Goal: Task Accomplishment & Management: Use online tool/utility

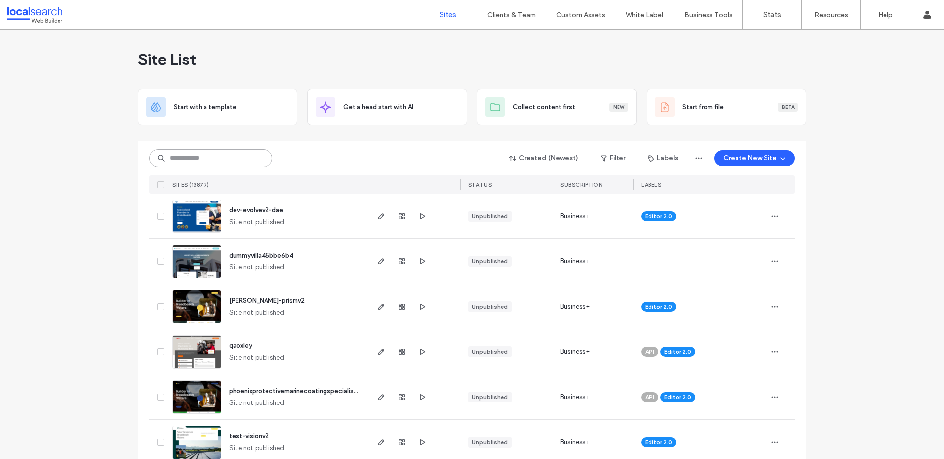
click at [231, 157] on input at bounding box center [211, 159] width 123 height 18
paste input "********"
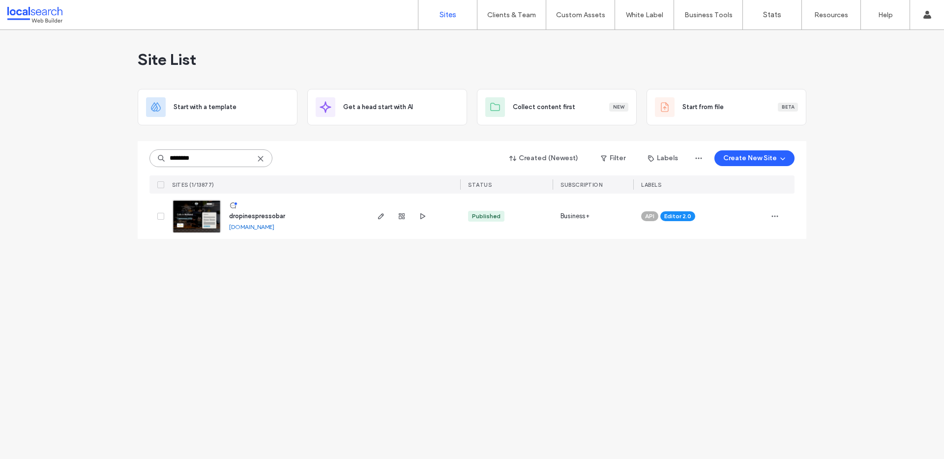
type input "********"
click at [269, 214] on span "dropinespressobar" at bounding box center [257, 215] width 56 height 7
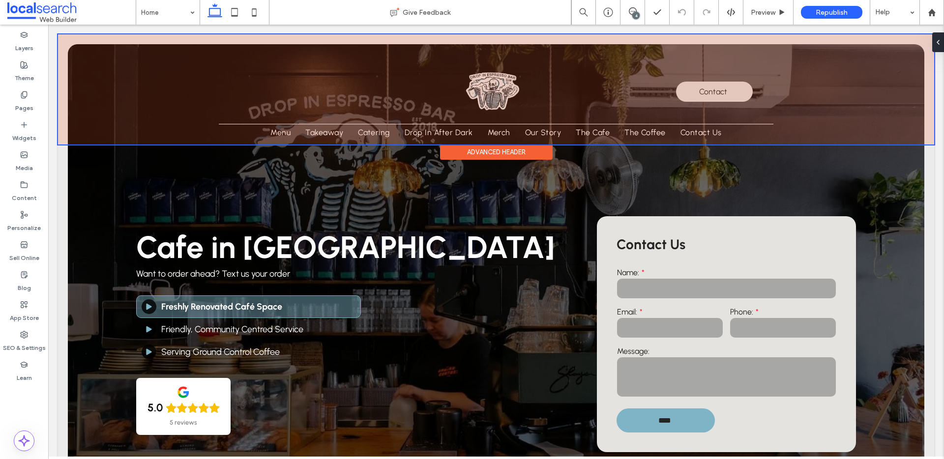
scroll to position [1, 0]
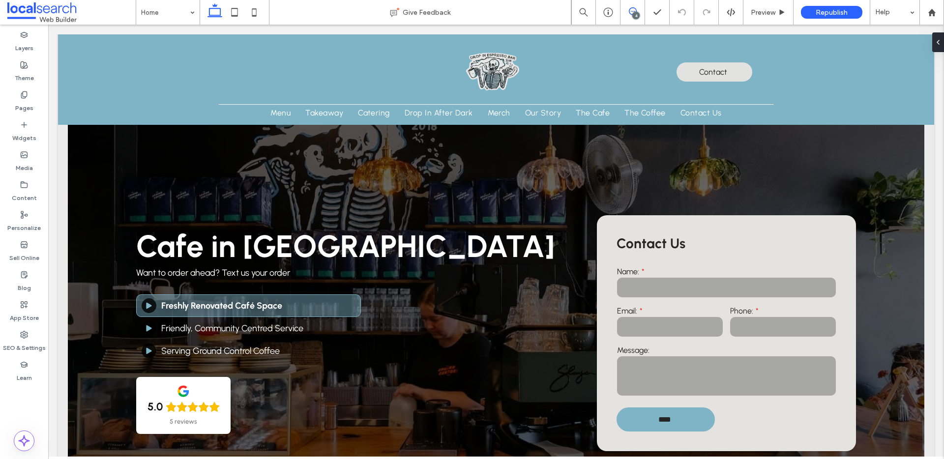
click at [630, 13] on icon at bounding box center [633, 11] width 8 height 8
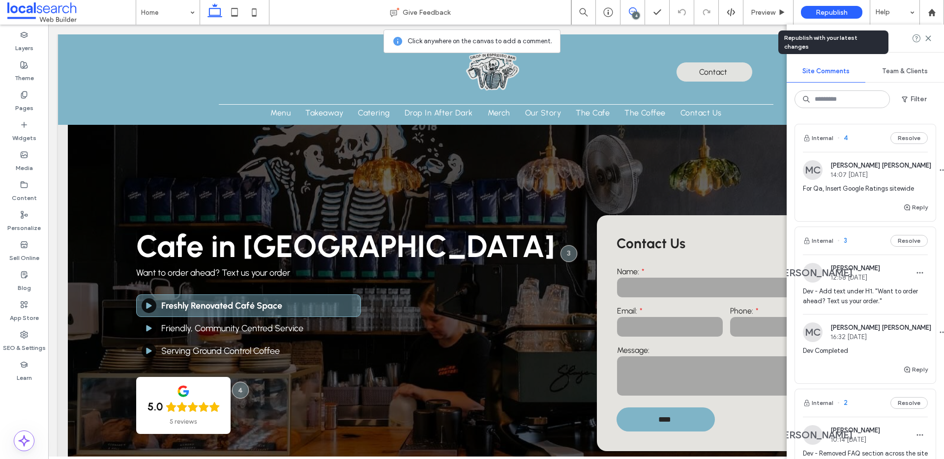
click at [814, 12] on div "Republish" at bounding box center [831, 12] width 61 height 13
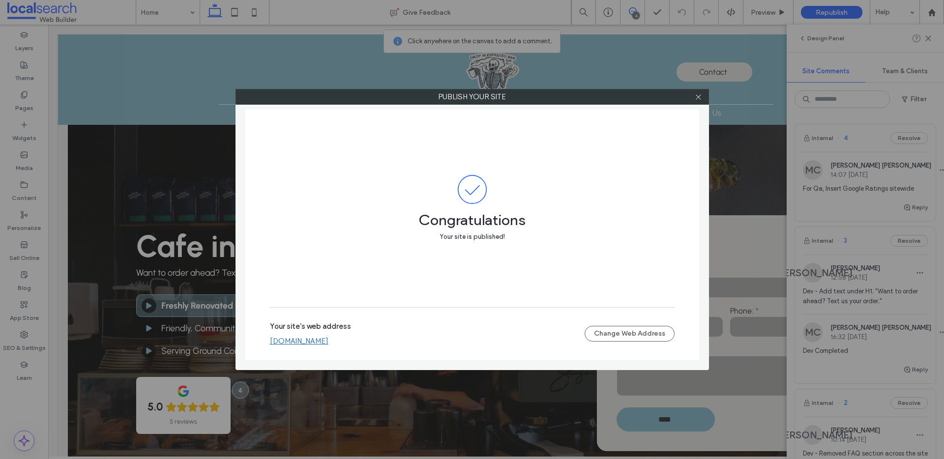
click at [329, 344] on link "dropinespressobar.webbuilder.localsearch.com.au" at bounding box center [299, 341] width 59 height 9
drag, startPoint x: 698, startPoint y: 98, endPoint x: 684, endPoint y: 97, distance: 14.8
click at [698, 98] on icon at bounding box center [698, 96] width 7 height 7
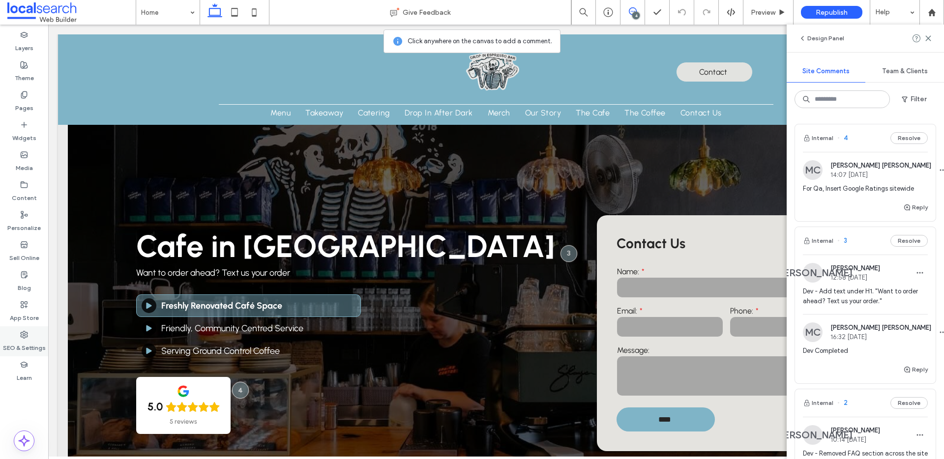
click at [18, 339] on label "SEO & Settings" at bounding box center [24, 346] width 43 height 14
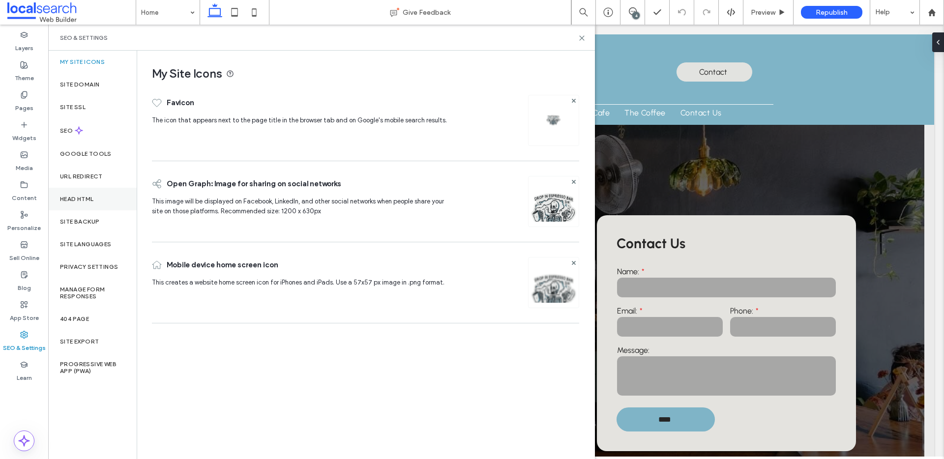
click at [96, 195] on div "Head HTML" at bounding box center [92, 199] width 89 height 23
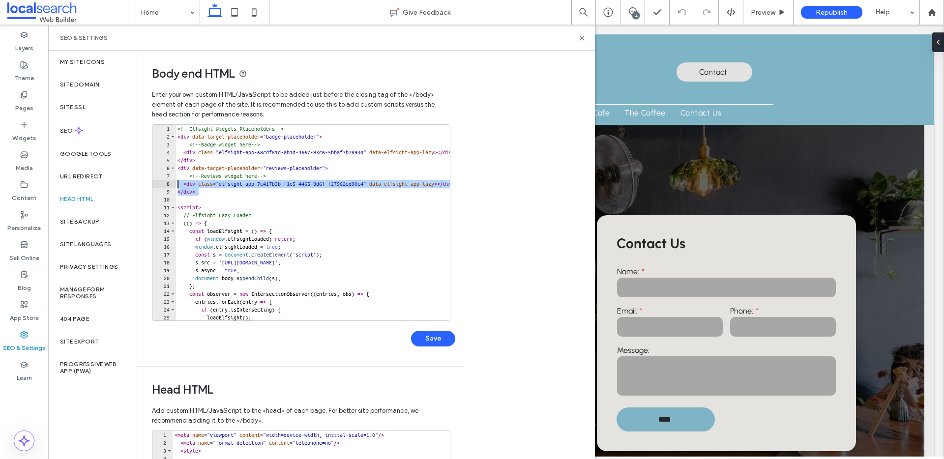
drag, startPoint x: 193, startPoint y: 191, endPoint x: 169, endPoint y: 183, distance: 24.7
click at [170, 183] on div "****** 1 2 3 4 5 6 7 8 9 10 11 12 13 14 15 16 17 18 19 20 21 22 23 24 25 26 <!-…" at bounding box center [301, 222] width 299 height 197
paste textarea "Cursor at row 8"
type textarea "**********"
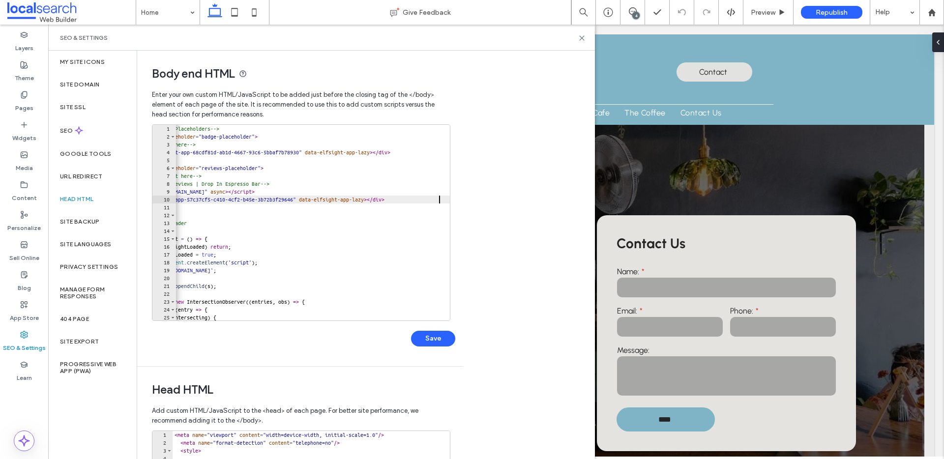
scroll to position [0, 64]
click at [417, 335] on button "Save" at bounding box center [433, 339] width 44 height 16
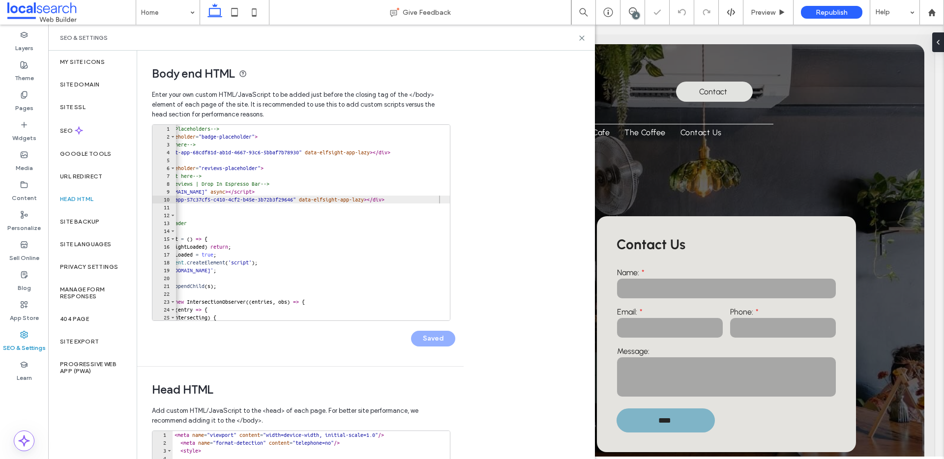
scroll to position [0, 0]
click at [580, 38] on icon at bounding box center [581, 37] width 7 height 7
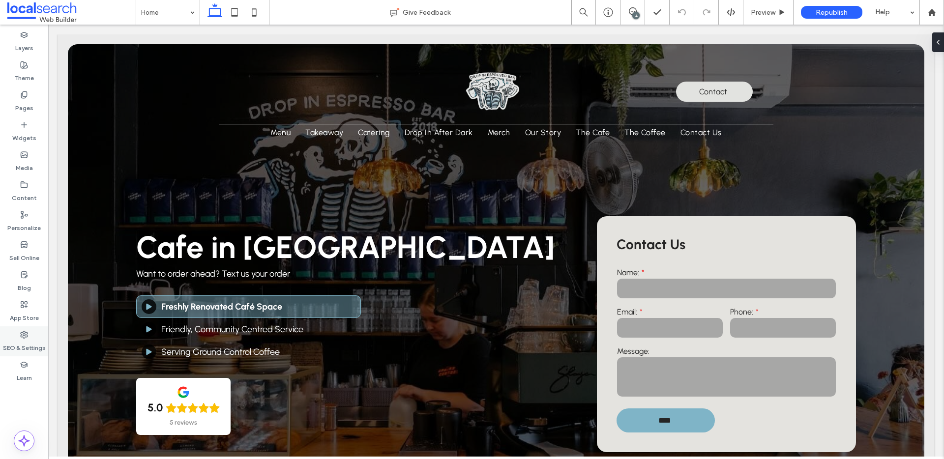
click at [20, 336] on icon at bounding box center [24, 335] width 8 height 8
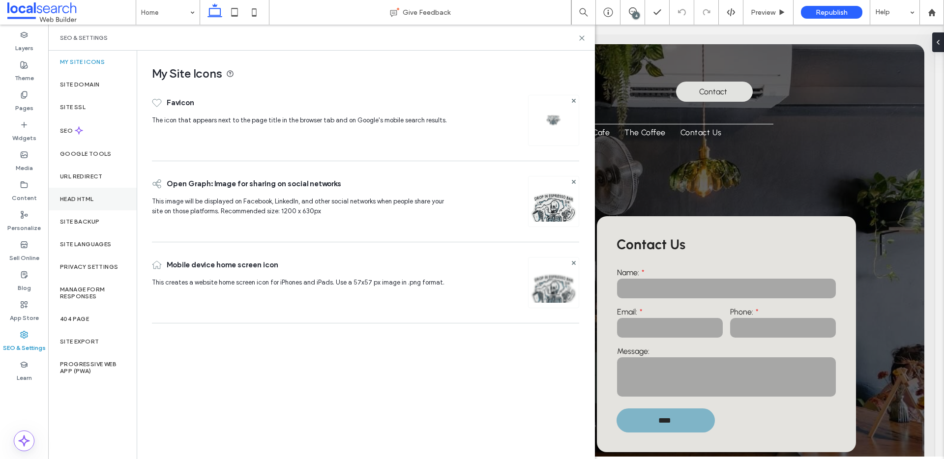
click at [85, 199] on label "Head HTML" at bounding box center [77, 199] width 34 height 7
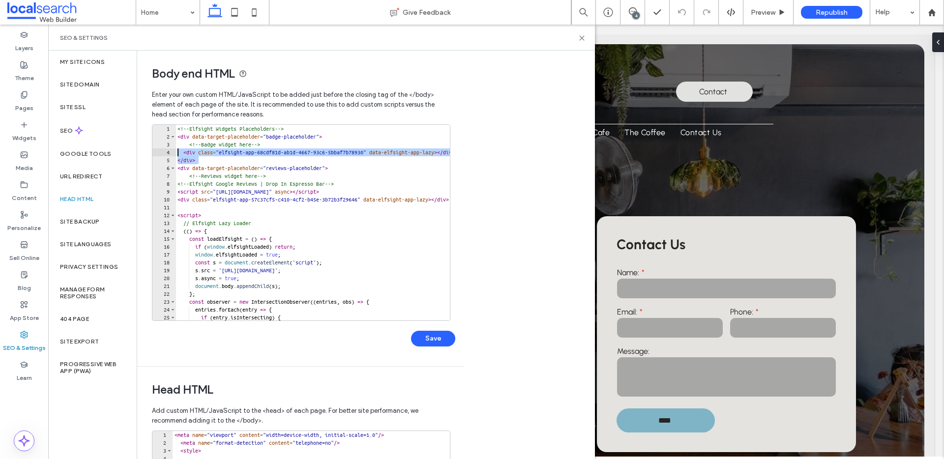
drag, startPoint x: 205, startPoint y: 160, endPoint x: 174, endPoint y: 154, distance: 31.5
click at [174, 154] on div "****** 1 2 3 4 5 6 7 8 9 10 11 12 13 14 15 16 17 18 19 20 21 22 23 24 25 26 <!-…" at bounding box center [301, 222] width 299 height 197
paste textarea "Cursor at row 4"
type textarea "**********"
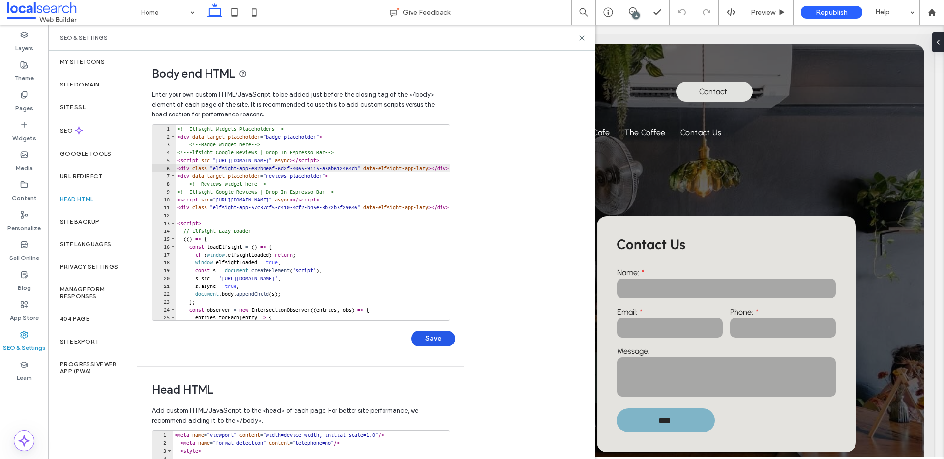
click at [428, 339] on button "Save" at bounding box center [433, 339] width 44 height 16
click at [582, 39] on icon at bounding box center [581, 37] width 7 height 7
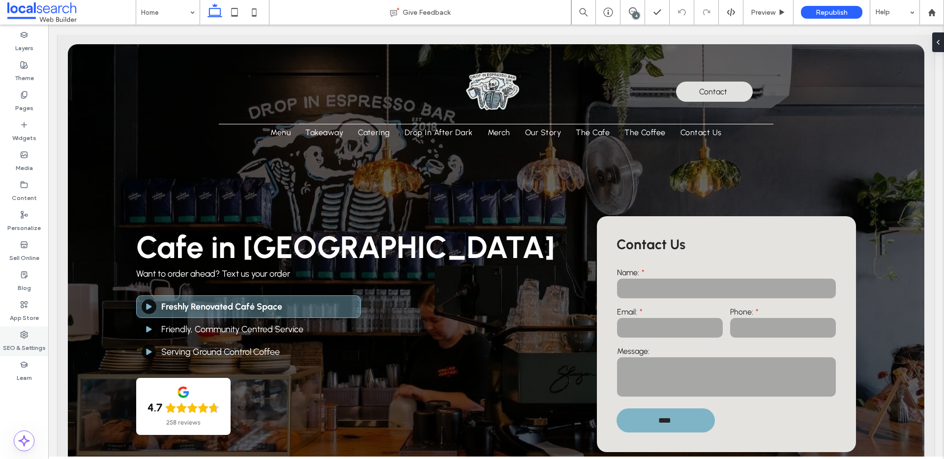
click at [16, 344] on label "SEO & Settings" at bounding box center [24, 346] width 43 height 14
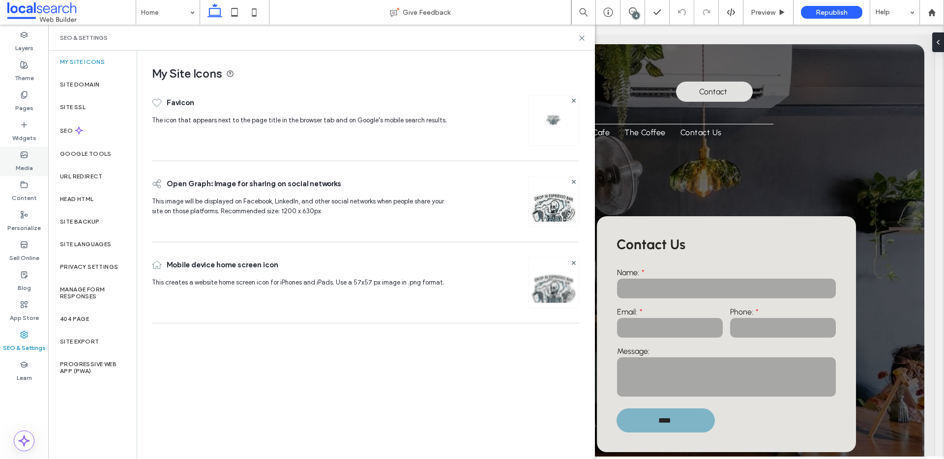
click at [15, 168] on div "Media" at bounding box center [24, 162] width 48 height 30
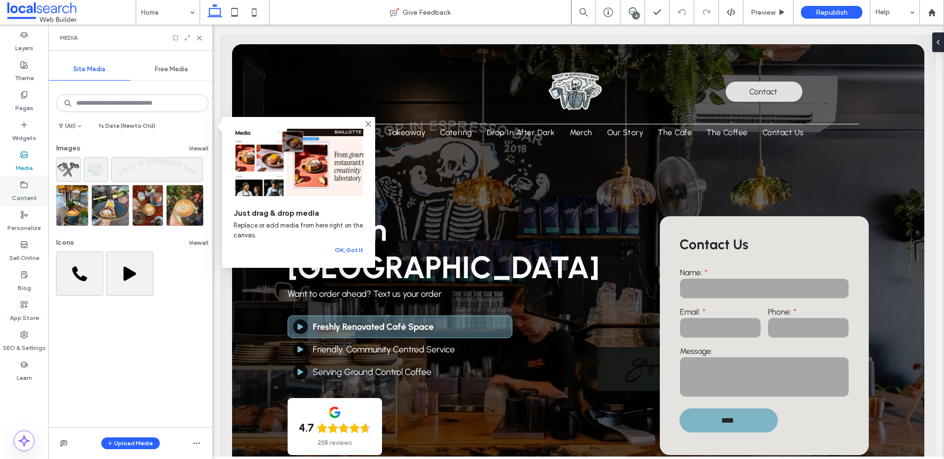
click at [22, 197] on label "Content" at bounding box center [24, 196] width 25 height 14
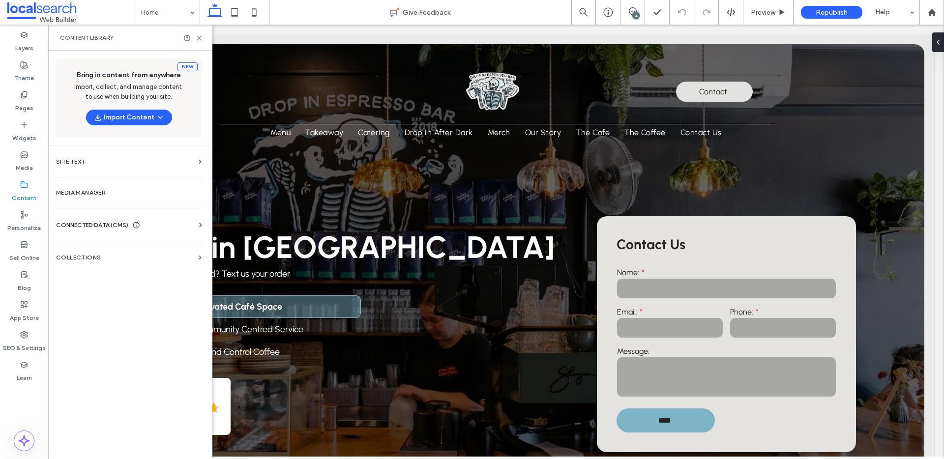
click at [147, 226] on div "CONNECTED DATA (CMS)" at bounding box center [131, 225] width 150 height 10
click at [87, 252] on label "Business Info" at bounding box center [131, 249] width 134 height 7
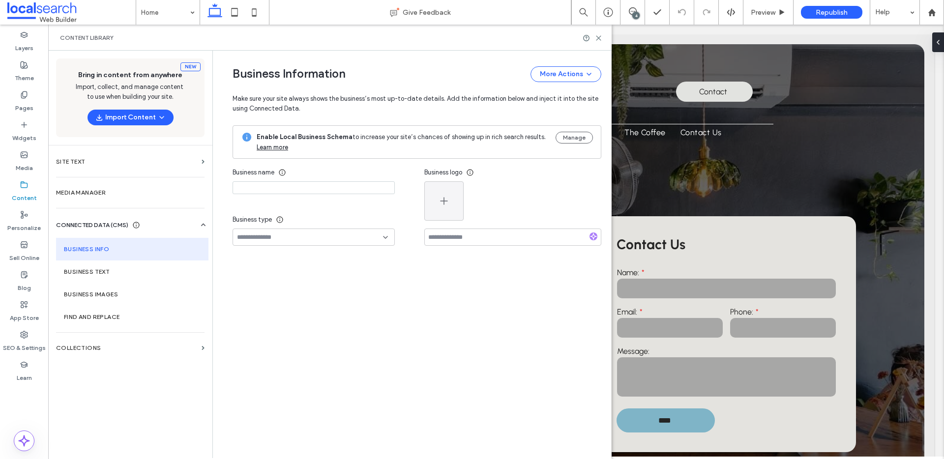
type input "**********"
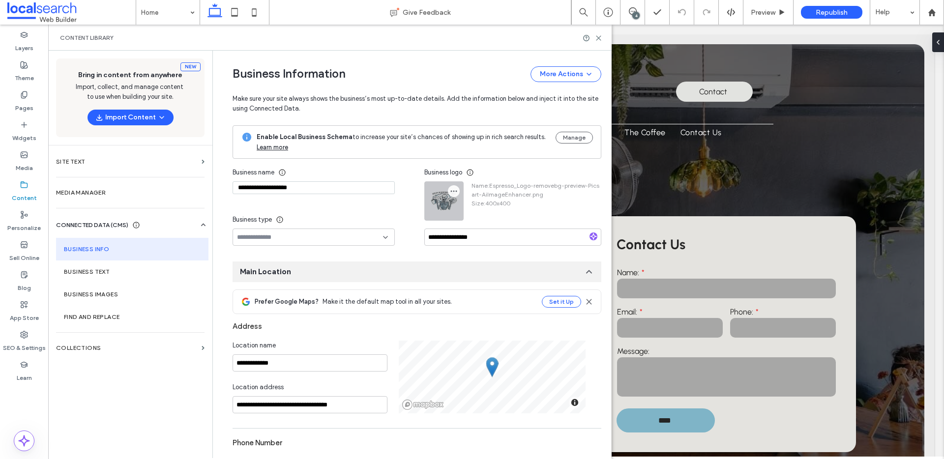
click at [450, 195] on icon "button" at bounding box center [454, 191] width 8 height 8
click at [502, 214] on span "Replace Image" at bounding box center [487, 215] width 44 height 10
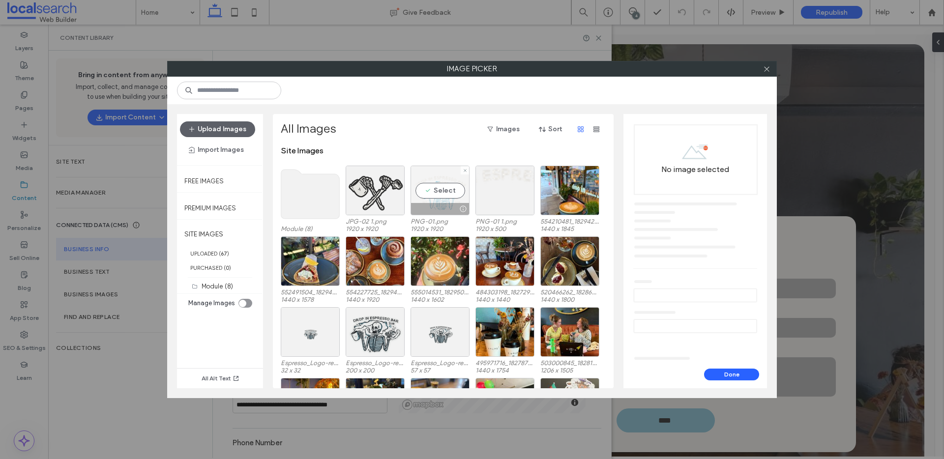
click at [444, 191] on div "Select" at bounding box center [440, 191] width 59 height 50
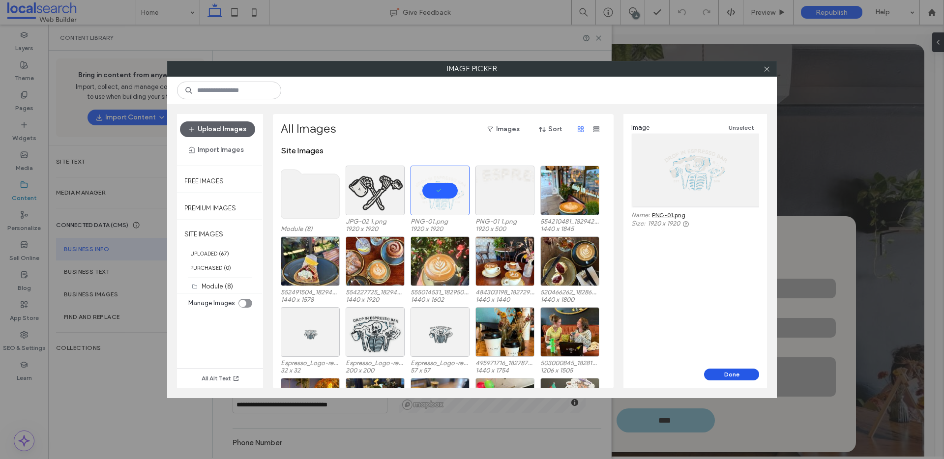
click at [716, 376] on button "Done" at bounding box center [731, 375] width 55 height 12
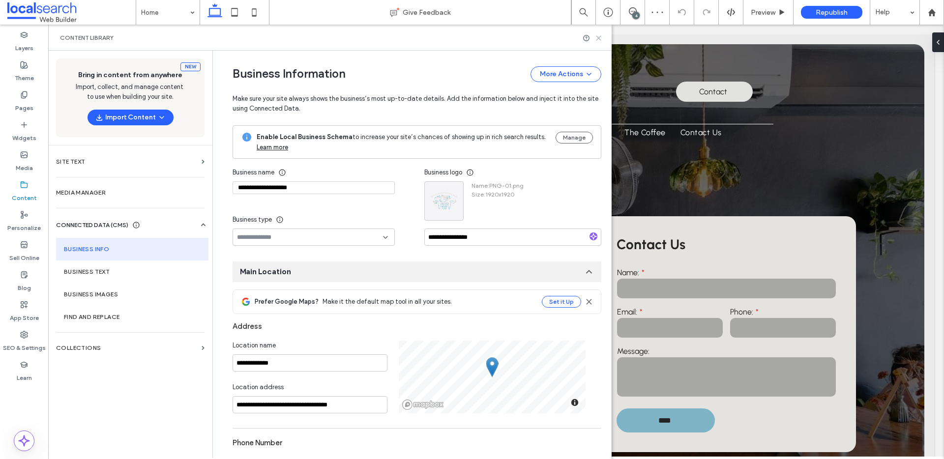
drag, startPoint x: 596, startPoint y: 39, endPoint x: 483, endPoint y: 21, distance: 114.6
click at [596, 39] on icon at bounding box center [598, 37] width 7 height 7
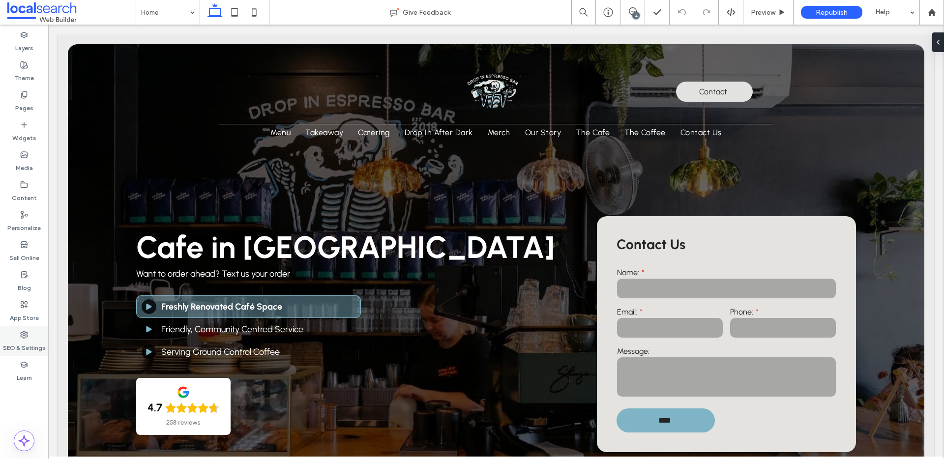
click at [15, 339] on label "SEO & Settings" at bounding box center [24, 346] width 43 height 14
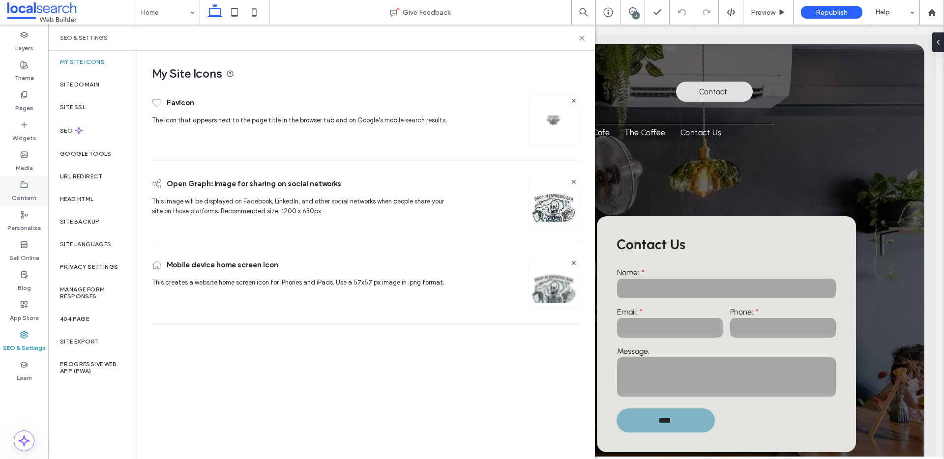
click at [20, 185] on icon at bounding box center [24, 185] width 8 height 8
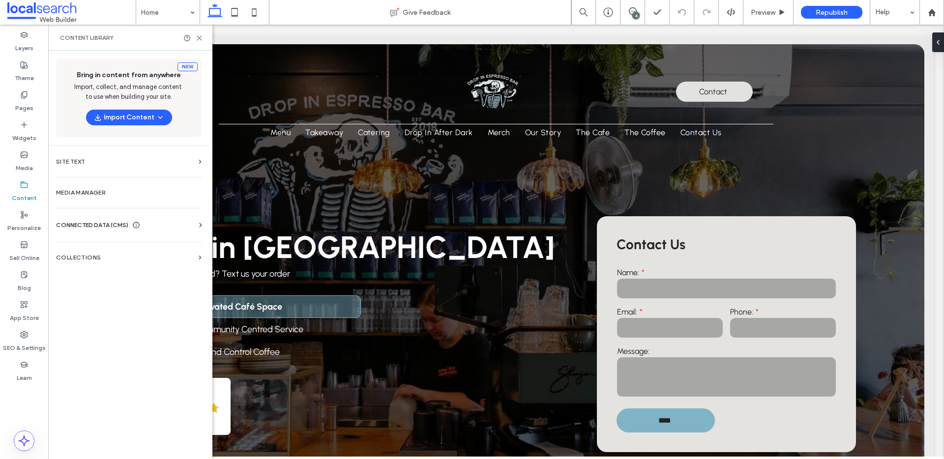
click at [100, 222] on span "CONNECTED DATA (CMS)" at bounding box center [92, 225] width 72 height 10
click at [92, 253] on section "Business Info" at bounding box center [131, 249] width 150 height 23
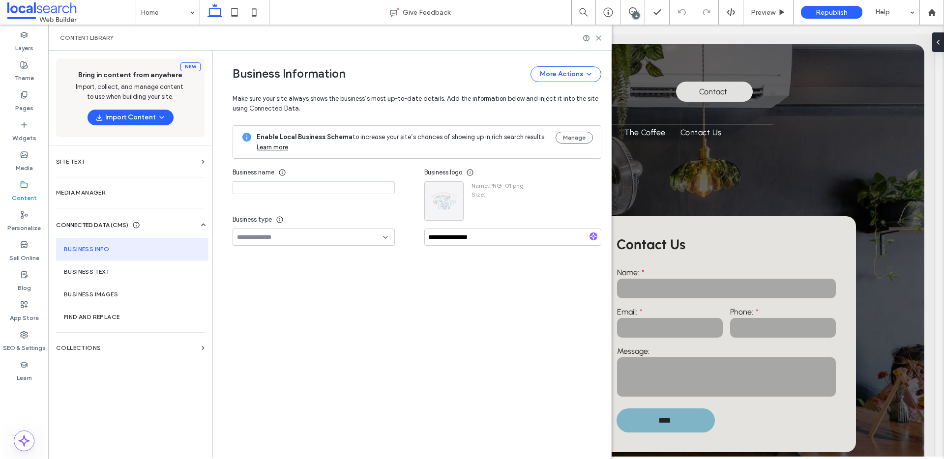
type input "**********"
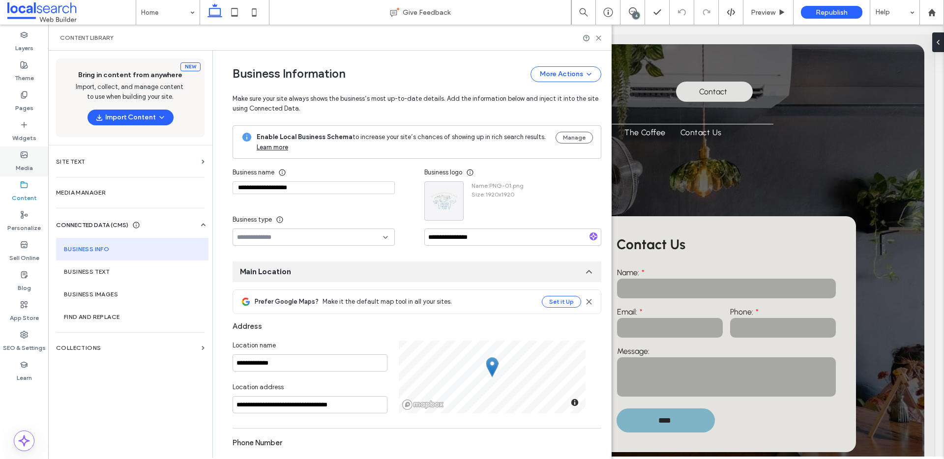
click at [16, 167] on label "Media" at bounding box center [24, 166] width 17 height 14
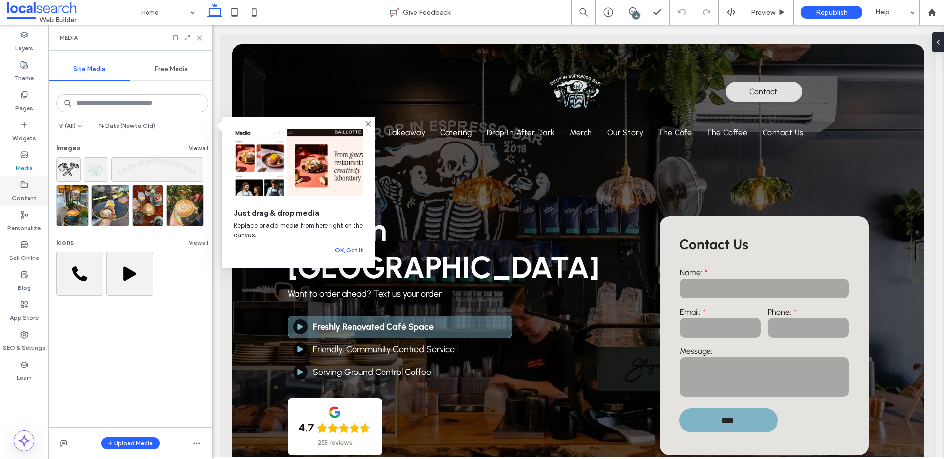
click at [16, 203] on div "Content" at bounding box center [24, 192] width 48 height 30
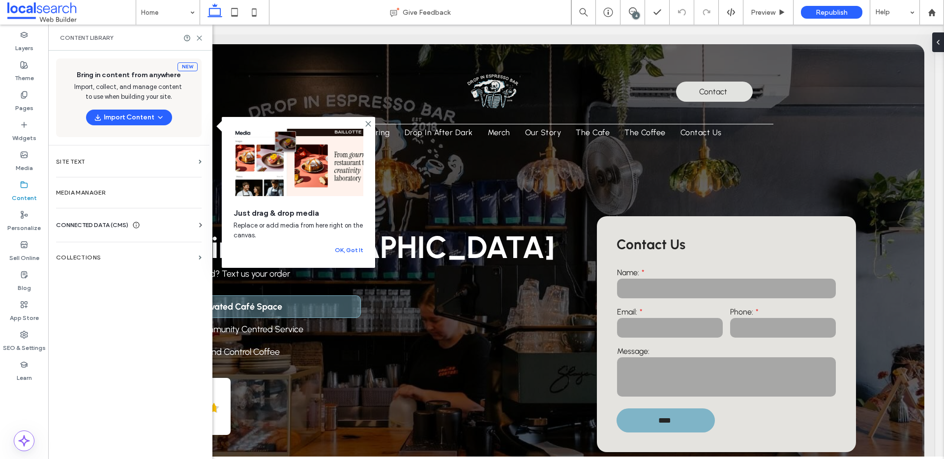
click at [90, 228] on span "CONNECTED DATA (CMS)" at bounding box center [92, 225] width 72 height 10
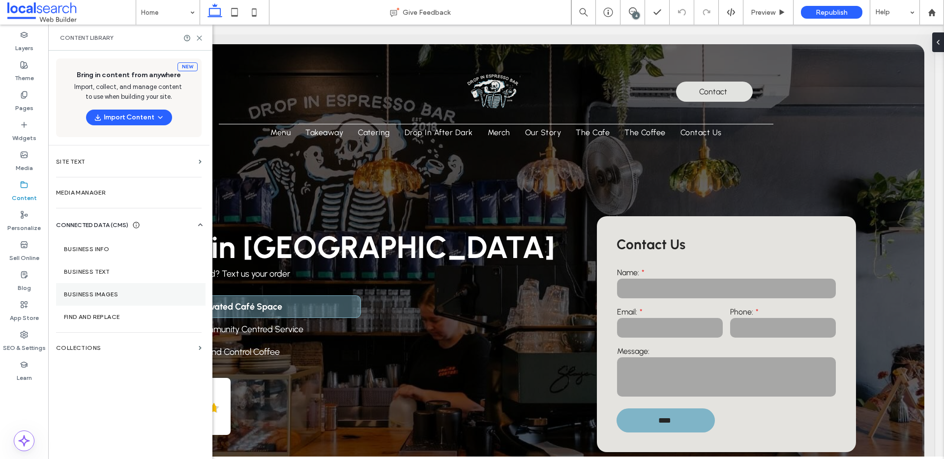
click at [108, 294] on label "Business Images" at bounding box center [131, 294] width 134 height 7
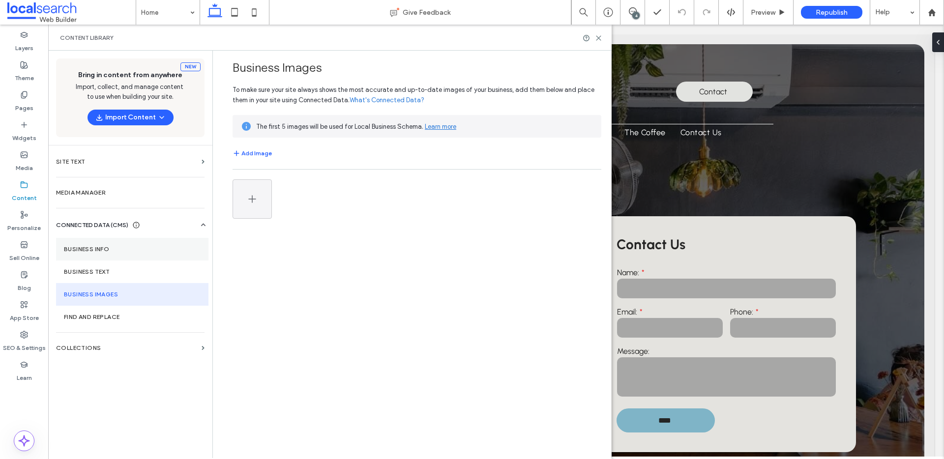
drag, startPoint x: 86, startPoint y: 246, endPoint x: 95, endPoint y: 245, distance: 9.4
click at [86, 247] on label "Business Info" at bounding box center [132, 249] width 137 height 7
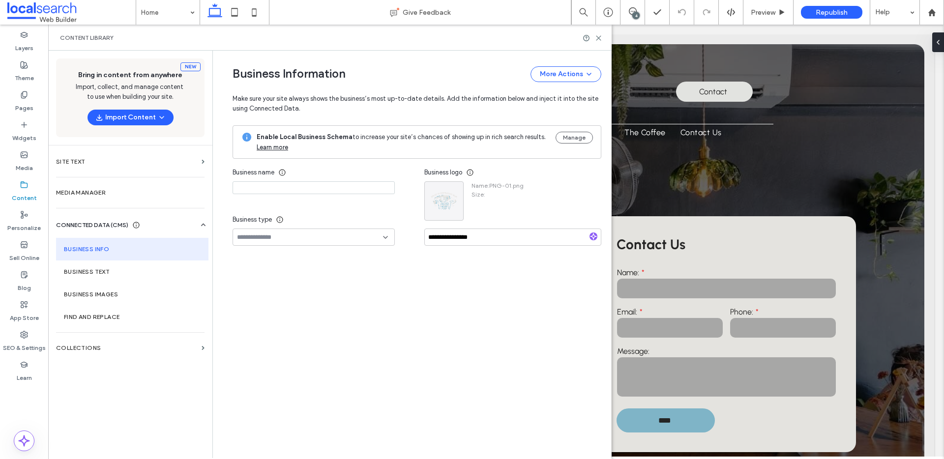
type input "**********"
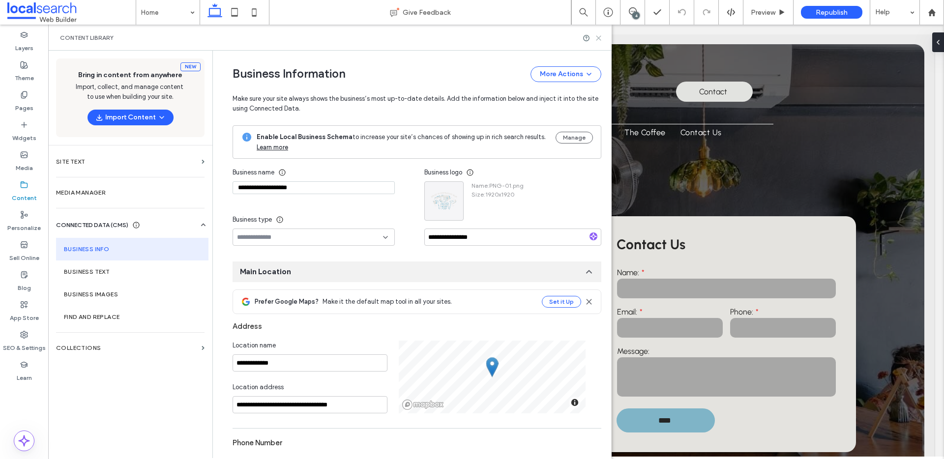
click at [597, 37] on icon at bounding box center [598, 37] width 7 height 7
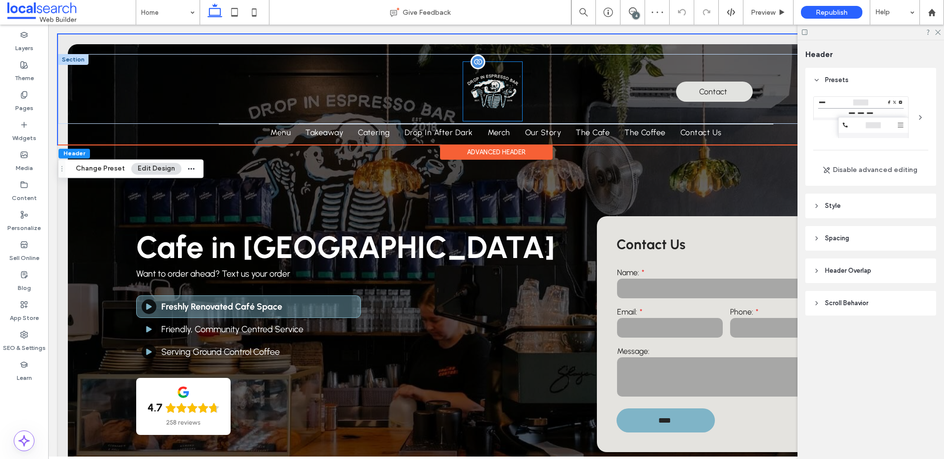
click at [498, 90] on img at bounding box center [492, 91] width 59 height 59
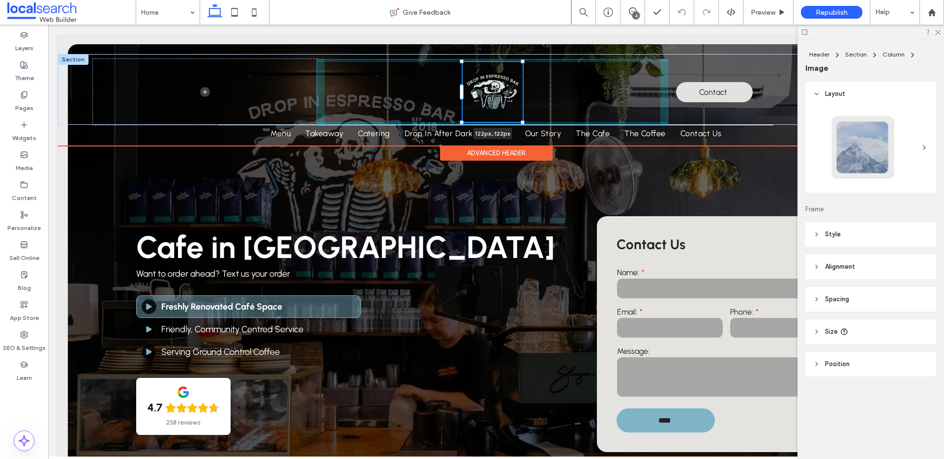
drag, startPoint x: 522, startPoint y: 120, endPoint x: 536, endPoint y: 112, distance: 16.5
click at [523, 119] on div "122px , 122px Menu Icon Contact Phone Icon" at bounding box center [496, 89] width 876 height 71
type input "***"
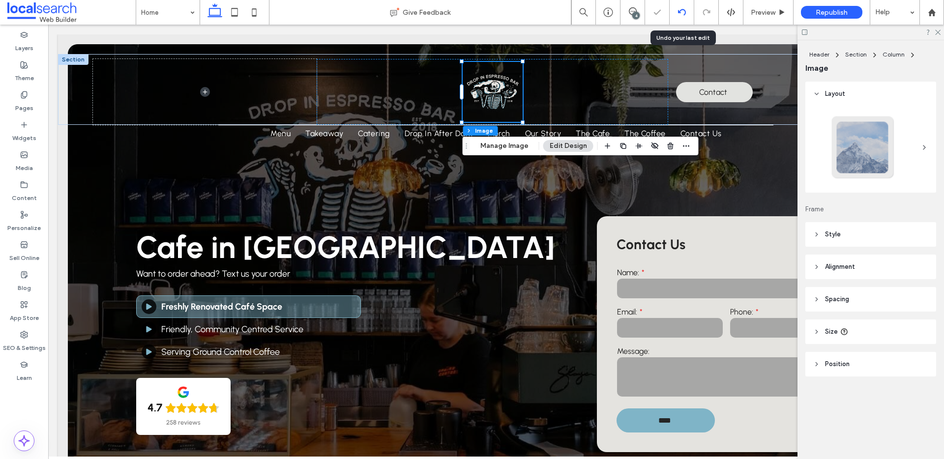
click at [680, 16] on icon at bounding box center [682, 12] width 8 height 8
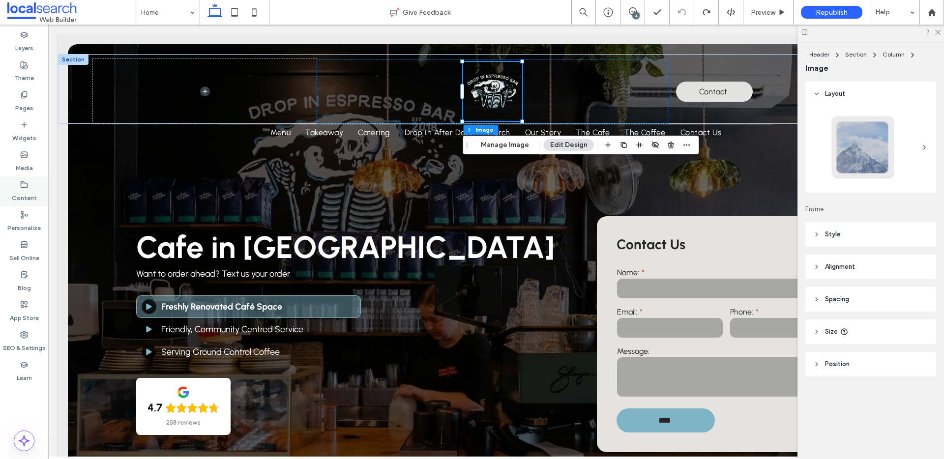
click at [24, 186] on icon at bounding box center [24, 185] width 8 height 8
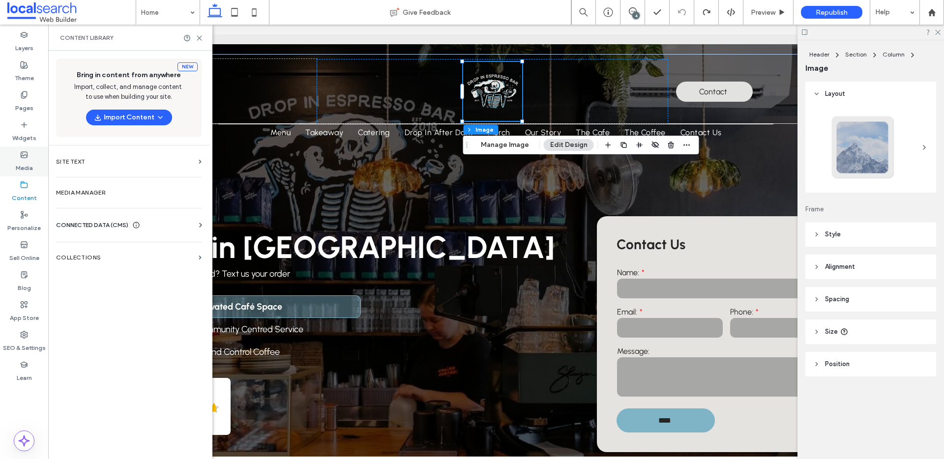
click at [21, 154] on use at bounding box center [24, 155] width 6 height 6
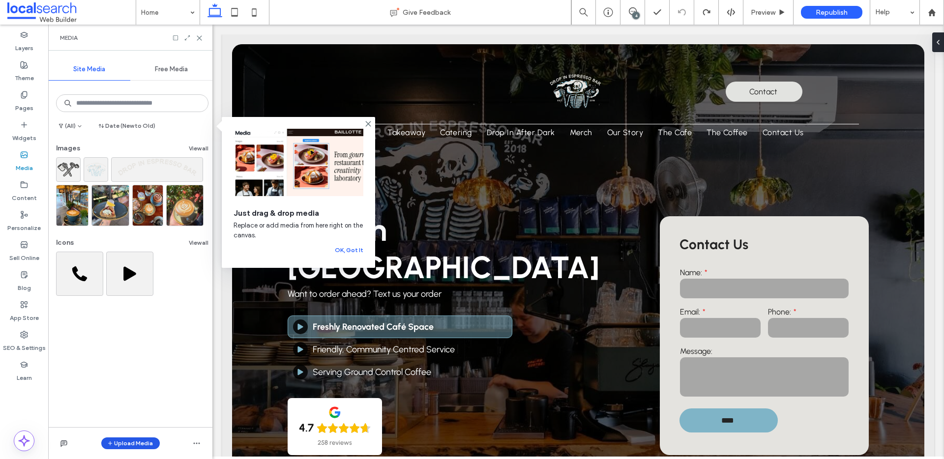
click at [129, 446] on button "Upload Media" at bounding box center [130, 444] width 59 height 12
click at [129, 378] on span "Images" at bounding box center [132, 383] width 21 height 10
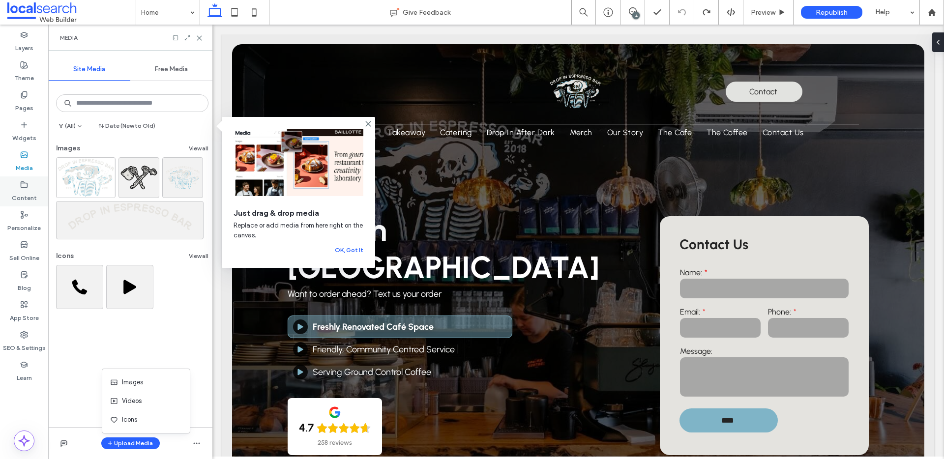
click at [24, 183] on icon at bounding box center [24, 185] width 8 height 8
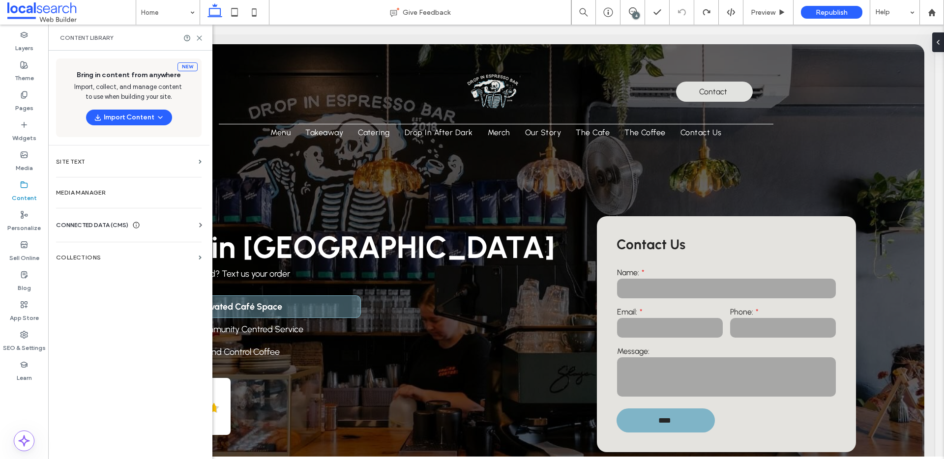
click at [121, 235] on div "Business Info Business Text Business Images Find and Replace" at bounding box center [131, 234] width 150 height 8
click at [119, 227] on span "CONNECTED DATA (CMS)" at bounding box center [92, 225] width 72 height 10
click at [99, 244] on section "Business Info" at bounding box center [131, 249] width 150 height 23
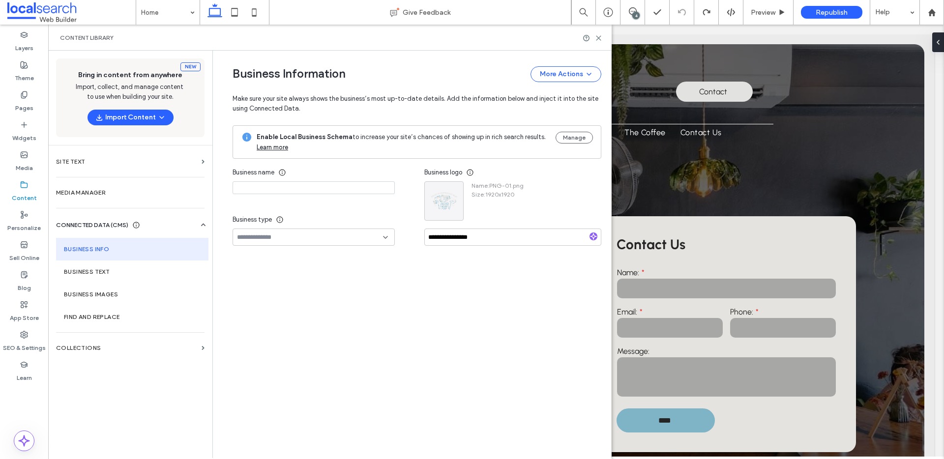
type input "**********"
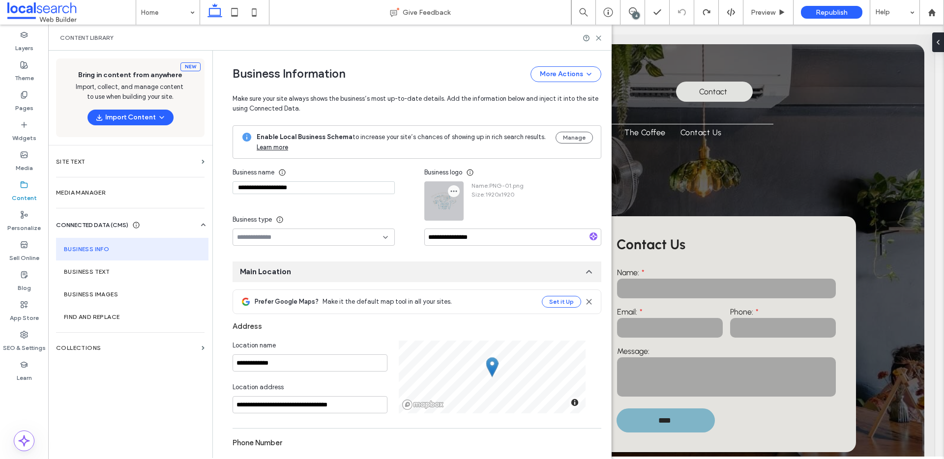
click at [451, 190] on icon "button" at bounding box center [454, 191] width 8 height 8
click at [474, 212] on span "Replace Image" at bounding box center [487, 215] width 44 height 10
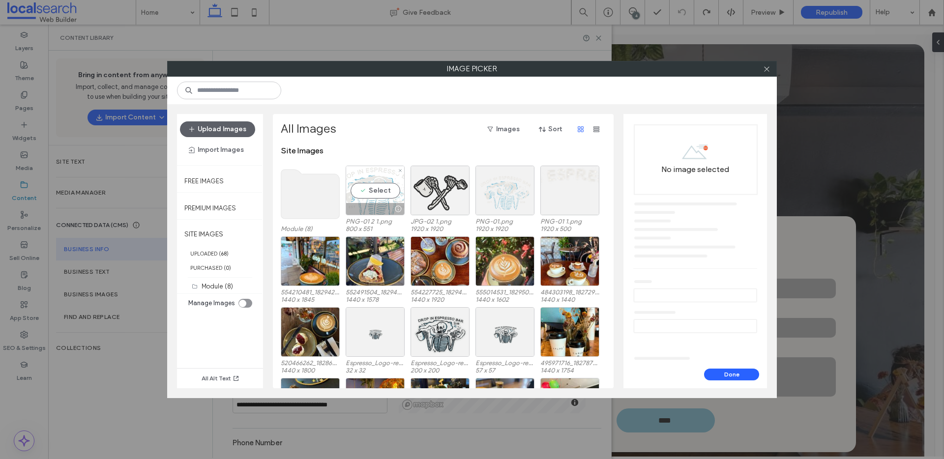
click at [361, 191] on div "Select" at bounding box center [375, 191] width 59 height 50
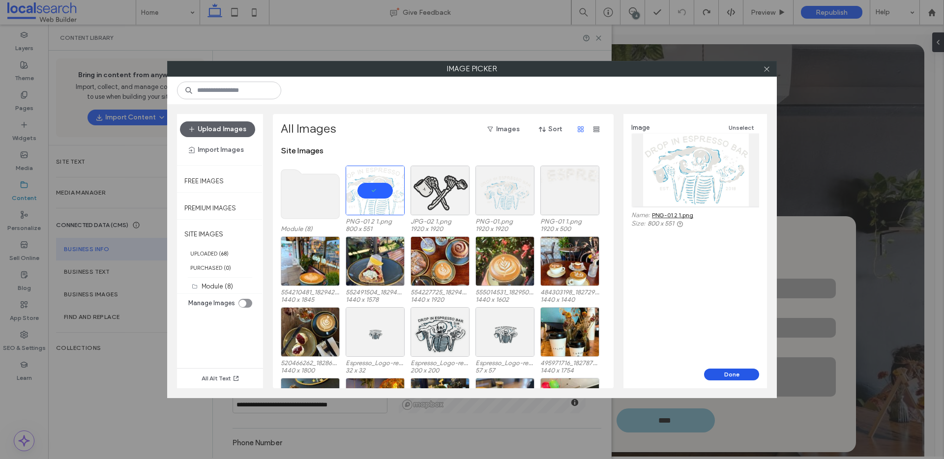
click at [742, 372] on button "Done" at bounding box center [731, 375] width 55 height 12
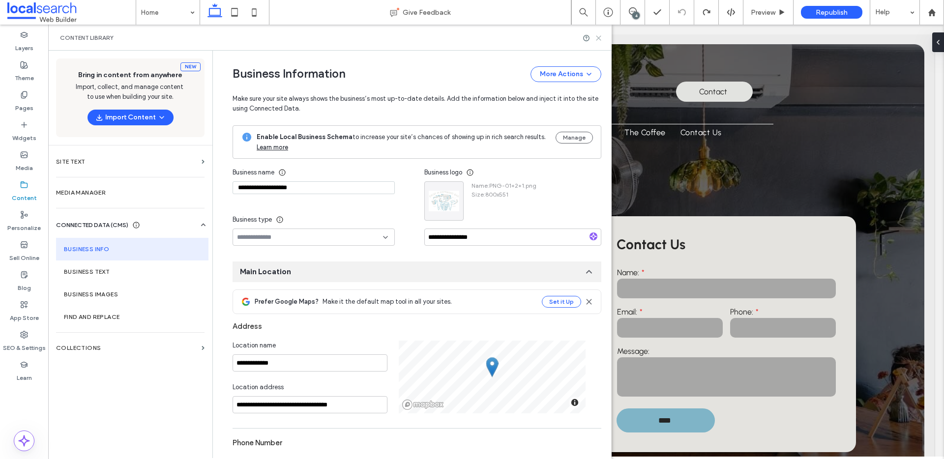
drag, startPoint x: 600, startPoint y: 38, endPoint x: 552, endPoint y: 14, distance: 53.9
click at [600, 38] on icon at bounding box center [598, 37] width 7 height 7
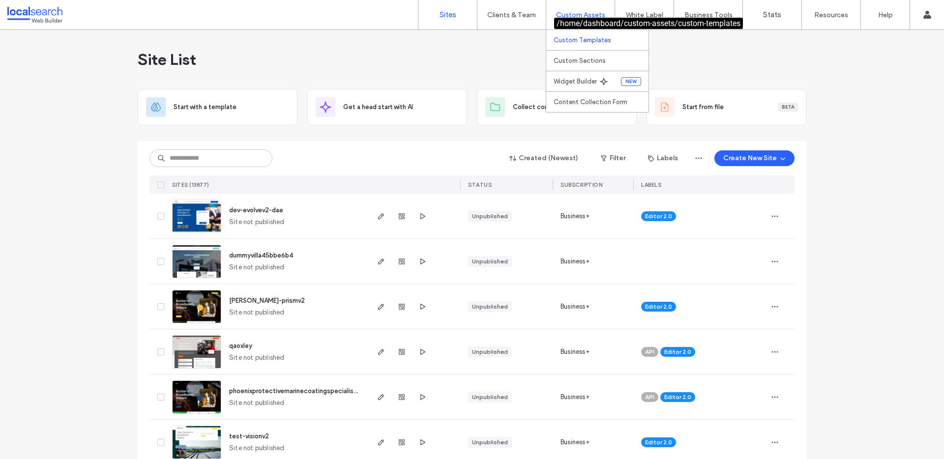
click at [582, 41] on label "Custom Templates" at bounding box center [583, 39] width 58 height 7
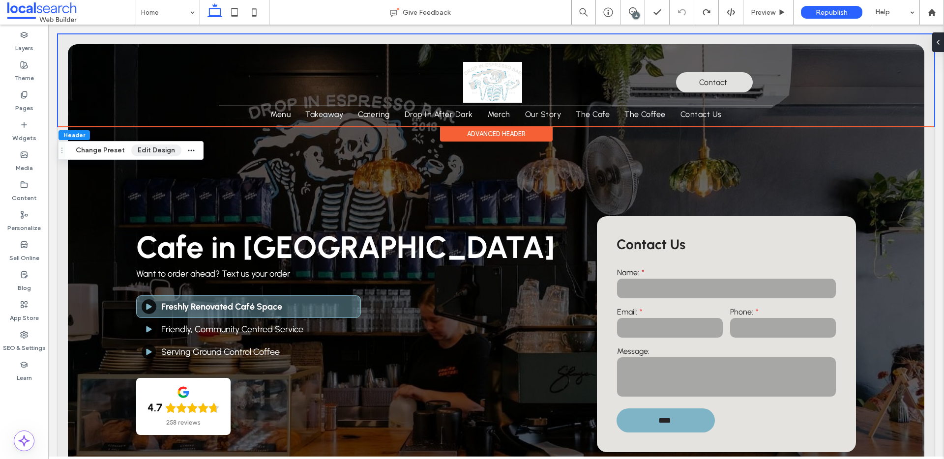
click at [149, 150] on button "Edit Design" at bounding box center [156, 151] width 50 height 12
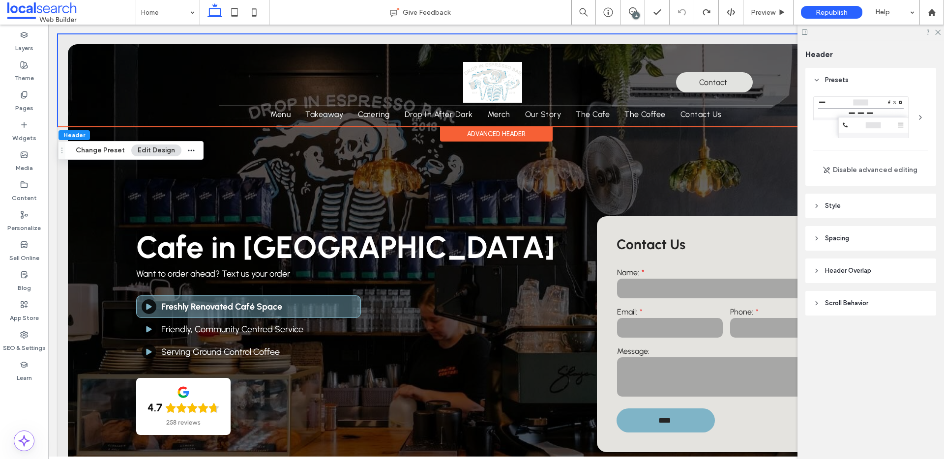
click at [850, 205] on header "Style" at bounding box center [871, 206] width 131 height 25
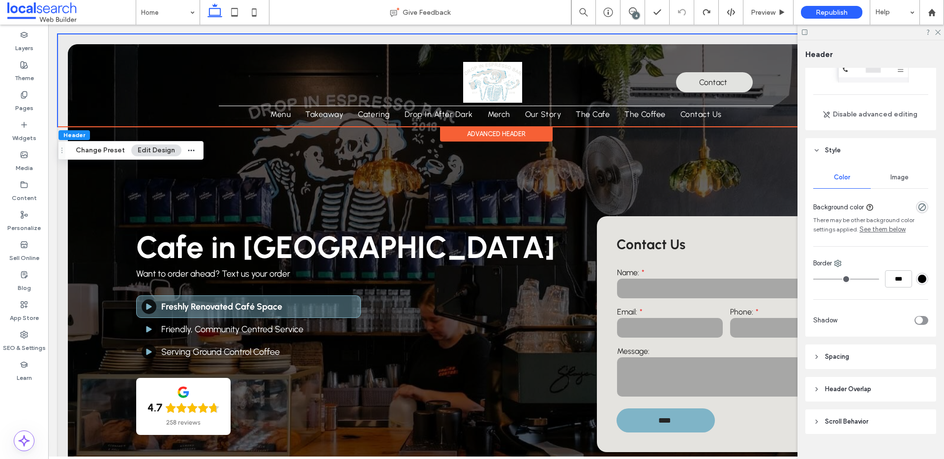
scroll to position [74, 0]
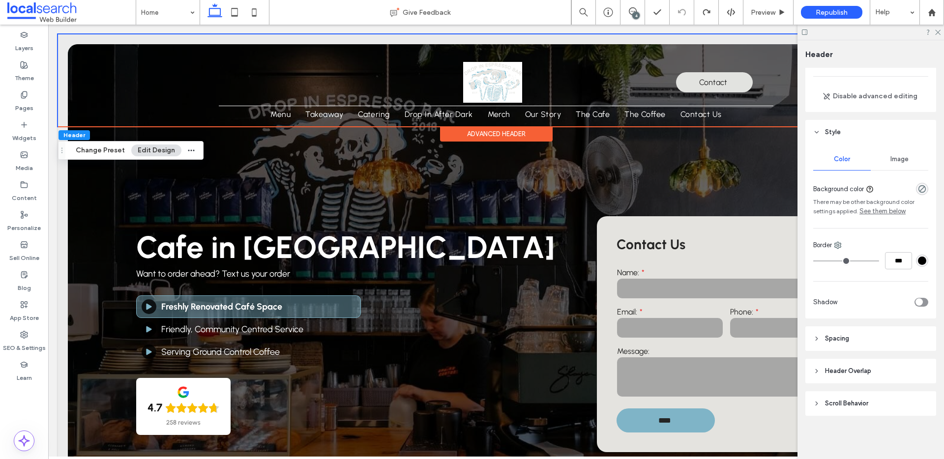
click at [872, 375] on header "Header Overlap" at bounding box center [871, 371] width 131 height 25
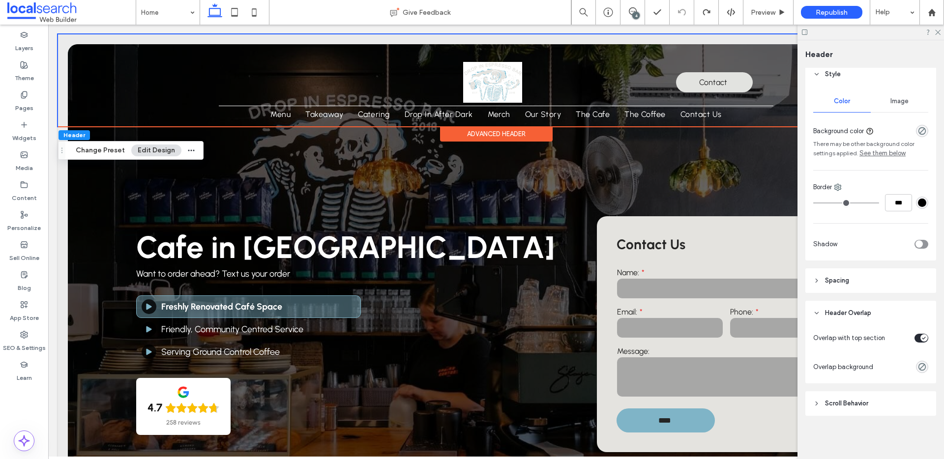
click at [849, 403] on span "Scroll Behavior" at bounding box center [846, 404] width 43 height 10
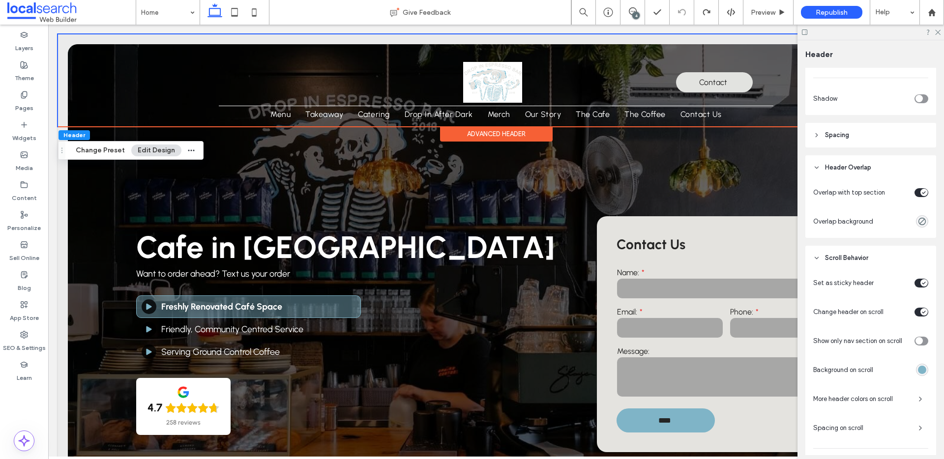
scroll to position [323, 0]
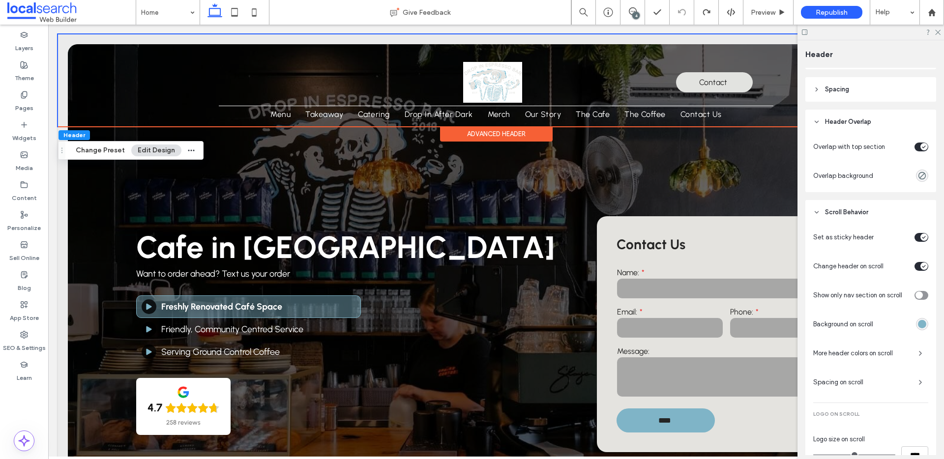
click at [925, 325] on div "rgba(127,180,199,1)" at bounding box center [922, 324] width 8 height 8
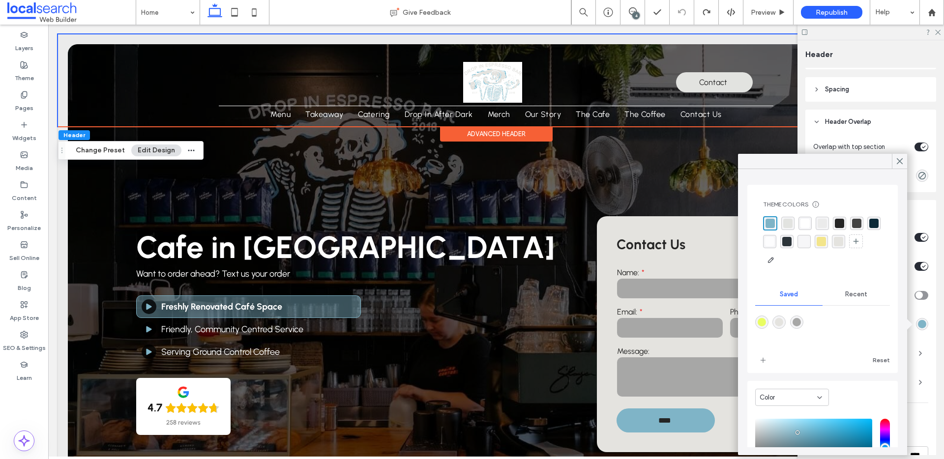
click at [855, 223] on div "rgba(67, 67, 67, 1)" at bounding box center [856, 223] width 9 height 9
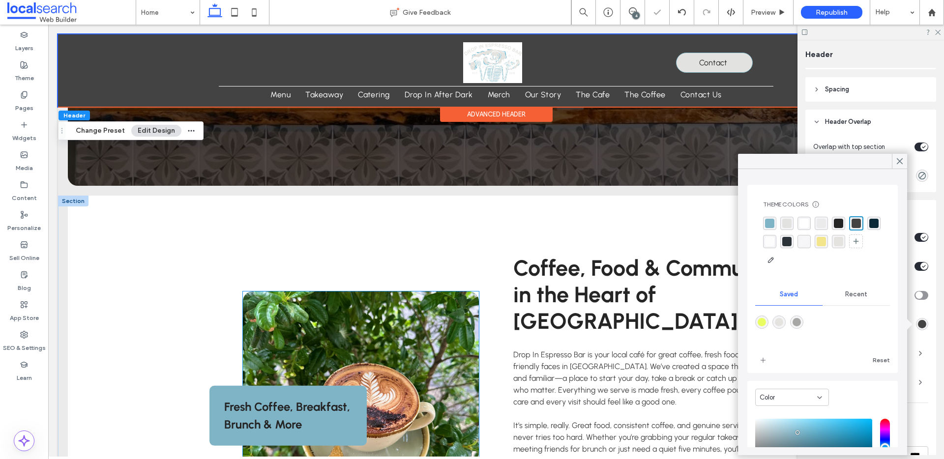
scroll to position [356, 0]
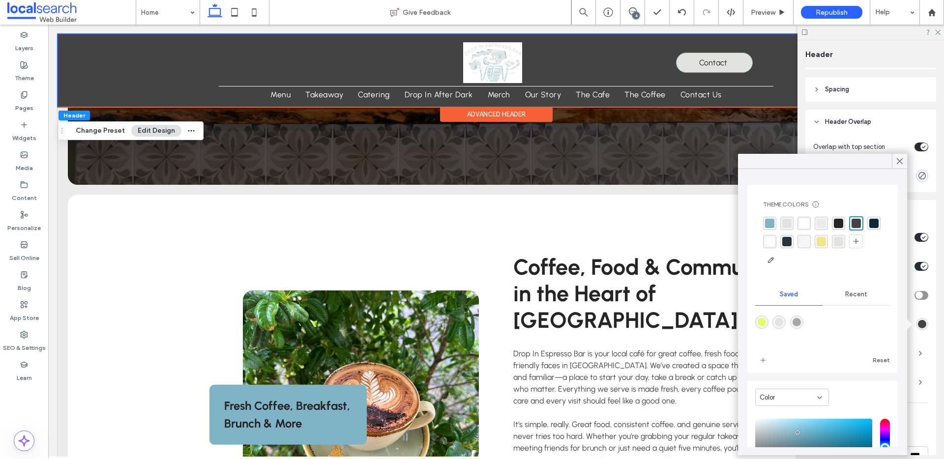
click at [902, 164] on use at bounding box center [900, 161] width 5 height 5
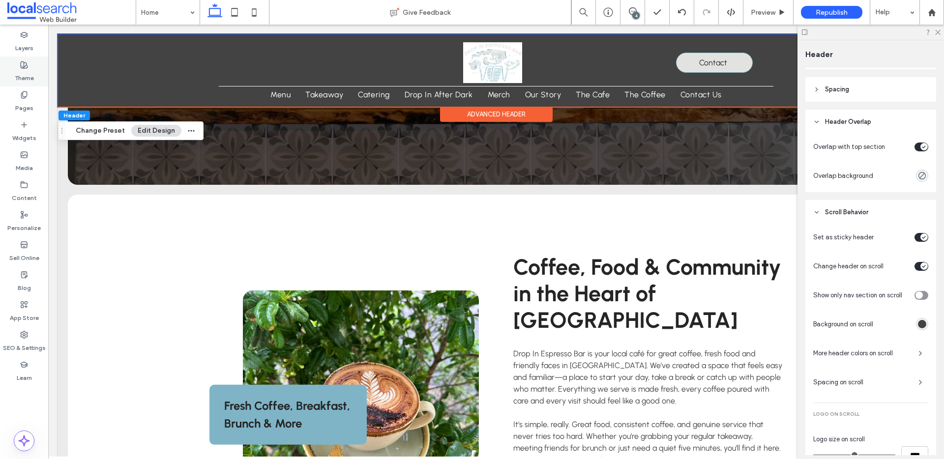
click at [25, 72] on label "Theme" at bounding box center [24, 76] width 19 height 14
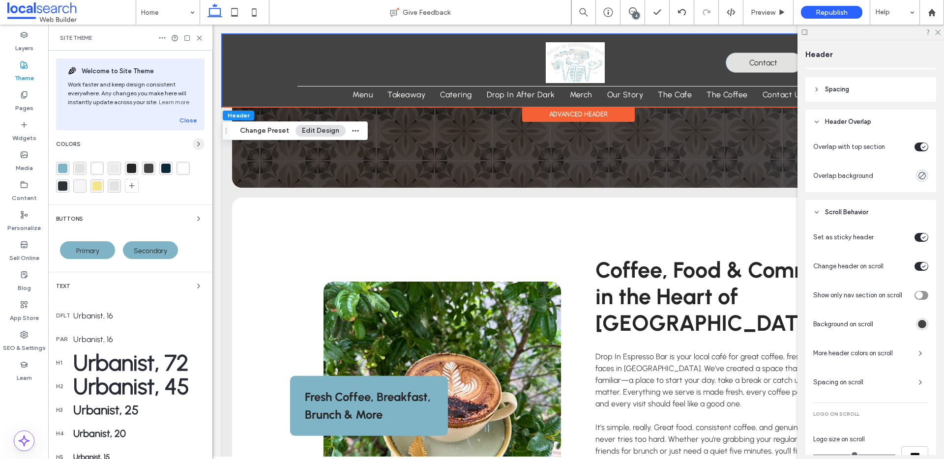
click at [195, 146] on icon "button" at bounding box center [199, 144] width 8 height 8
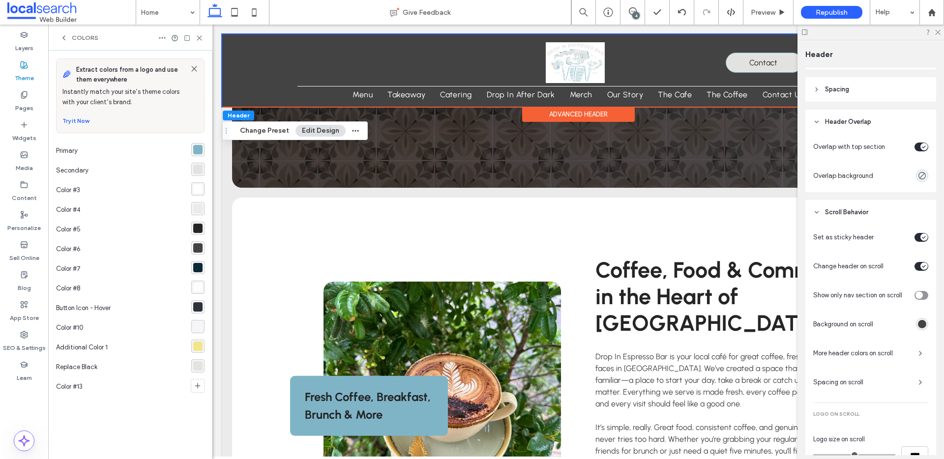
drag, startPoint x: 201, startPoint y: 41, endPoint x: 207, endPoint y: 55, distance: 14.7
click at [201, 41] on div at bounding box center [180, 38] width 45 height 8
click at [201, 38] on icon at bounding box center [199, 37] width 7 height 7
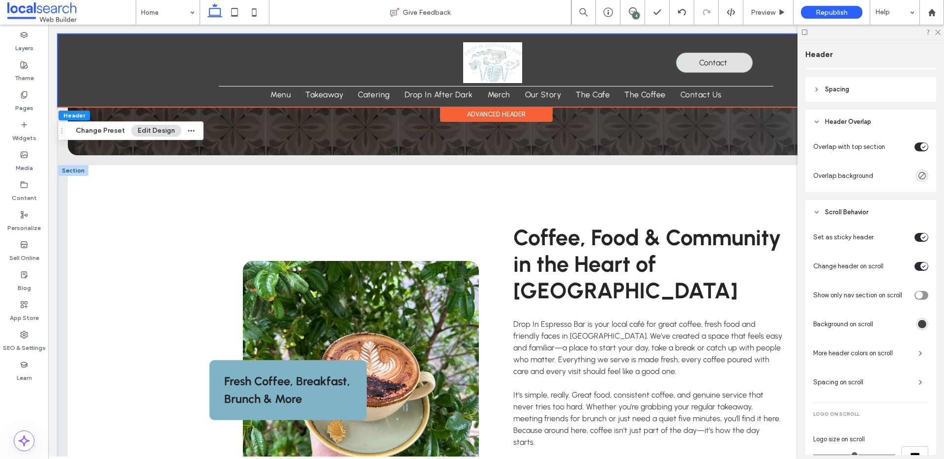
scroll to position [391, 0]
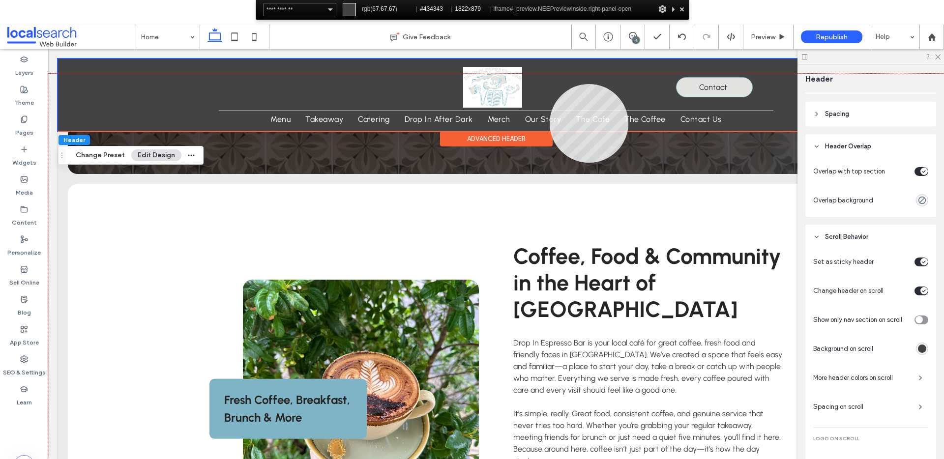
click at [550, 85] on div at bounding box center [496, 290] width 896 height 432
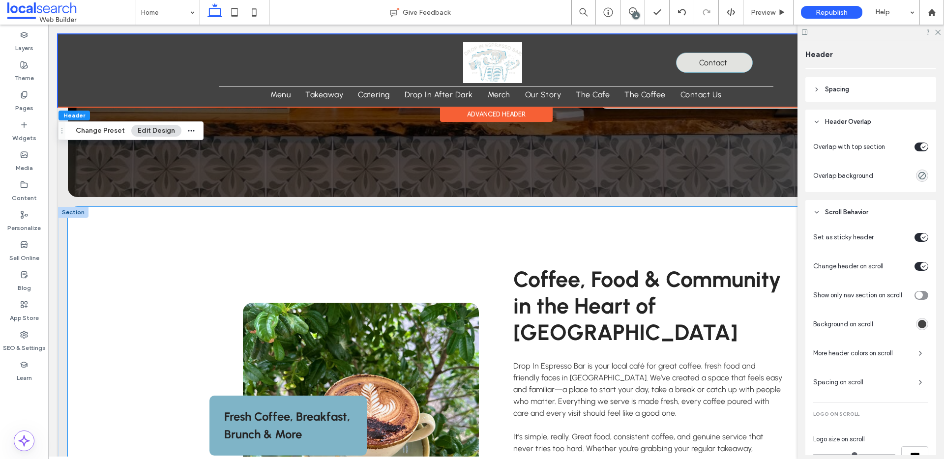
scroll to position [349, 0]
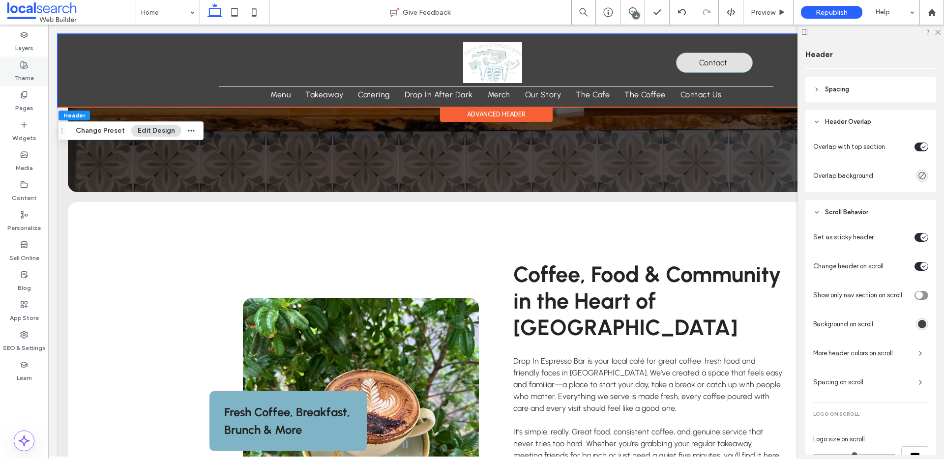
click at [29, 71] on label "Theme" at bounding box center [24, 76] width 19 height 14
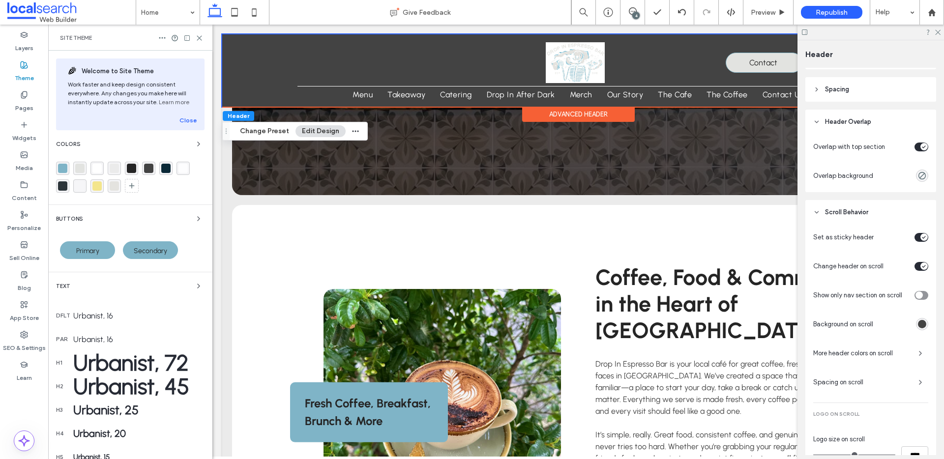
click at [198, 40] on icon at bounding box center [199, 37] width 7 height 7
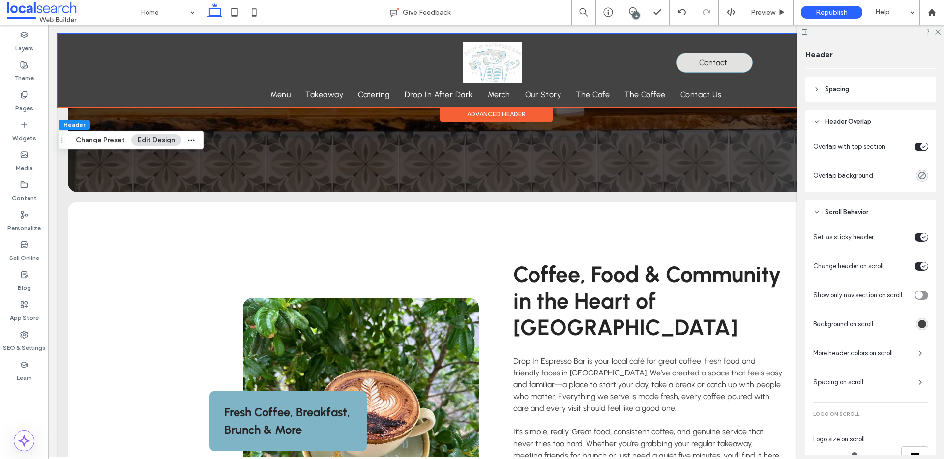
click at [919, 322] on div "rgba(67, 67, 67, 1)" at bounding box center [922, 324] width 8 height 8
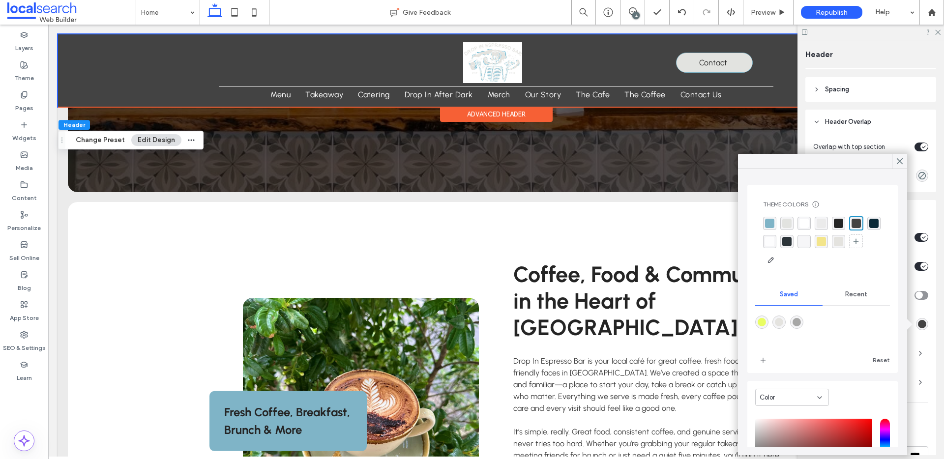
click at [791, 242] on div "rgba(44,52,57,1)" at bounding box center [786, 241] width 9 height 9
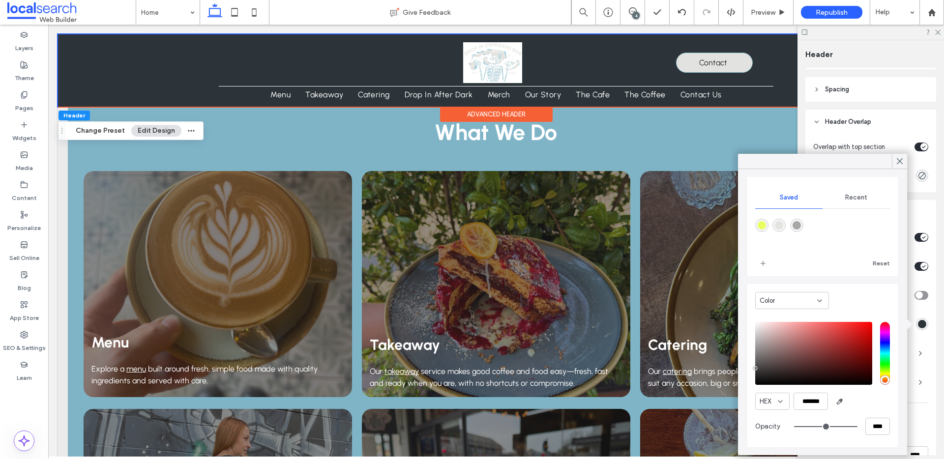
scroll to position [878, 0]
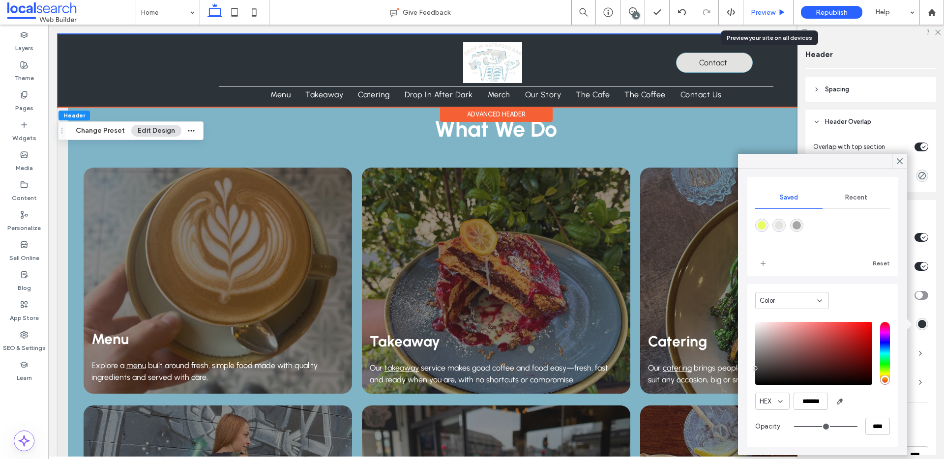
click at [769, 10] on span "Preview" at bounding box center [763, 12] width 25 height 8
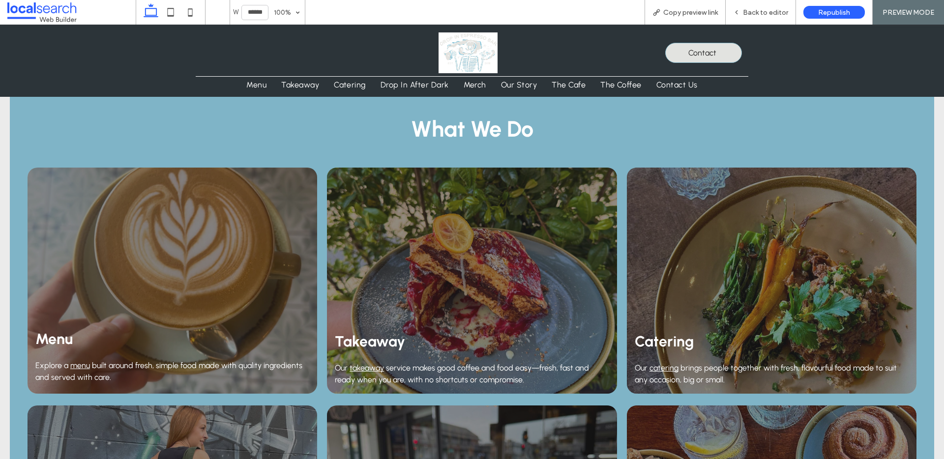
scroll to position [894, 0]
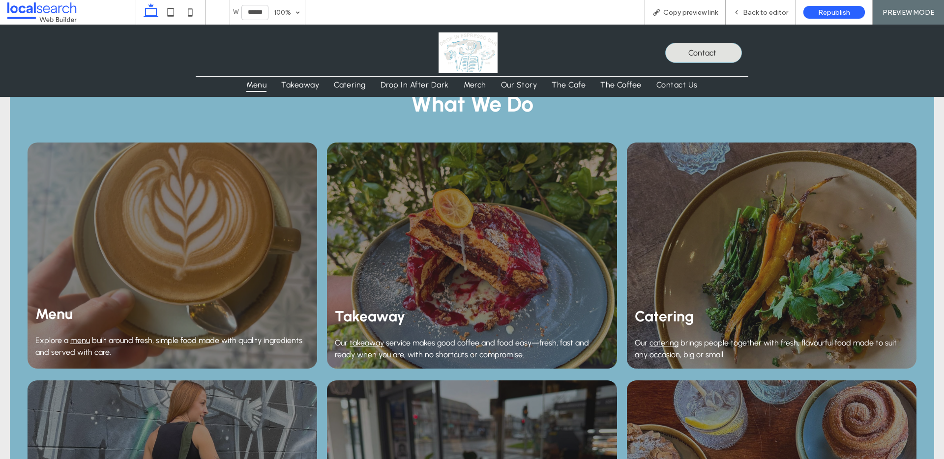
click at [263, 89] on span "Menu" at bounding box center [256, 85] width 20 height 14
click at [767, 15] on span "Back to editor" at bounding box center [765, 12] width 45 height 8
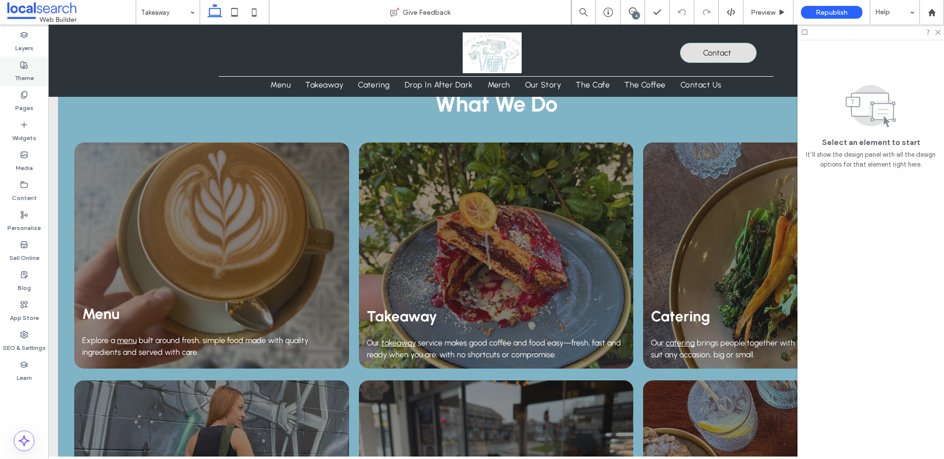
click at [22, 71] on label "Theme" at bounding box center [24, 76] width 19 height 14
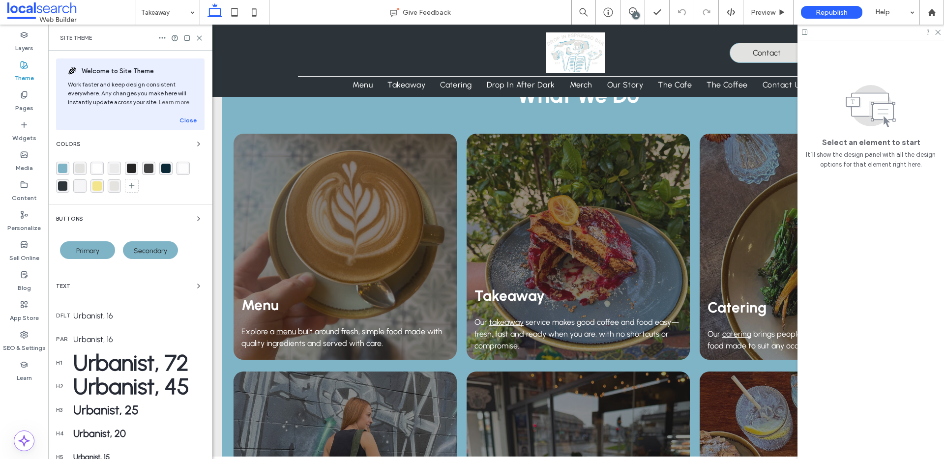
drag, startPoint x: 192, startPoint y: 143, endPoint x: 185, endPoint y: 142, distance: 7.0
click at [195, 143] on icon "button" at bounding box center [199, 144] width 8 height 8
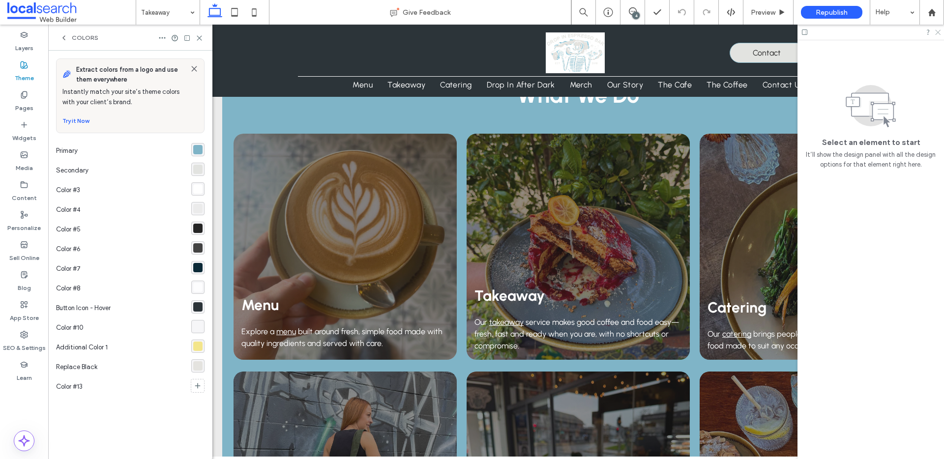
click at [937, 31] on icon at bounding box center [937, 32] width 6 height 6
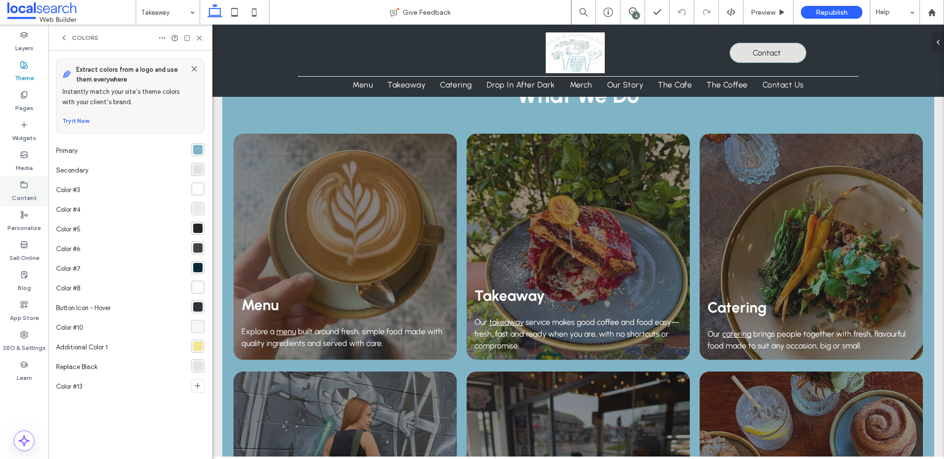
click at [22, 190] on label "Content" at bounding box center [24, 196] width 25 height 14
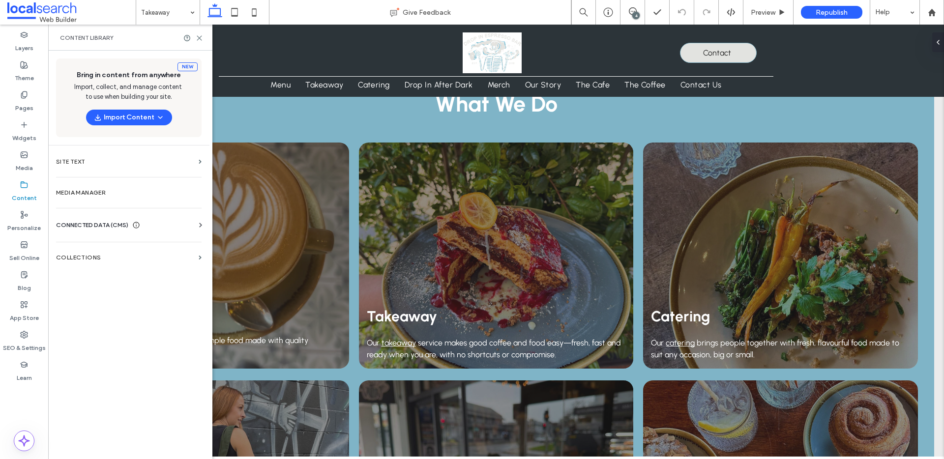
click at [140, 227] on icon at bounding box center [136, 225] width 8 height 8
click at [28, 156] on icon at bounding box center [24, 155] width 8 height 8
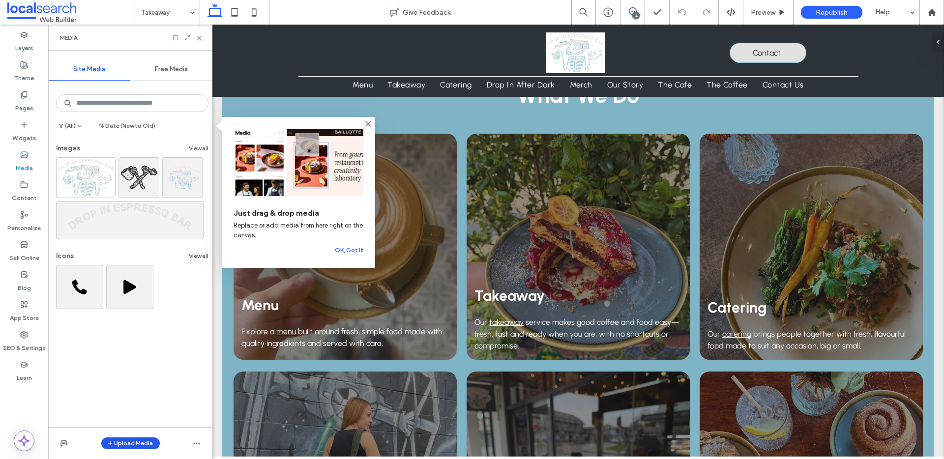
click at [127, 444] on button "Upload Media" at bounding box center [130, 444] width 59 height 12
click at [131, 387] on span "Images" at bounding box center [132, 383] width 21 height 10
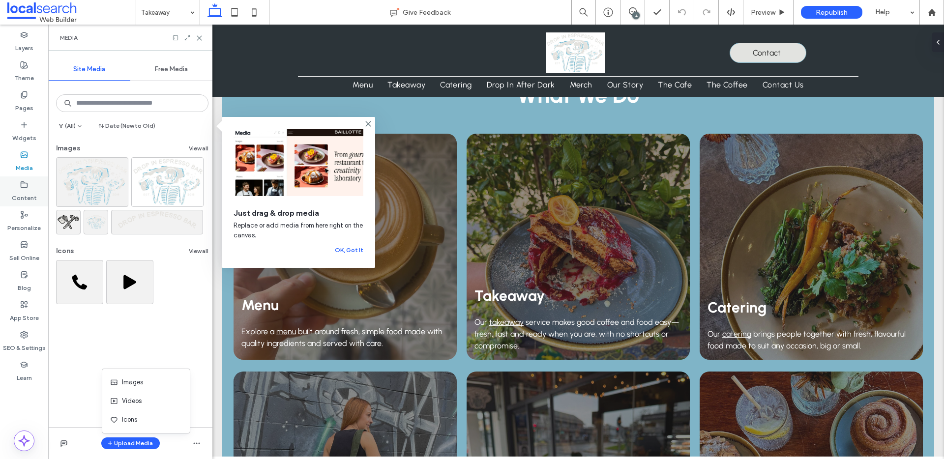
click at [25, 195] on label "Content" at bounding box center [24, 196] width 25 height 14
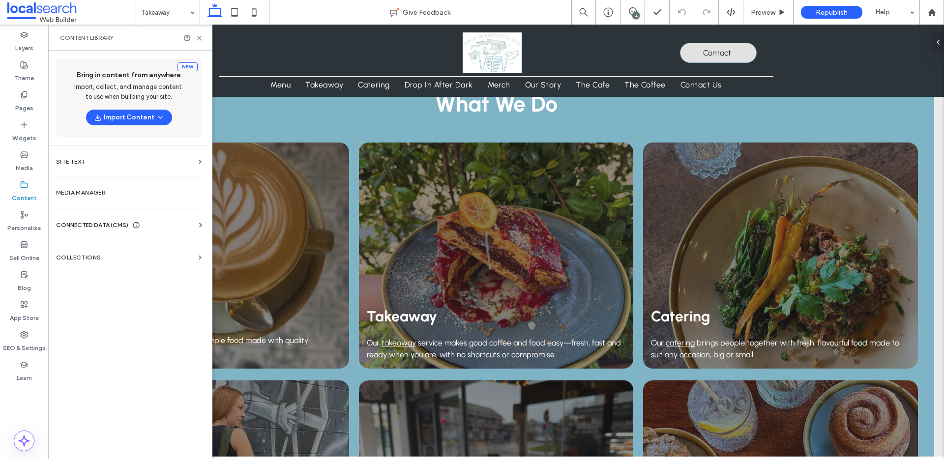
click at [188, 226] on div "CONNECTED DATA (CMS)" at bounding box center [131, 225] width 150 height 10
click at [84, 253] on section "Business Info" at bounding box center [131, 249] width 150 height 23
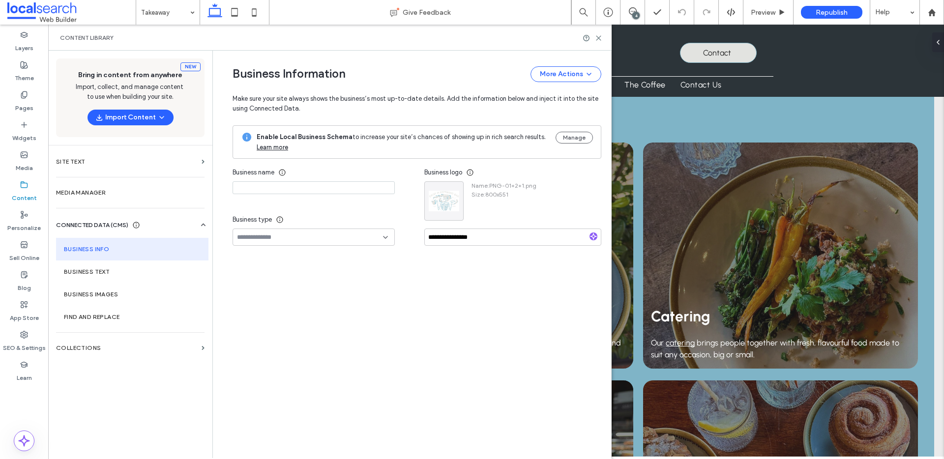
type input "**********"
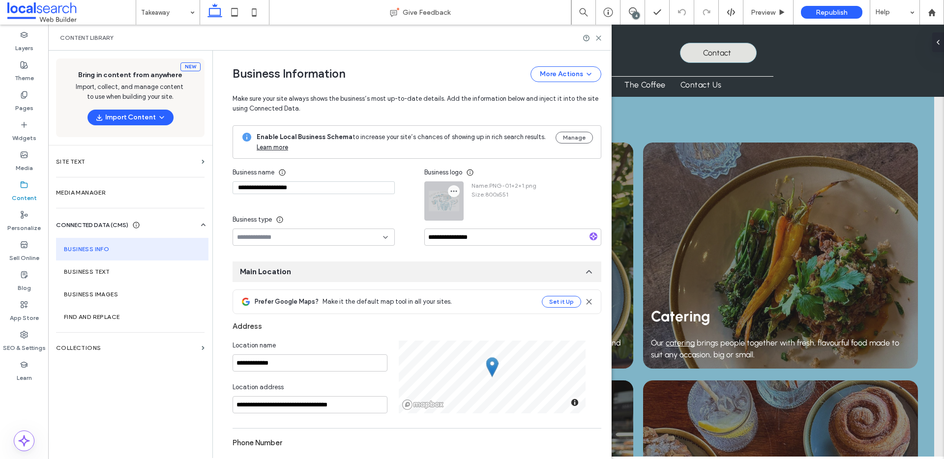
click at [452, 193] on icon "button" at bounding box center [454, 191] width 8 height 8
click at [486, 219] on span "Replace Image" at bounding box center [487, 215] width 44 height 10
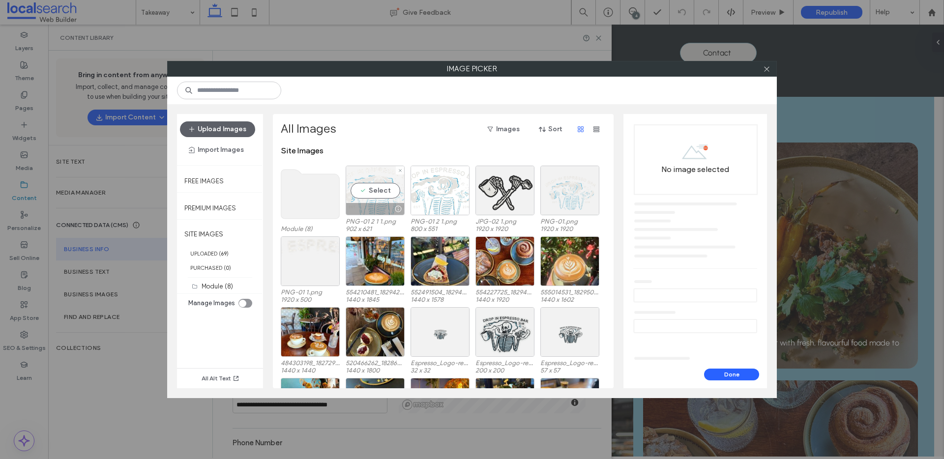
click at [380, 183] on div "Select" at bounding box center [375, 191] width 59 height 50
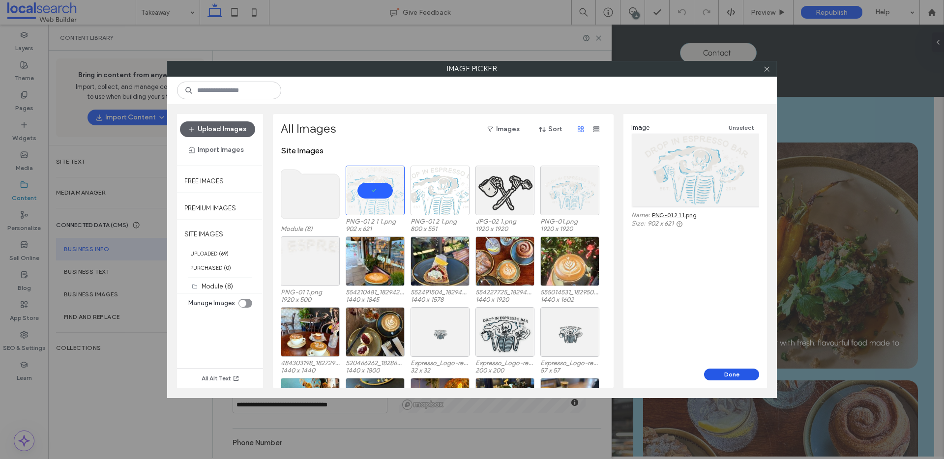
click at [730, 373] on button "Done" at bounding box center [731, 375] width 55 height 12
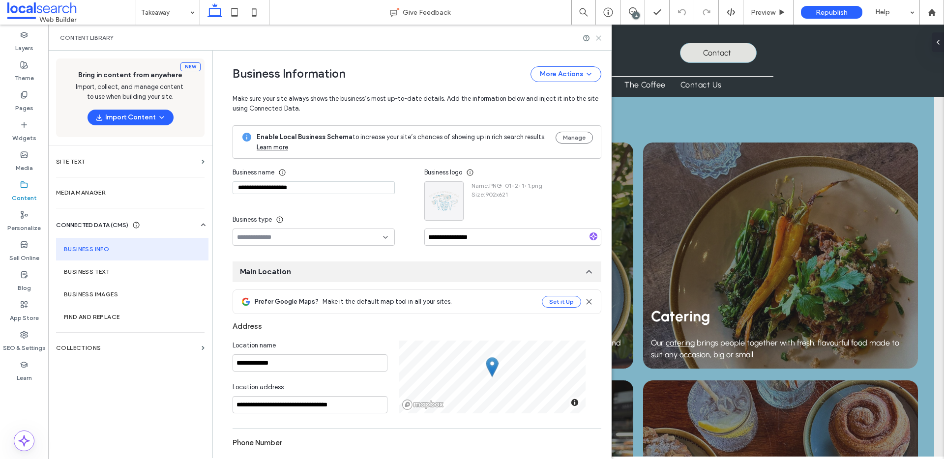
click at [600, 36] on icon at bounding box center [598, 37] width 7 height 7
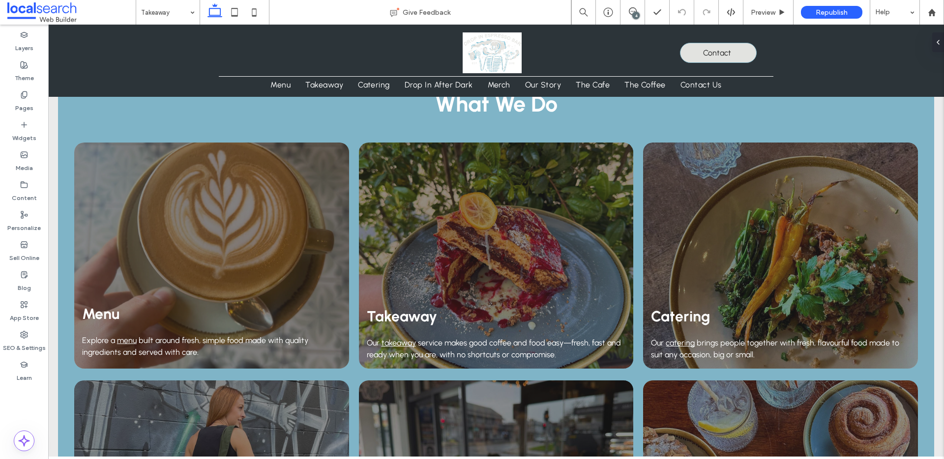
type input "***"
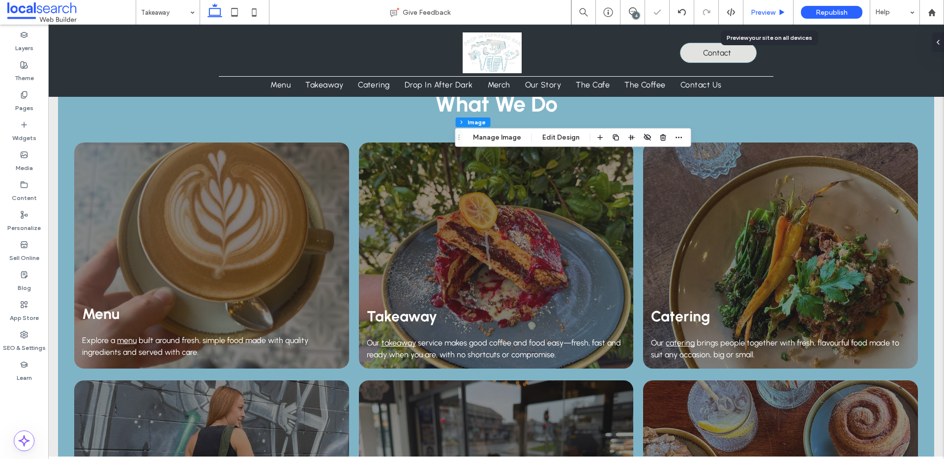
click at [754, 17] on div "Preview" at bounding box center [769, 12] width 50 height 25
click at [752, 7] on div "Preview" at bounding box center [769, 12] width 50 height 25
click at [770, 14] on span "Preview" at bounding box center [763, 12] width 25 height 8
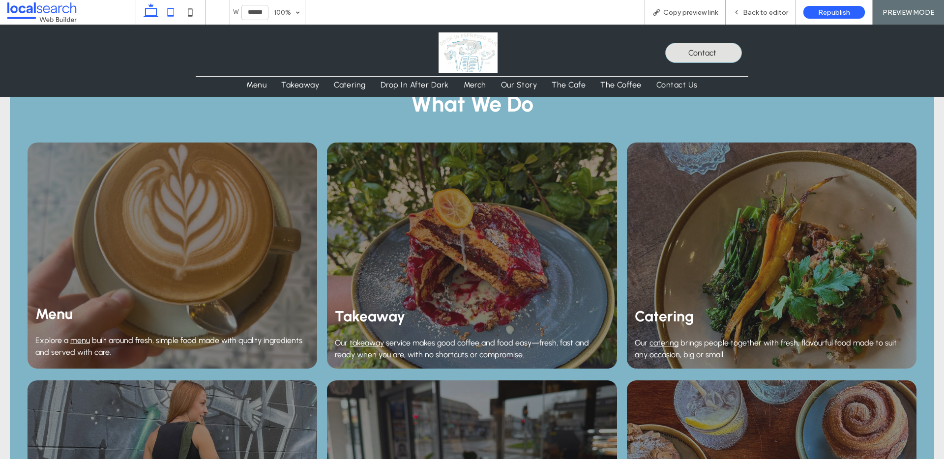
click at [168, 13] on use at bounding box center [171, 12] width 6 height 8
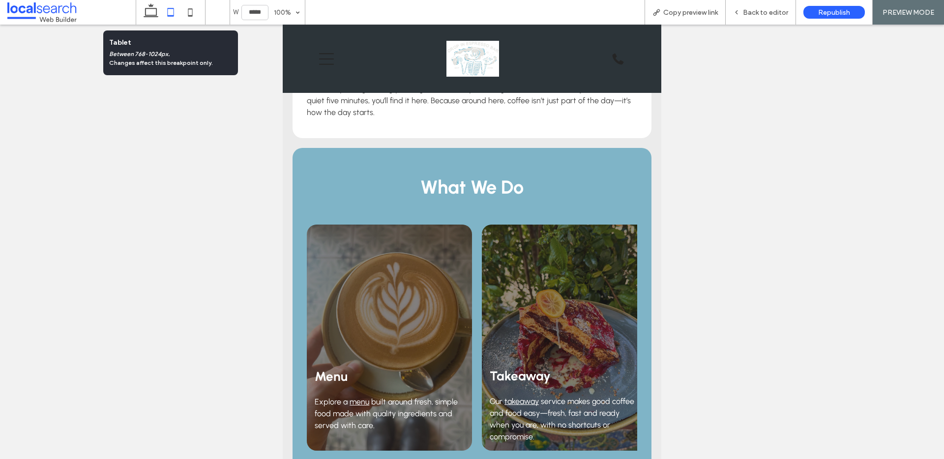
type input "*****"
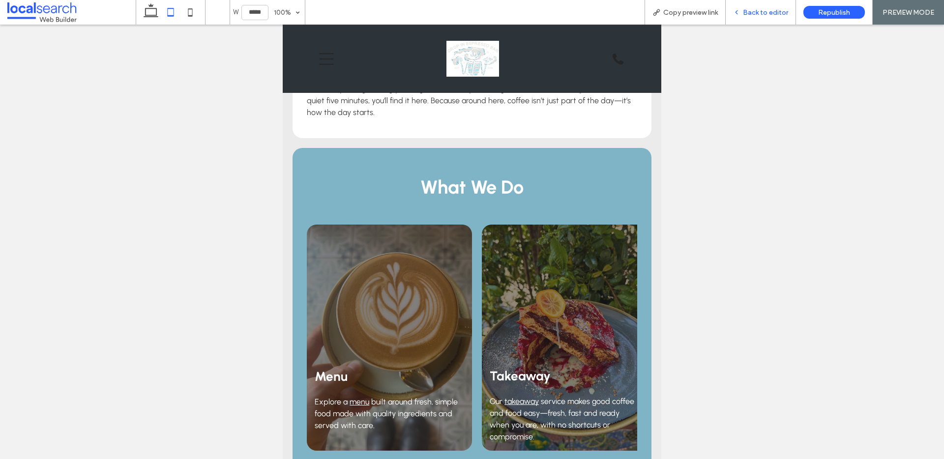
drag, startPoint x: 740, startPoint y: 19, endPoint x: 715, endPoint y: 17, distance: 25.1
click at [740, 19] on div "Back to editor" at bounding box center [761, 12] width 70 height 25
click at [758, 10] on span "Back to editor" at bounding box center [765, 12] width 45 height 8
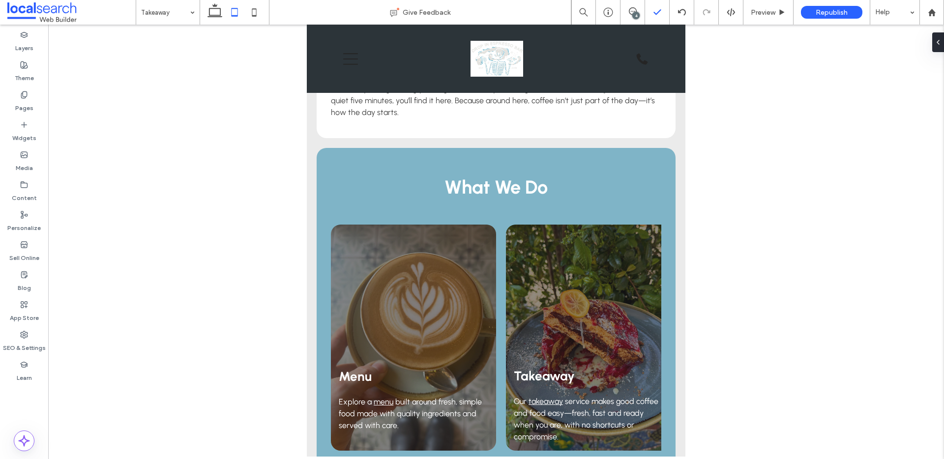
type input "***"
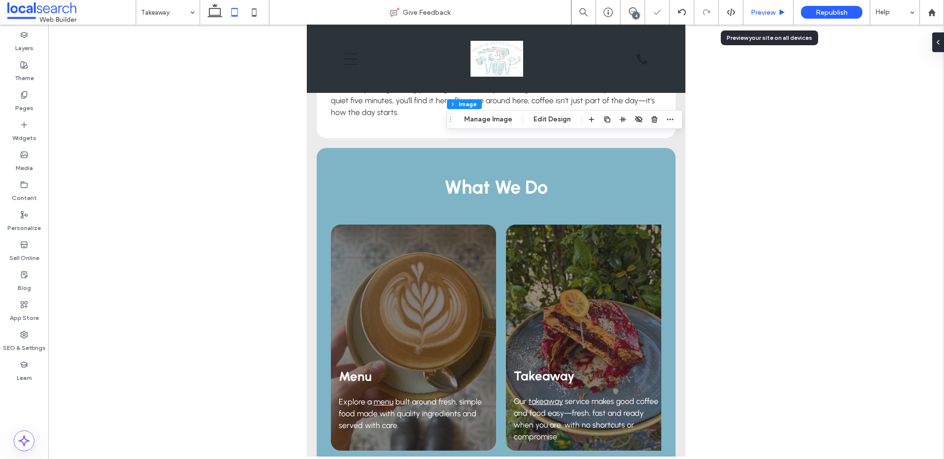
click at [761, 11] on span "Preview" at bounding box center [763, 12] width 25 height 8
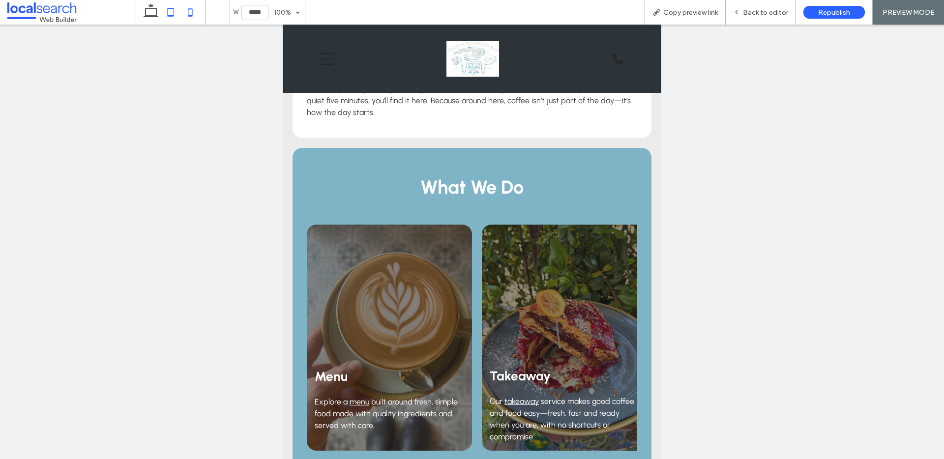
click at [196, 17] on icon at bounding box center [190, 12] width 20 height 20
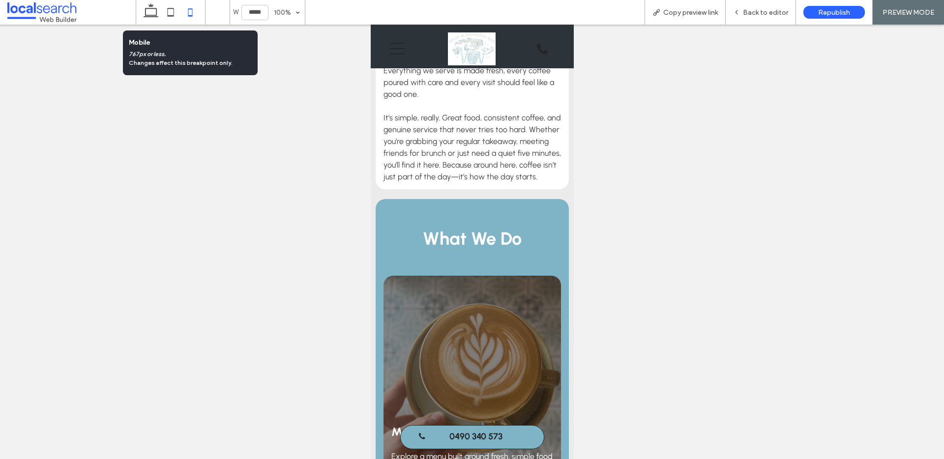
type input "*****"
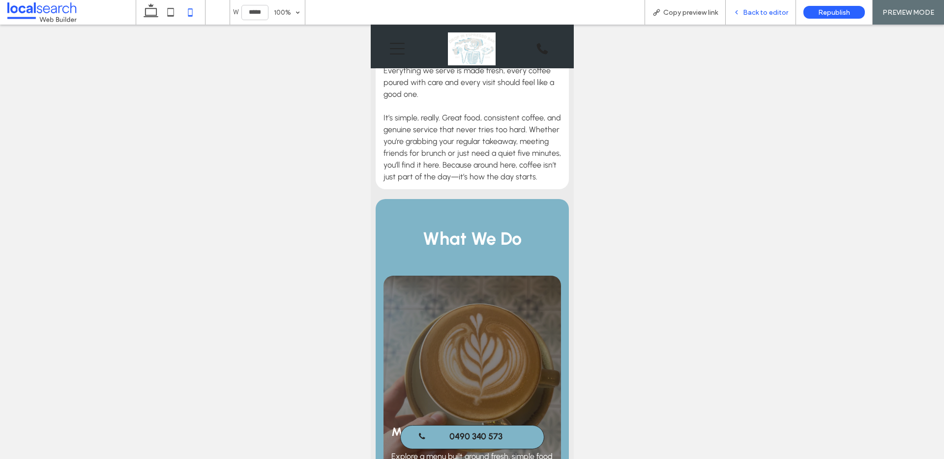
drag, startPoint x: 783, startPoint y: 20, endPoint x: 734, endPoint y: 20, distance: 49.7
click at [783, 20] on div "Back to editor" at bounding box center [761, 12] width 70 height 25
click at [759, 13] on span "Back to editor" at bounding box center [765, 12] width 45 height 8
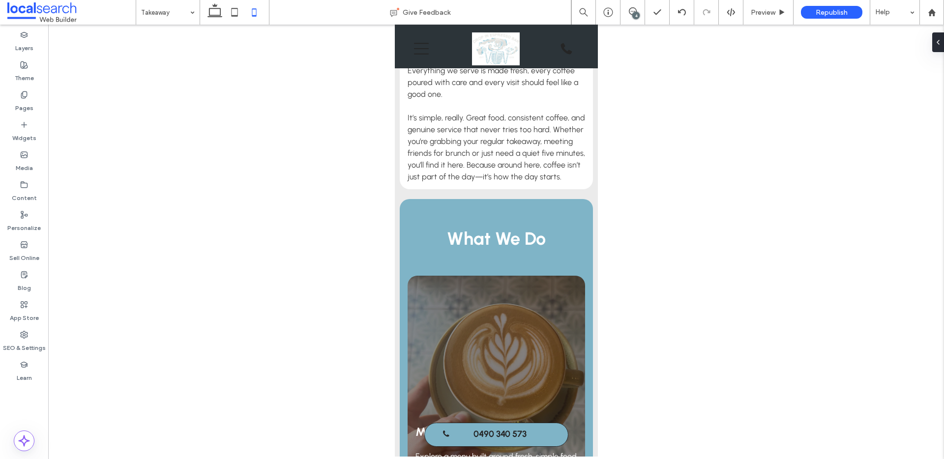
type input "***"
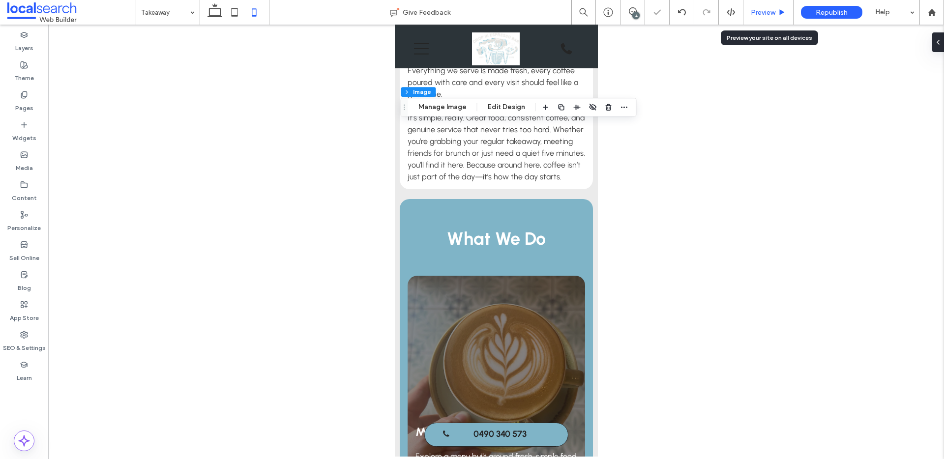
click at [782, 9] on icon at bounding box center [782, 12] width 7 height 7
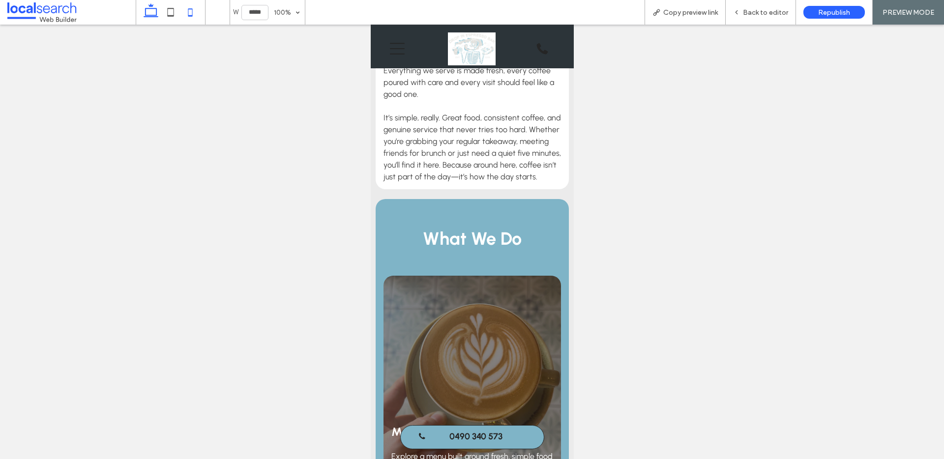
click at [150, 15] on use at bounding box center [151, 10] width 15 height 14
type input "******"
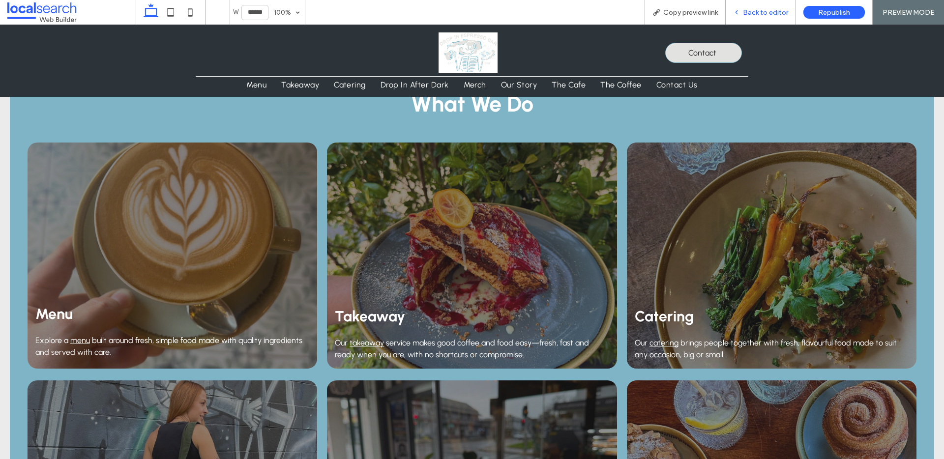
click at [770, 17] on div "Back to editor" at bounding box center [761, 12] width 70 height 25
click at [765, 13] on span "Back to editor" at bounding box center [765, 12] width 45 height 8
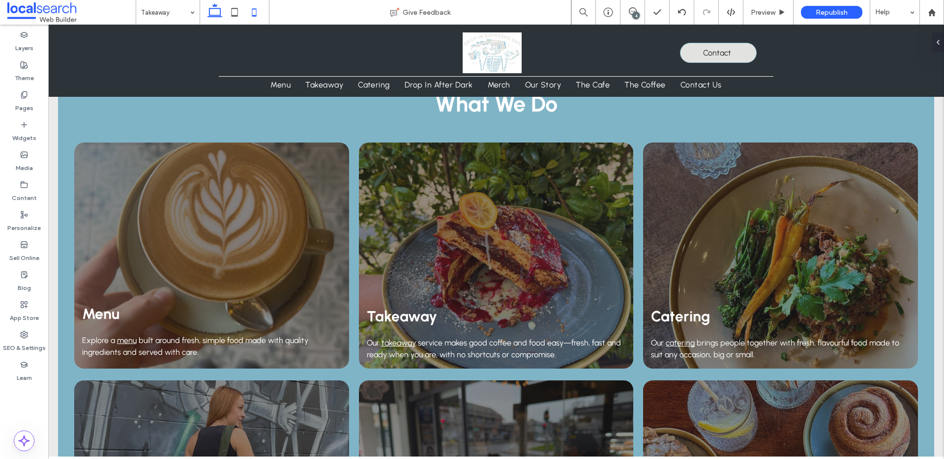
click at [258, 16] on icon at bounding box center [254, 12] width 20 height 20
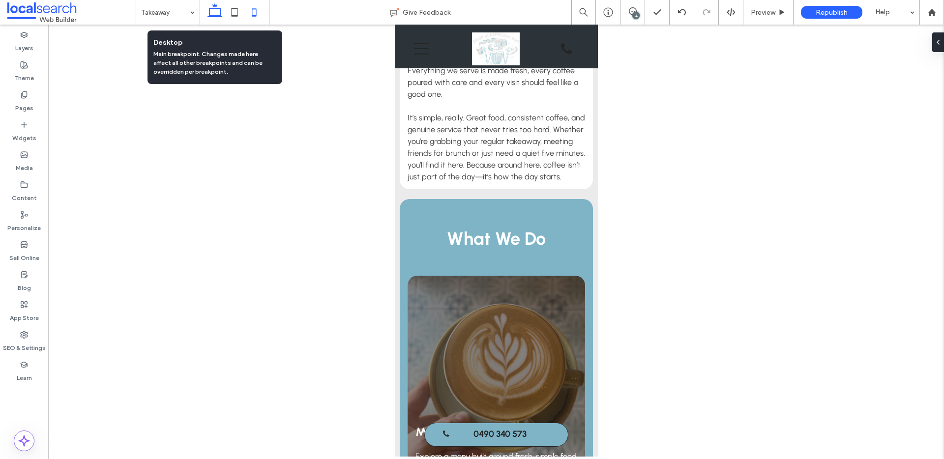
click at [211, 14] on icon at bounding box center [215, 12] width 20 height 20
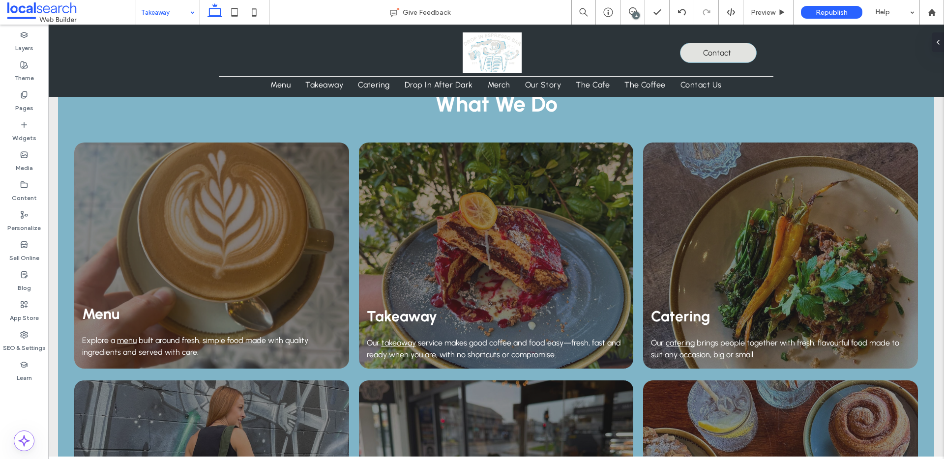
drag, startPoint x: 160, startPoint y: 8, endPoint x: 162, endPoint y: 23, distance: 15.0
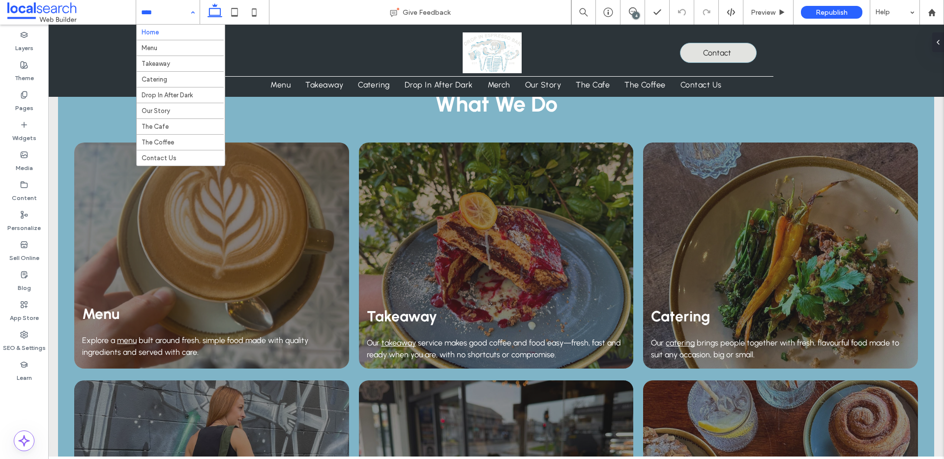
click at [145, 6] on input at bounding box center [165, 12] width 49 height 25
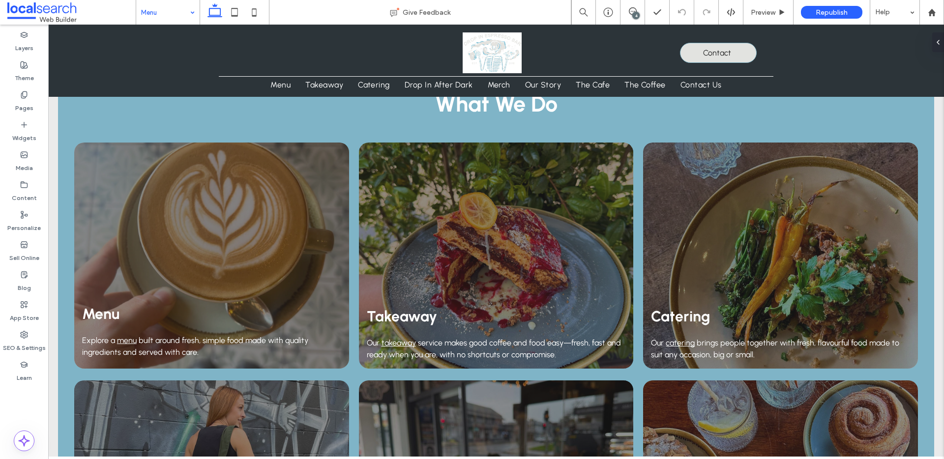
click at [173, 12] on input at bounding box center [165, 12] width 49 height 25
click at [20, 72] on label "Theme" at bounding box center [24, 76] width 19 height 14
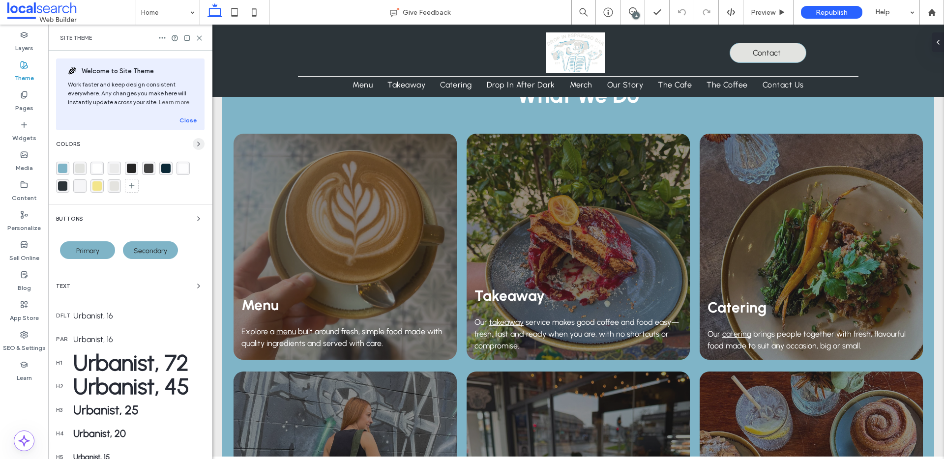
click at [195, 142] on icon "button" at bounding box center [199, 144] width 8 height 8
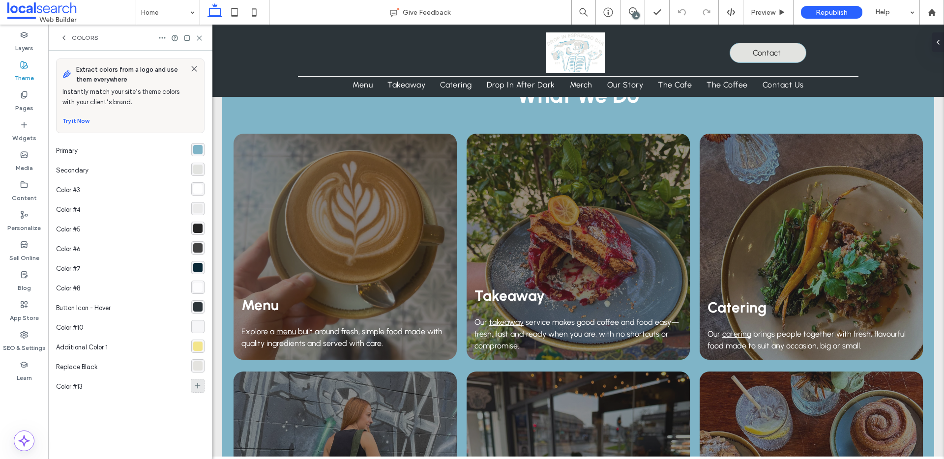
click at [200, 385] on icon at bounding box center [198, 386] width 8 height 8
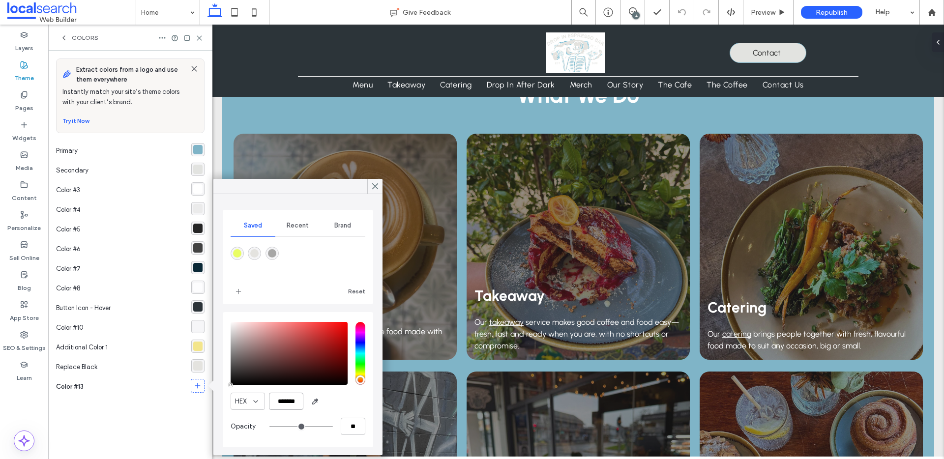
drag, startPoint x: 302, startPoint y: 401, endPoint x: 246, endPoint y: 397, distance: 56.2
click at [246, 397] on div "HEX *******" at bounding box center [298, 401] width 135 height 17
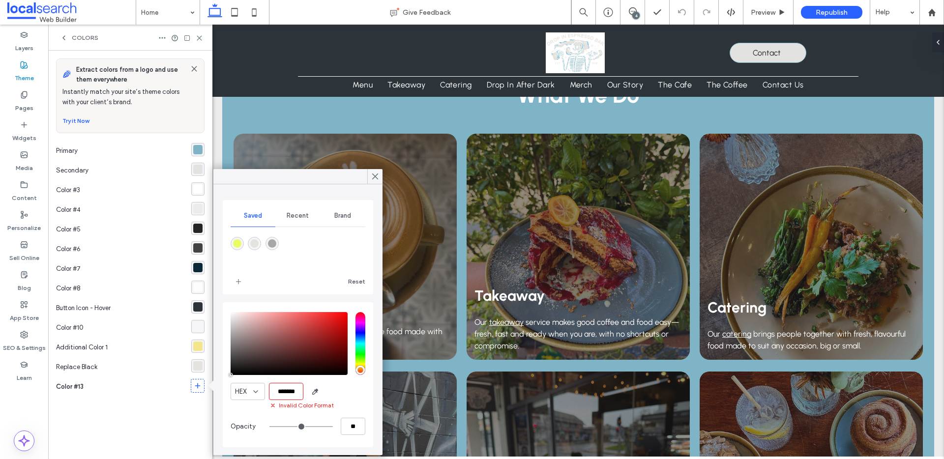
drag, startPoint x: 301, startPoint y: 390, endPoint x: 251, endPoint y: 390, distance: 49.7
click at [247, 390] on div "HEX *******" at bounding box center [298, 391] width 135 height 17
drag, startPoint x: 300, startPoint y: 391, endPoint x: 270, endPoint y: 391, distance: 30.0
click at [270, 391] on input "*******" at bounding box center [286, 391] width 34 height 17
paste input "color picker textbox"
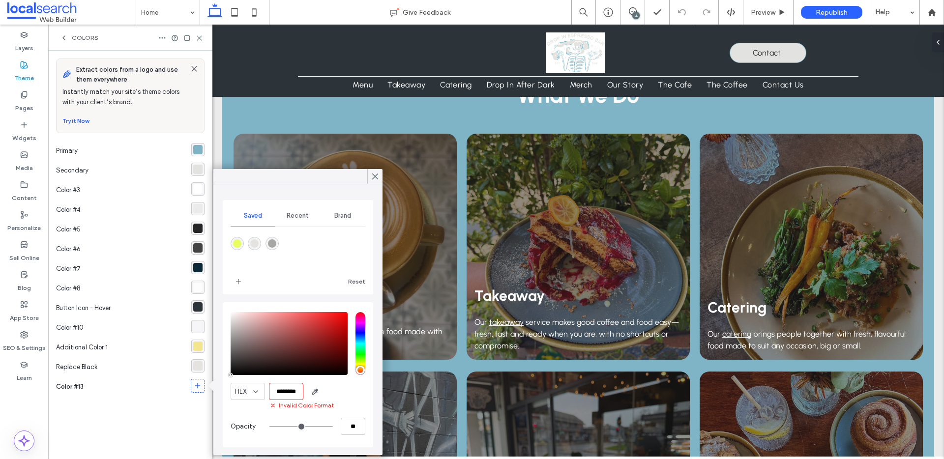
scroll to position [0, 0]
type input "*******"
type input "***"
type input "****"
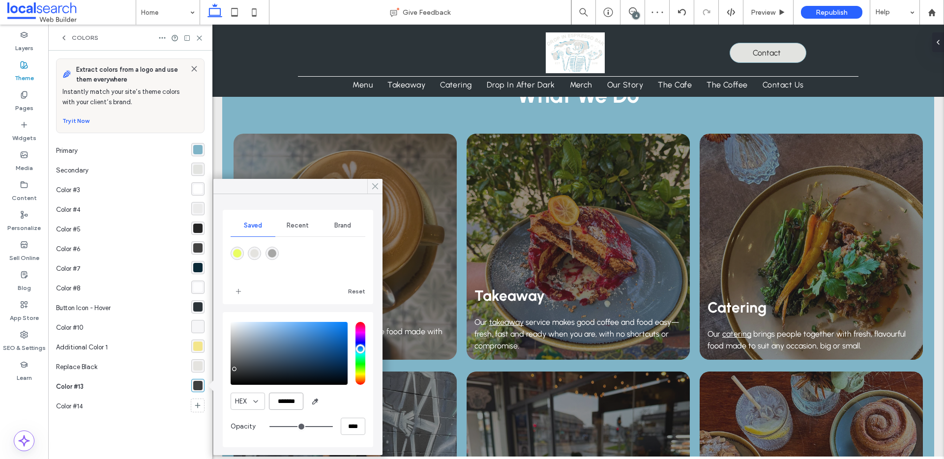
type input "*******"
click at [374, 186] on icon at bounding box center [375, 186] width 9 height 9
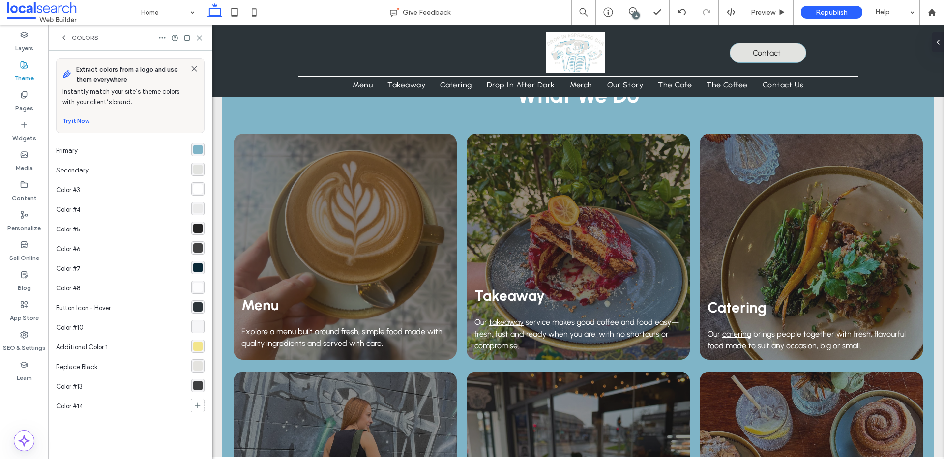
click at [200, 36] on use at bounding box center [199, 38] width 4 height 4
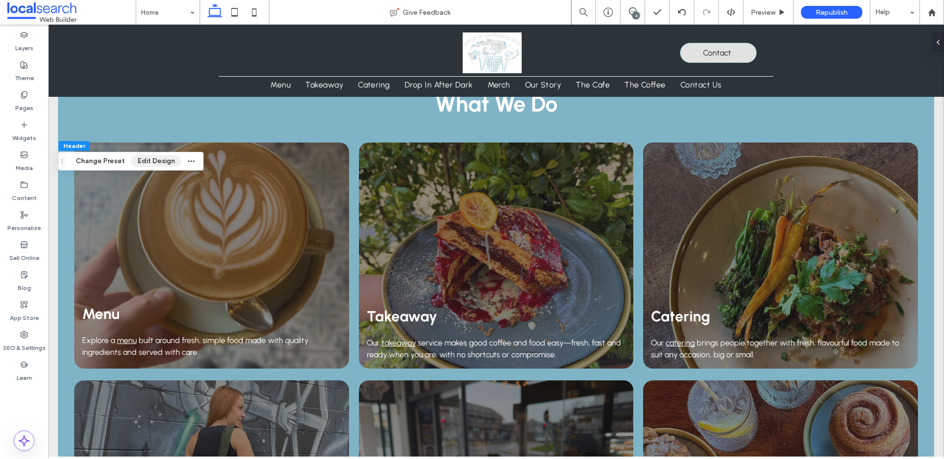
click at [158, 159] on button "Edit Design" at bounding box center [156, 161] width 50 height 12
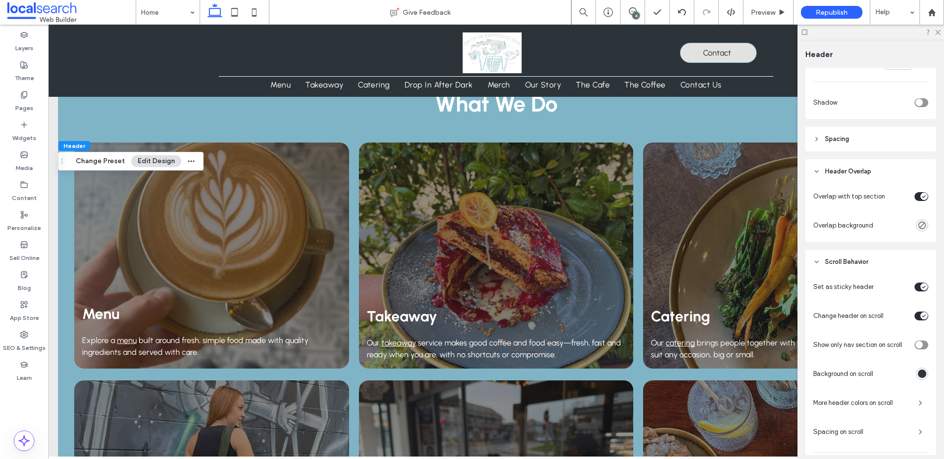
scroll to position [274, 0]
click at [923, 375] on div "rgba(44,52,57,1)" at bounding box center [922, 373] width 8 height 8
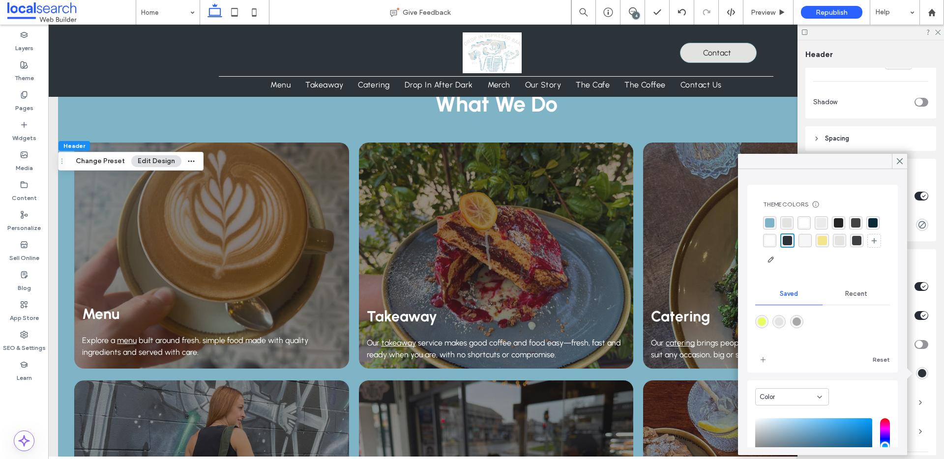
click at [854, 236] on div "rgba(62, 63, 64, 1)" at bounding box center [856, 240] width 9 height 9
drag, startPoint x: 903, startPoint y: 160, endPoint x: 930, endPoint y: 73, distance: 90.5
click at [905, 157] on div at bounding box center [899, 161] width 15 height 15
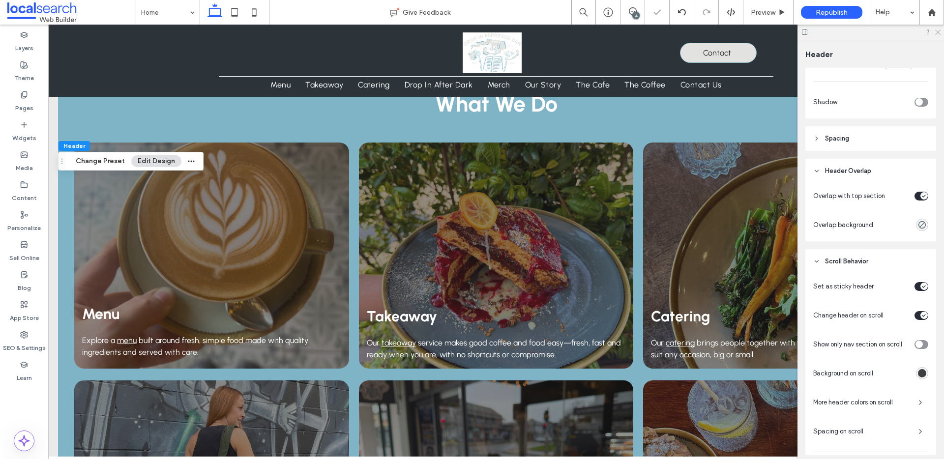
click at [936, 31] on icon at bounding box center [937, 32] width 6 height 6
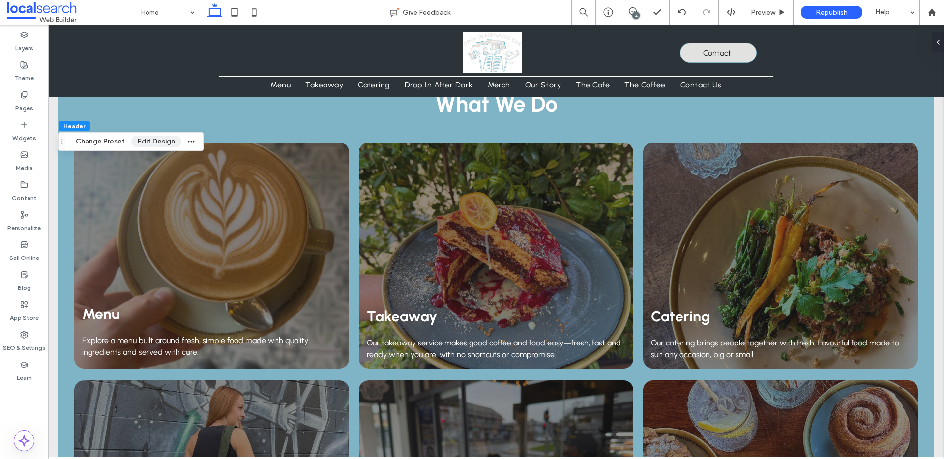
click at [165, 141] on button "Edit Design" at bounding box center [156, 142] width 50 height 12
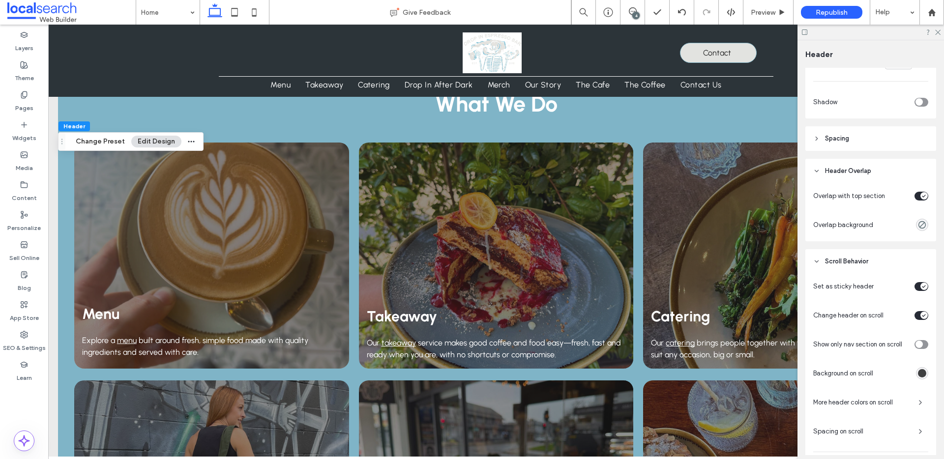
click at [924, 371] on div "rgba(62, 63, 64, 1)" at bounding box center [922, 373] width 8 height 8
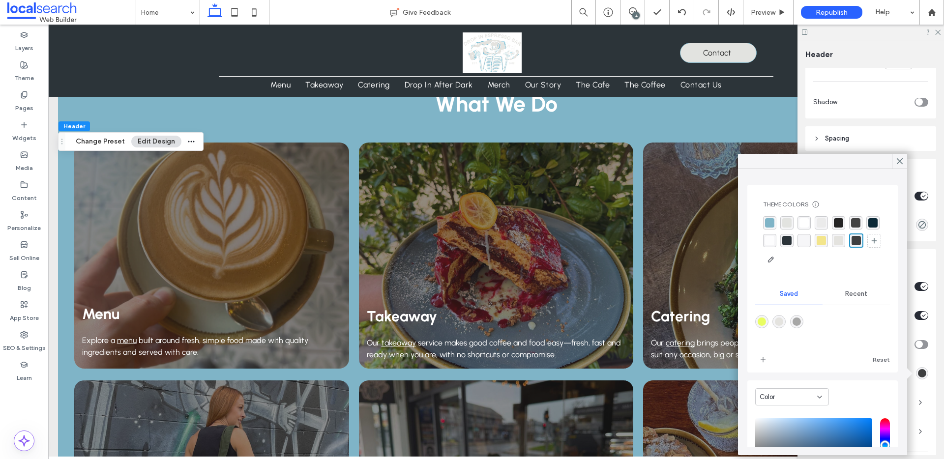
click at [902, 157] on icon at bounding box center [900, 161] width 9 height 9
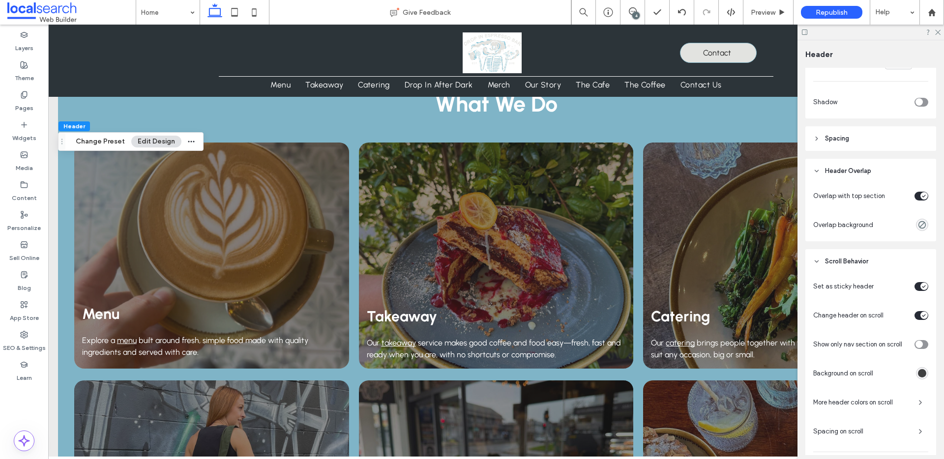
click at [937, 32] on icon at bounding box center [937, 32] width 6 height 6
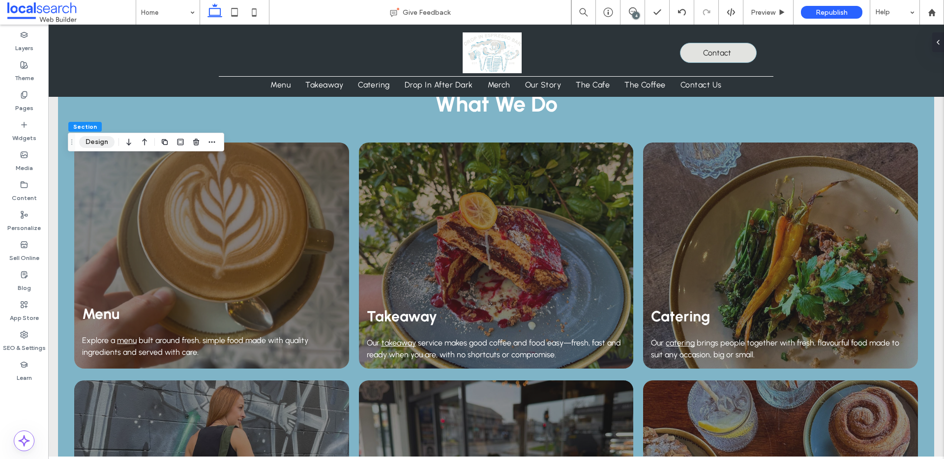
click at [93, 147] on button "Design" at bounding box center [96, 142] width 35 height 12
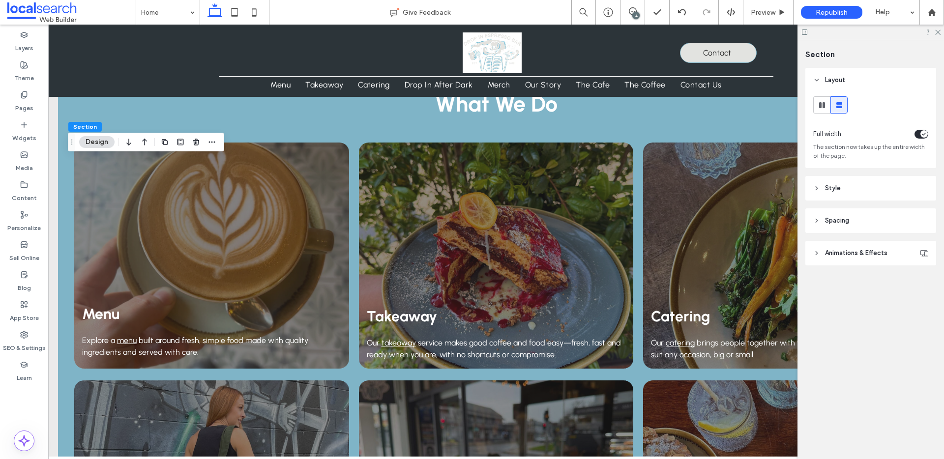
click at [826, 192] on span "Style" at bounding box center [833, 188] width 16 height 10
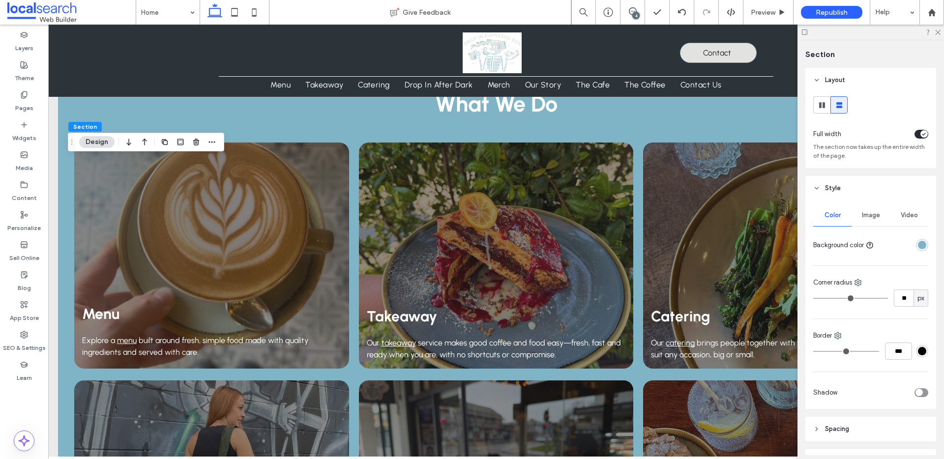
click at [926, 243] on div "rgba(127,180,199,1)" at bounding box center [922, 245] width 8 height 8
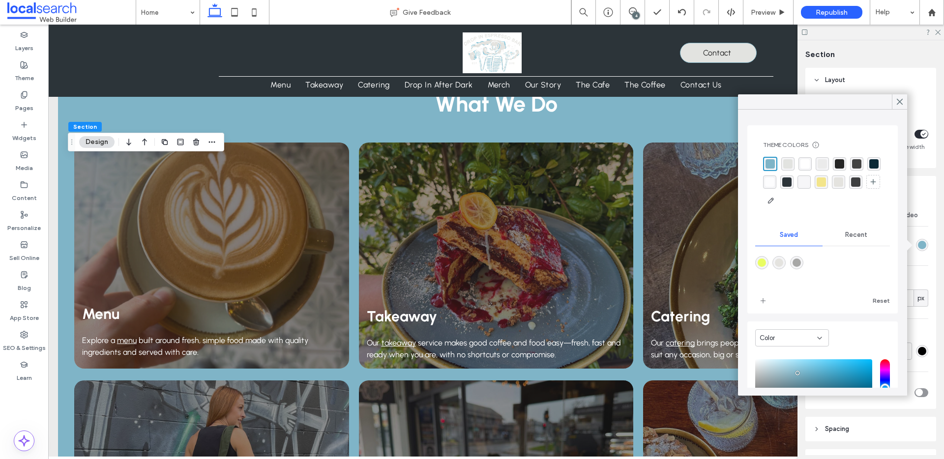
click at [854, 182] on div "rgba(62, 63, 64, 1)" at bounding box center [855, 182] width 9 height 9
click at [900, 99] on icon at bounding box center [900, 101] width 9 height 9
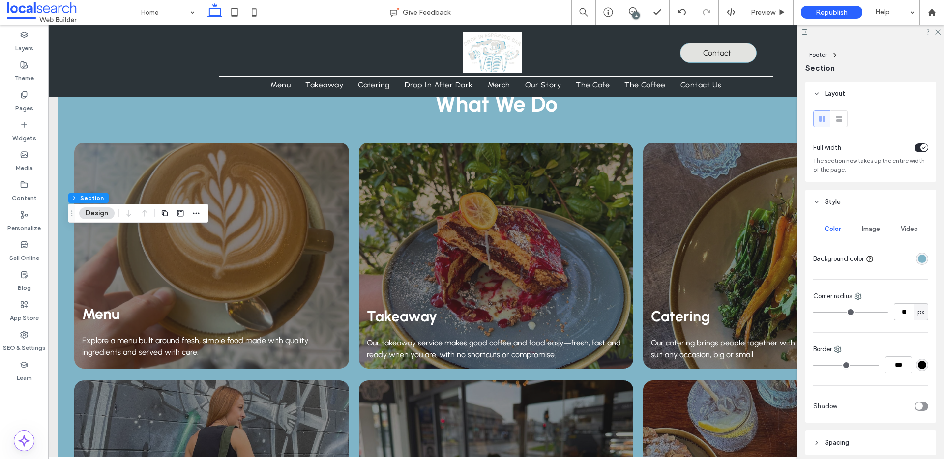
click at [921, 259] on div "rgba(127,180,199,1)" at bounding box center [922, 259] width 8 height 8
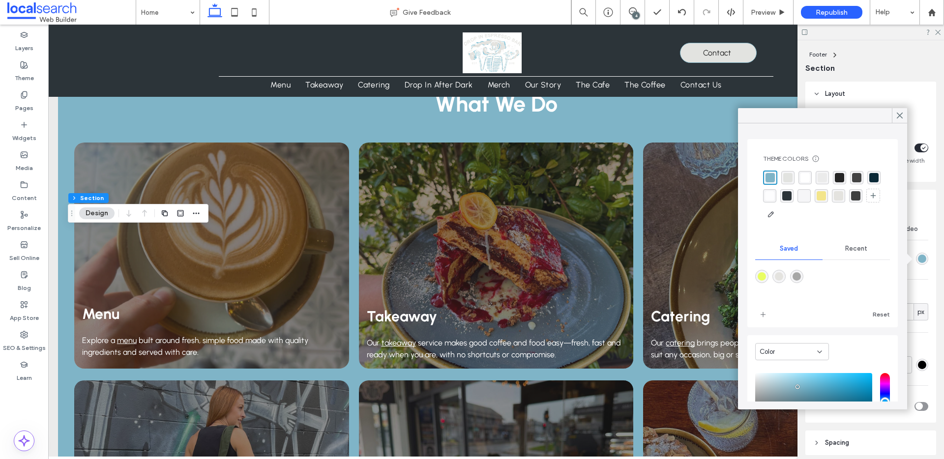
click at [856, 199] on div "rgba(62, 63, 64, 1)" at bounding box center [855, 195] width 9 height 9
click at [937, 34] on icon at bounding box center [937, 32] width 6 height 6
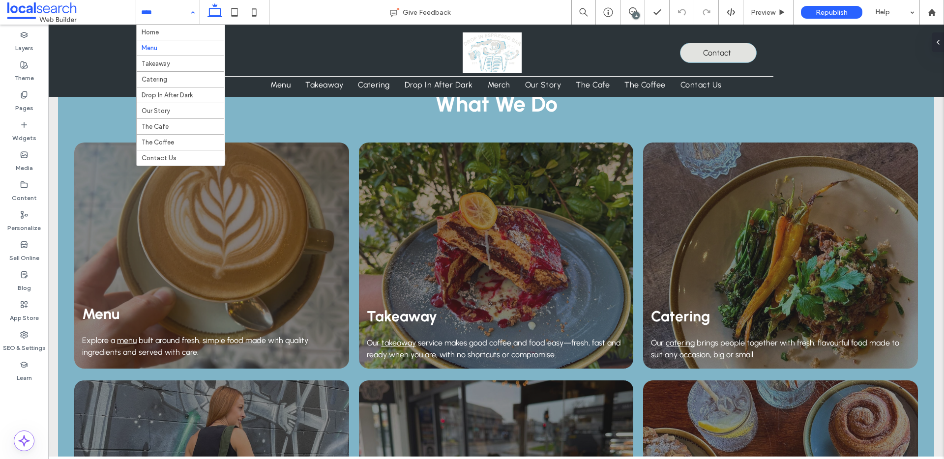
click at [183, 9] on input at bounding box center [165, 12] width 49 height 25
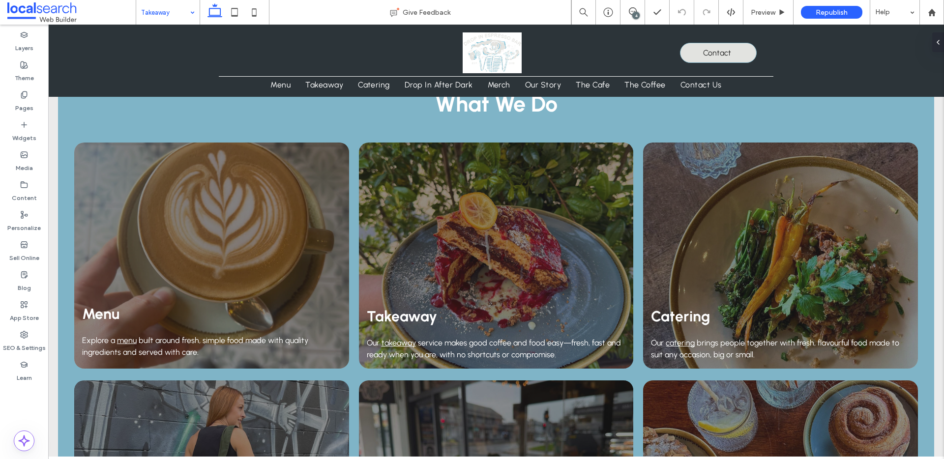
click at [160, 16] on input at bounding box center [165, 12] width 49 height 25
click at [98, 250] on button "Design" at bounding box center [96, 251] width 35 height 12
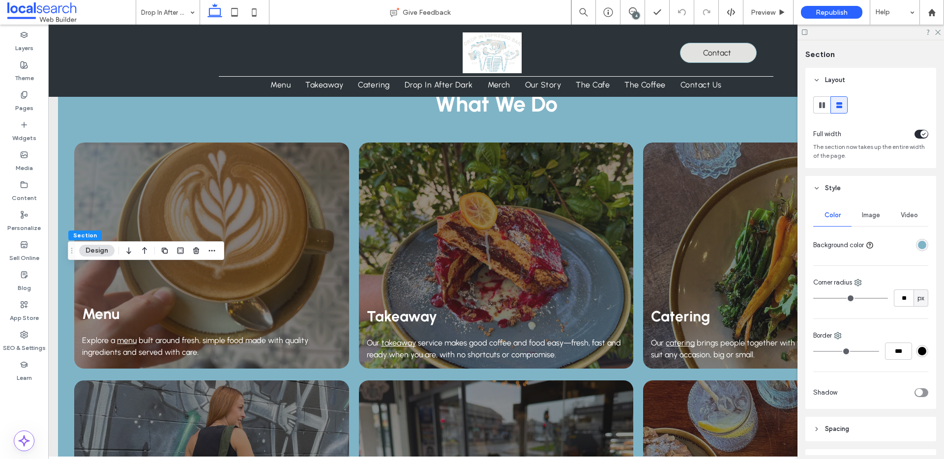
click at [924, 244] on div "rgba(127,180,199,1)" at bounding box center [922, 245] width 8 height 8
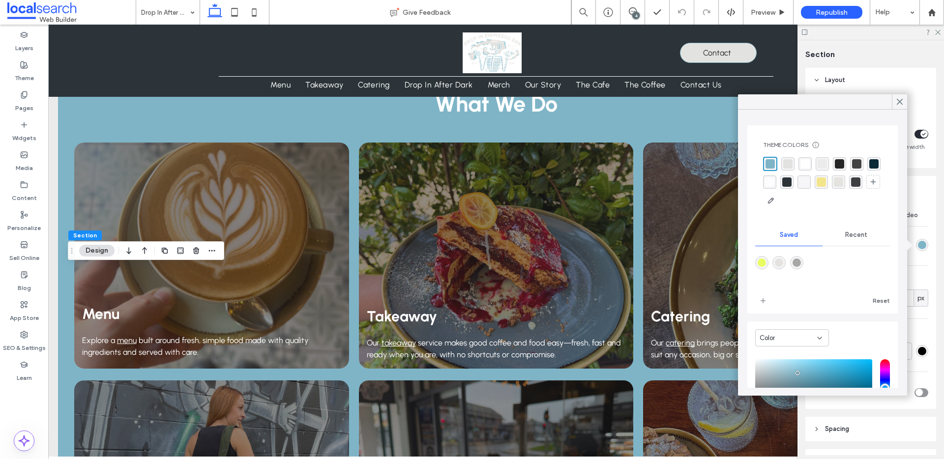
click at [860, 182] on div "rgba(62, 63, 64, 1)" at bounding box center [855, 182] width 9 height 9
click at [902, 104] on icon at bounding box center [900, 101] width 9 height 9
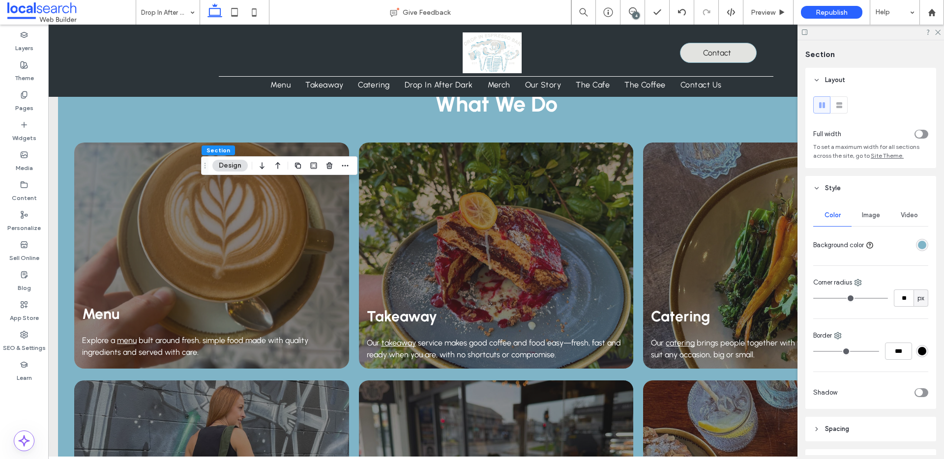
click at [923, 246] on div "rgba(127,180,199,1)" at bounding box center [922, 245] width 8 height 8
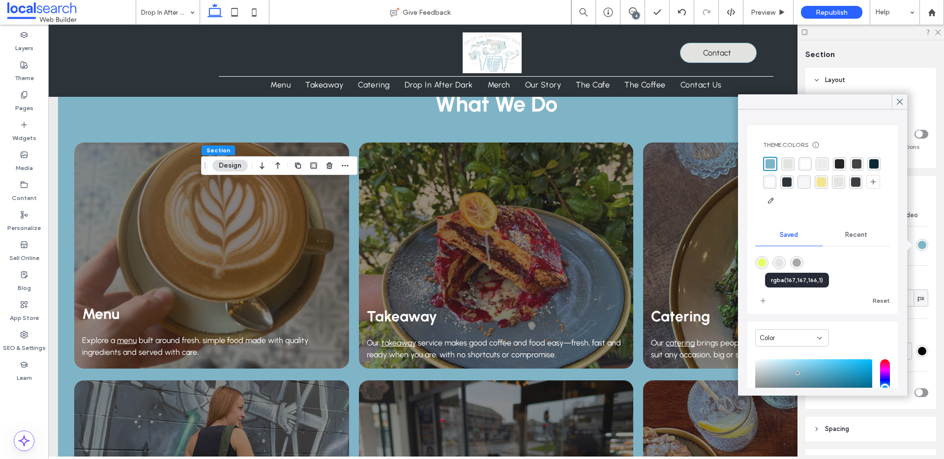
click at [799, 262] on div "rgba(167,167,166,1)" at bounding box center [797, 263] width 8 height 8
type input "*******"
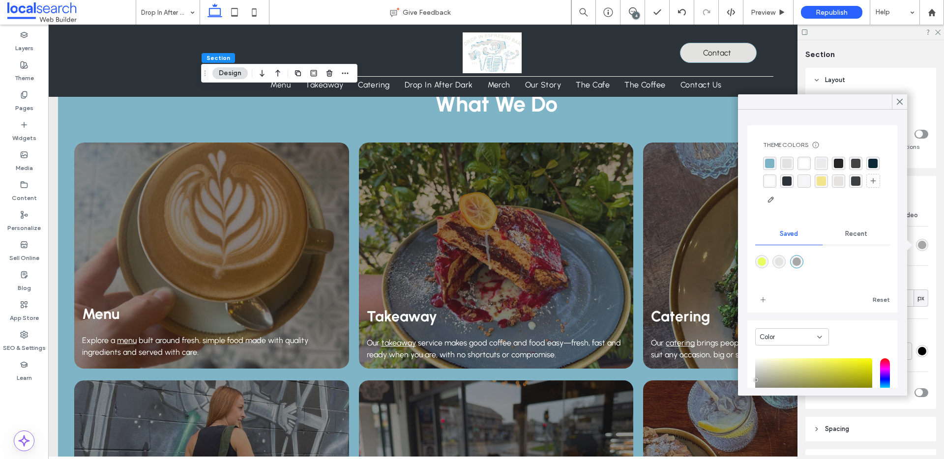
click at [788, 183] on div "rgba(44,52,57,1)" at bounding box center [786, 181] width 9 height 9
click at [768, 161] on div "rgba(127,180,199,1)" at bounding box center [769, 163] width 9 height 9
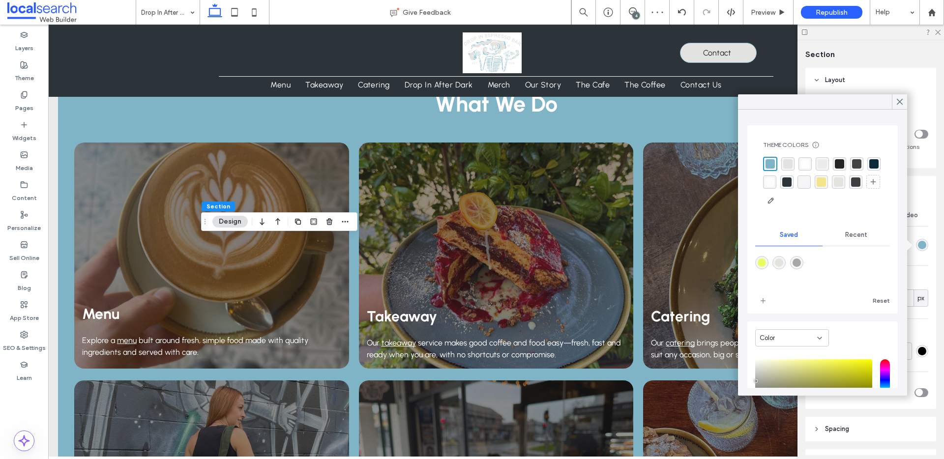
click at [792, 165] on div "rgba(226,227,224,1)" at bounding box center [787, 163] width 9 height 9
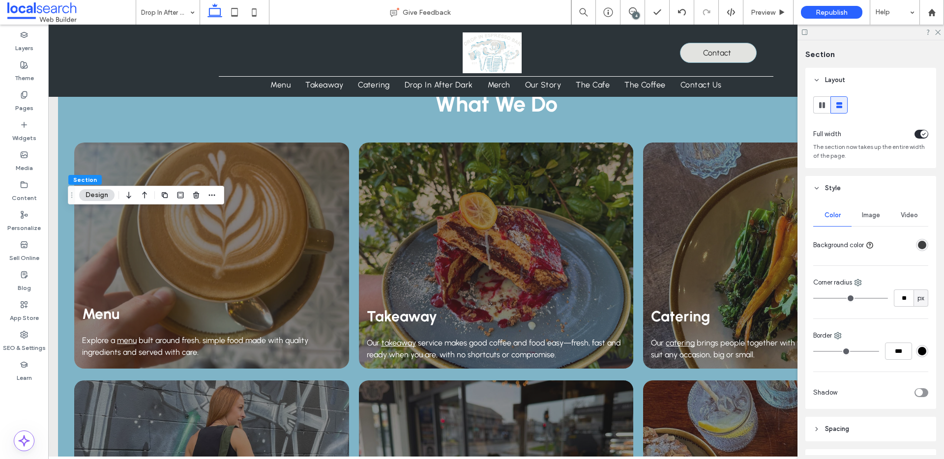
click at [926, 247] on div "rgba(62, 63, 64, 1)" at bounding box center [922, 245] width 8 height 8
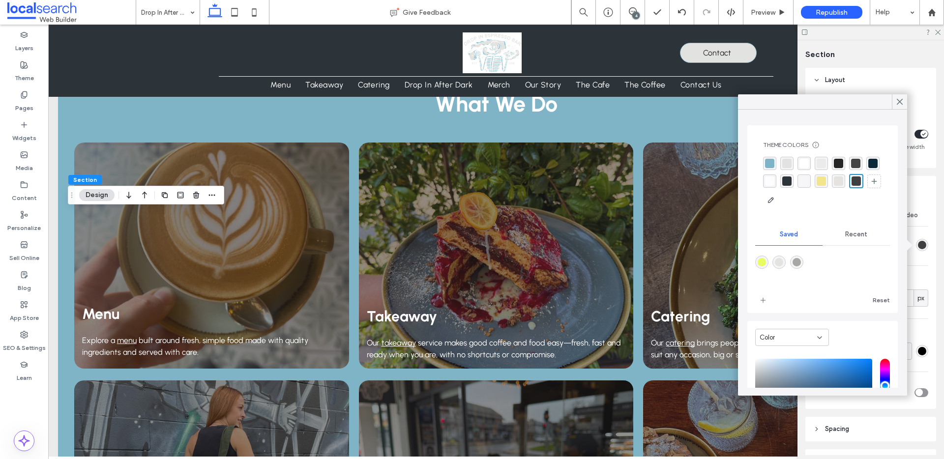
click at [769, 179] on div "rgba(255, 255, 255, 0.8)" at bounding box center [769, 181] width 9 height 9
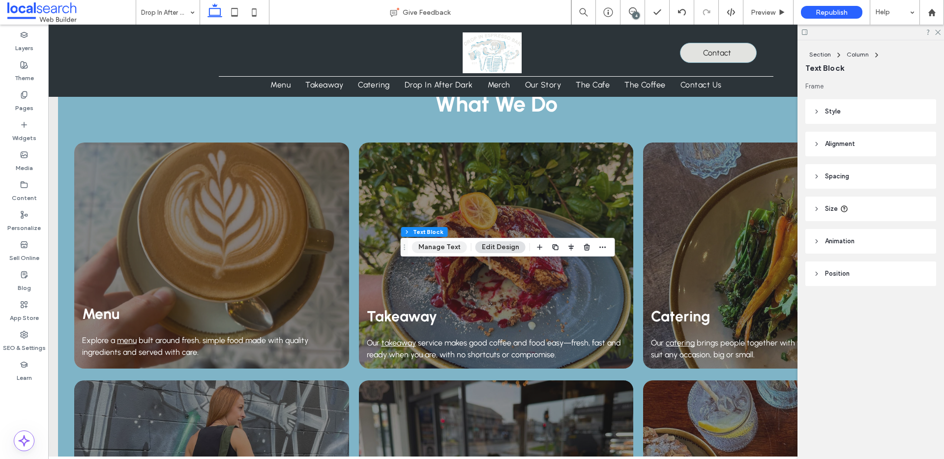
click at [421, 242] on button "Manage Text" at bounding box center [439, 247] width 55 height 12
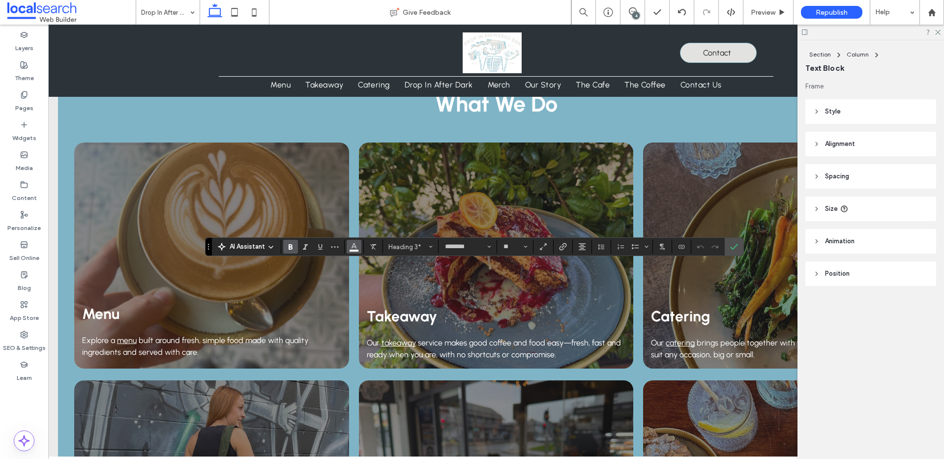
click at [347, 245] on button "Color" at bounding box center [354, 247] width 15 height 14
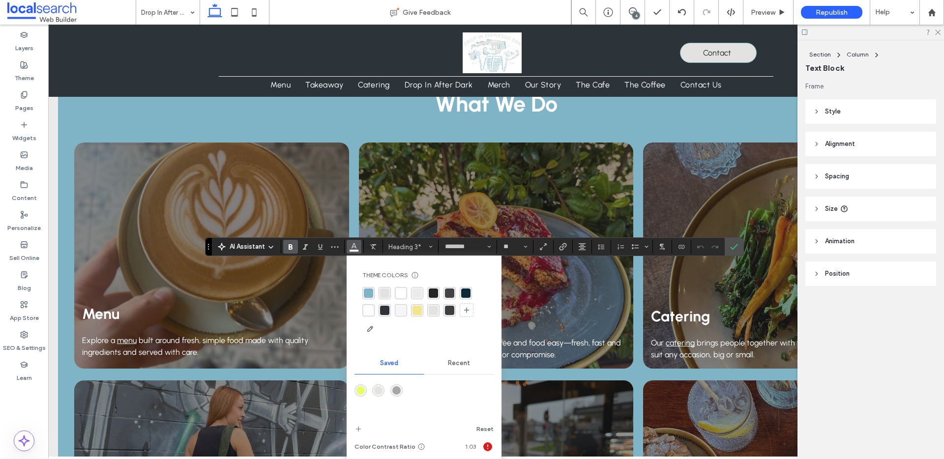
drag, startPoint x: 435, startPoint y: 292, endPoint x: 454, endPoint y: 291, distance: 19.2
click at [436, 292] on div "rgba(37, 37, 37, 1)" at bounding box center [433, 293] width 9 height 9
click at [736, 245] on use "Confirm" at bounding box center [734, 247] width 8 height 6
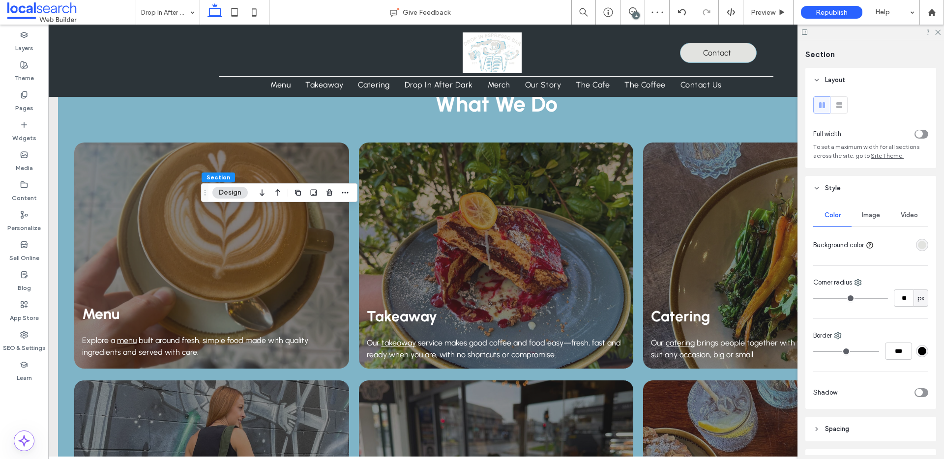
click at [921, 244] on div "rgba(226,227,224,1)" at bounding box center [922, 245] width 8 height 8
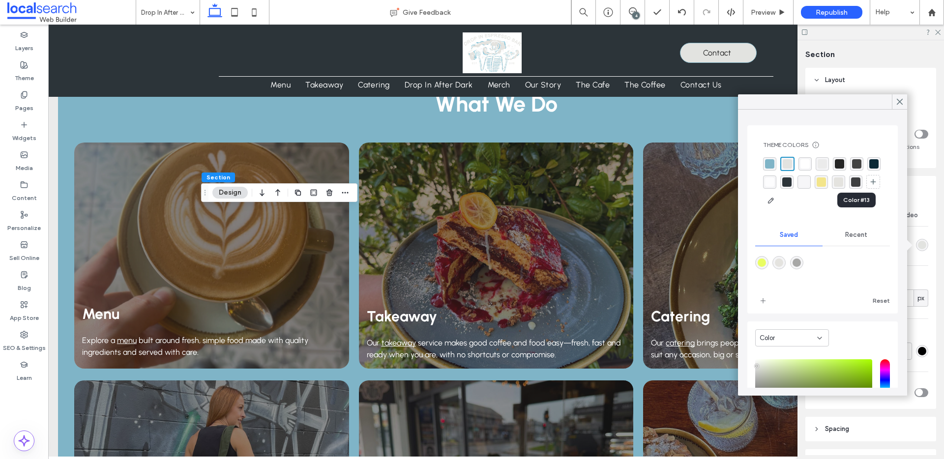
click at [859, 185] on div "rgba(62, 63, 64, 1)" at bounding box center [855, 182] width 9 height 9
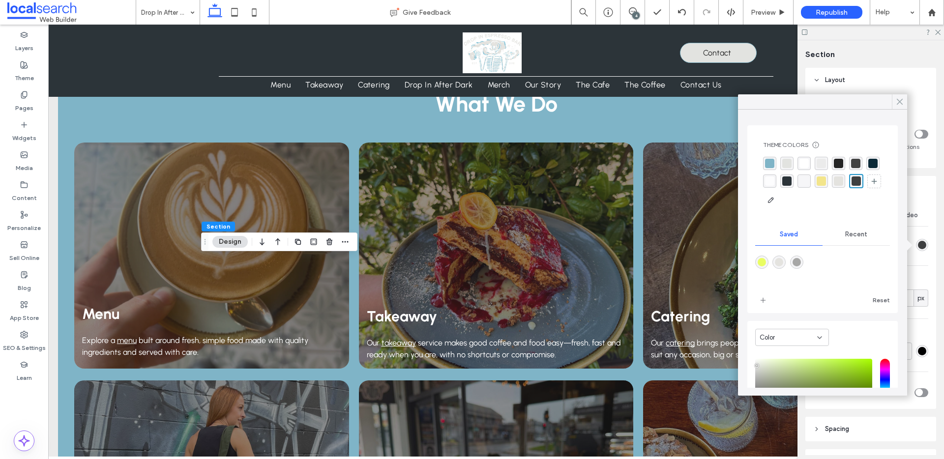
click at [902, 103] on use at bounding box center [900, 101] width 5 height 5
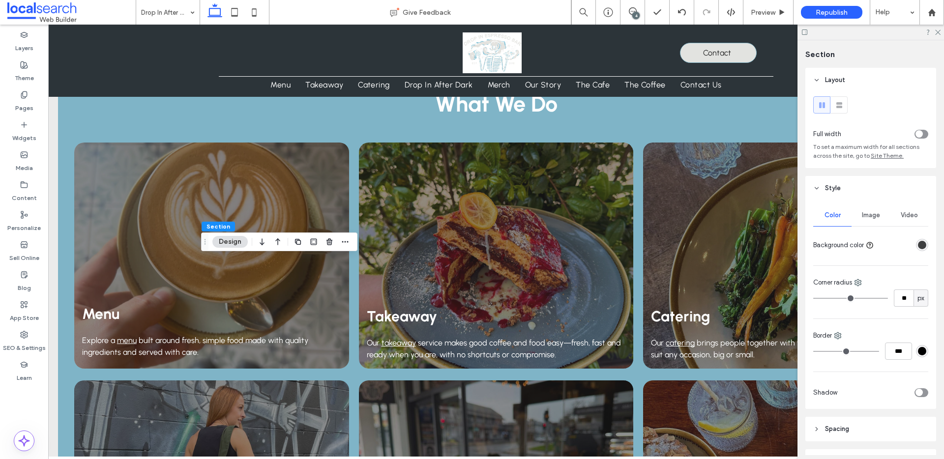
drag, startPoint x: 939, startPoint y: 32, endPoint x: 919, endPoint y: 39, distance: 21.9
click at [939, 32] on icon at bounding box center [937, 32] width 6 height 6
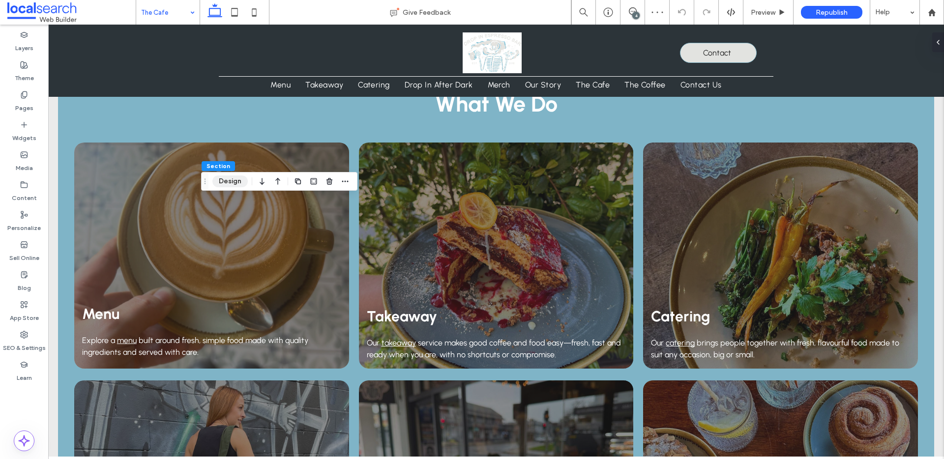
drag, startPoint x: 238, startPoint y: 178, endPoint x: 227, endPoint y: 184, distance: 12.8
click at [228, 184] on button "Design" at bounding box center [229, 182] width 35 height 12
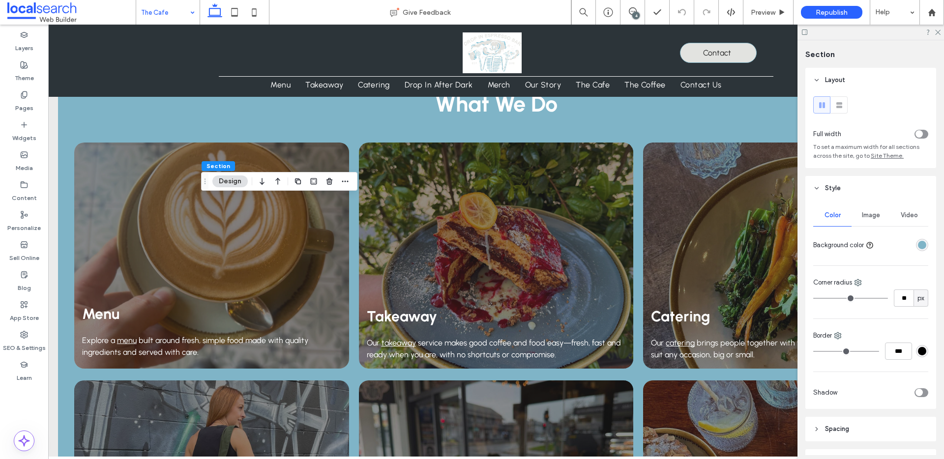
click at [922, 244] on div "rgba(127,180,199,1)" at bounding box center [922, 245] width 8 height 8
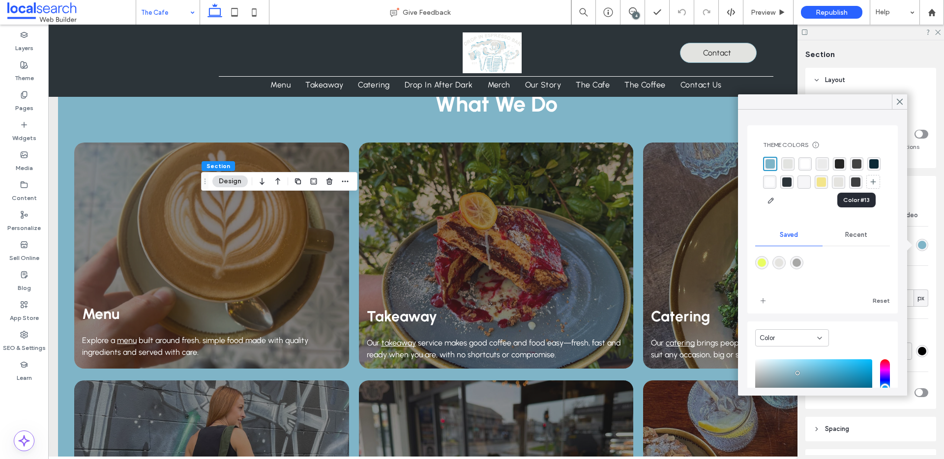
click at [854, 184] on div "rgba(62, 63, 64, 1)" at bounding box center [855, 182] width 9 height 9
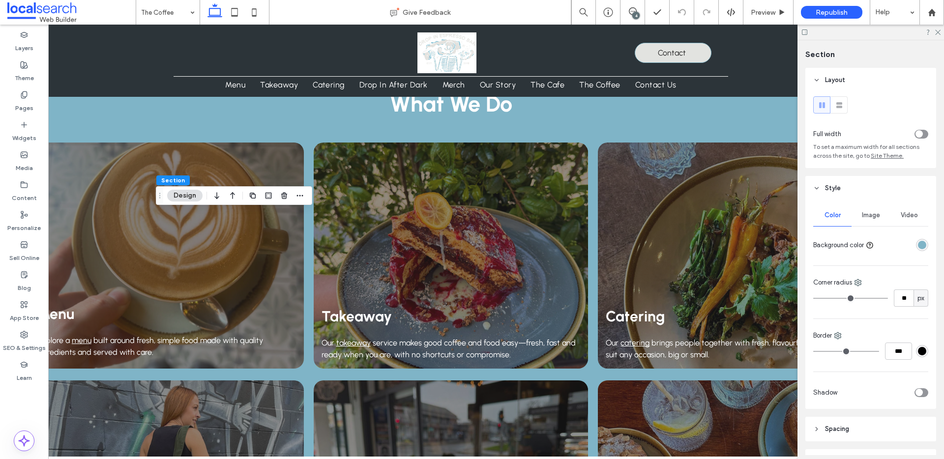
click at [180, 196] on button "Design" at bounding box center [184, 196] width 35 height 12
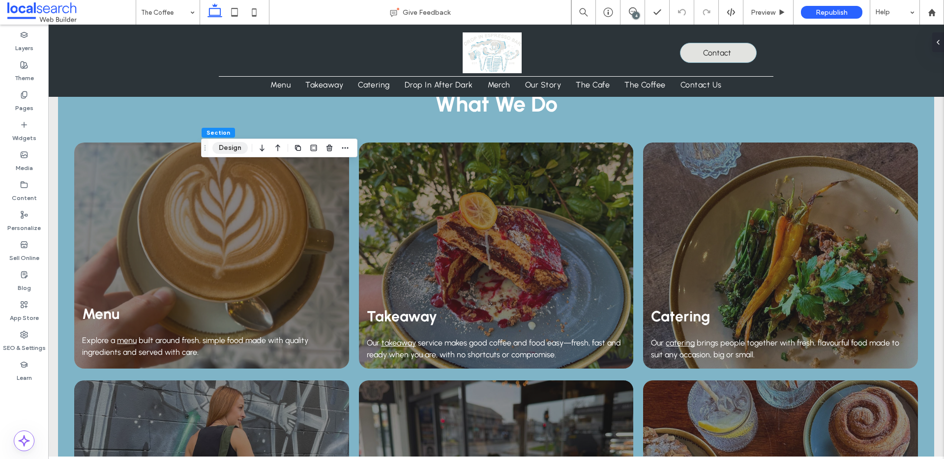
drag, startPoint x: 233, startPoint y: 147, endPoint x: 275, endPoint y: 147, distance: 42.8
click at [233, 147] on button "Design" at bounding box center [229, 148] width 35 height 12
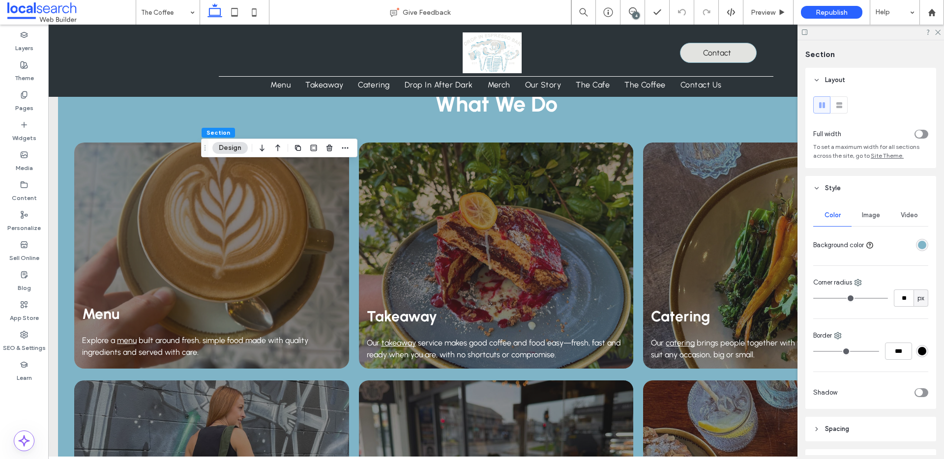
click at [918, 244] on div "rgba(127,180,199,1)" at bounding box center [922, 245] width 8 height 8
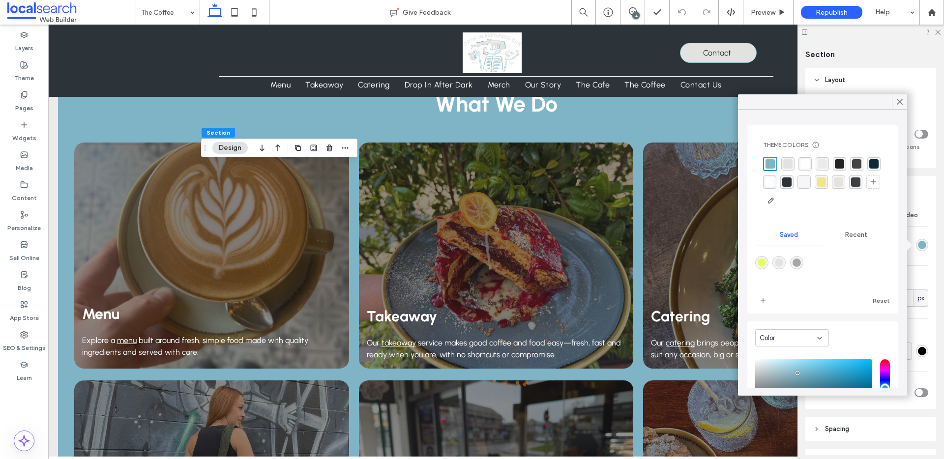
click at [855, 184] on div "rgba(62, 63, 64, 1)" at bounding box center [855, 182] width 9 height 9
drag, startPoint x: 904, startPoint y: 100, endPoint x: 804, endPoint y: 134, distance: 106.5
click at [904, 100] on div at bounding box center [899, 101] width 15 height 15
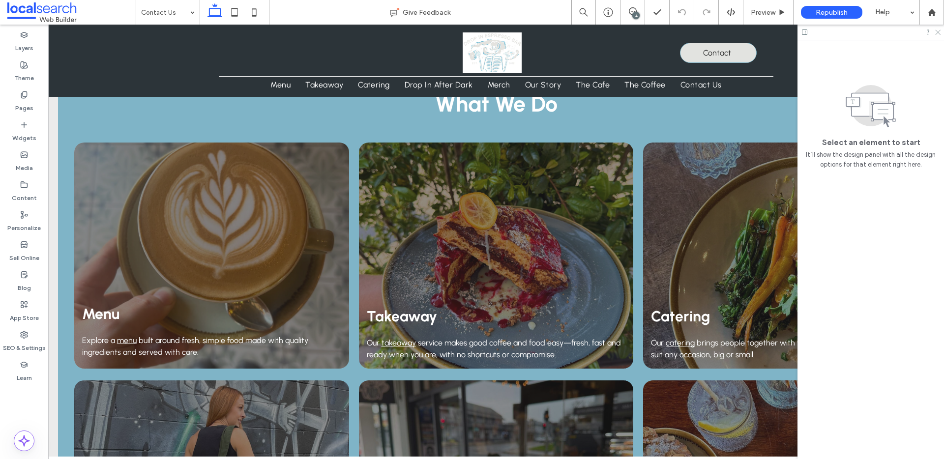
click at [937, 33] on use at bounding box center [937, 32] width 5 height 5
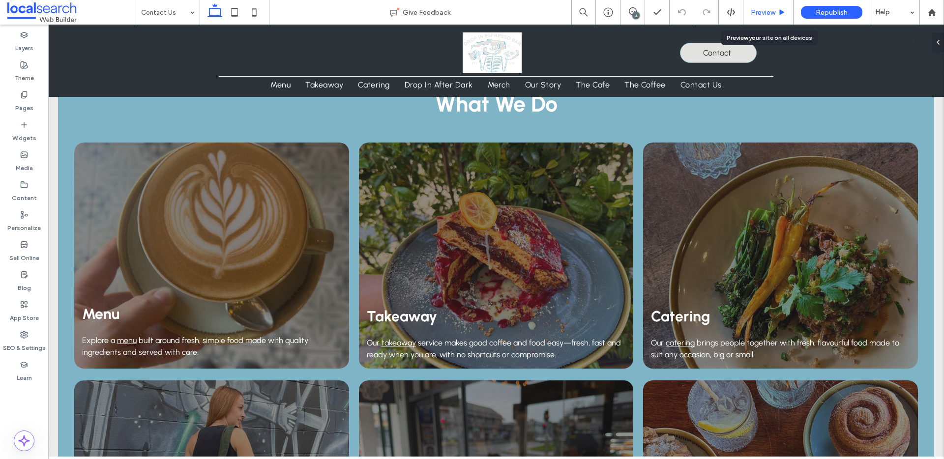
click at [780, 14] on use at bounding box center [782, 11] width 5 height 5
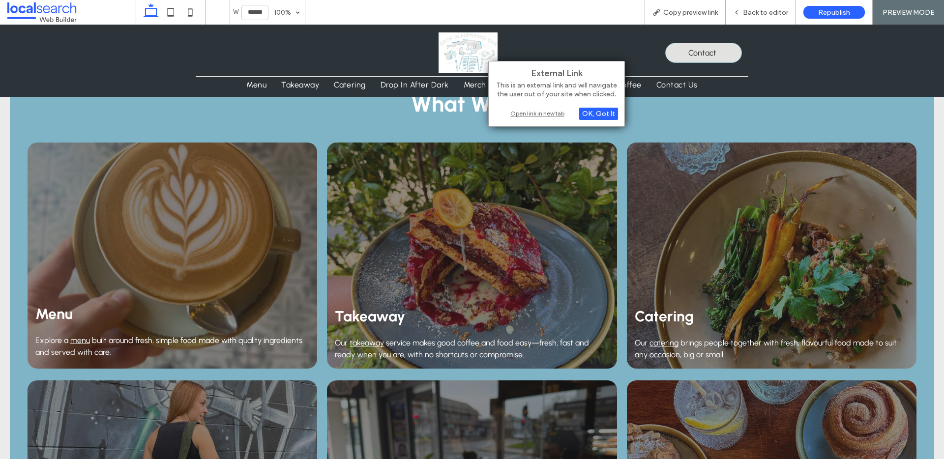
click at [534, 113] on div "Open link in new tab" at bounding box center [556, 113] width 123 height 10
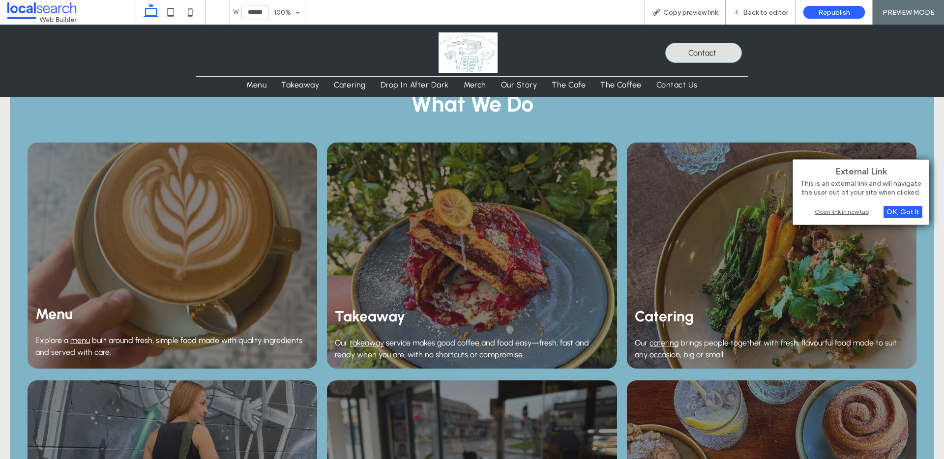
click at [843, 210] on div "Open link in new tab" at bounding box center [861, 212] width 123 height 10
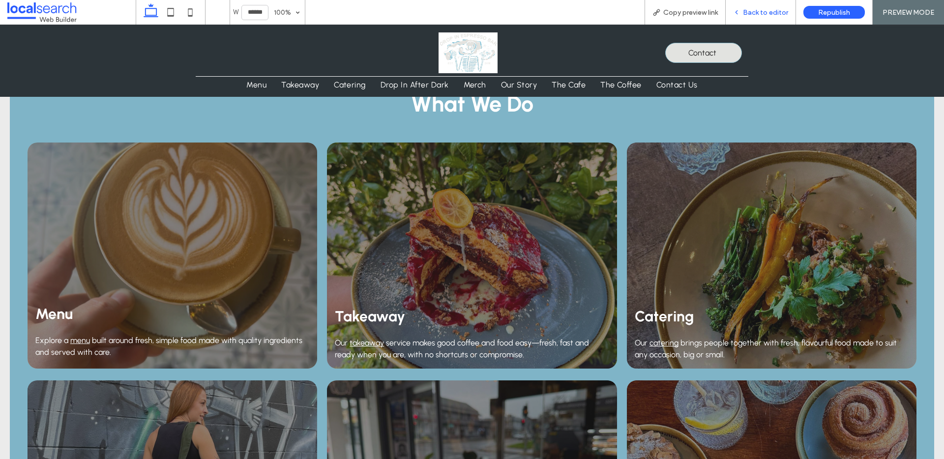
click at [755, 17] on div "Back to editor" at bounding box center [761, 12] width 70 height 25
click at [759, 9] on span "Back to editor" at bounding box center [765, 12] width 45 height 8
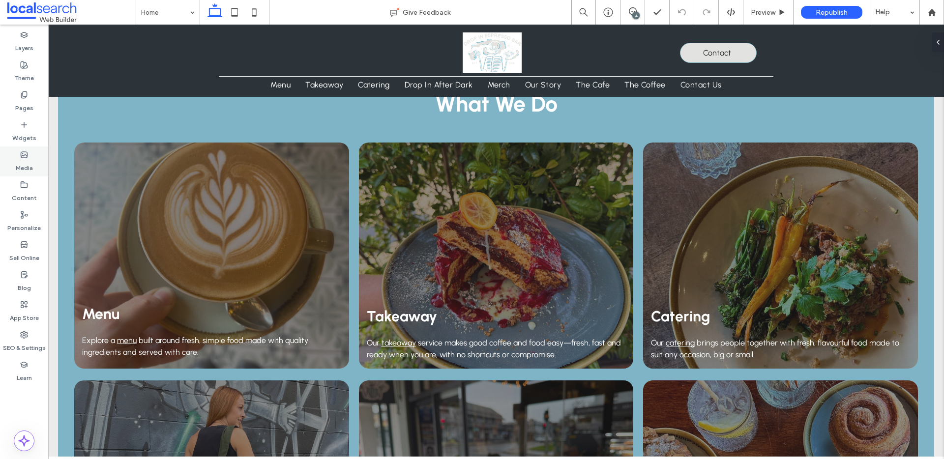
click at [19, 159] on label "Media" at bounding box center [24, 166] width 17 height 14
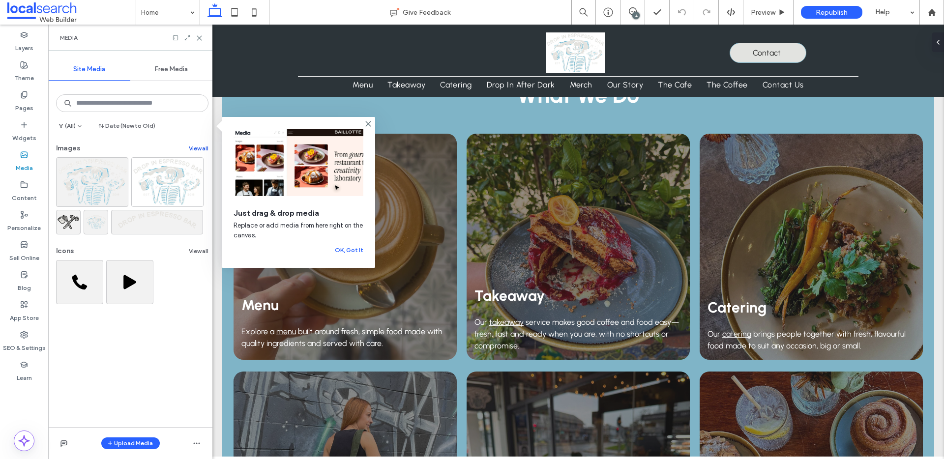
click at [189, 148] on button "View all" at bounding box center [199, 149] width 20 height 12
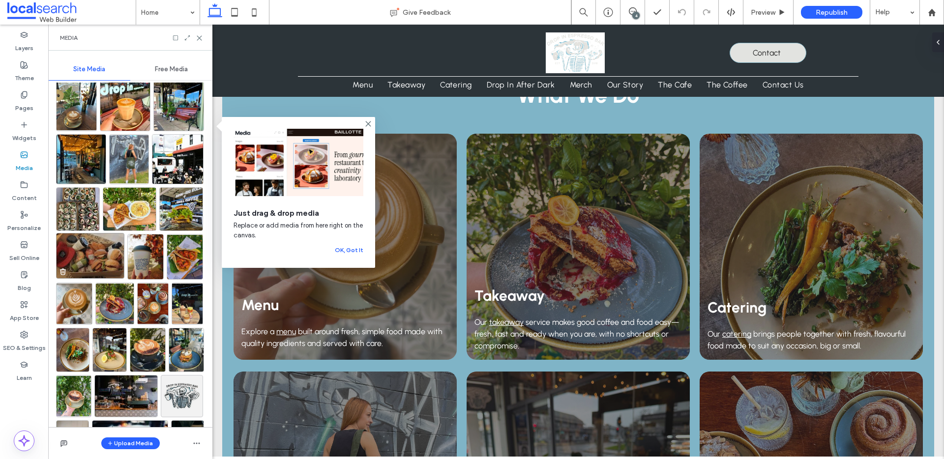
scroll to position [651, 0]
click at [115, 441] on button "Upload Media" at bounding box center [130, 444] width 59 height 12
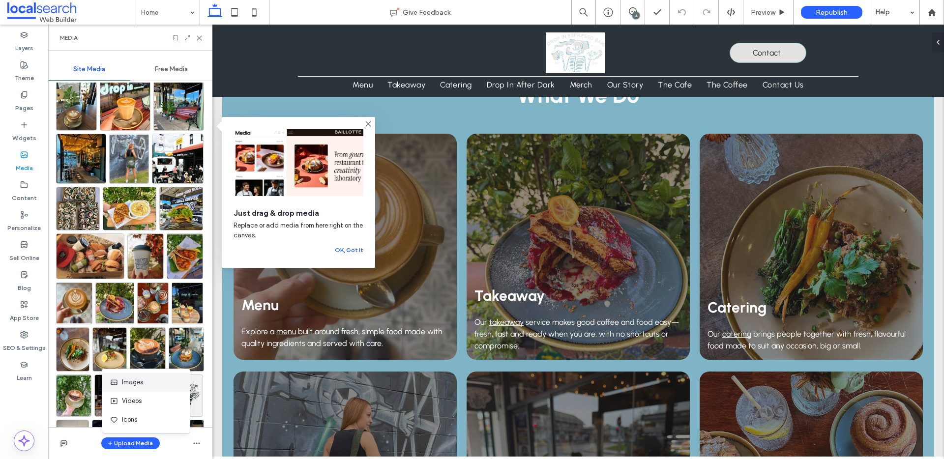
click at [138, 382] on span "Images" at bounding box center [132, 383] width 21 height 10
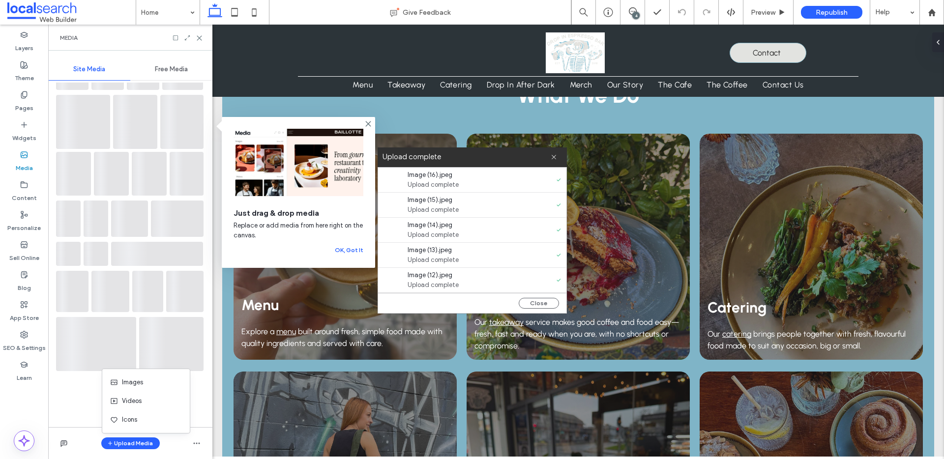
scroll to position [0, 0]
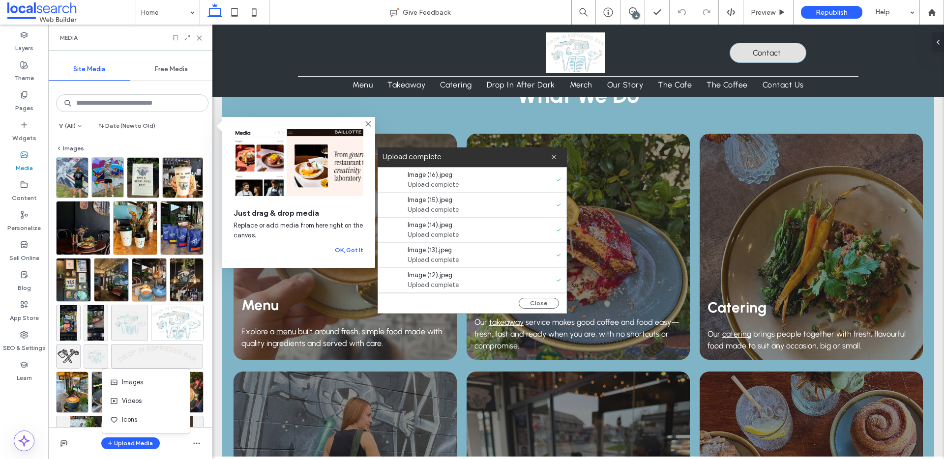
drag, startPoint x: 538, startPoint y: 305, endPoint x: 457, endPoint y: 231, distance: 109.6
click at [538, 305] on button "Close" at bounding box center [539, 303] width 40 height 11
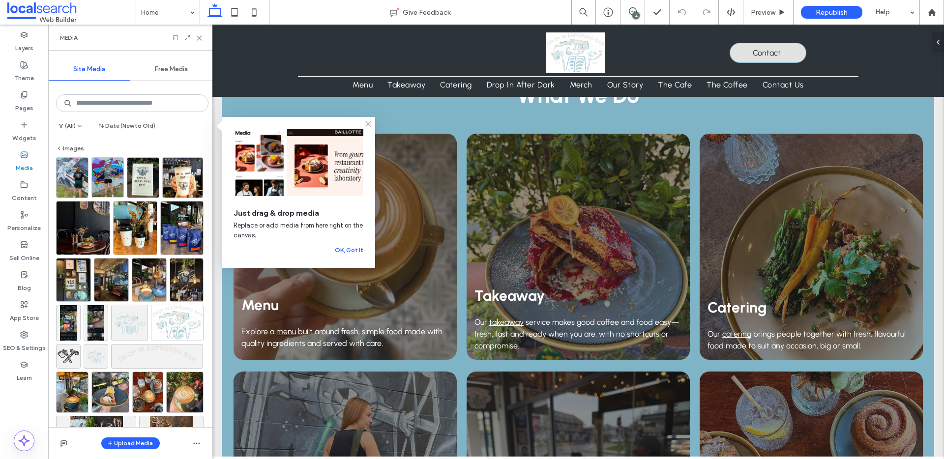
click at [372, 124] on icon at bounding box center [368, 124] width 8 height 8
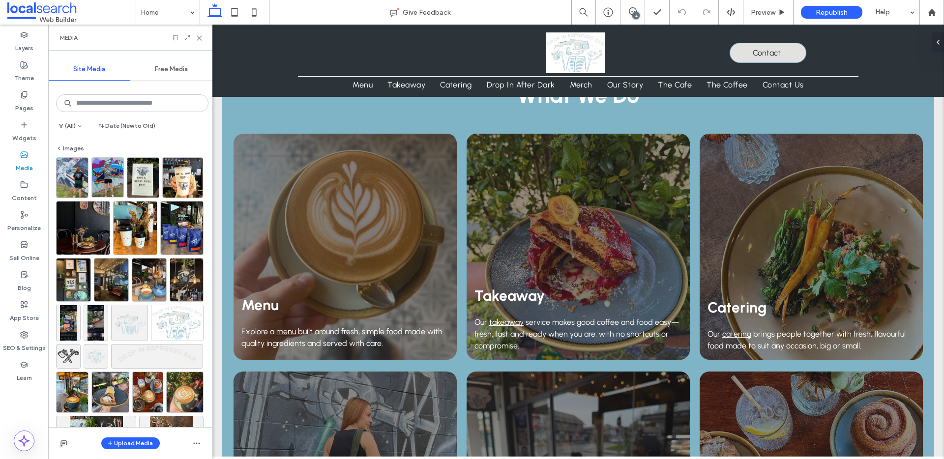
click at [198, 38] on icon at bounding box center [199, 37] width 7 height 7
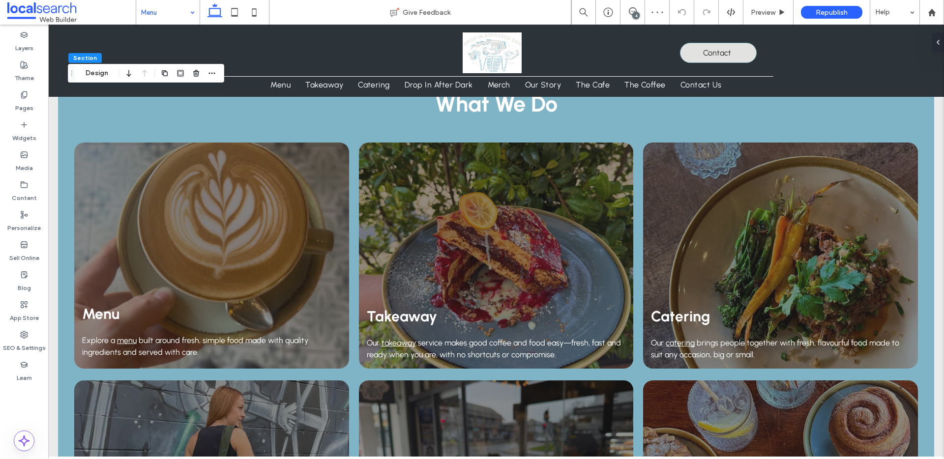
drag, startPoint x: 95, startPoint y: 74, endPoint x: 117, endPoint y: 78, distance: 22.1
click at [95, 74] on button "Design" at bounding box center [96, 73] width 35 height 12
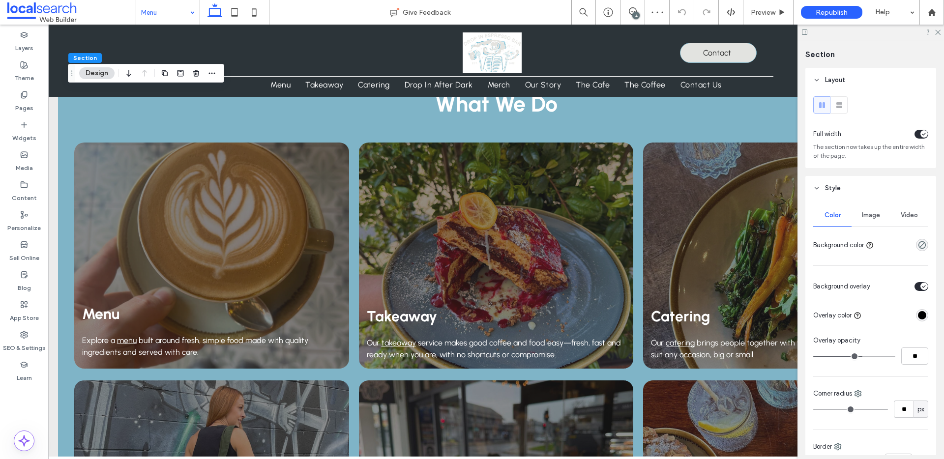
click at [862, 211] on span "Image" at bounding box center [871, 215] width 18 height 8
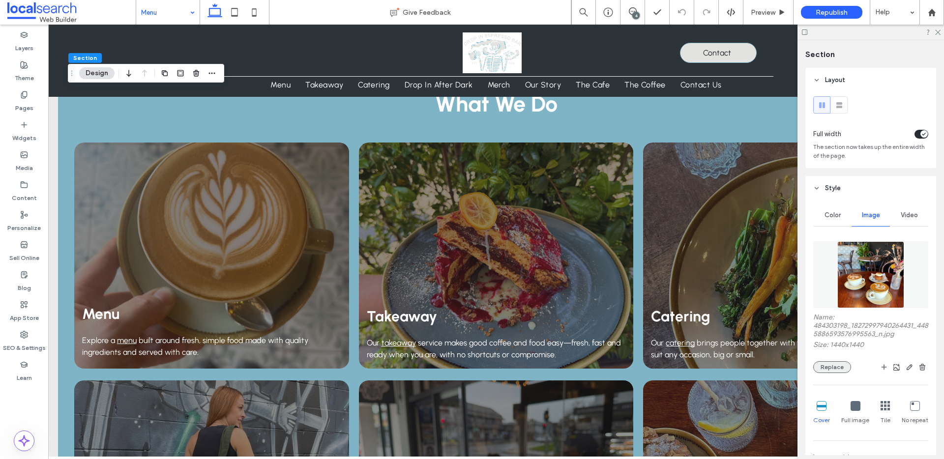
click at [844, 367] on button "Replace" at bounding box center [832, 367] width 38 height 12
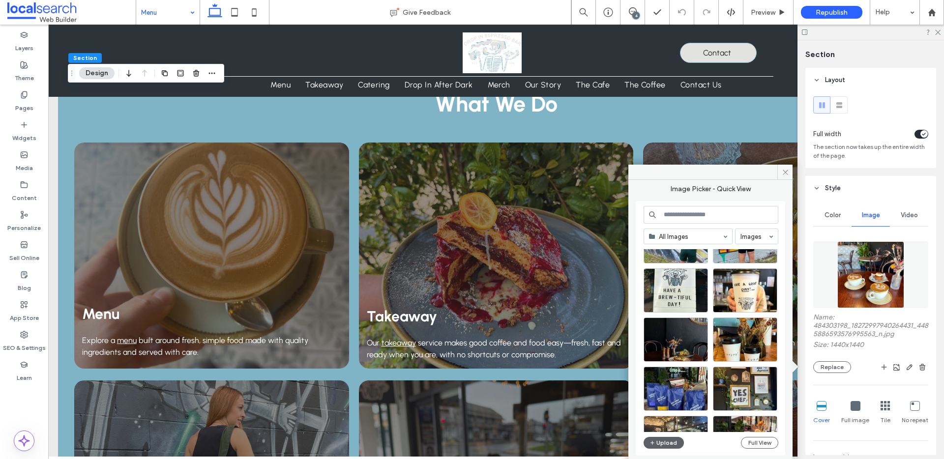
scroll to position [51, 0]
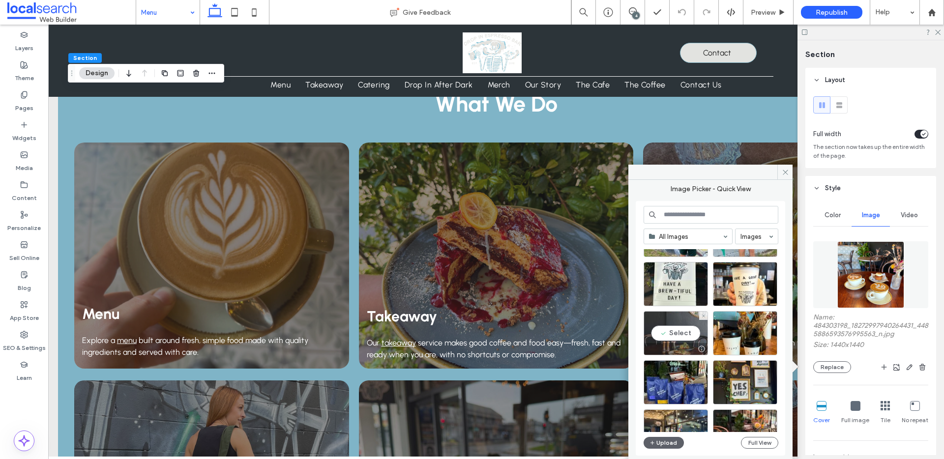
click at [677, 334] on div "Select" at bounding box center [676, 333] width 64 height 44
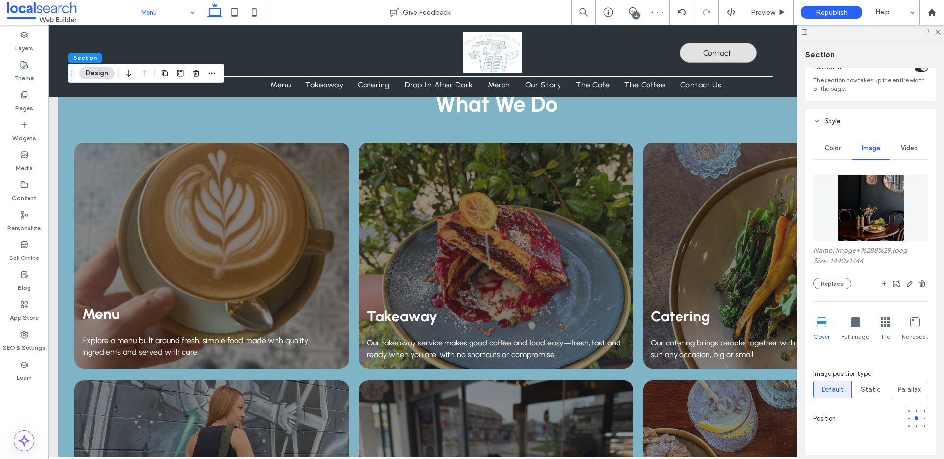
scroll to position [75, 0]
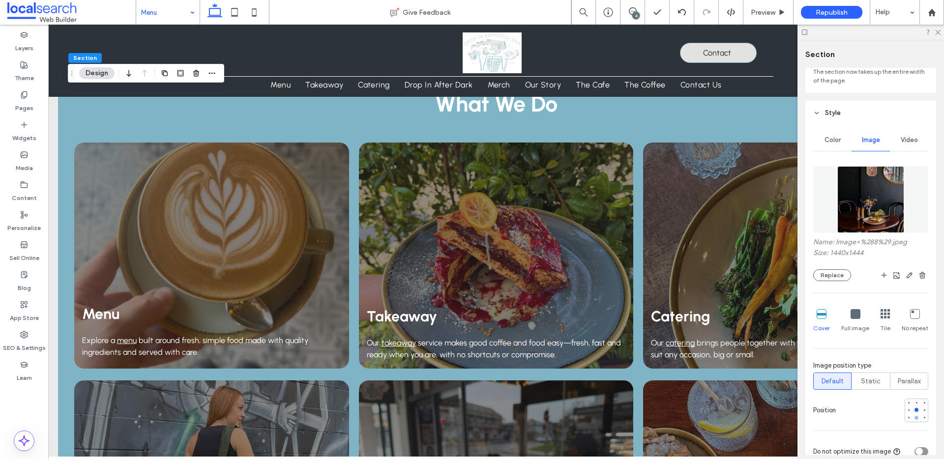
click at [917, 417] on div at bounding box center [917, 418] width 4 height 4
click at [916, 410] on div at bounding box center [917, 410] width 4 height 4
type input "***"
click at [908, 277] on icon "button" at bounding box center [910, 275] width 8 height 8
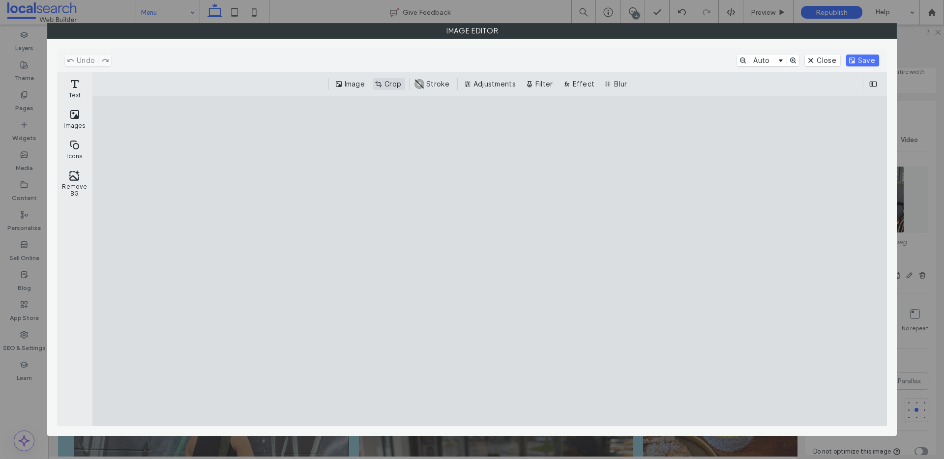
click at [387, 84] on button "Crop" at bounding box center [389, 84] width 32 height 12
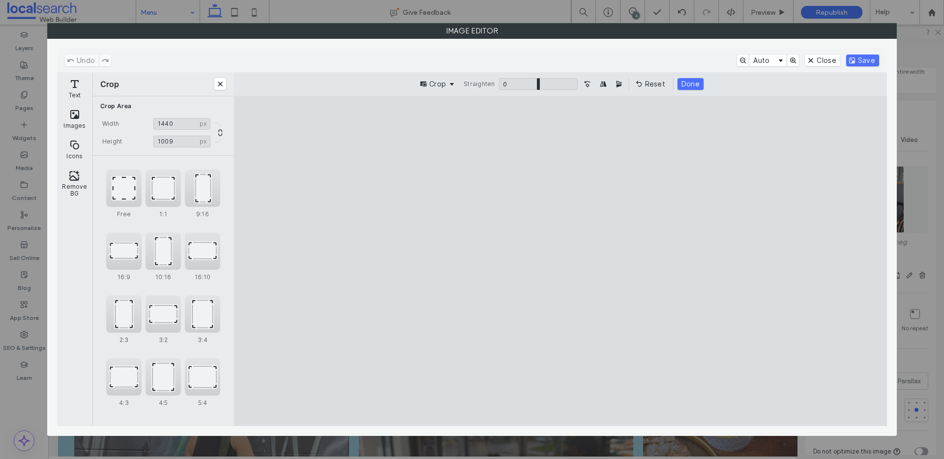
drag, startPoint x: 430, startPoint y: 129, endPoint x: 423, endPoint y: 209, distance: 80.0
click at [561, 261] on cesdk-canvas "Editor canvas" at bounding box center [561, 261] width 0 height 0
type input "****"
click at [856, 62] on button "Save" at bounding box center [862, 61] width 33 height 12
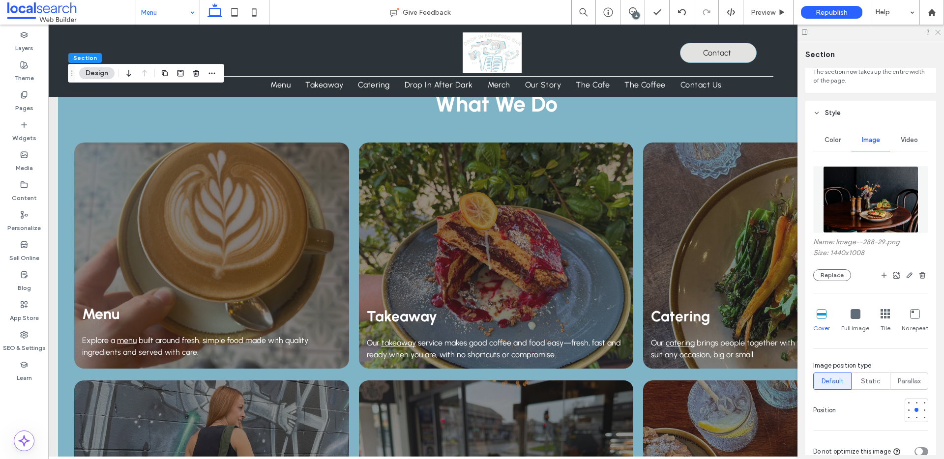
click at [940, 33] on icon at bounding box center [937, 32] width 6 height 6
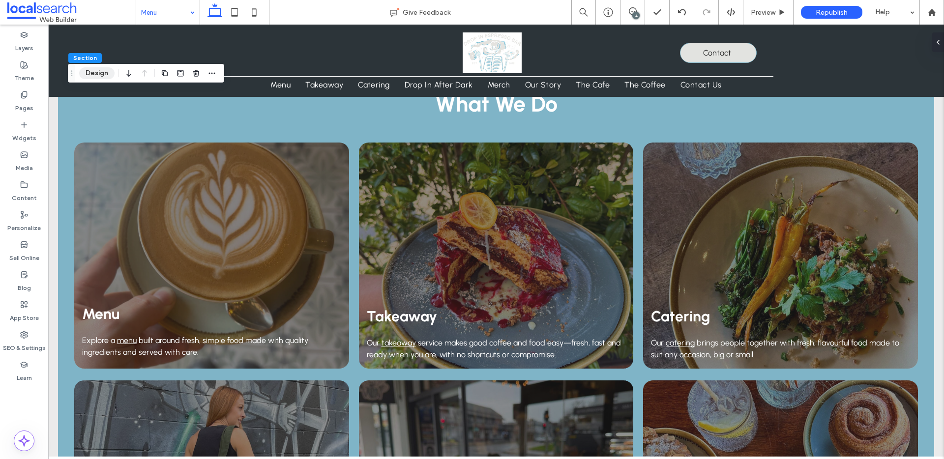
click at [91, 75] on button "Design" at bounding box center [96, 73] width 35 height 12
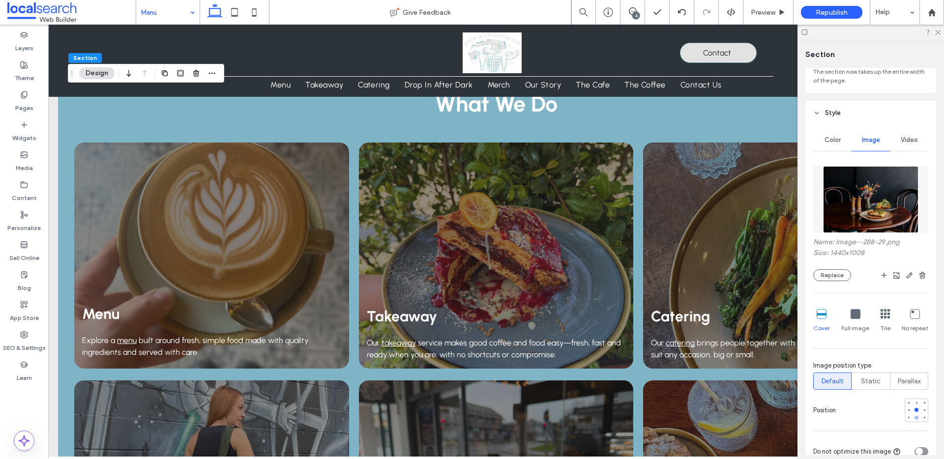
click at [918, 418] on div at bounding box center [917, 418] width 4 height 4
click at [915, 403] on div at bounding box center [917, 403] width 4 height 4
click at [917, 410] on div at bounding box center [917, 410] width 4 height 4
type input "***"
click at [938, 32] on icon at bounding box center [937, 32] width 6 height 6
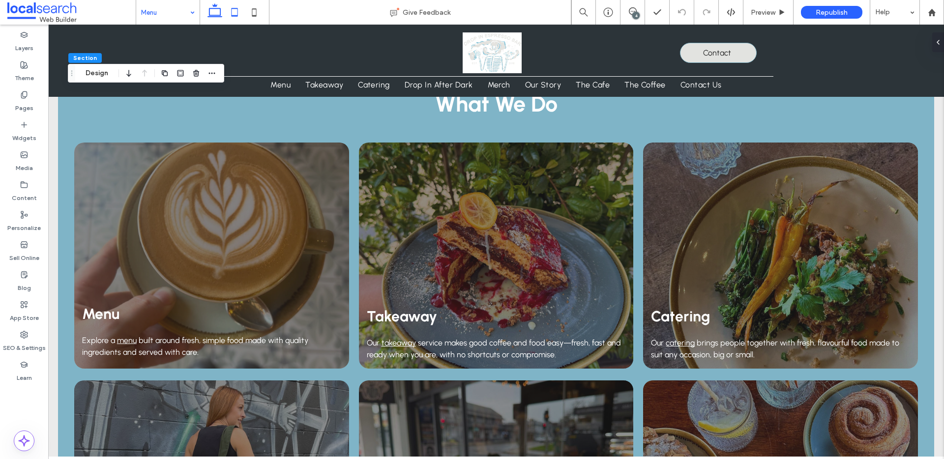
click at [236, 9] on icon at bounding box center [235, 12] width 20 height 20
type input "***"
type input "**"
type input "***"
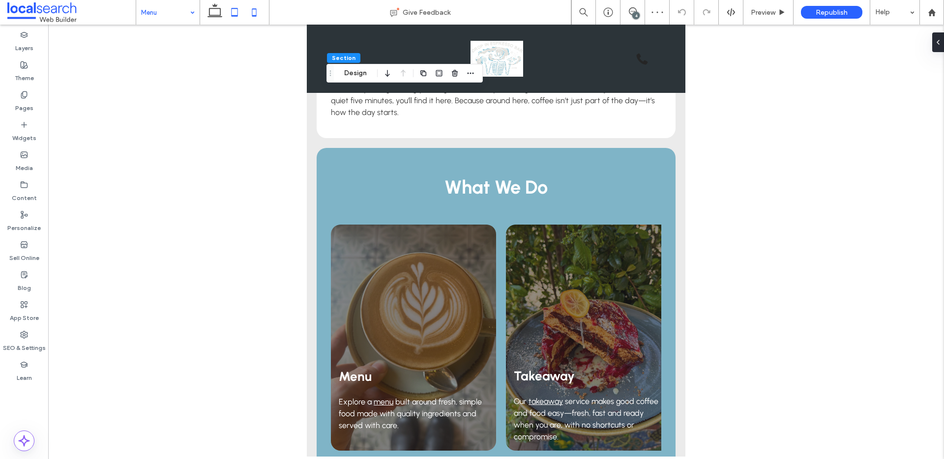
click at [250, 11] on icon at bounding box center [254, 12] width 20 height 20
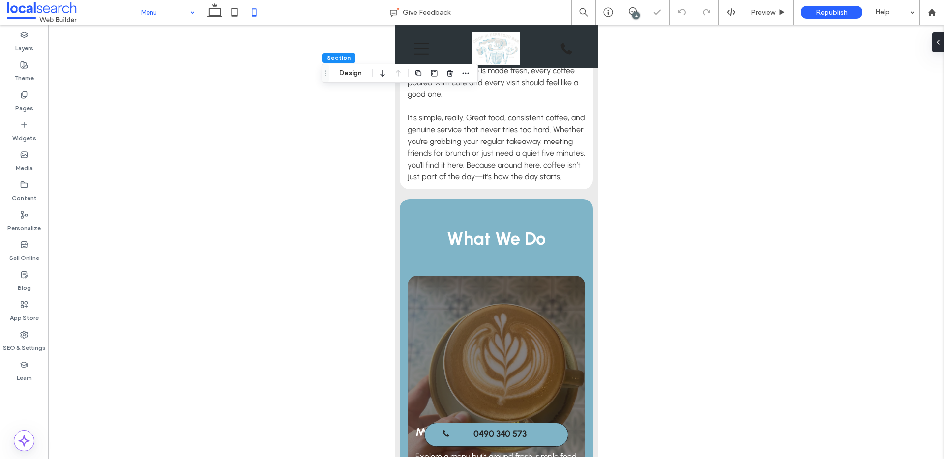
type input "***"
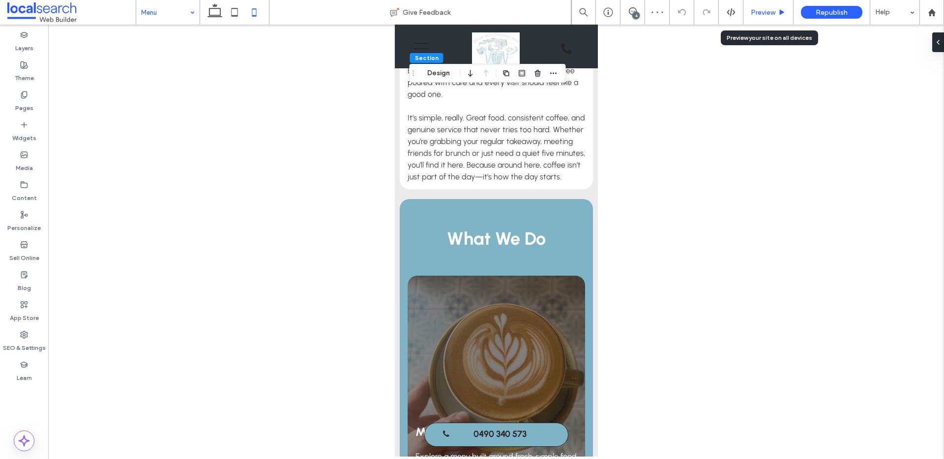
click at [774, 11] on span "Preview" at bounding box center [763, 12] width 25 height 8
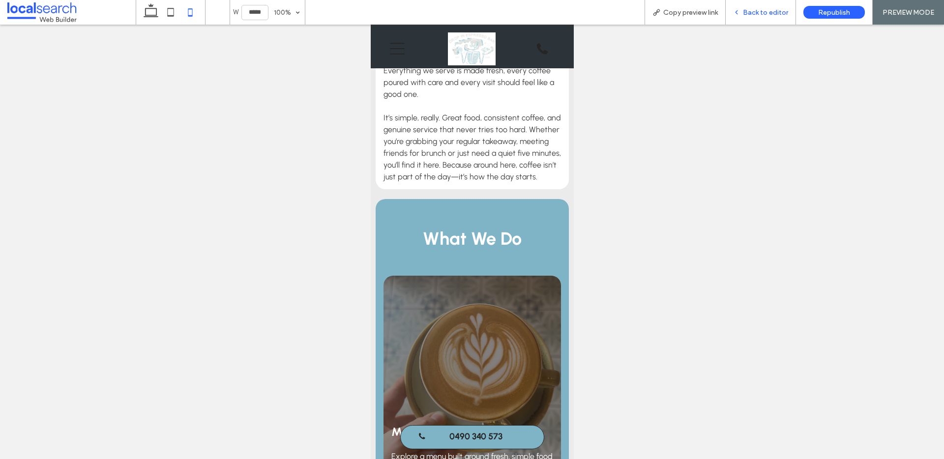
click at [774, 10] on span "Back to editor" at bounding box center [765, 12] width 45 height 8
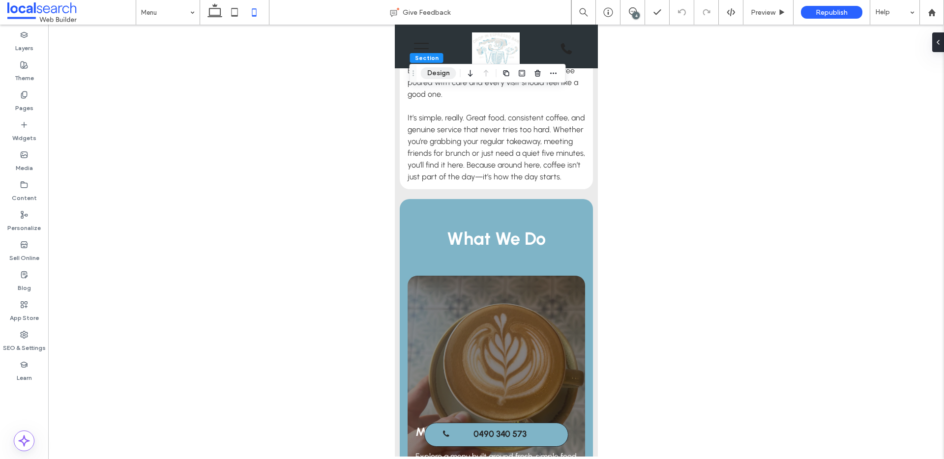
drag, startPoint x: 432, startPoint y: 77, endPoint x: 438, endPoint y: 79, distance: 6.1
click at [432, 77] on button "Design" at bounding box center [438, 73] width 35 height 12
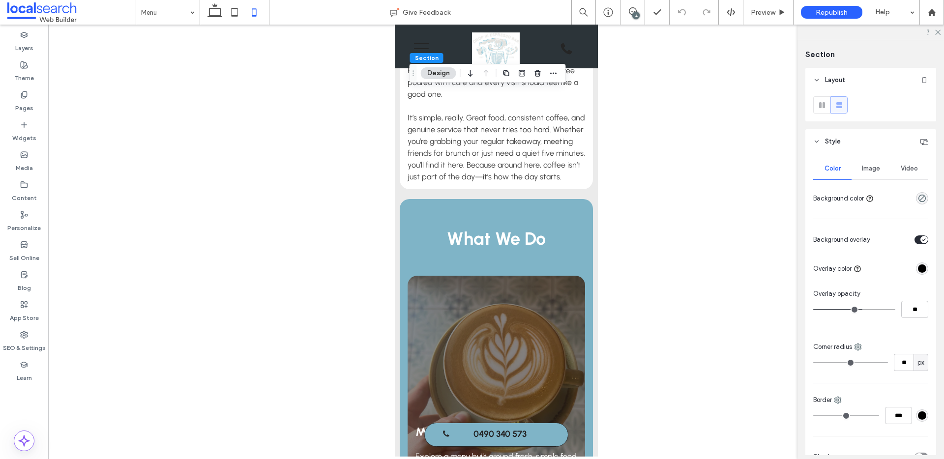
click at [872, 171] on span "Image" at bounding box center [871, 169] width 18 height 8
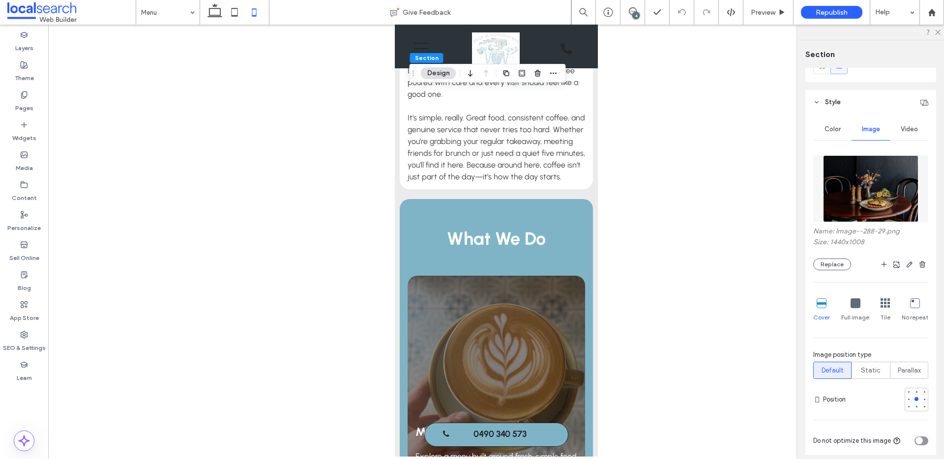
scroll to position [43, 0]
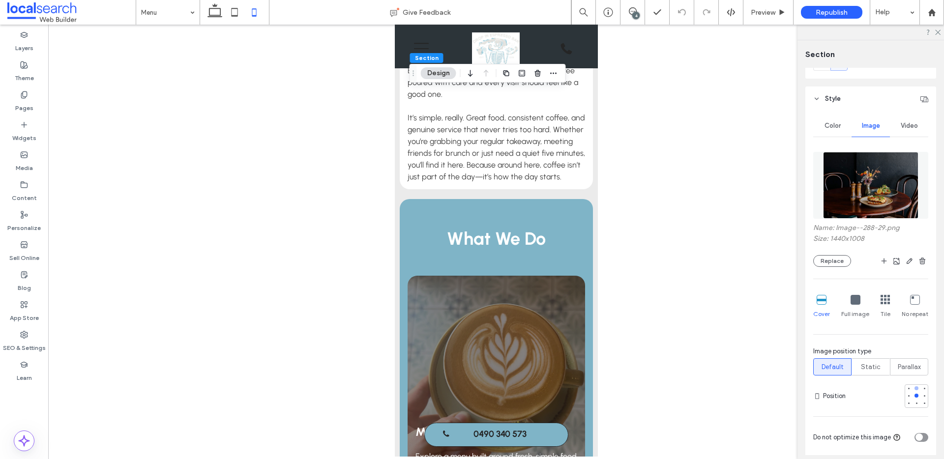
click at [918, 388] on div at bounding box center [916, 388] width 7 height 7
click at [916, 396] on div at bounding box center [916, 395] width 1 height 1
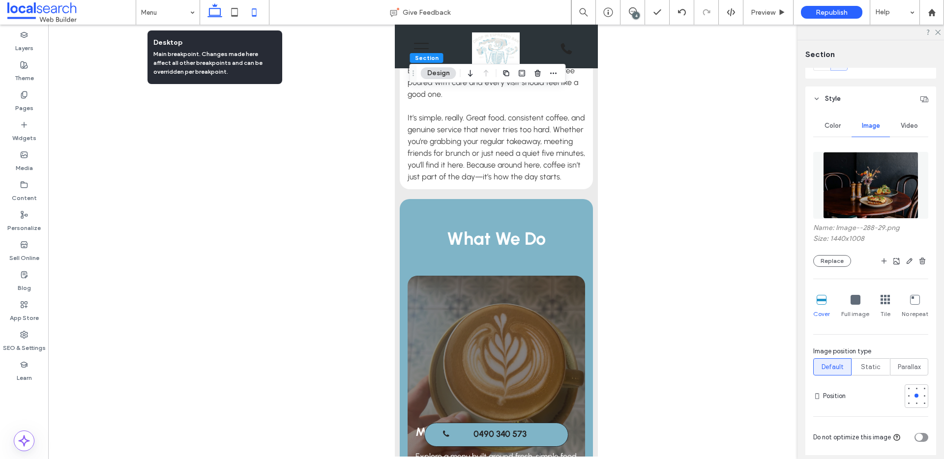
click at [217, 14] on icon at bounding box center [215, 12] width 20 height 20
type input "***"
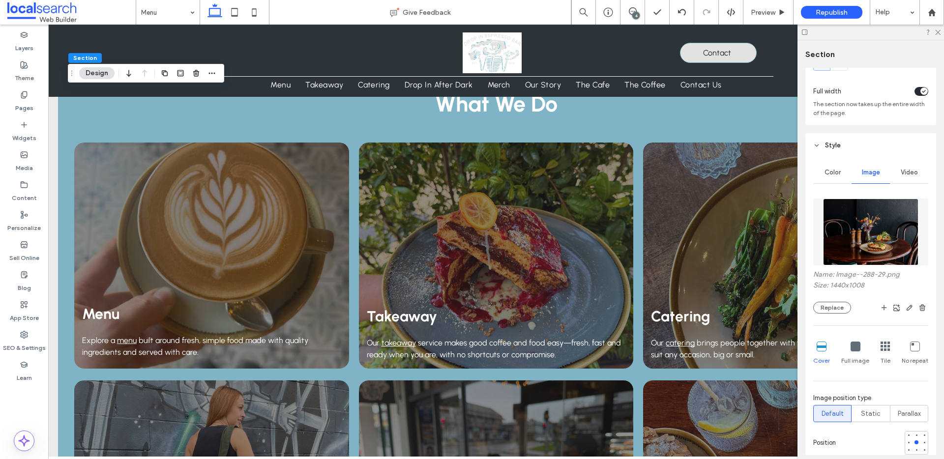
click at [937, 32] on icon at bounding box center [937, 32] width 6 height 6
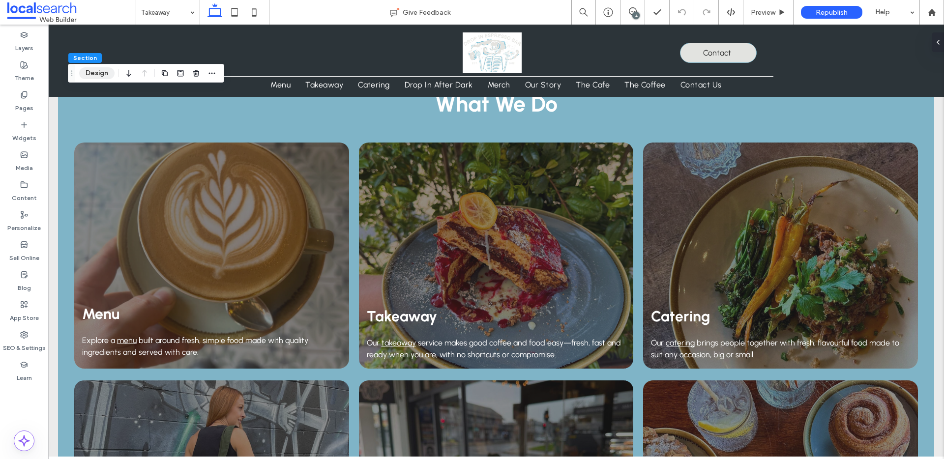
click at [96, 72] on button "Design" at bounding box center [96, 73] width 35 height 12
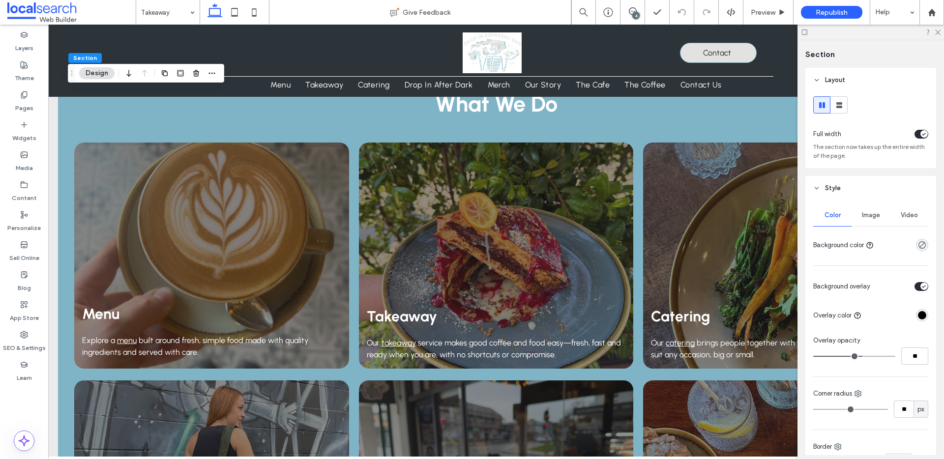
click at [877, 215] on span "Image" at bounding box center [871, 215] width 18 height 8
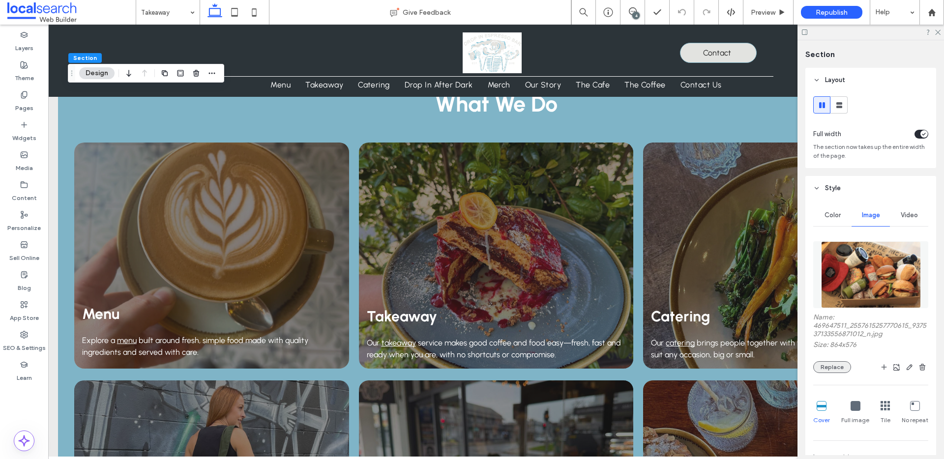
click at [834, 366] on button "Replace" at bounding box center [832, 367] width 38 height 12
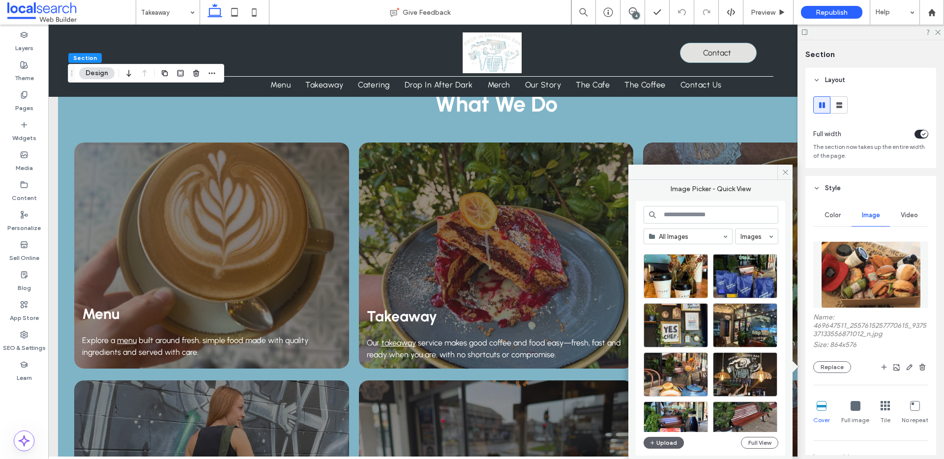
scroll to position [154, 0]
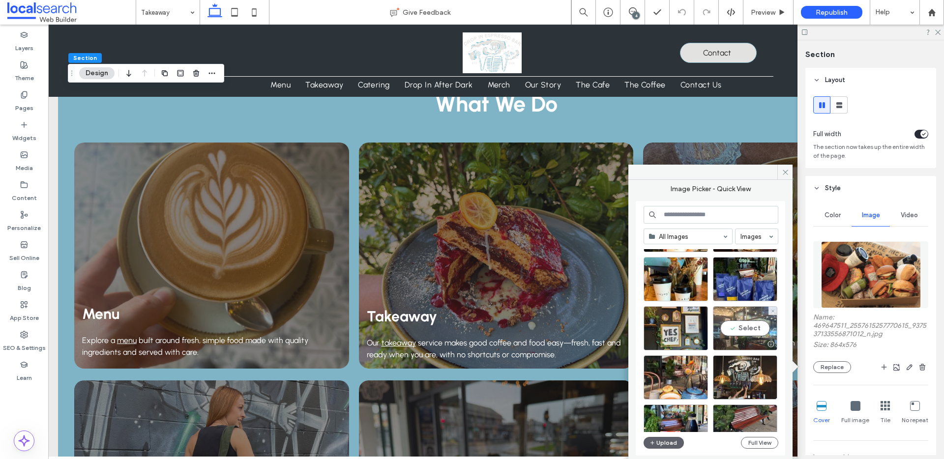
click at [747, 324] on div "Select" at bounding box center [745, 328] width 64 height 44
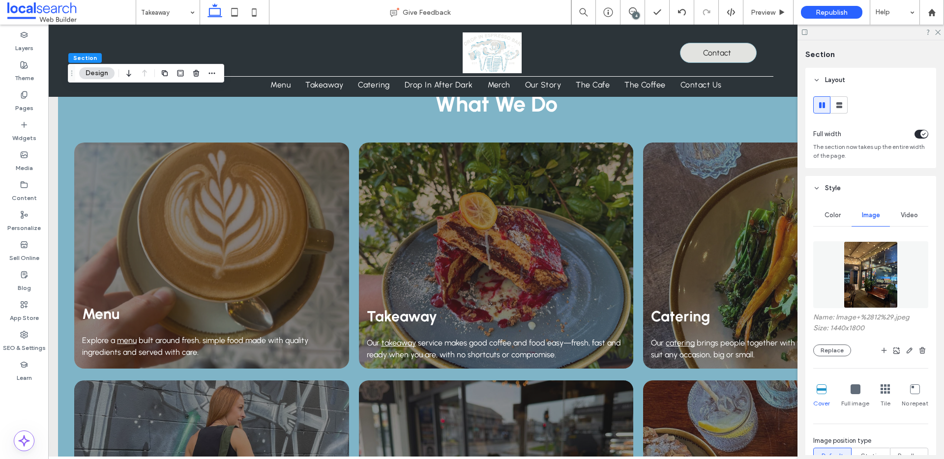
drag, startPoint x: 938, startPoint y: 33, endPoint x: 933, endPoint y: 43, distance: 11.2
click at [938, 33] on icon at bounding box center [937, 32] width 6 height 6
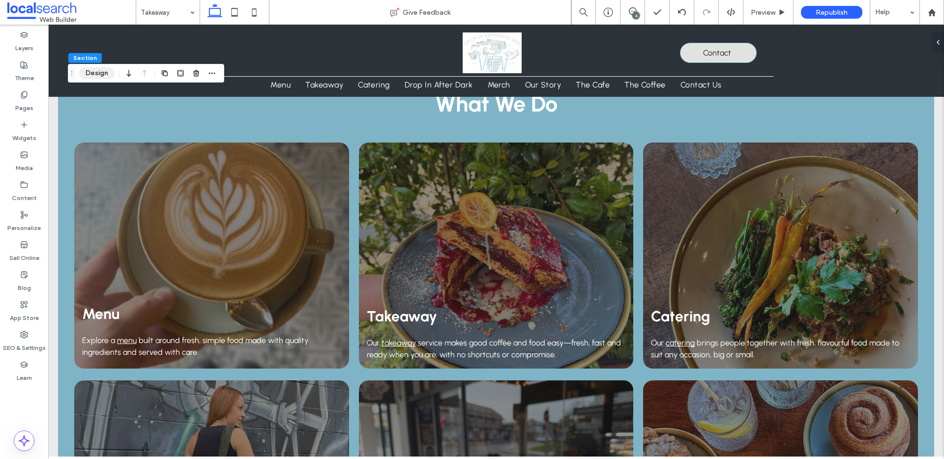
click at [87, 70] on button "Design" at bounding box center [96, 73] width 35 height 12
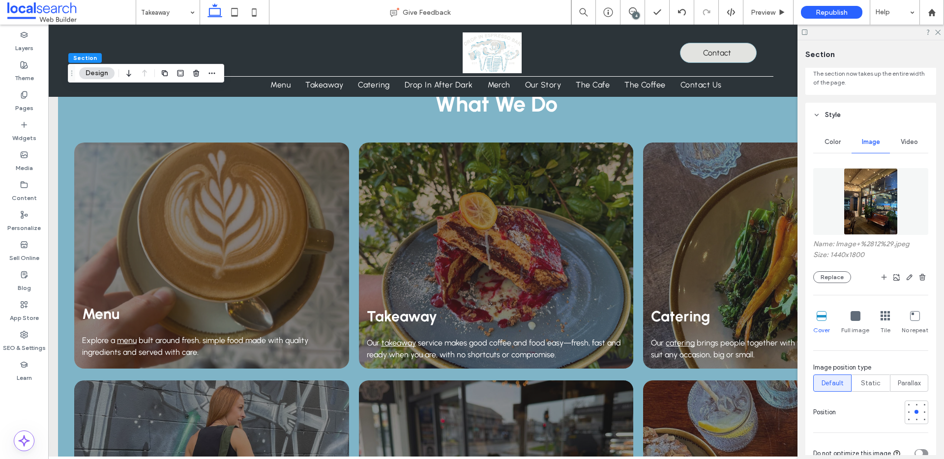
scroll to position [82, 0]
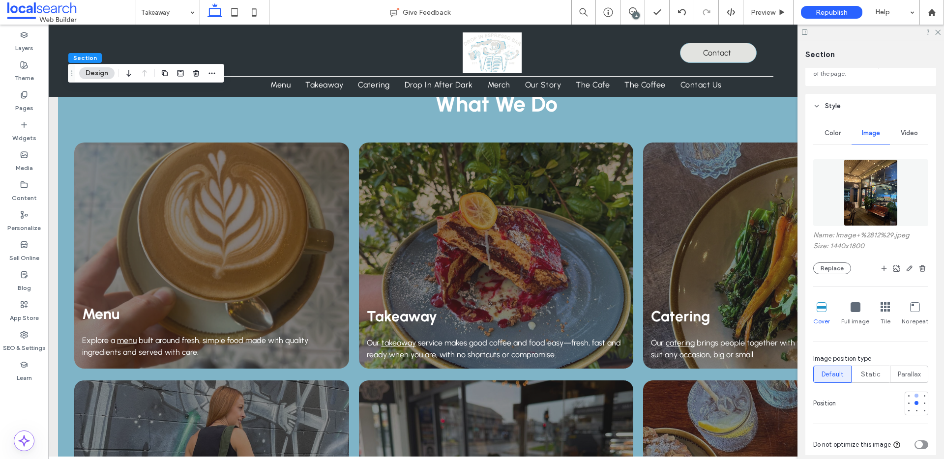
click at [917, 395] on div at bounding box center [917, 396] width 4 height 4
click at [917, 403] on div at bounding box center [917, 403] width 4 height 4
type input "***"
click at [939, 32] on icon at bounding box center [937, 32] width 6 height 6
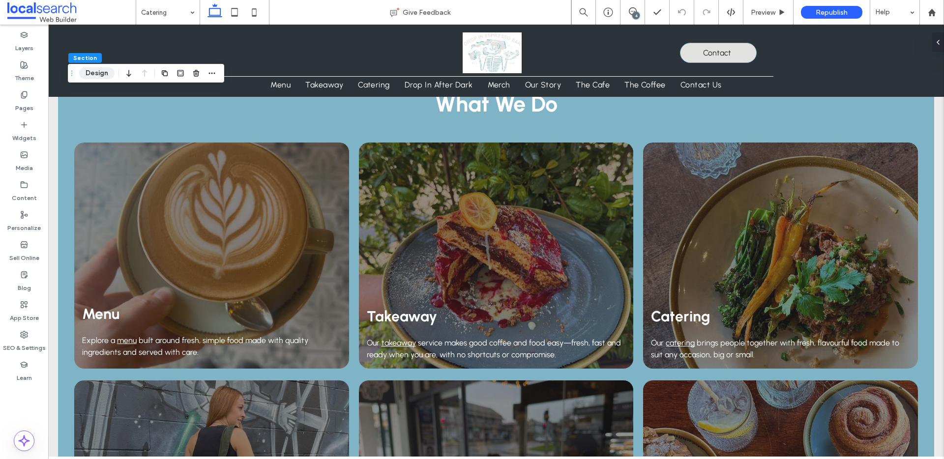
click at [101, 71] on button "Design" at bounding box center [96, 73] width 35 height 12
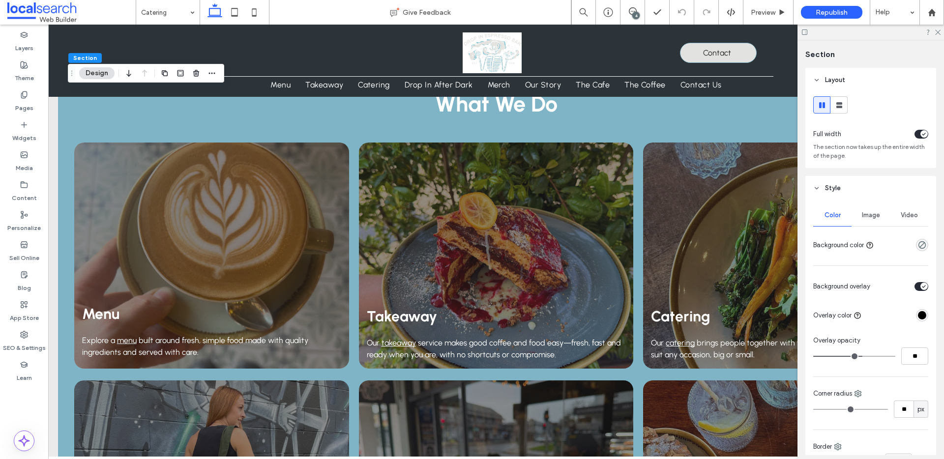
click at [868, 215] on span "Image" at bounding box center [871, 215] width 18 height 8
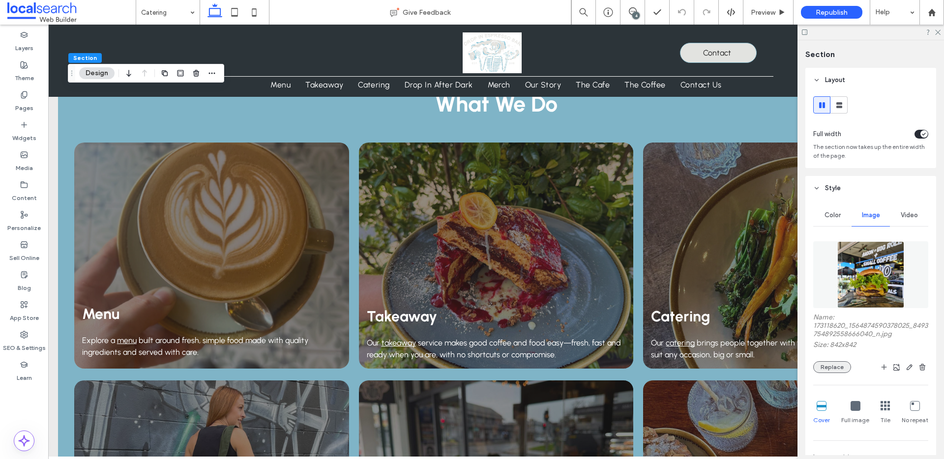
click at [833, 366] on button "Replace" at bounding box center [832, 367] width 38 height 12
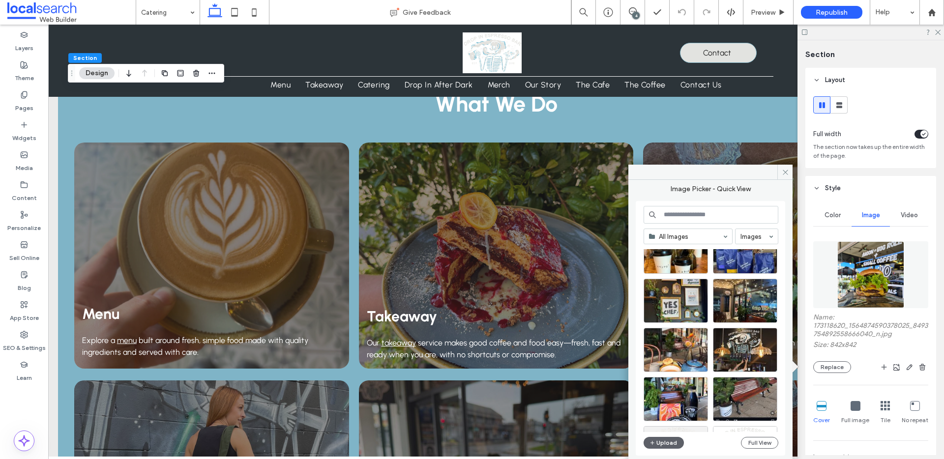
scroll to position [189, 0]
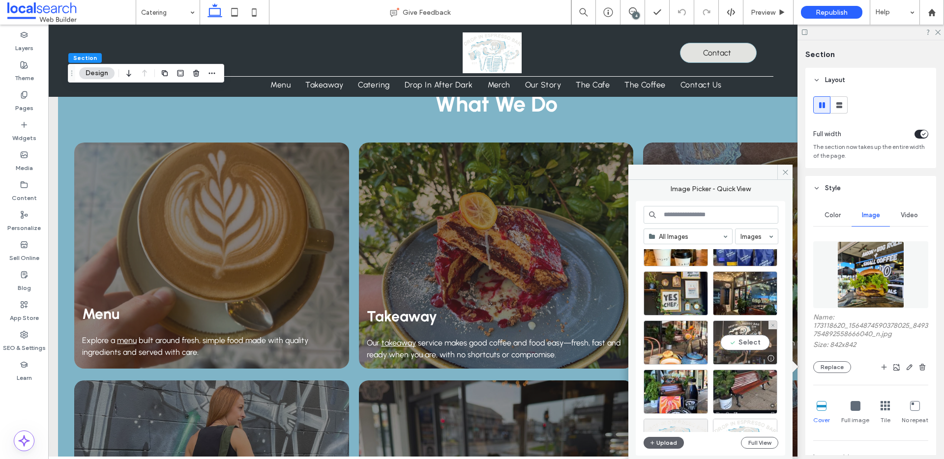
click at [743, 343] on div "Select" at bounding box center [745, 343] width 64 height 44
type input "***"
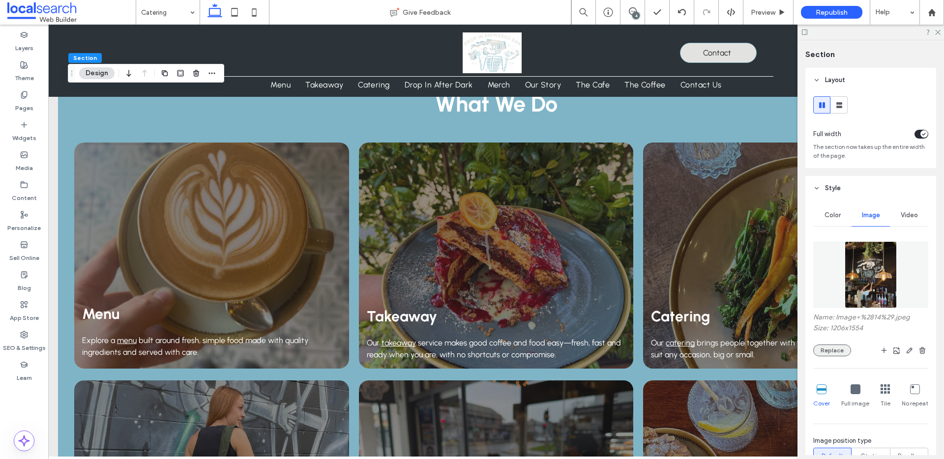
click at [839, 351] on button "Replace" at bounding box center [832, 351] width 38 height 12
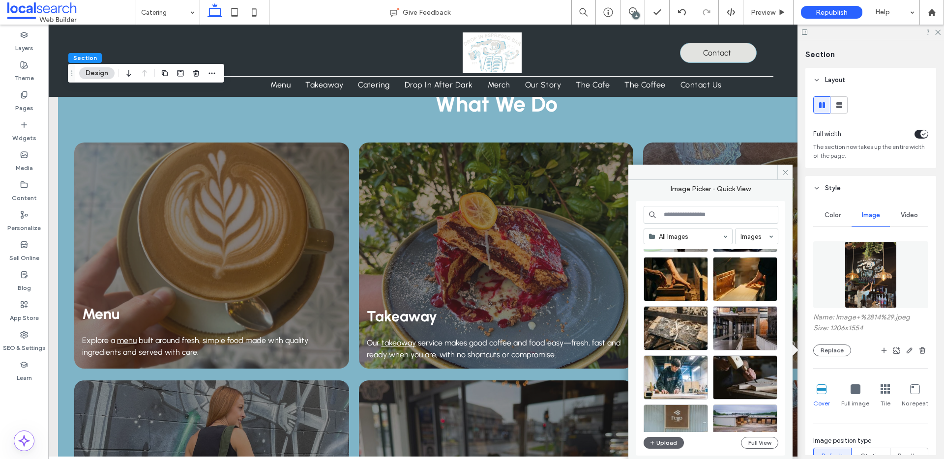
scroll to position [1925, 0]
click at [18, 161] on label "Media" at bounding box center [24, 166] width 17 height 14
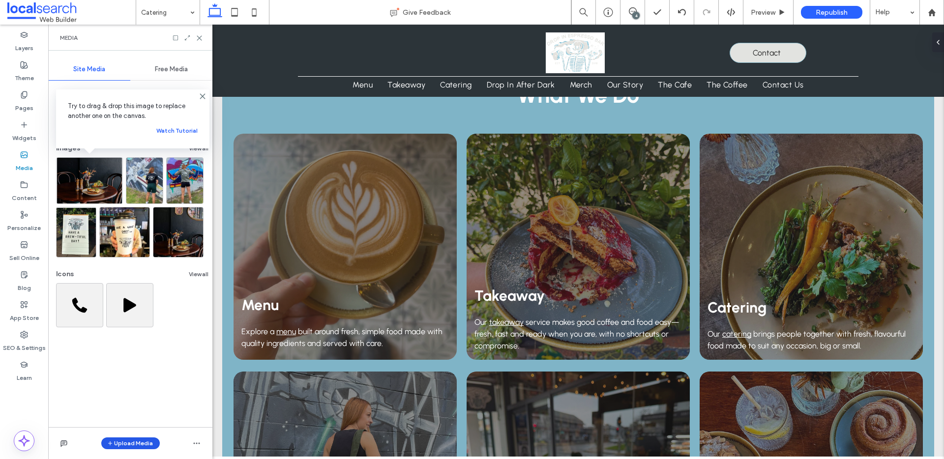
click at [132, 443] on button "Upload Media" at bounding box center [130, 444] width 59 height 12
click at [132, 383] on span "Images" at bounding box center [132, 383] width 21 height 10
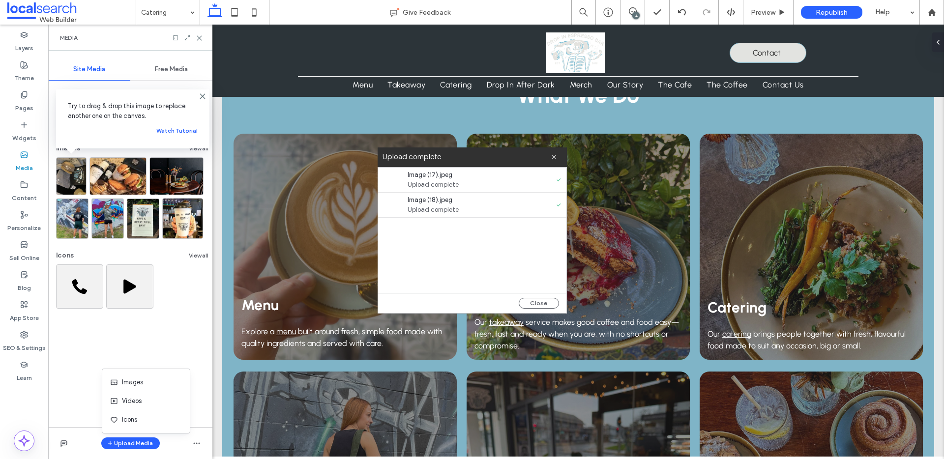
click at [200, 37] on use at bounding box center [199, 38] width 4 height 4
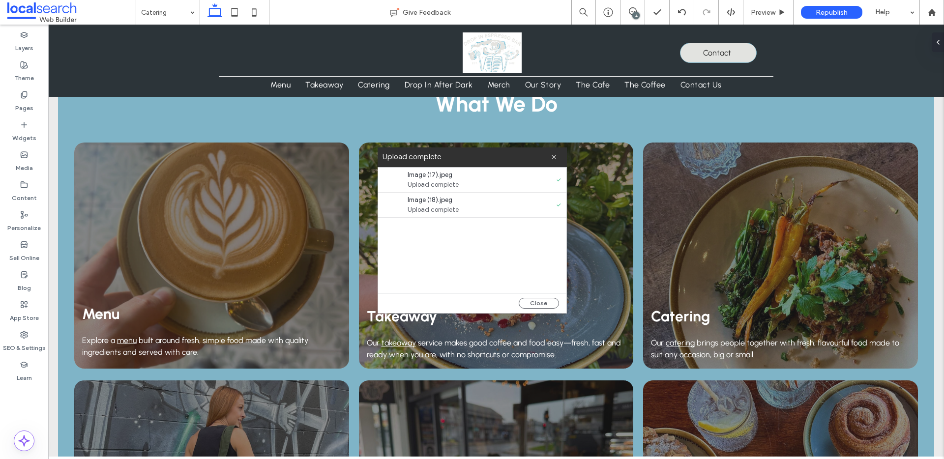
drag, startPoint x: 554, startPoint y: 156, endPoint x: 526, endPoint y: 156, distance: 28.0
click at [554, 156] on use at bounding box center [554, 157] width 4 height 4
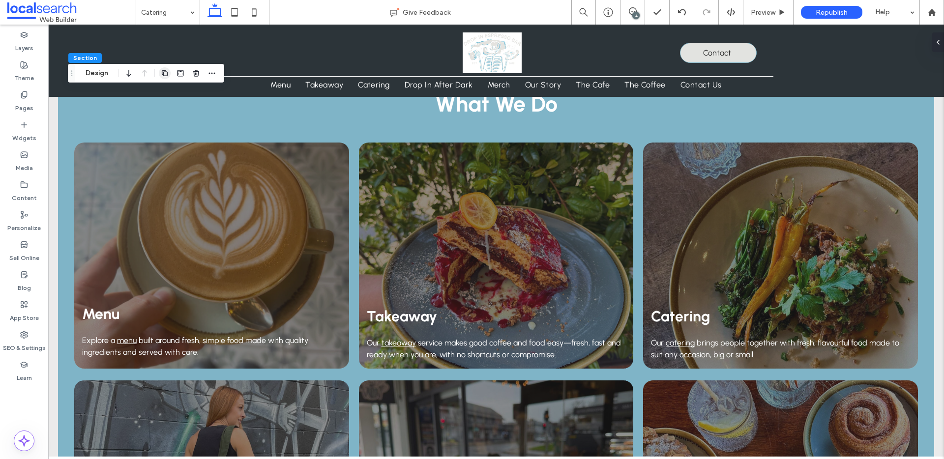
drag, startPoint x: 99, startPoint y: 72, endPoint x: 166, endPoint y: 79, distance: 67.7
click at [99, 72] on button "Design" at bounding box center [96, 73] width 35 height 12
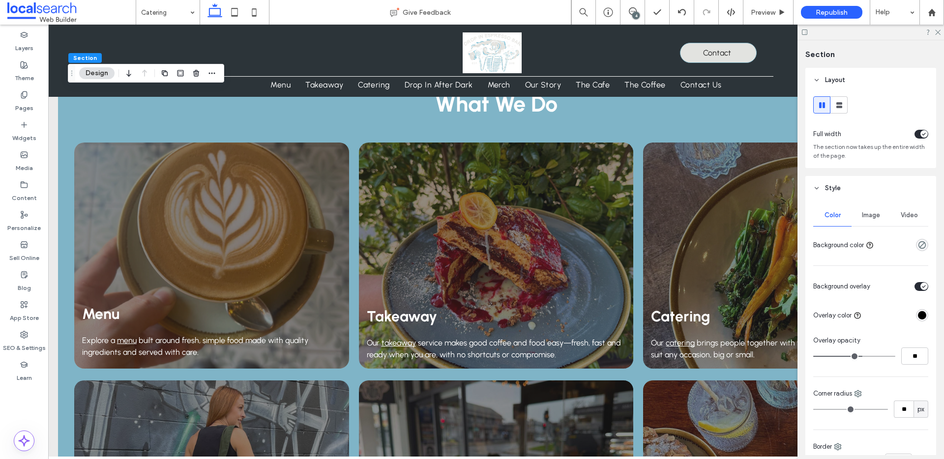
click at [872, 215] on span "Image" at bounding box center [871, 215] width 18 height 8
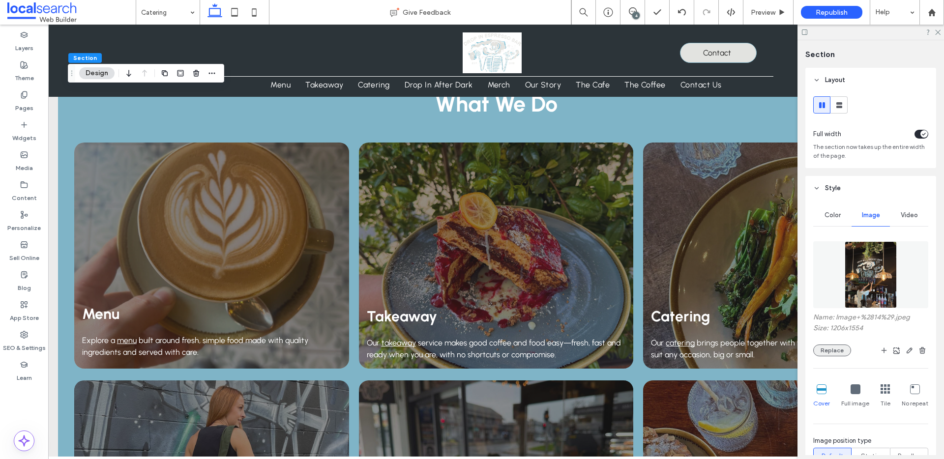
click at [830, 351] on button "Replace" at bounding box center [832, 351] width 38 height 12
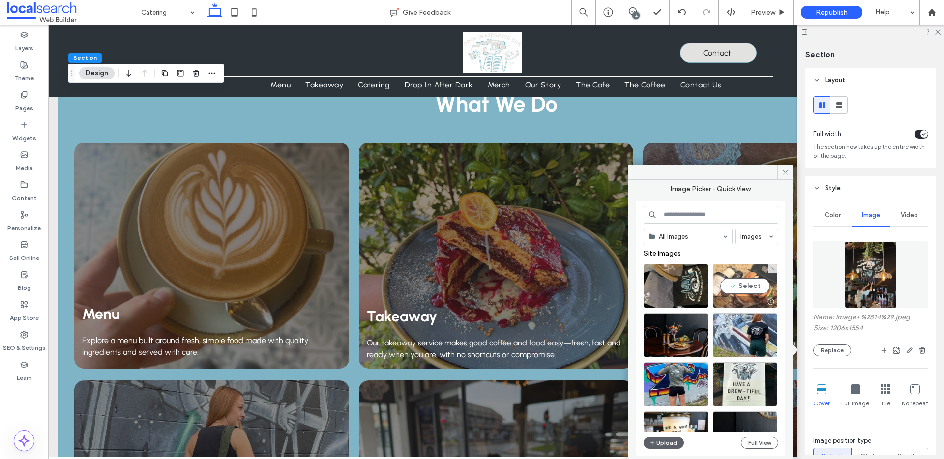
click at [749, 289] on div "Select" at bounding box center [745, 286] width 64 height 44
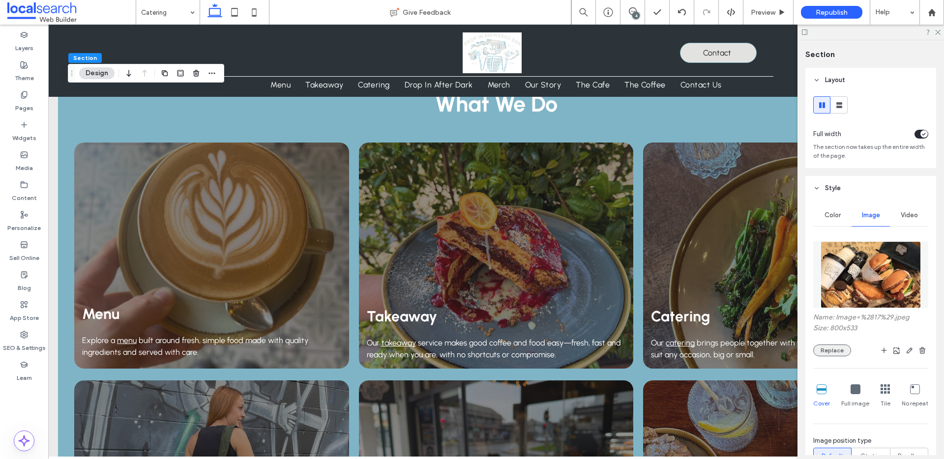
click at [829, 348] on button "Replace" at bounding box center [832, 351] width 38 height 12
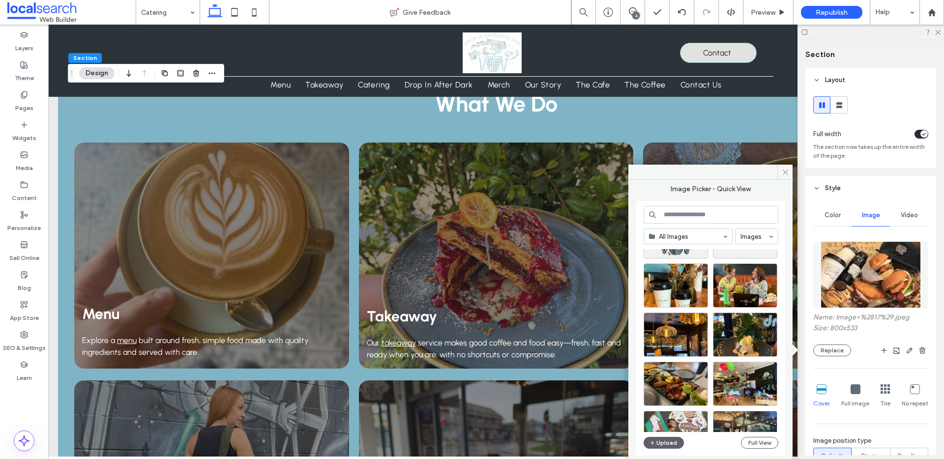
scroll to position [740, 0]
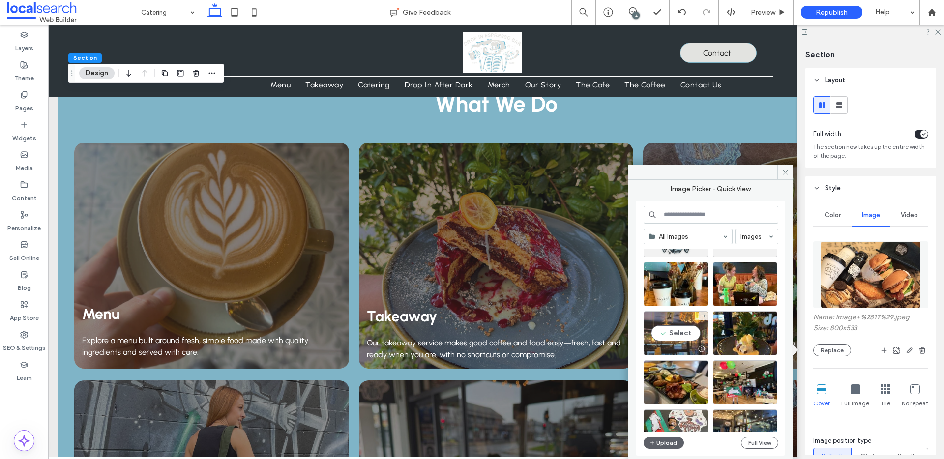
click at [683, 332] on div "Select" at bounding box center [676, 333] width 64 height 44
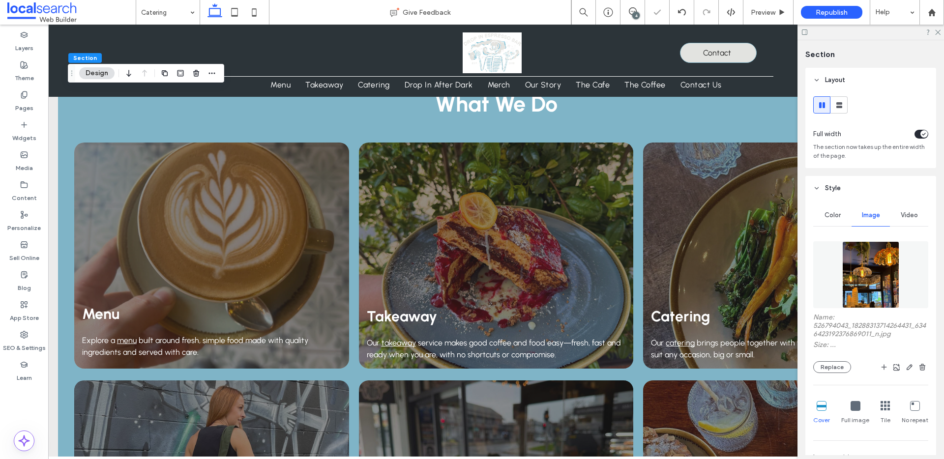
type input "***"
click at [831, 365] on button "Replace" at bounding box center [832, 367] width 38 height 12
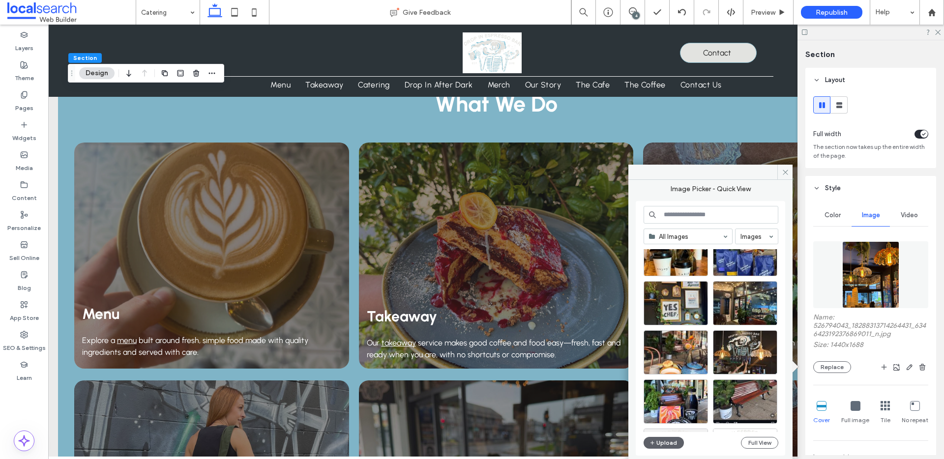
scroll to position [229, 0]
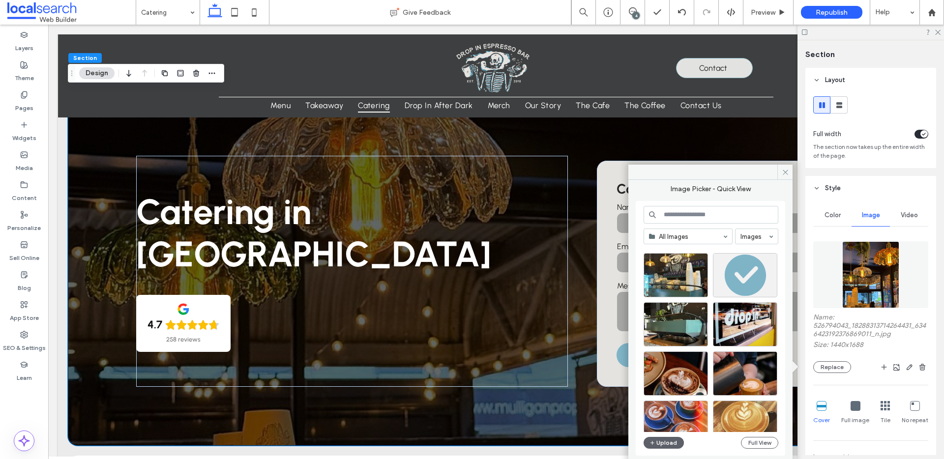
scroll to position [946, 0]
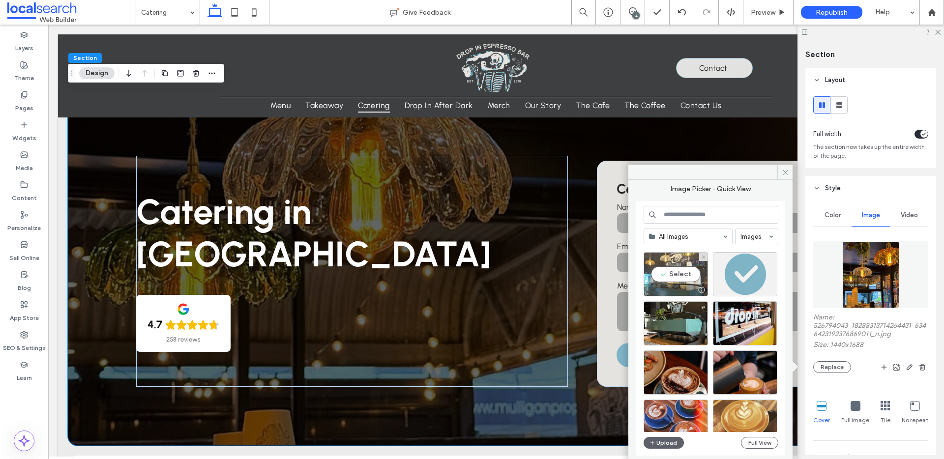
click at [680, 278] on div "Select" at bounding box center [676, 274] width 64 height 44
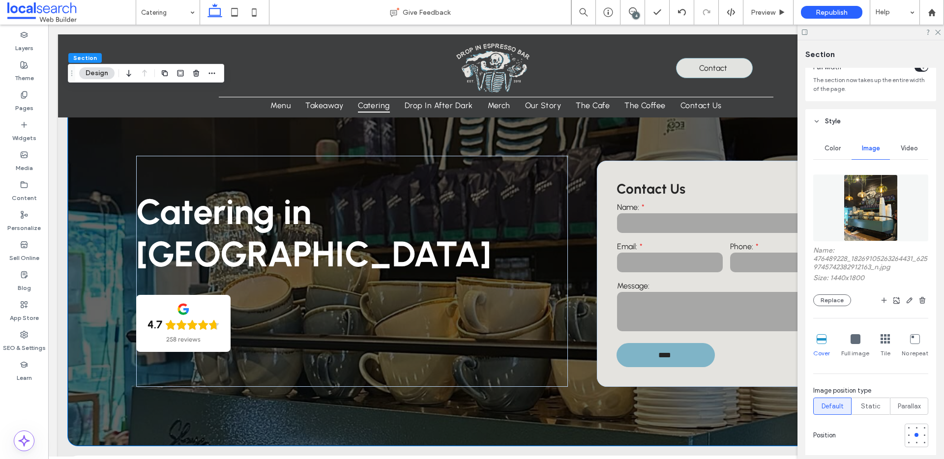
scroll to position [81, 0]
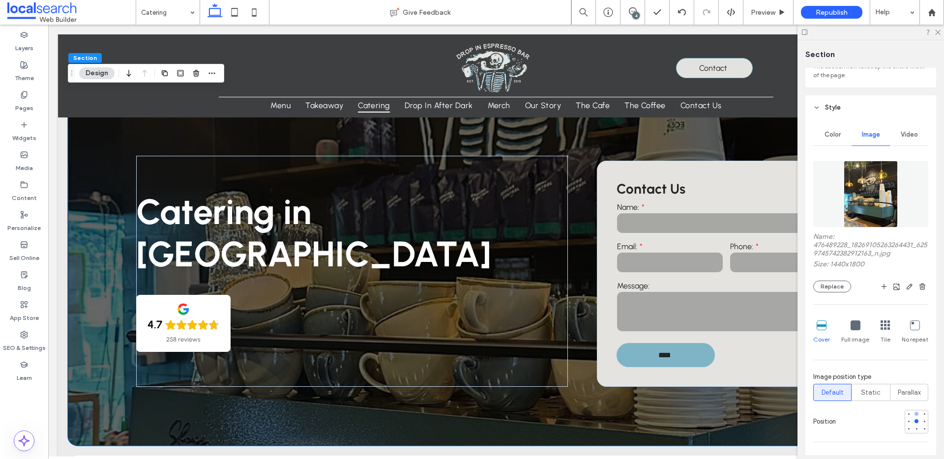
click at [917, 415] on div at bounding box center [917, 414] width 4 height 4
type input "***"
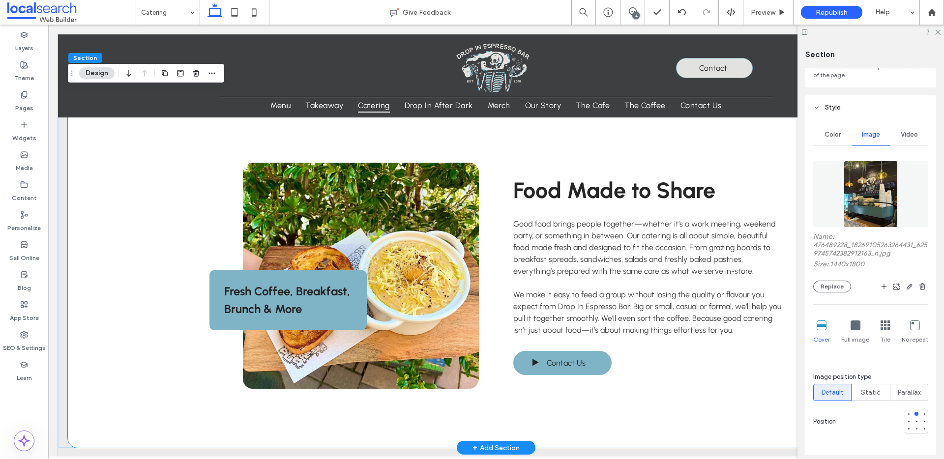
scroll to position [407, 0]
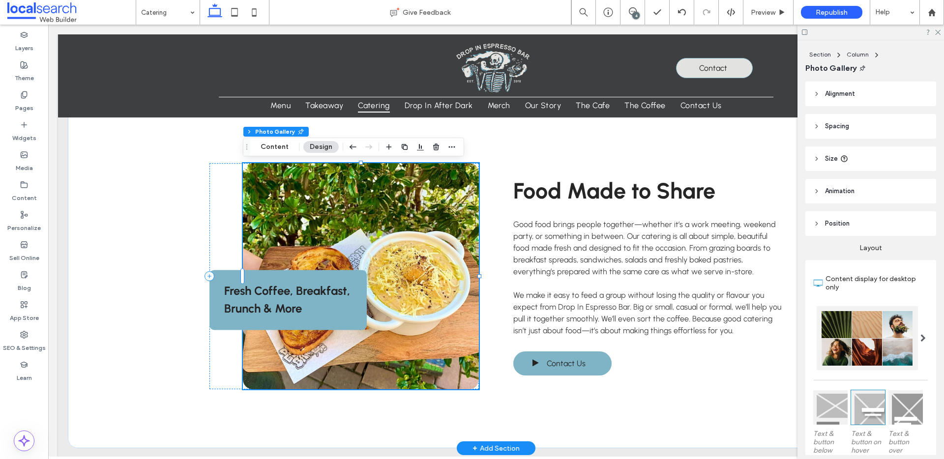
click at [305, 190] on link at bounding box center [361, 276] width 236 height 226
drag, startPoint x: 288, startPoint y: 148, endPoint x: 318, endPoint y: 153, distance: 30.4
click at [288, 148] on button "Content" at bounding box center [274, 147] width 41 height 12
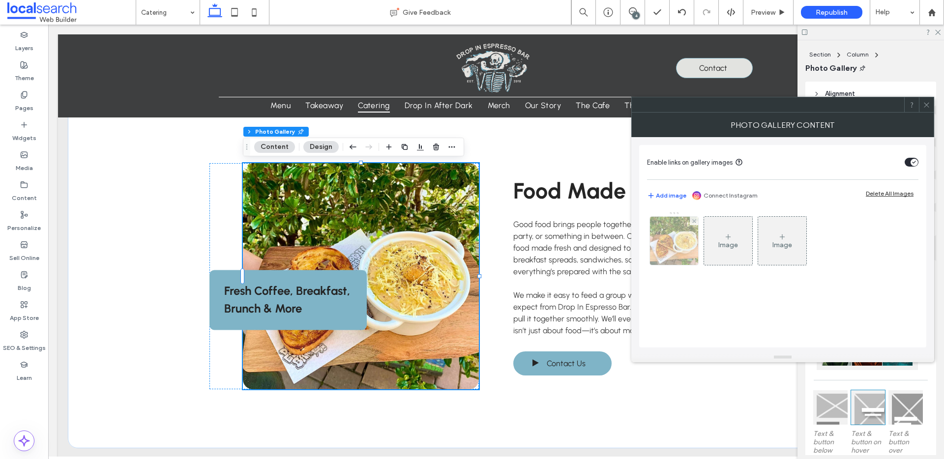
click at [670, 239] on img at bounding box center [674, 241] width 59 height 48
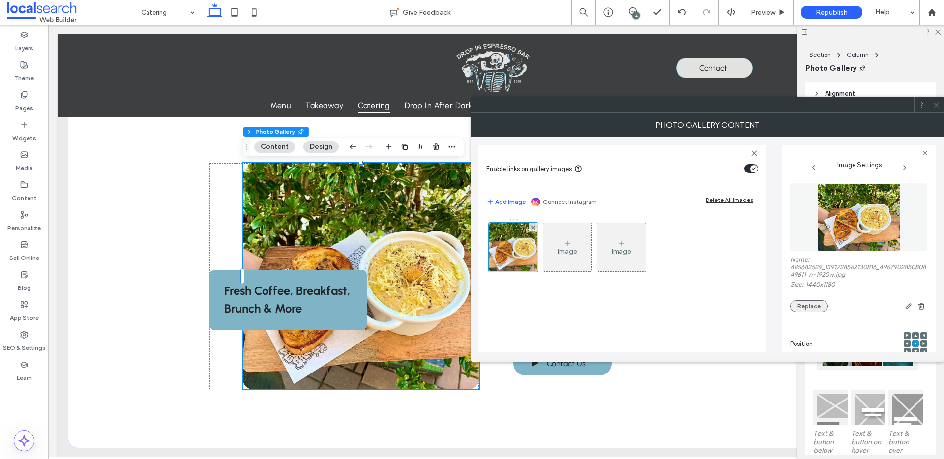
click at [805, 305] on button "Replace" at bounding box center [809, 307] width 38 height 12
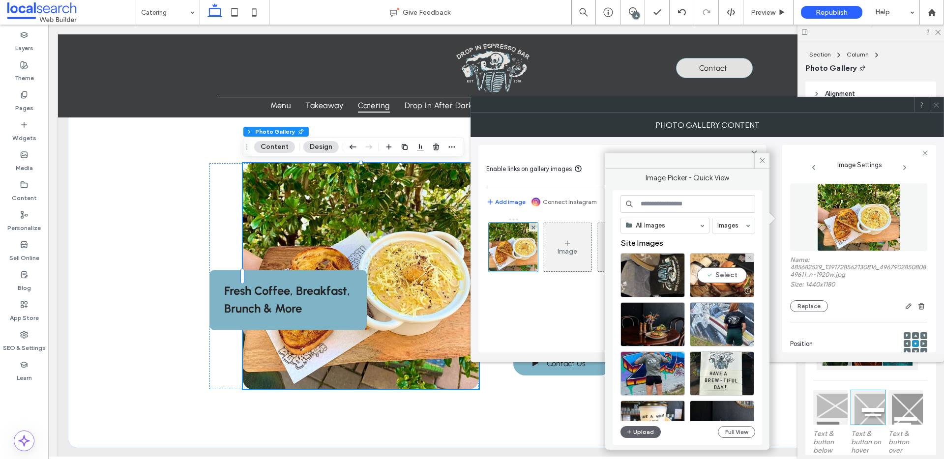
click at [715, 272] on div "Select" at bounding box center [722, 275] width 64 height 44
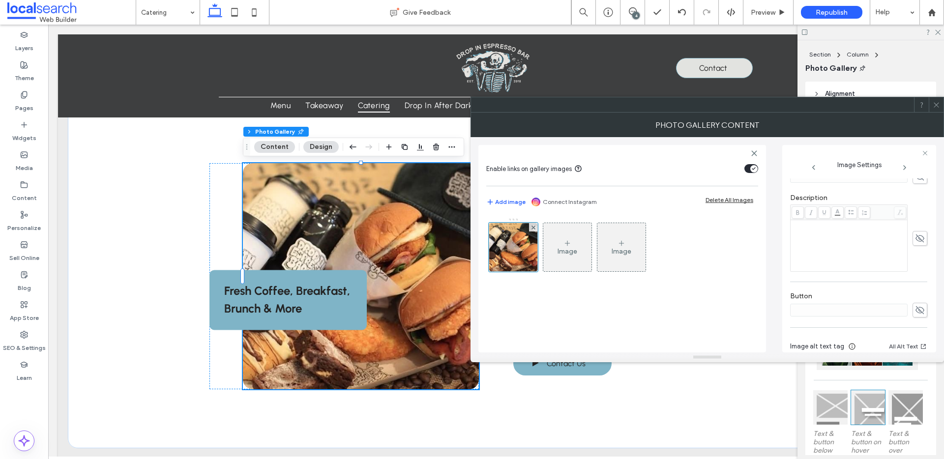
scroll to position [301, 0]
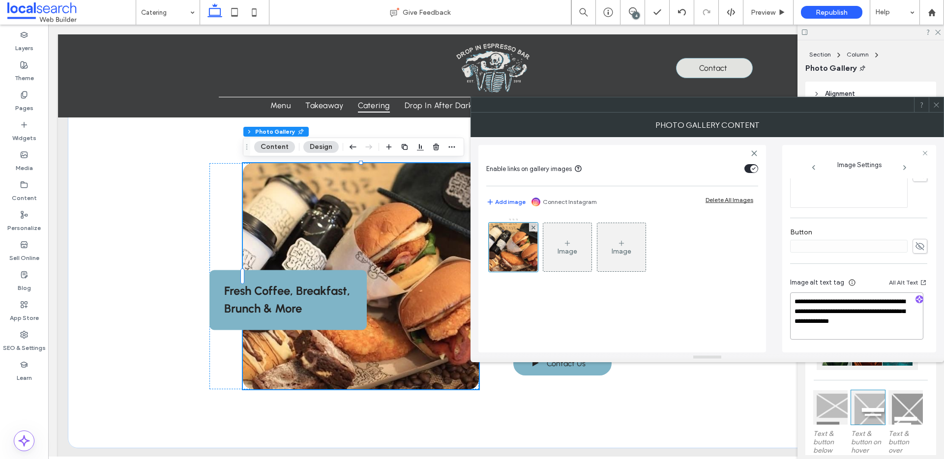
drag, startPoint x: 821, startPoint y: 334, endPoint x: 889, endPoint y: 313, distance: 71.1
click at [889, 313] on textarea "**********" at bounding box center [856, 316] width 133 height 47
click at [867, 332] on textarea "**********" at bounding box center [856, 316] width 133 height 47
drag, startPoint x: 865, startPoint y: 333, endPoint x: 784, endPoint y: 300, distance: 87.6
click at [780, 299] on div "**********" at bounding box center [708, 244] width 458 height 215
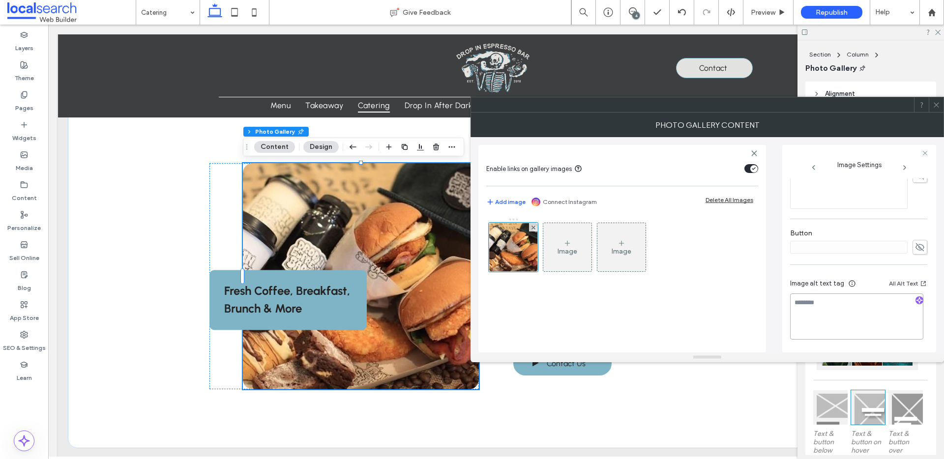
scroll to position [300, 0]
click at [918, 298] on icon "button" at bounding box center [919, 300] width 7 height 7
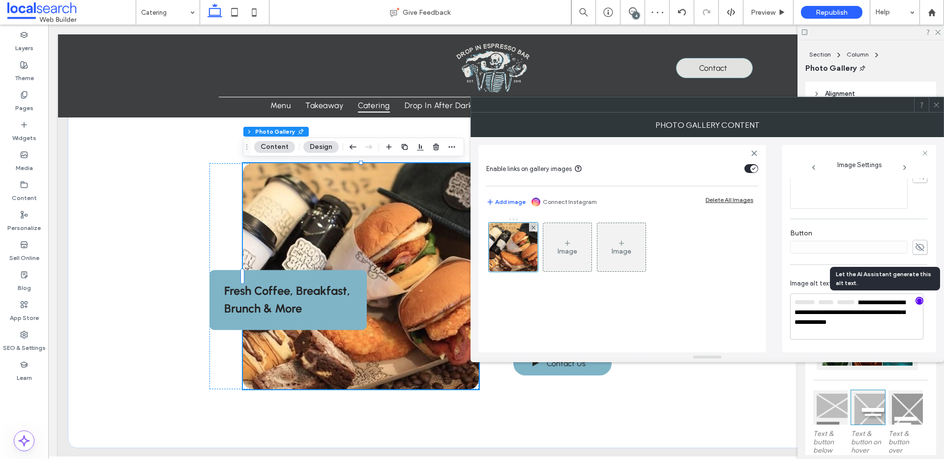
scroll to position [299, 0]
click at [886, 330] on textarea "**********" at bounding box center [856, 317] width 133 height 45
paste textarea "**********"
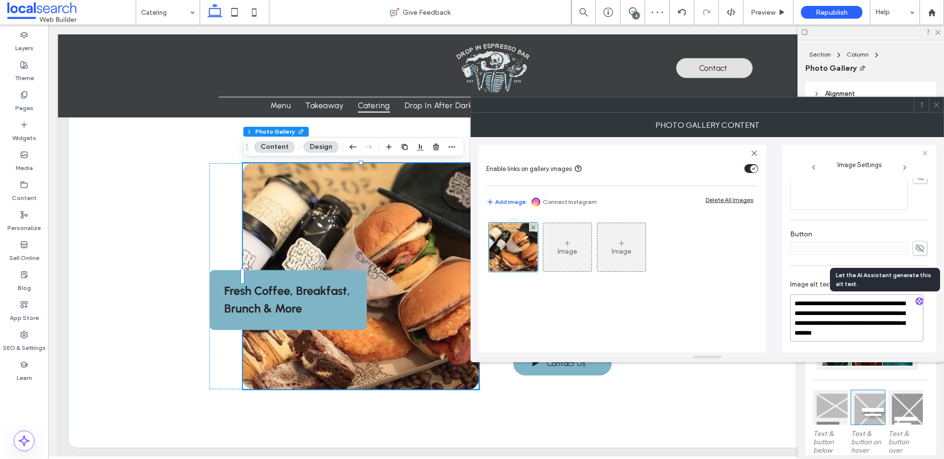
type textarea "**********"
drag, startPoint x: 937, startPoint y: 107, endPoint x: 916, endPoint y: 122, distance: 26.1
click at [937, 107] on icon at bounding box center [936, 104] width 7 height 7
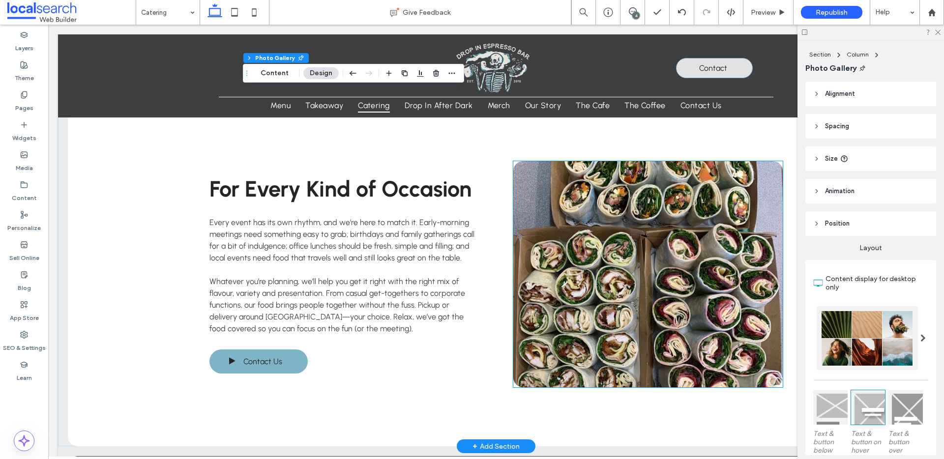
scroll to position [761, 0]
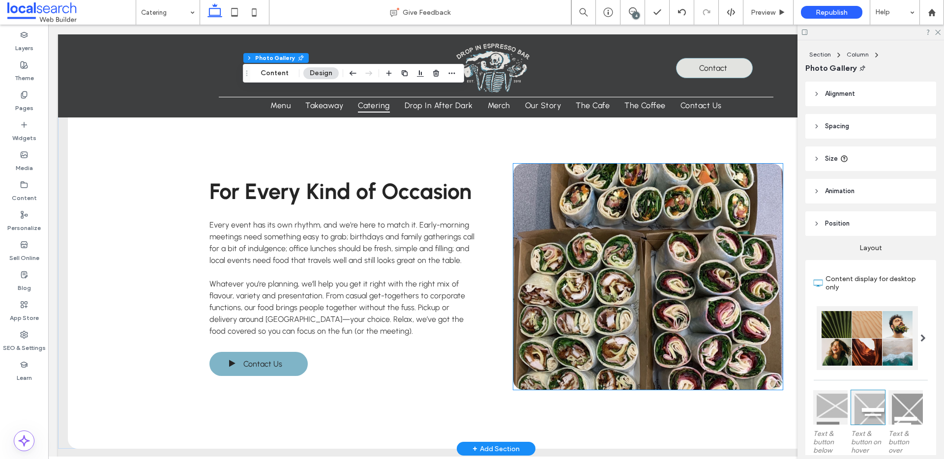
click at [675, 288] on link at bounding box center [648, 277] width 270 height 226
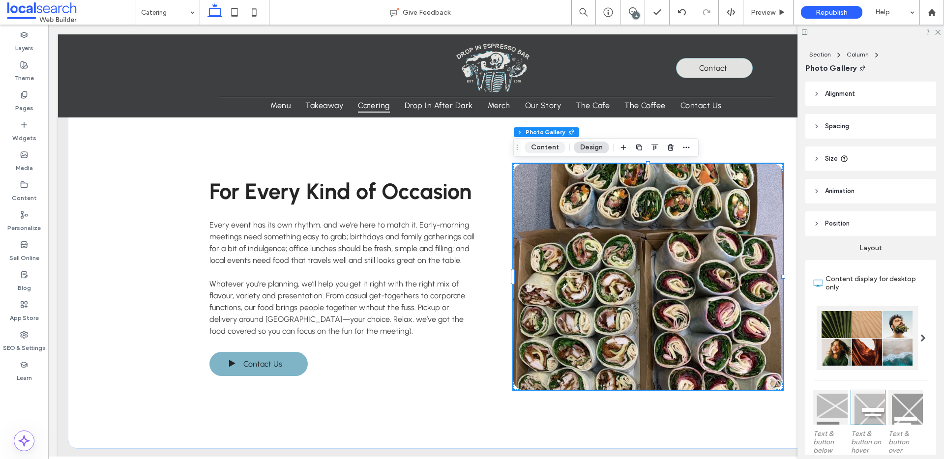
click at [540, 150] on button "Content" at bounding box center [545, 148] width 41 height 12
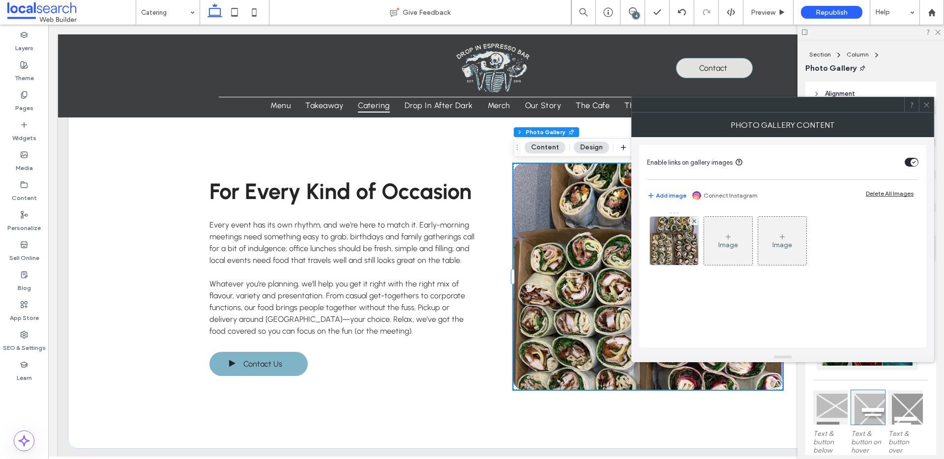
click at [687, 253] on img at bounding box center [674, 241] width 48 height 48
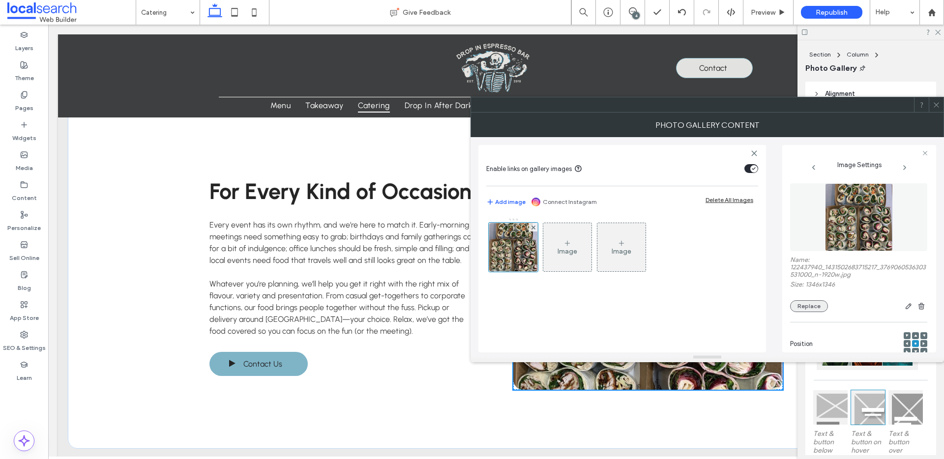
click at [807, 301] on button "Replace" at bounding box center [809, 307] width 38 height 12
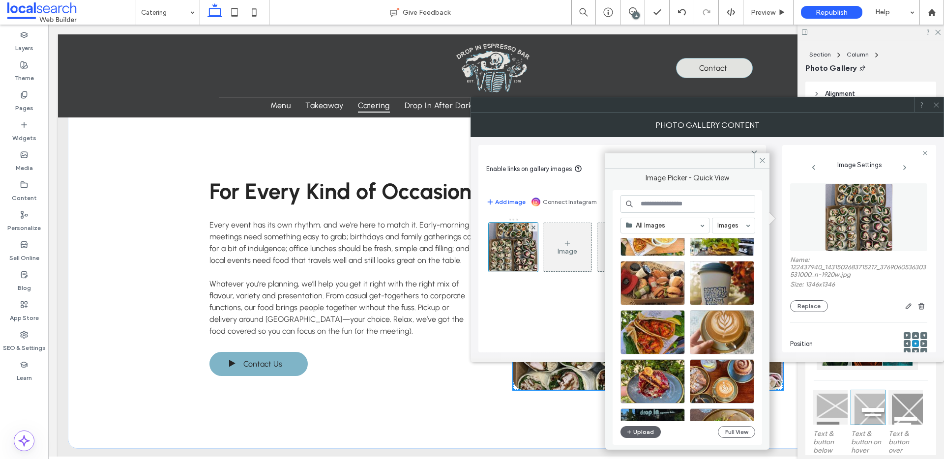
scroll to position [1571, 0]
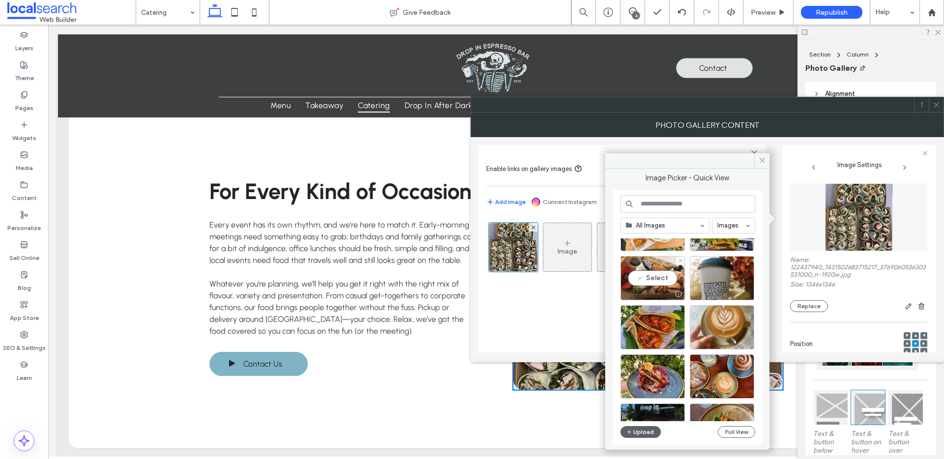
click at [666, 278] on div "Select" at bounding box center [653, 278] width 64 height 44
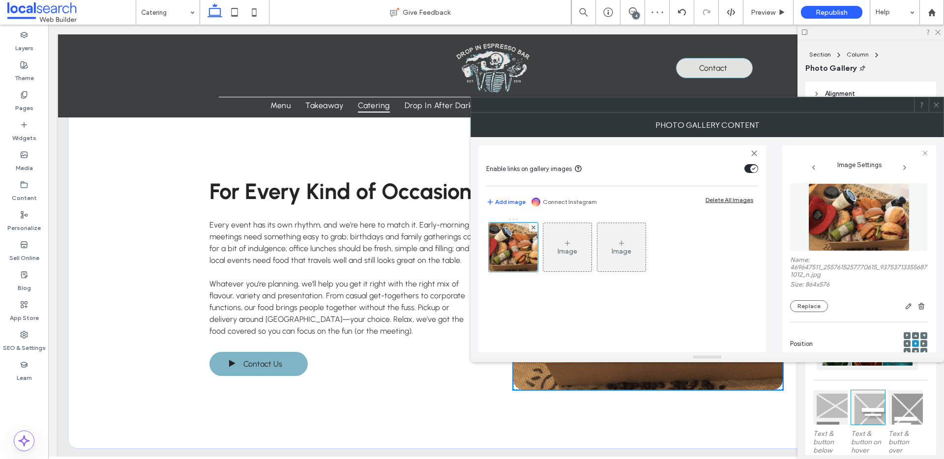
click at [936, 110] on span at bounding box center [936, 104] width 7 height 15
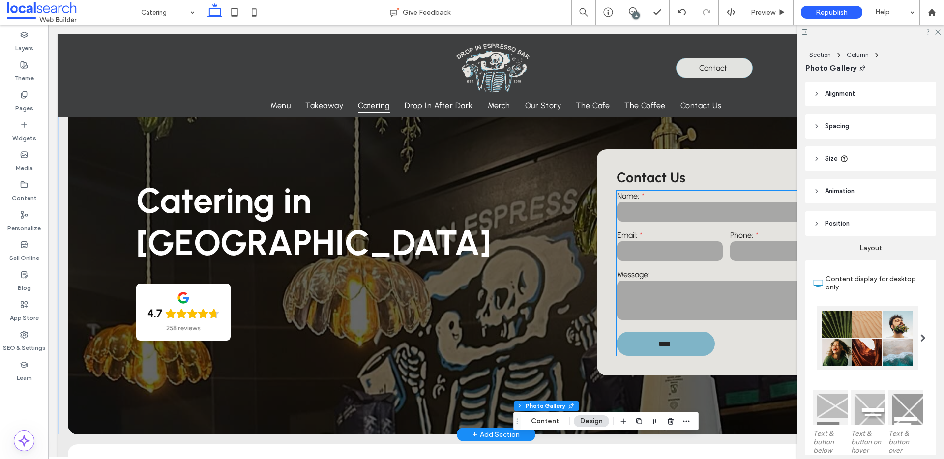
scroll to position [0, 0]
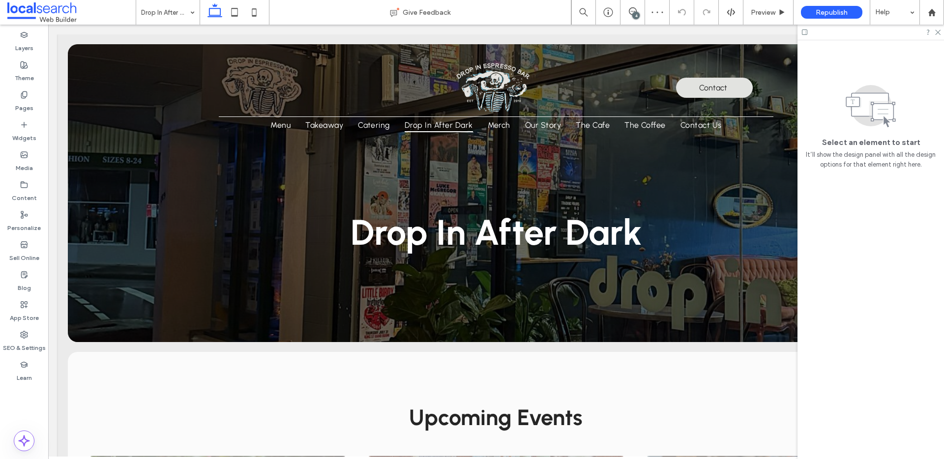
click at [189, 14] on div "Drop In After Dark" at bounding box center [167, 12] width 63 height 25
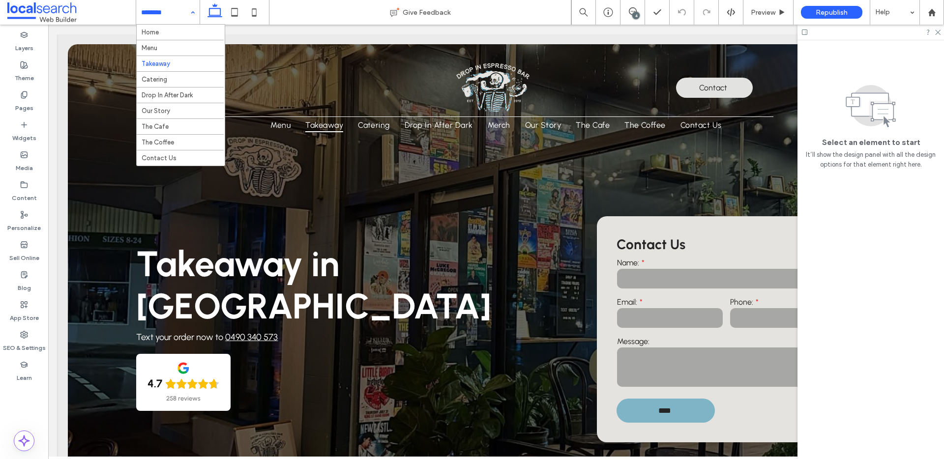
click at [156, 11] on input at bounding box center [165, 12] width 49 height 25
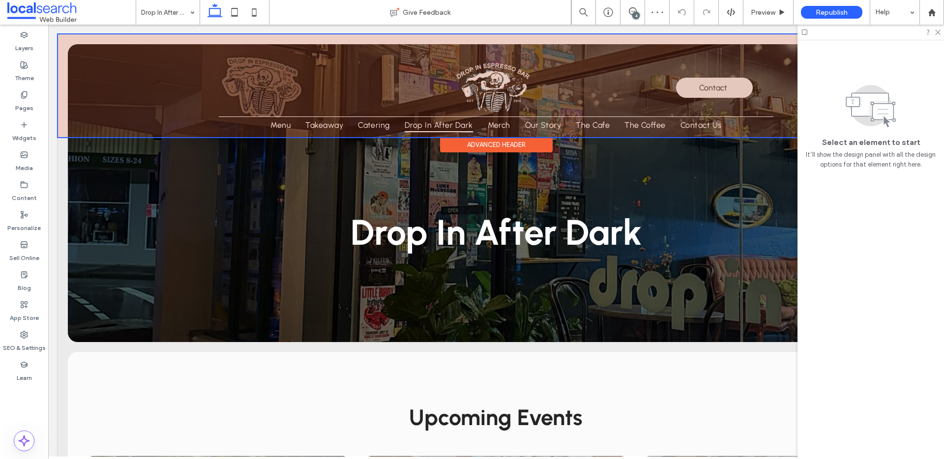
click at [89, 86] on div at bounding box center [496, 85] width 876 height 103
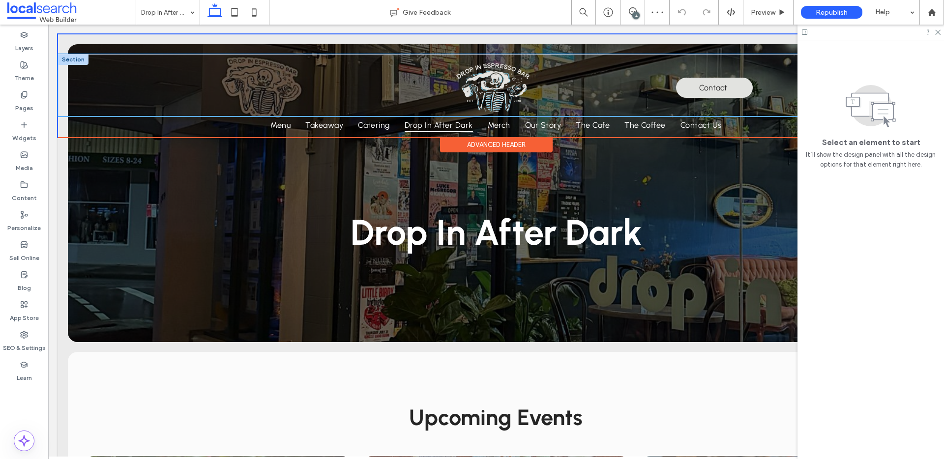
scroll to position [0, 0]
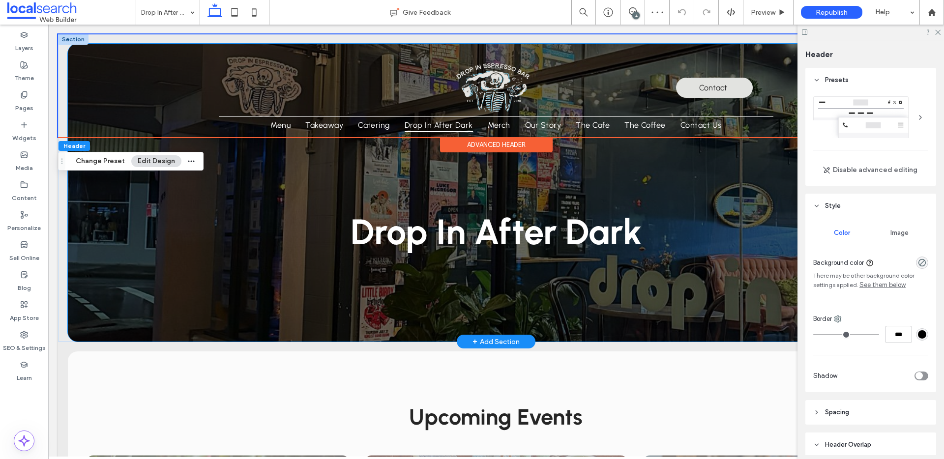
click at [90, 229] on div "Drop In After Dark" at bounding box center [496, 193] width 857 height 298
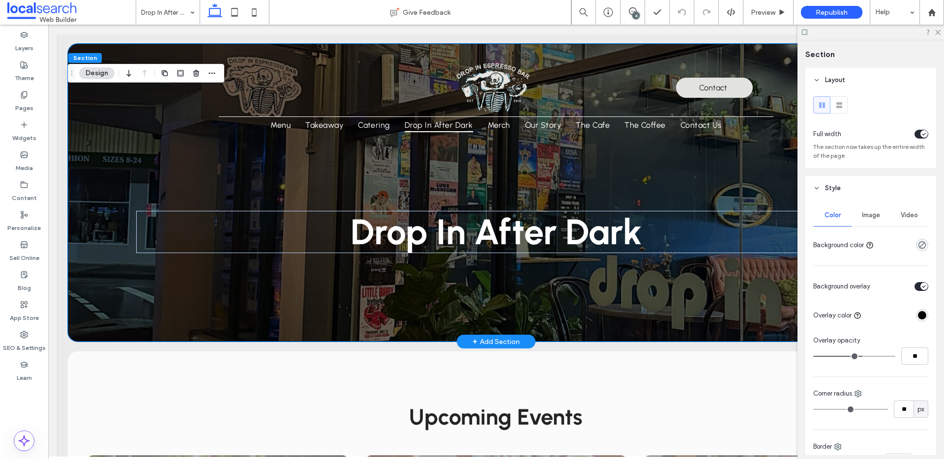
click at [94, 180] on div "Drop In After Dark" at bounding box center [496, 193] width 857 height 298
click at [870, 216] on span "Image" at bounding box center [871, 215] width 18 height 8
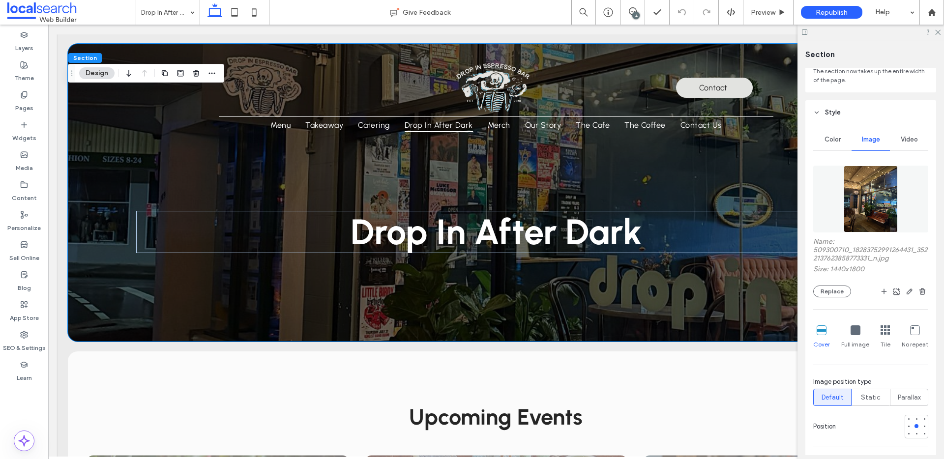
scroll to position [86, 0]
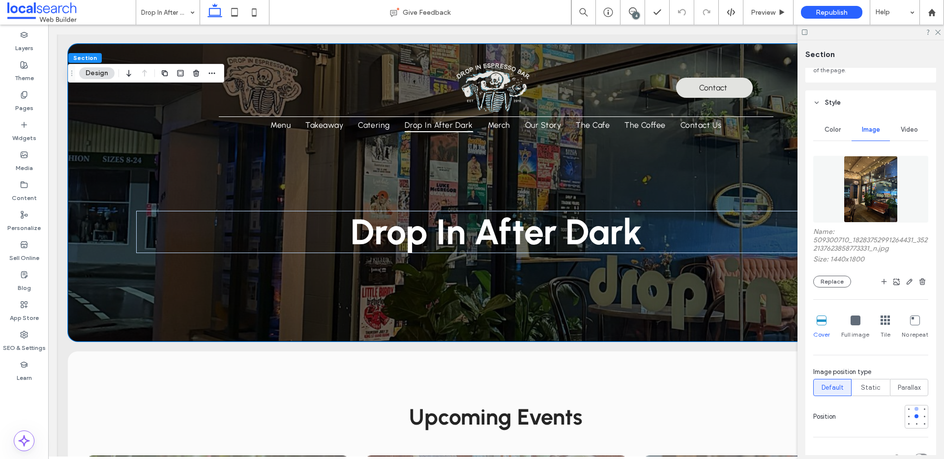
click at [916, 409] on div at bounding box center [917, 409] width 4 height 4
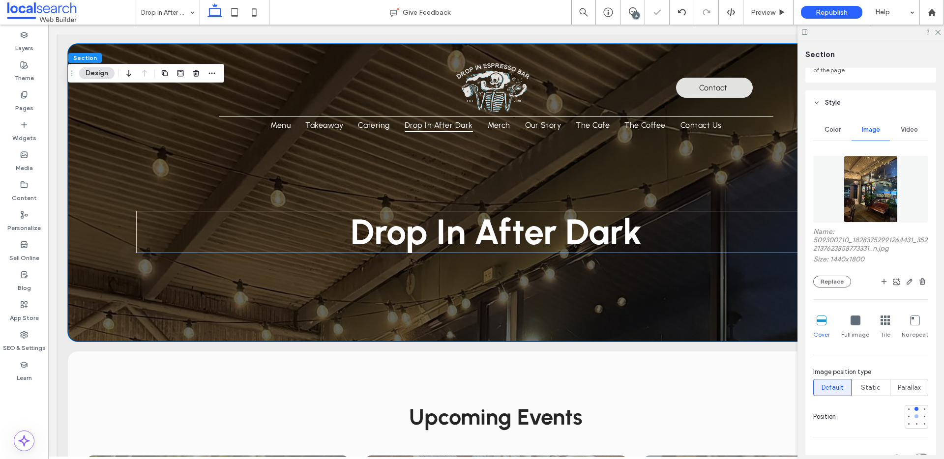
click at [917, 418] on div at bounding box center [917, 417] width 4 height 4
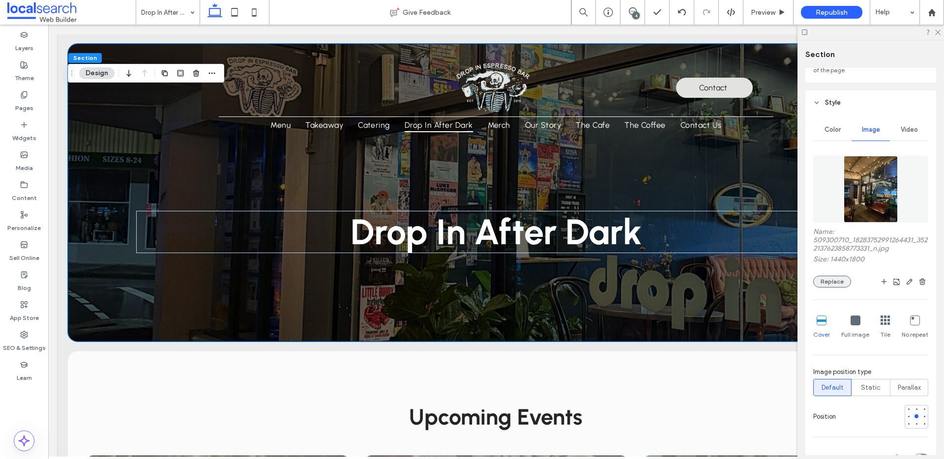
click at [832, 280] on button "Replace" at bounding box center [832, 282] width 38 height 12
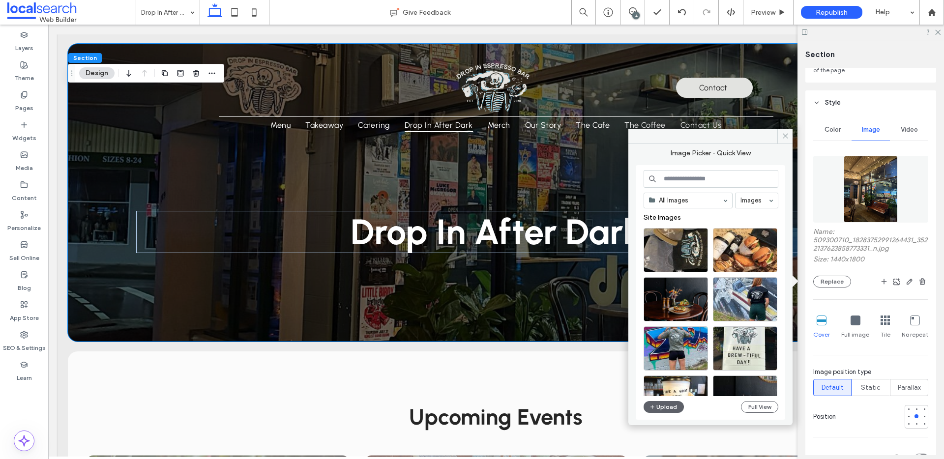
drag, startPoint x: 787, startPoint y: 137, endPoint x: 881, endPoint y: 251, distance: 147.5
click at [789, 138] on span at bounding box center [785, 136] width 15 height 15
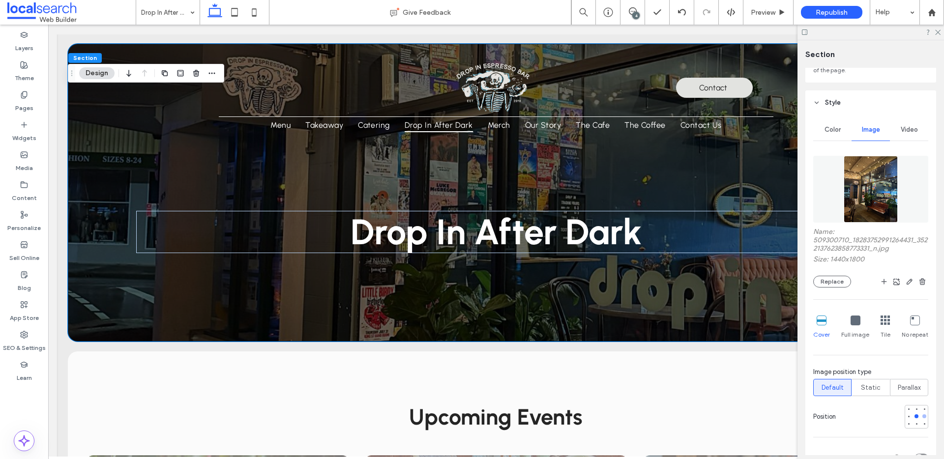
click at [924, 416] on div at bounding box center [925, 417] width 4 height 4
click at [915, 416] on div at bounding box center [917, 417] width 4 height 4
click at [820, 277] on button "Replace" at bounding box center [832, 282] width 38 height 12
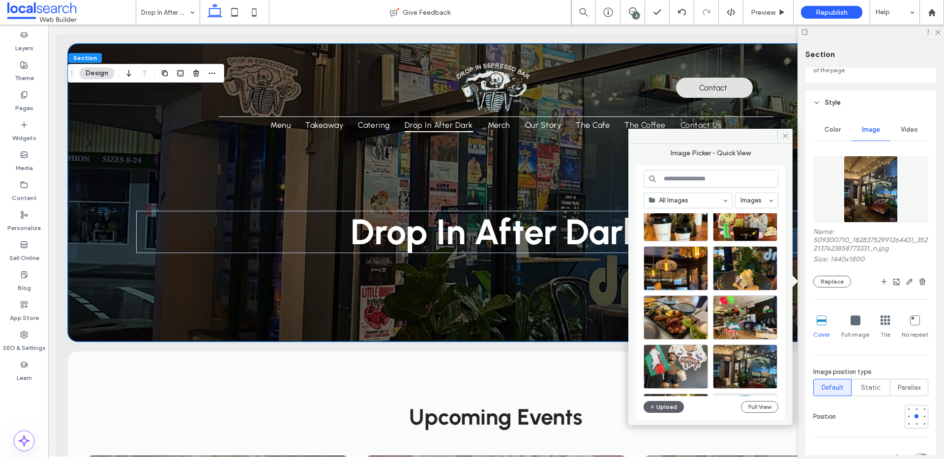
scroll to position [778, 0]
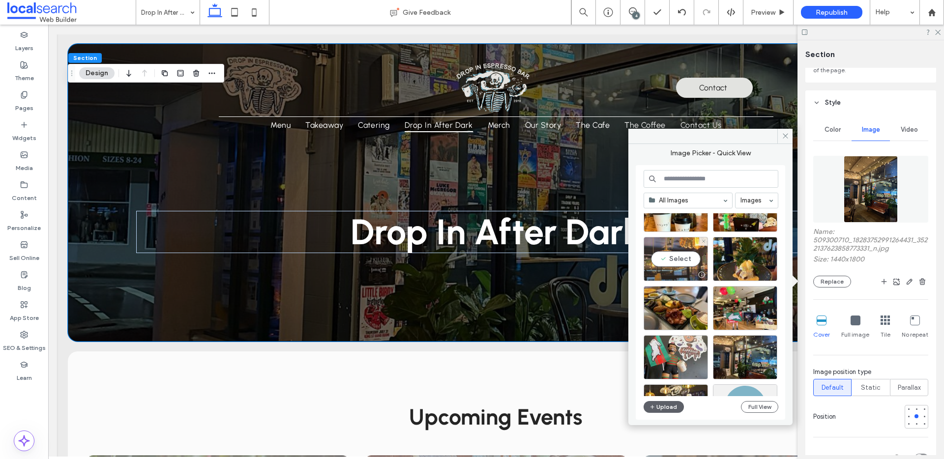
click at [688, 260] on div "Select" at bounding box center [676, 259] width 64 height 44
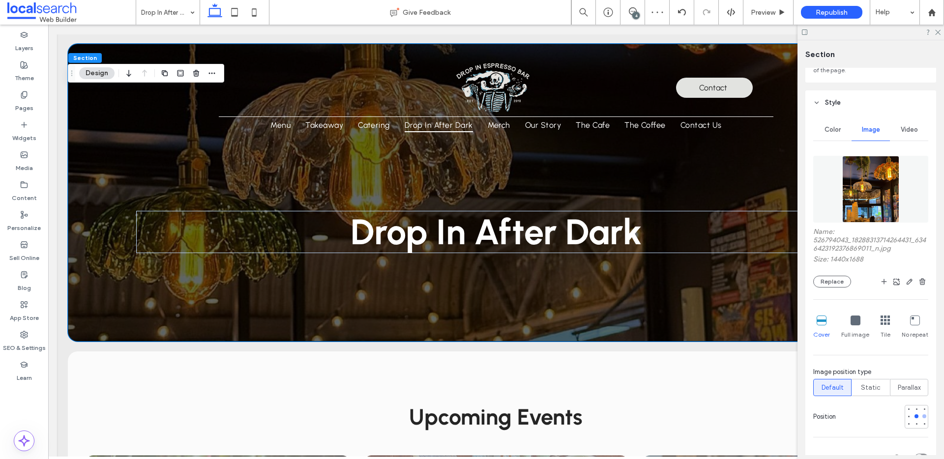
click at [925, 418] on div at bounding box center [925, 417] width 4 height 4
click at [907, 418] on div at bounding box center [909, 417] width 4 height 4
click at [916, 417] on div at bounding box center [917, 417] width 4 height 4
click at [918, 426] on div at bounding box center [916, 424] width 7 height 7
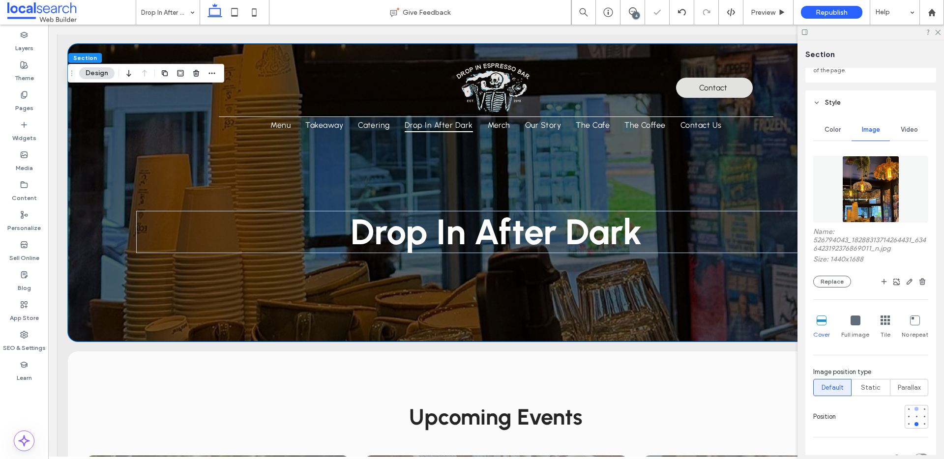
click at [916, 411] on div at bounding box center [917, 409] width 4 height 4
type input "***"
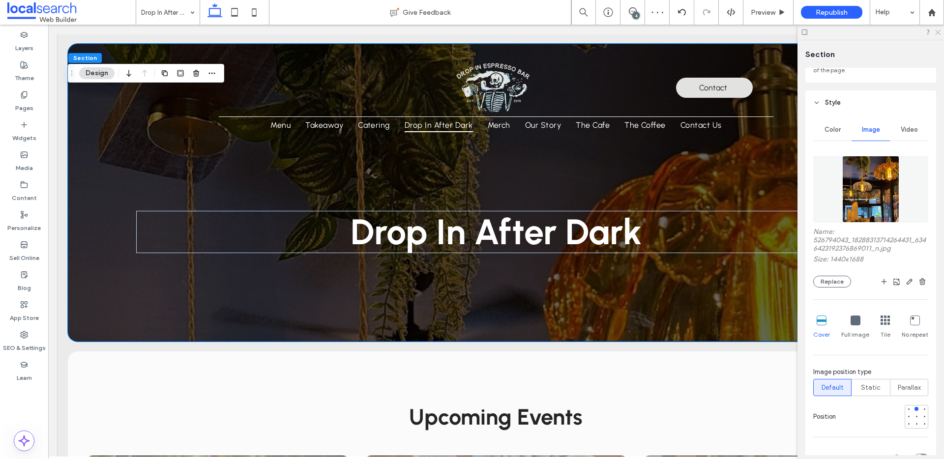
click at [939, 31] on use at bounding box center [937, 32] width 5 height 5
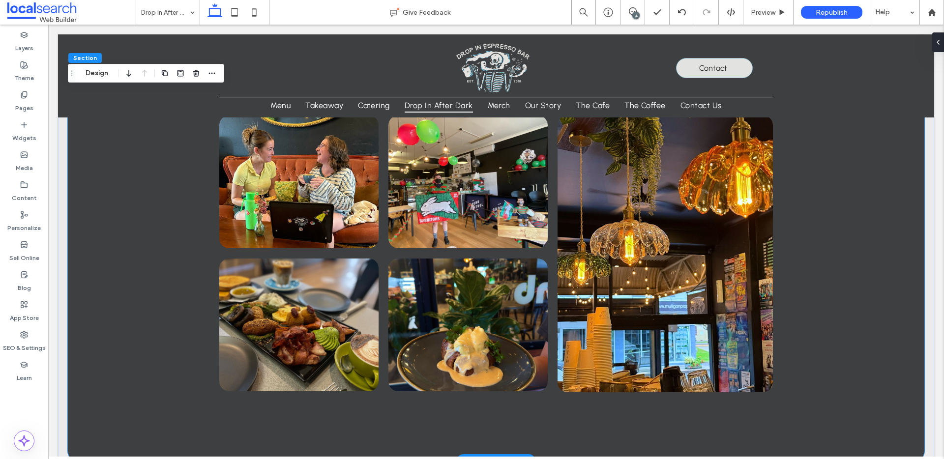
scroll to position [707, 0]
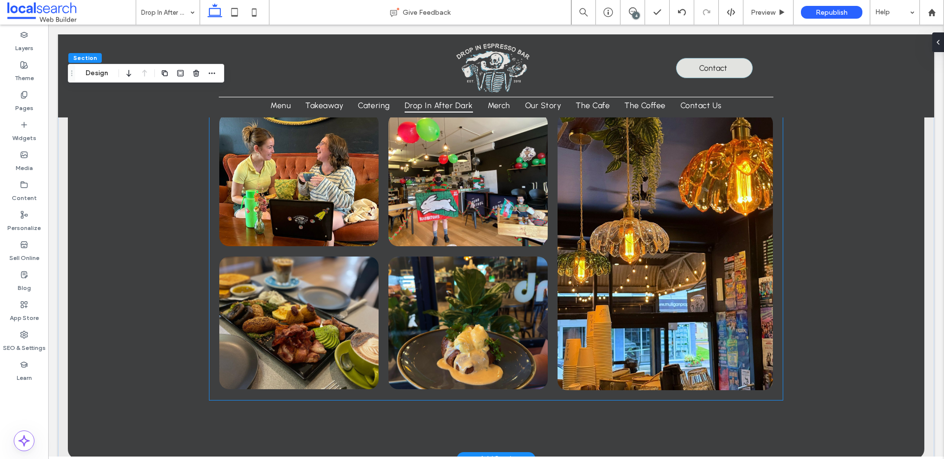
click at [490, 185] on link at bounding box center [468, 180] width 159 height 133
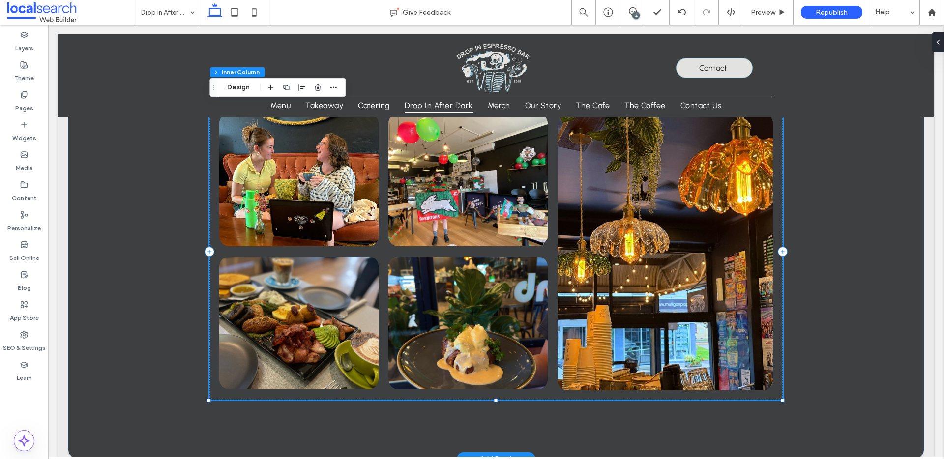
click at [351, 150] on link at bounding box center [298, 180] width 159 height 133
click at [230, 90] on button "Content" at bounding box center [241, 88] width 41 height 12
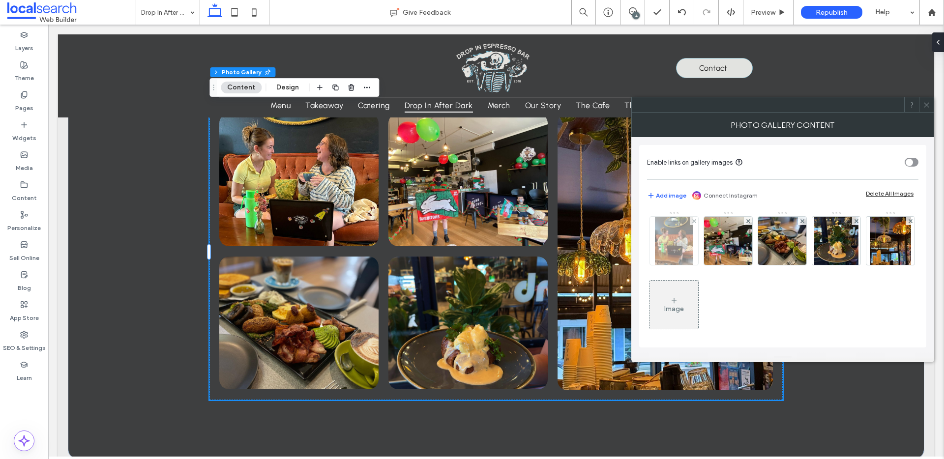
click at [679, 241] on img at bounding box center [674, 241] width 38 height 48
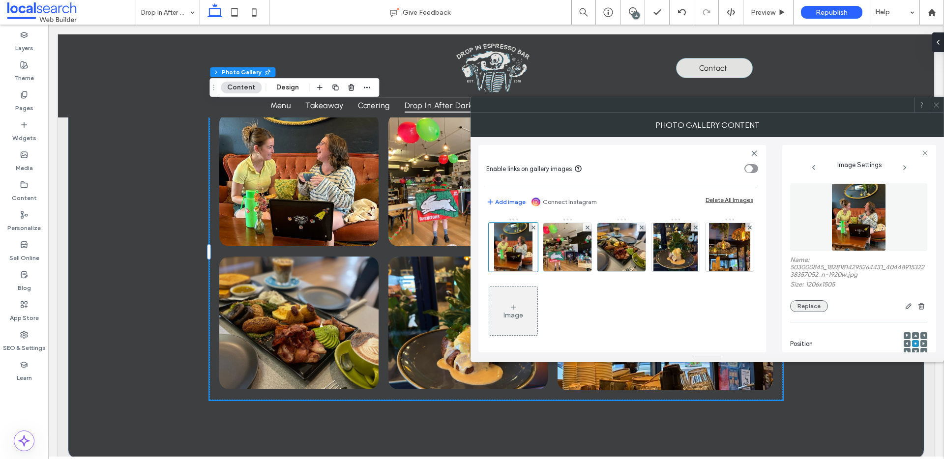
click at [811, 306] on button "Replace" at bounding box center [809, 307] width 38 height 12
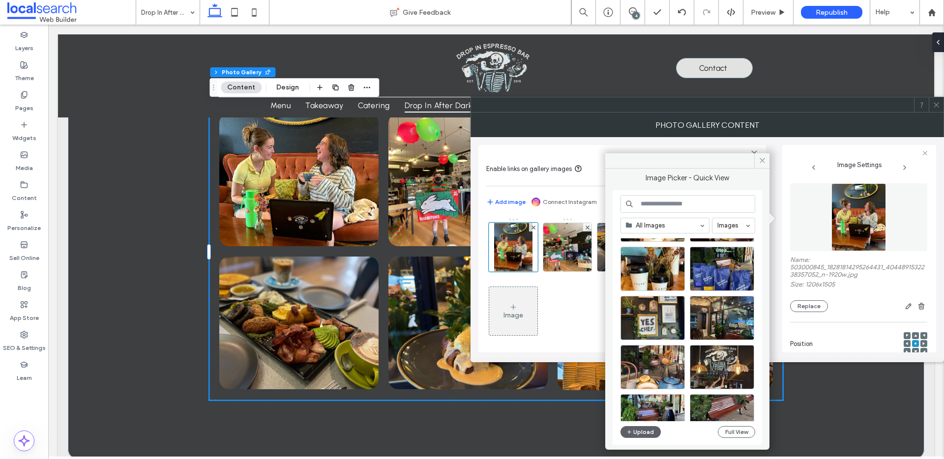
scroll to position [204, 0]
click at [724, 366] on div "Select" at bounding box center [722, 367] width 64 height 44
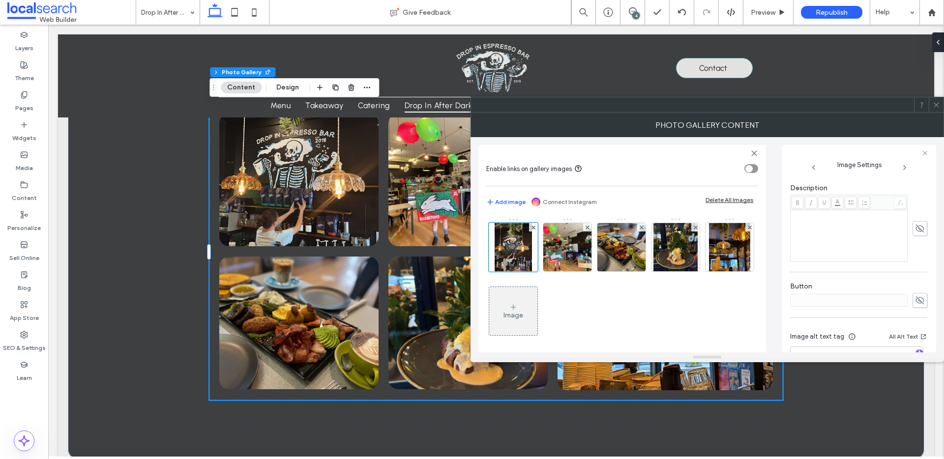
scroll to position [257, 0]
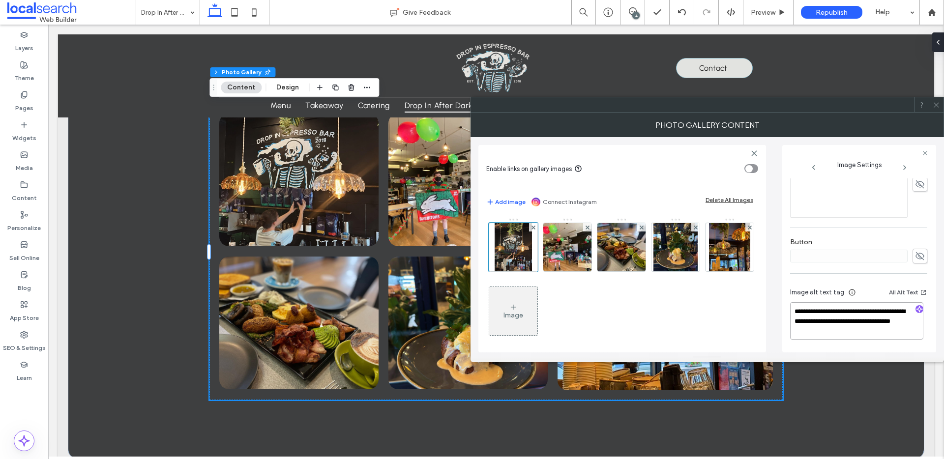
drag, startPoint x: 818, startPoint y: 332, endPoint x: 844, endPoint y: 321, distance: 29.1
click at [844, 321] on textarea "**********" at bounding box center [856, 320] width 133 height 37
drag, startPoint x: 880, startPoint y: 335, endPoint x: 783, endPoint y: 305, distance: 101.3
click at [783, 305] on div "**********" at bounding box center [859, 249] width 154 height 208
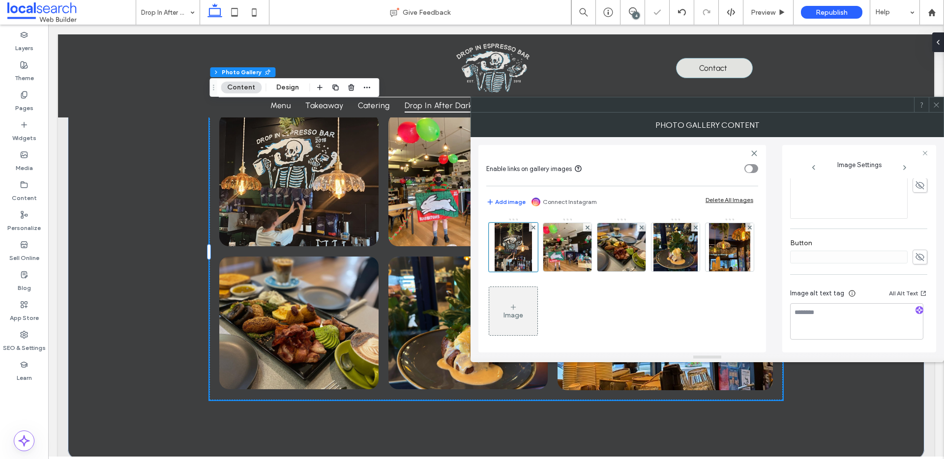
click at [916, 311] on icon "button" at bounding box center [919, 310] width 7 height 7
click at [817, 344] on textarea "**********" at bounding box center [856, 326] width 133 height 47
paste textarea "**********"
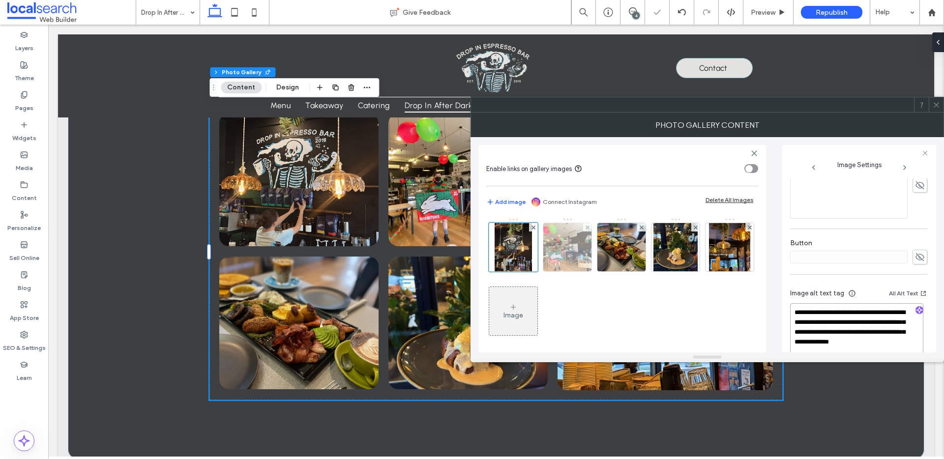
type textarea "**********"
click at [565, 263] on img at bounding box center [568, 247] width 64 height 48
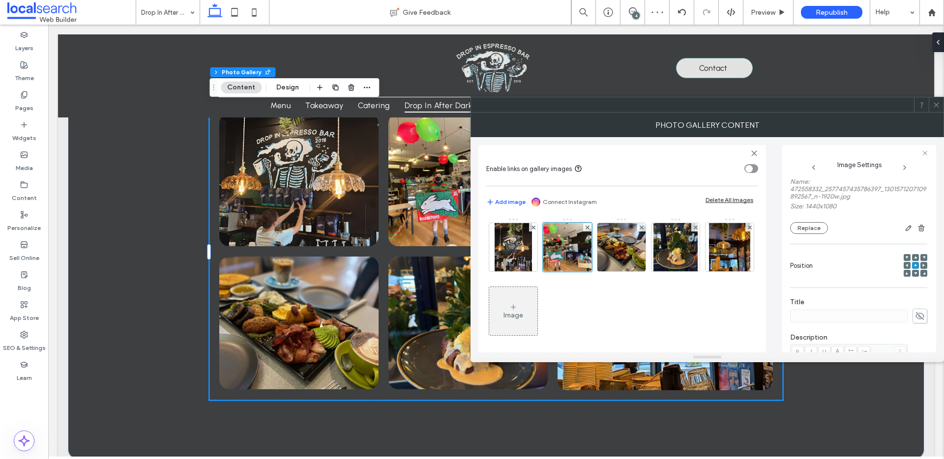
scroll to position [0, 0]
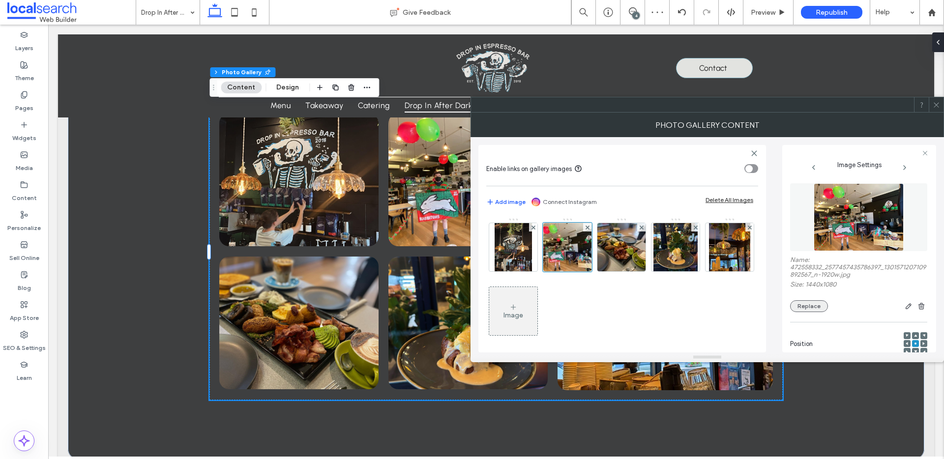
click at [810, 308] on button "Replace" at bounding box center [809, 307] width 38 height 12
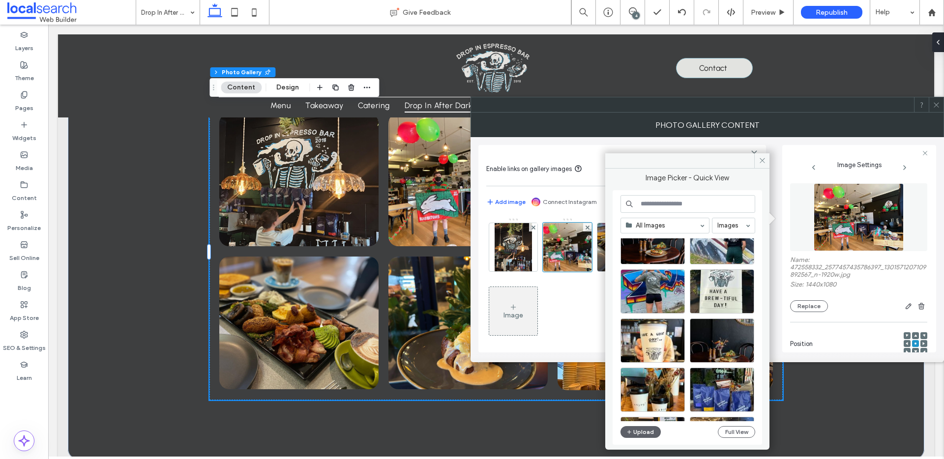
scroll to position [84, 0]
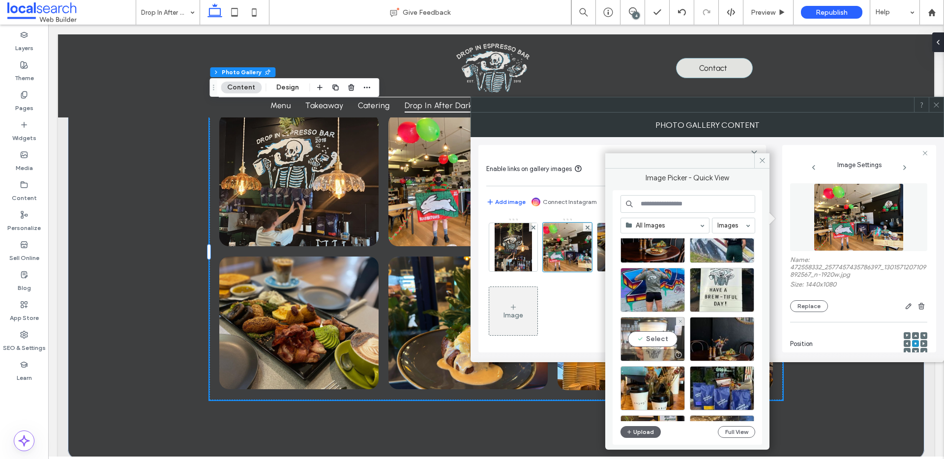
click at [650, 340] on div "Select" at bounding box center [653, 339] width 64 height 44
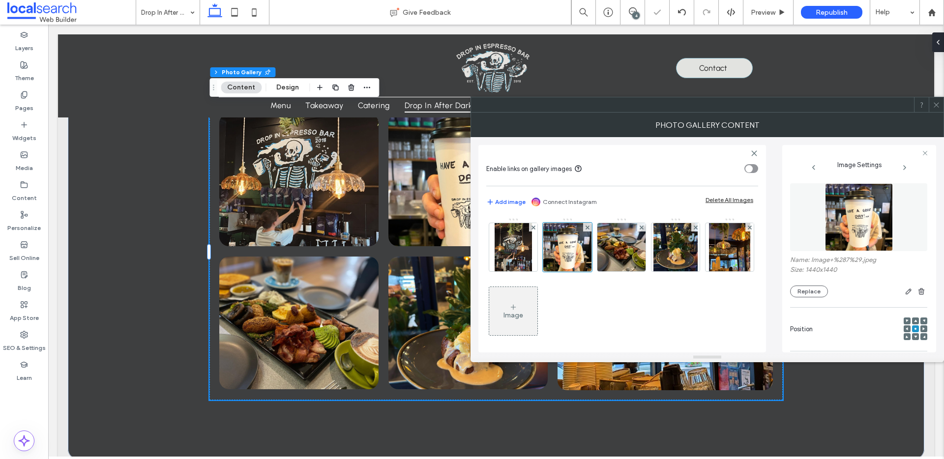
drag, startPoint x: 935, startPoint y: 103, endPoint x: 911, endPoint y: 120, distance: 29.7
click at [935, 103] on icon at bounding box center [936, 104] width 7 height 7
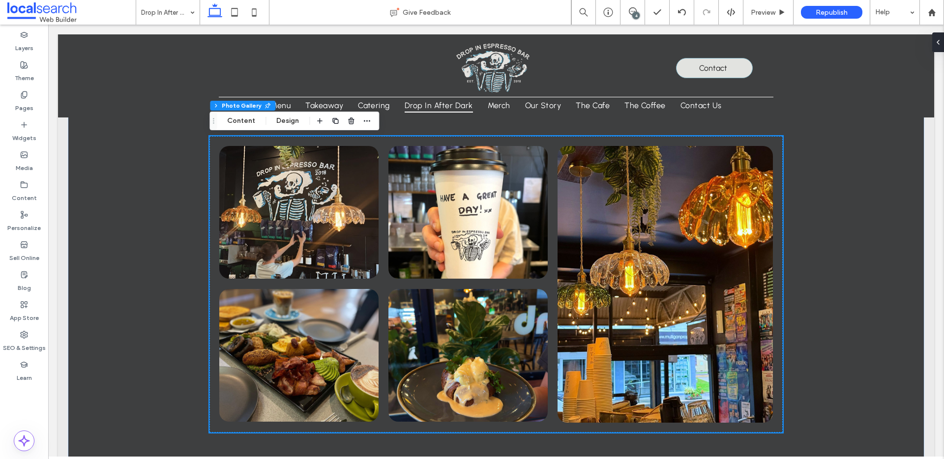
scroll to position [673, 0]
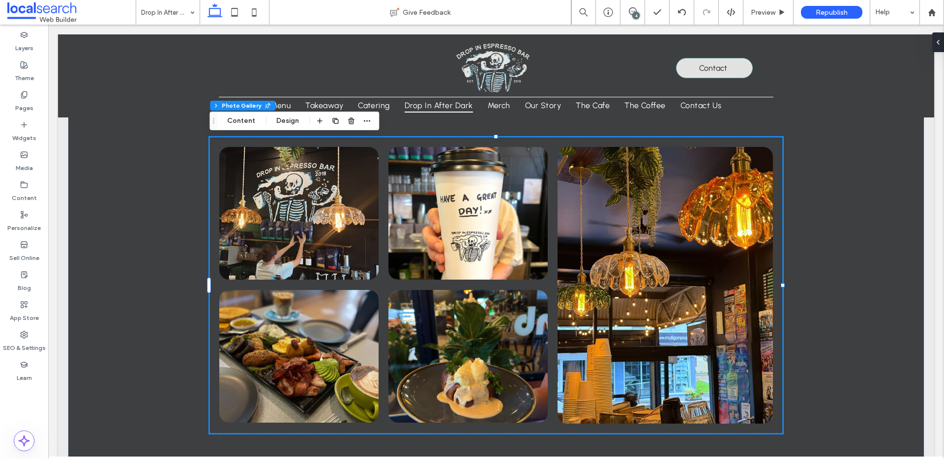
click at [475, 242] on link at bounding box center [468, 213] width 159 height 133
click at [242, 124] on button "Content" at bounding box center [241, 121] width 41 height 12
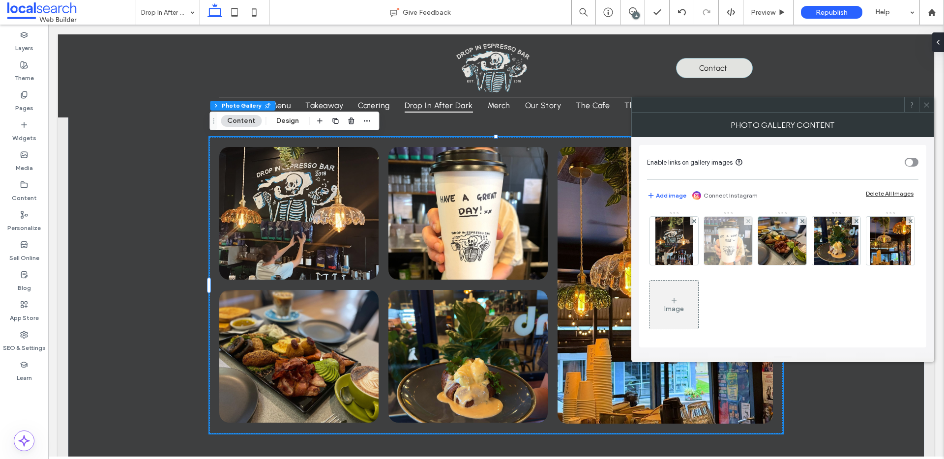
drag, startPoint x: 733, startPoint y: 249, endPoint x: 703, endPoint y: 243, distance: 31.1
click at [733, 249] on img at bounding box center [728, 241] width 48 height 48
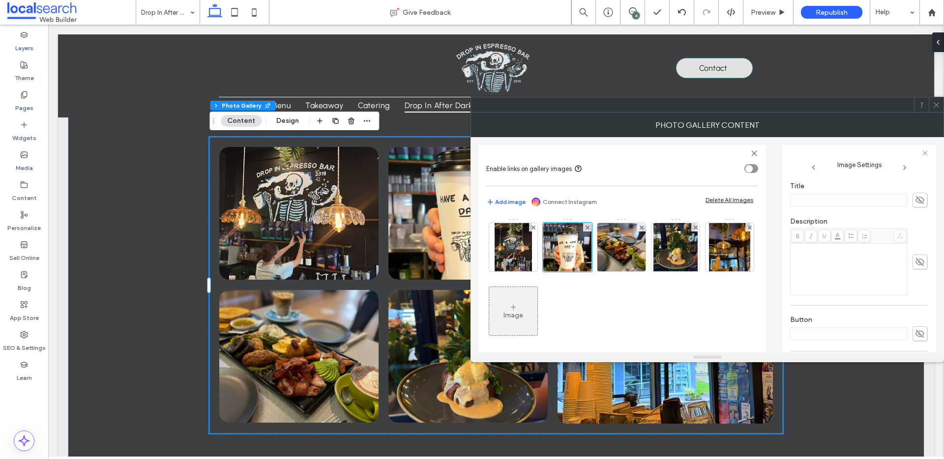
scroll to position [257, 0]
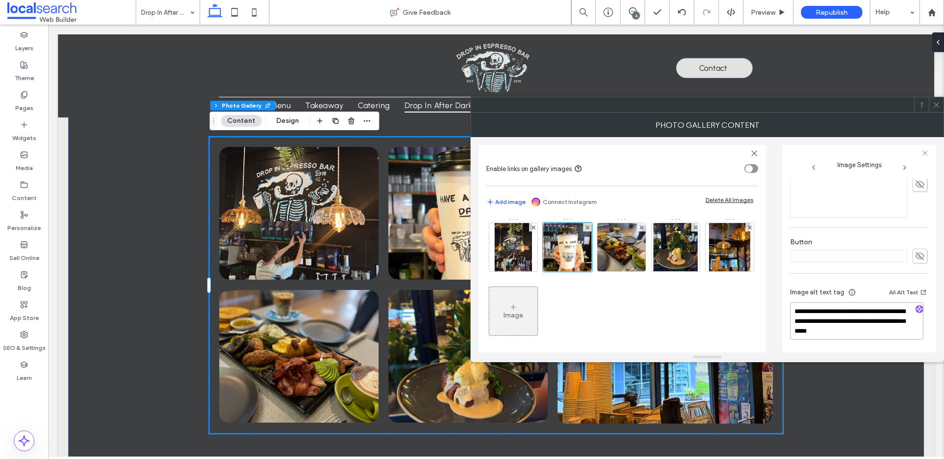
drag, startPoint x: 842, startPoint y: 334, endPoint x: 880, endPoint y: 322, distance: 40.0
click at [879, 322] on textarea "**********" at bounding box center [856, 320] width 133 height 37
drag, startPoint x: 895, startPoint y: 330, endPoint x: 899, endPoint y: 337, distance: 8.1
click at [895, 330] on textarea "**********" at bounding box center [856, 320] width 133 height 37
drag, startPoint x: 898, startPoint y: 336, endPoint x: 789, endPoint y: 308, distance: 112.7
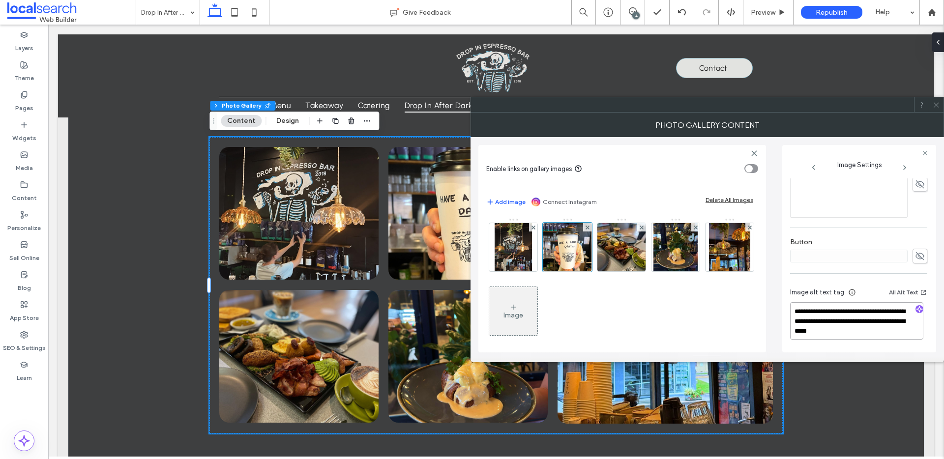
click at [777, 304] on div "**********" at bounding box center [708, 244] width 458 height 215
click at [916, 313] on icon "button" at bounding box center [919, 310] width 7 height 7
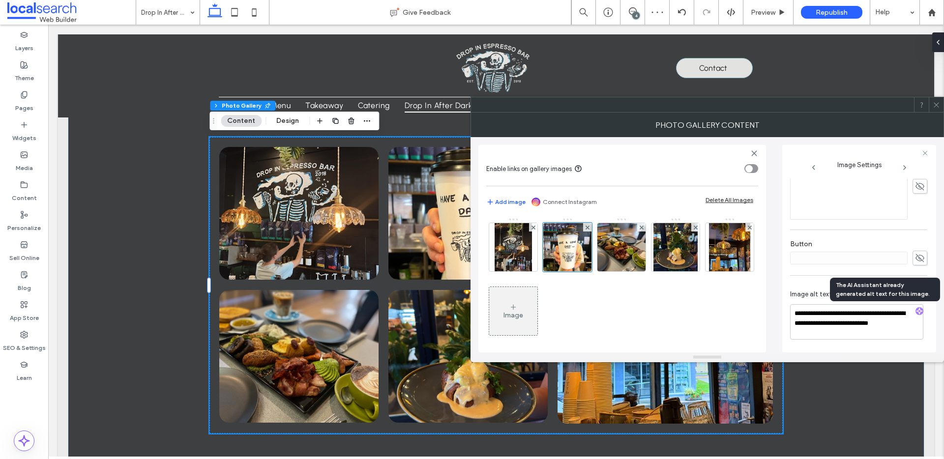
scroll to position [255, 0]
click at [906, 325] on textarea "**********" at bounding box center [856, 321] width 133 height 35
paste textarea "**********"
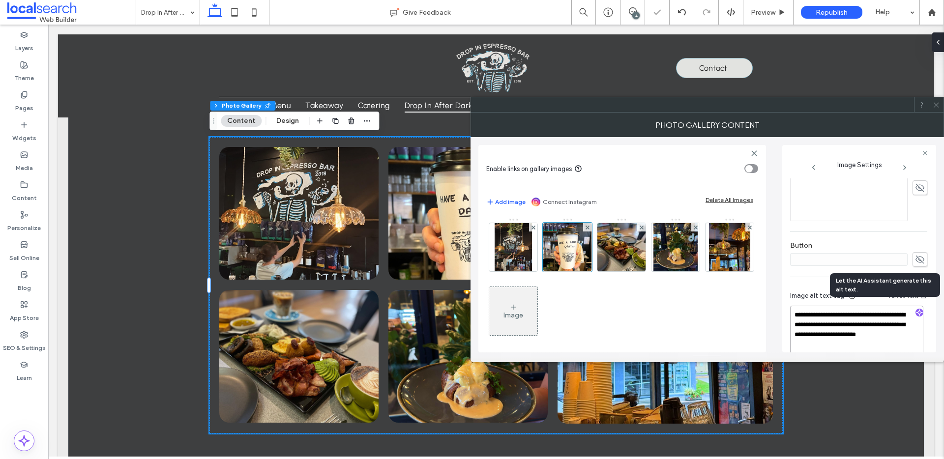
scroll to position [260, 0]
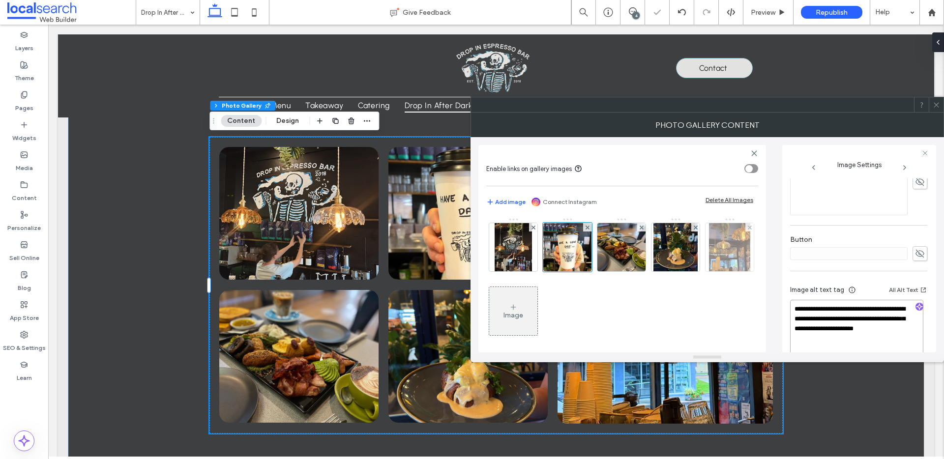
type textarea "**********"
click at [709, 271] on img at bounding box center [729, 247] width 41 height 48
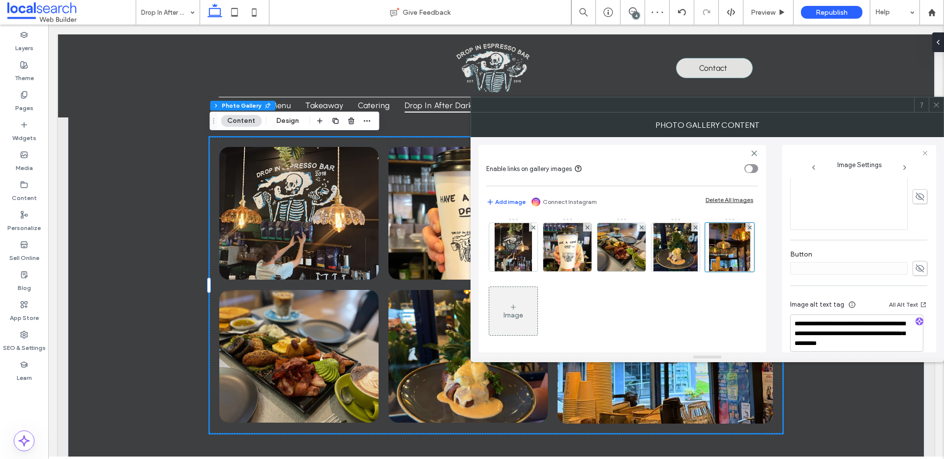
scroll to position [272, 0]
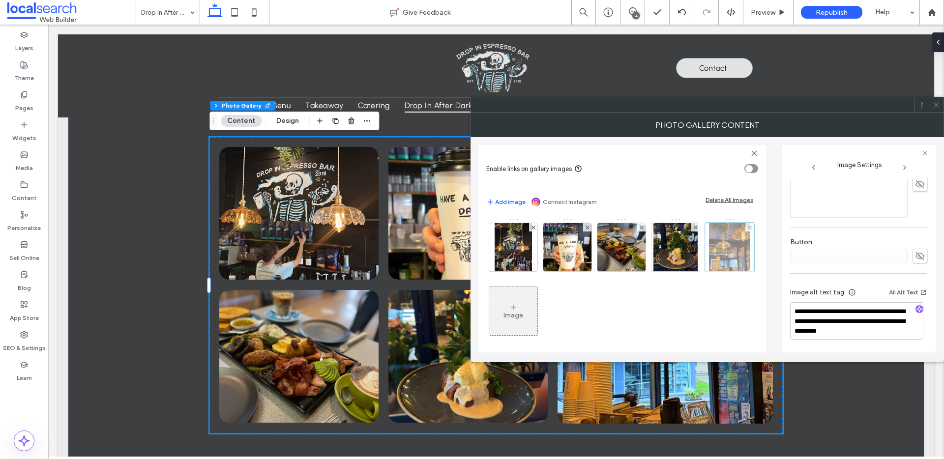
click at [705, 272] on div at bounding box center [729, 247] width 49 height 49
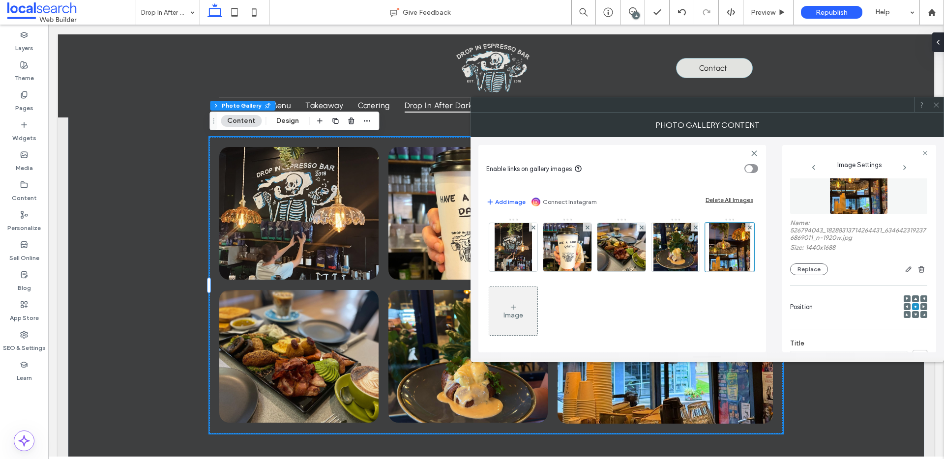
scroll to position [0, 0]
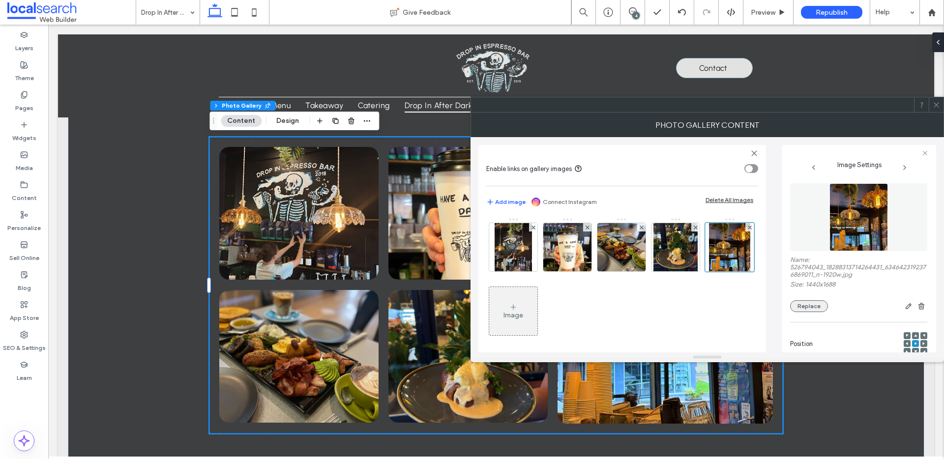
click at [808, 303] on button "Replace" at bounding box center [809, 307] width 38 height 12
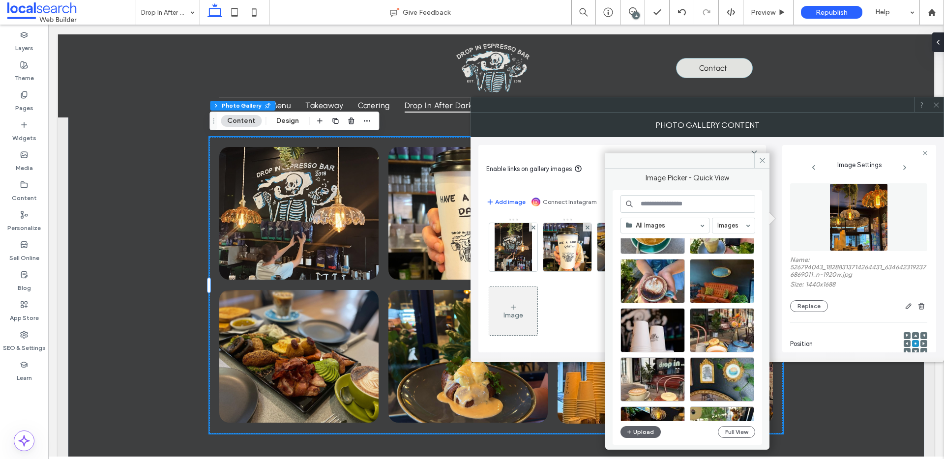
scroll to position [1173, 0]
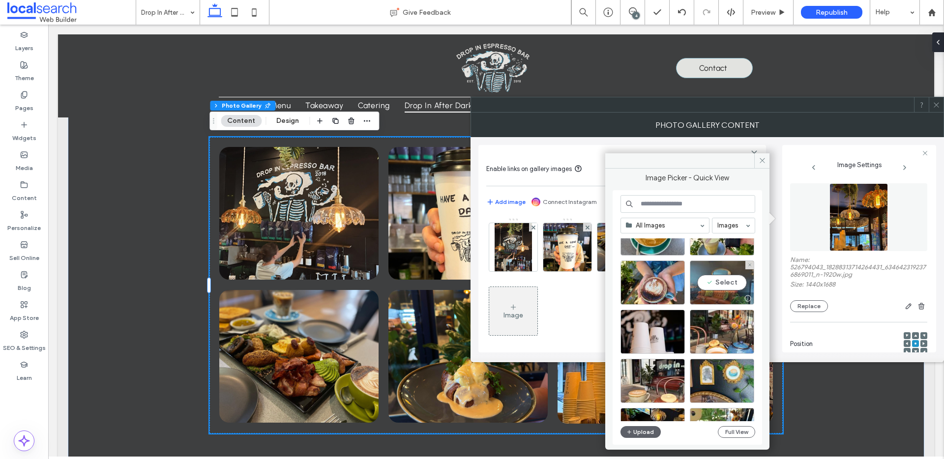
click at [723, 287] on div "Select" at bounding box center [722, 283] width 64 height 44
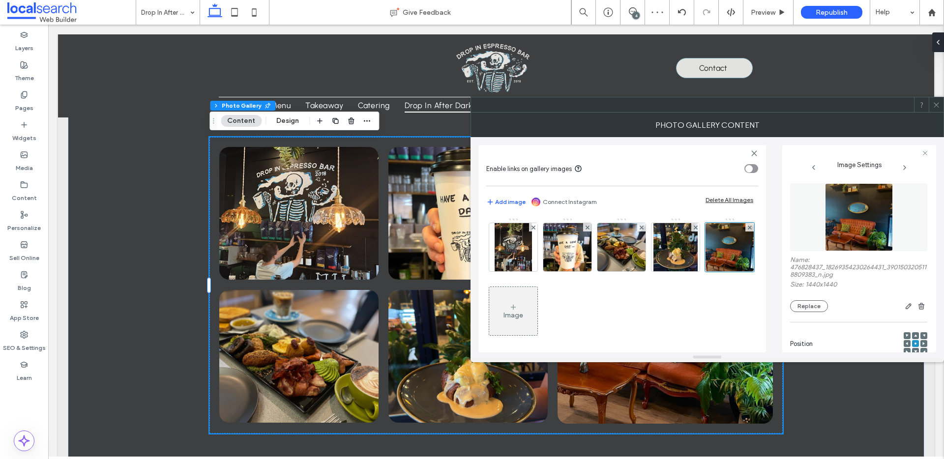
click at [936, 105] on icon at bounding box center [936, 104] width 7 height 7
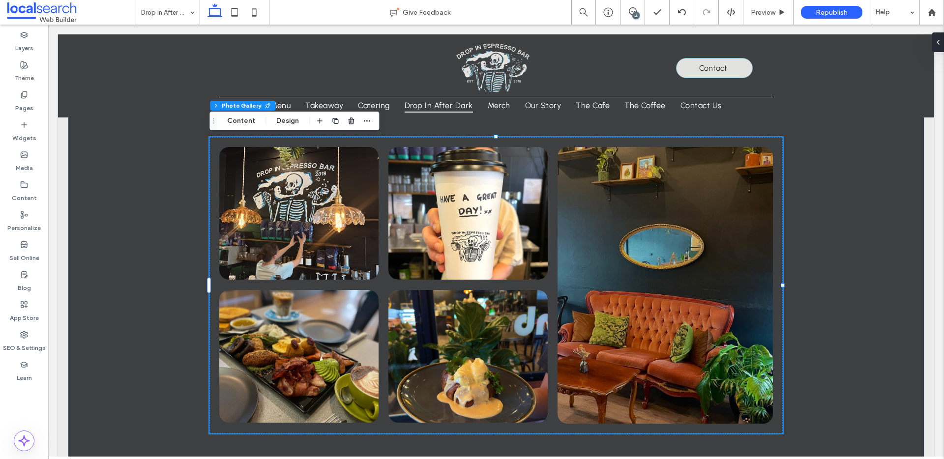
click at [673, 266] on link at bounding box center [665, 285] width 215 height 277
click at [236, 120] on button "Content" at bounding box center [241, 121] width 41 height 12
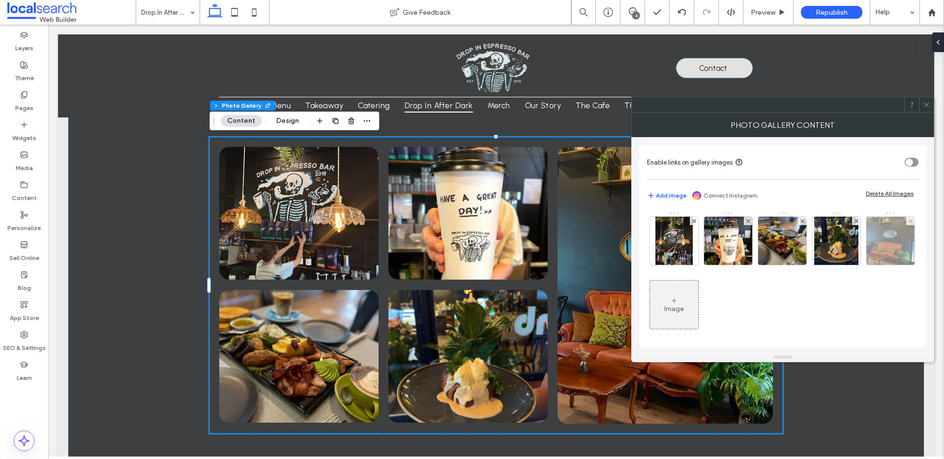
click at [867, 265] on img at bounding box center [891, 241] width 48 height 48
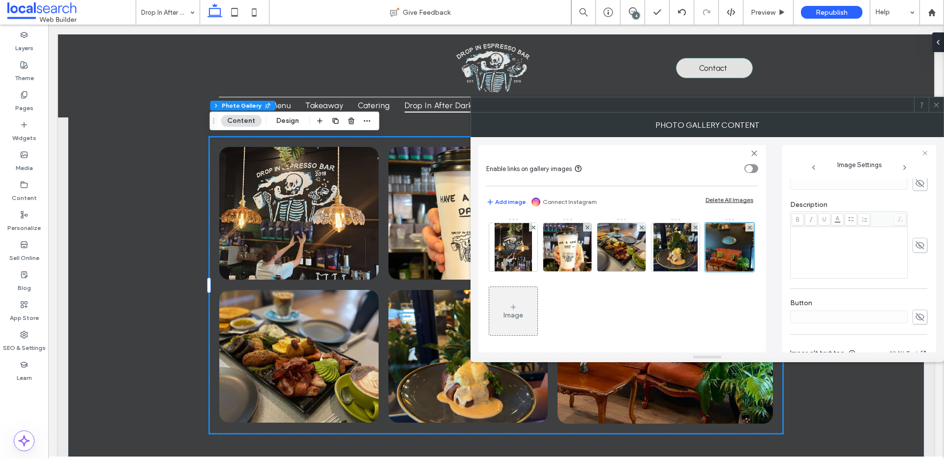
scroll to position [272, 0]
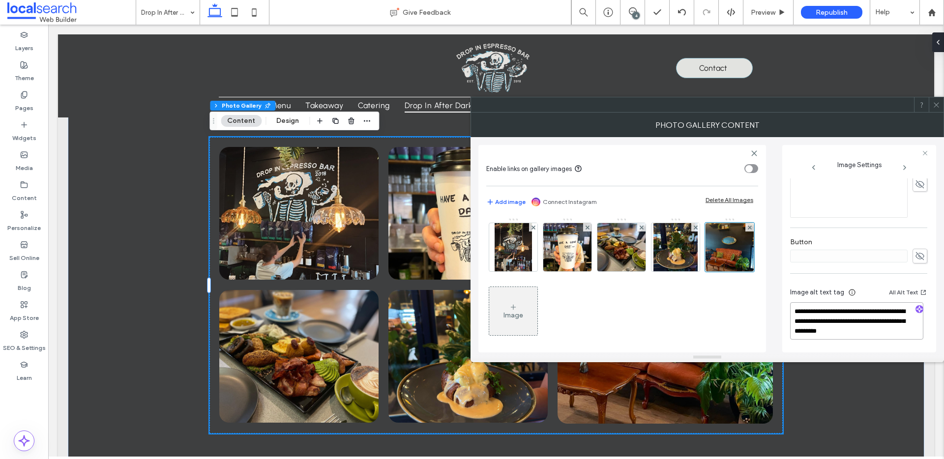
drag, startPoint x: 897, startPoint y: 332, endPoint x: 881, endPoint y: 323, distance: 18.5
click at [880, 323] on textarea "**********" at bounding box center [856, 320] width 133 height 37
click at [905, 334] on textarea "**********" at bounding box center [856, 320] width 133 height 37
drag, startPoint x: 829, startPoint y: 328, endPoint x: 787, endPoint y: 313, distance: 44.3
click at [784, 312] on div "**********" at bounding box center [859, 249] width 154 height 208
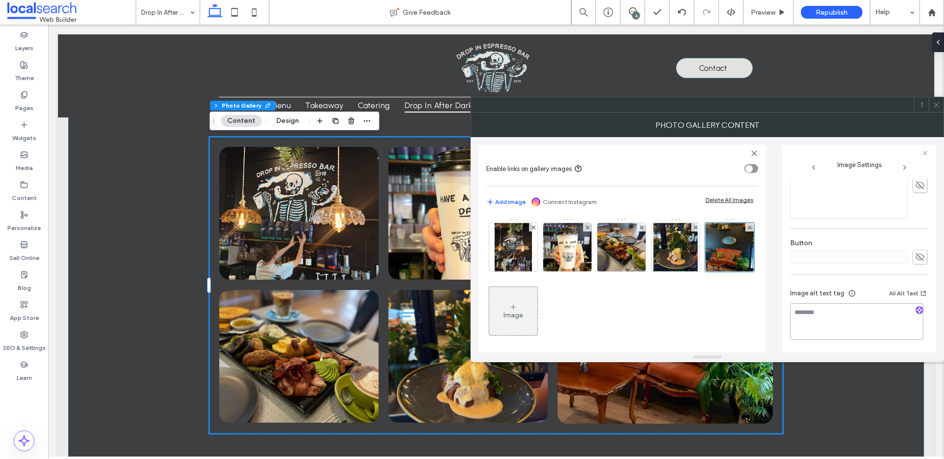
scroll to position [271, 0]
click at [917, 312] on icon "button" at bounding box center [919, 310] width 7 height 7
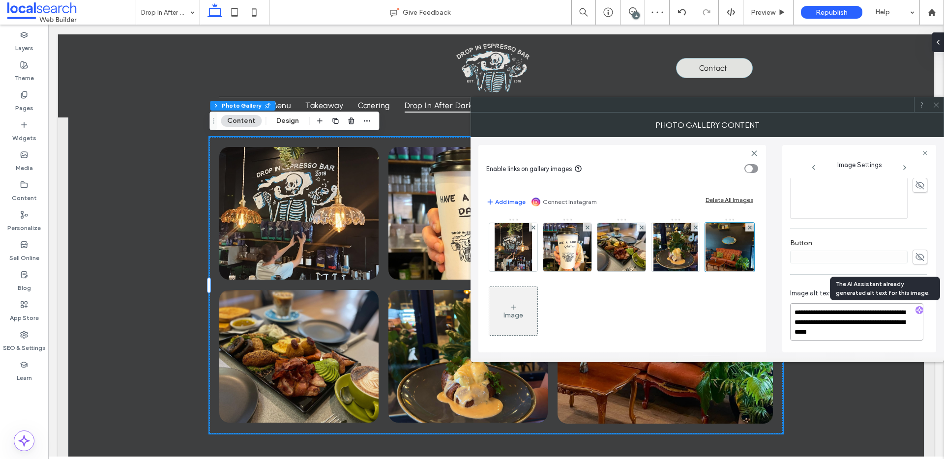
click at [872, 337] on textarea "**********" at bounding box center [856, 321] width 133 height 37
paste textarea "**********"
type textarea "**********"
click at [939, 103] on icon at bounding box center [936, 104] width 7 height 7
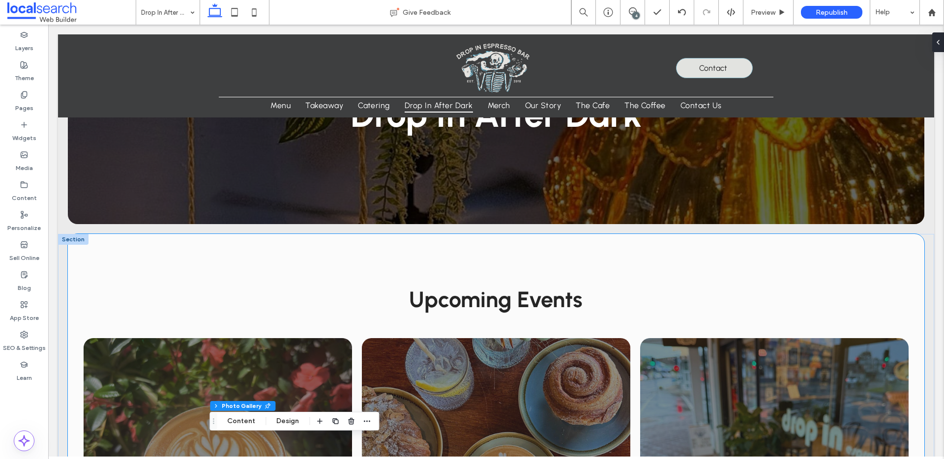
scroll to position [0, 0]
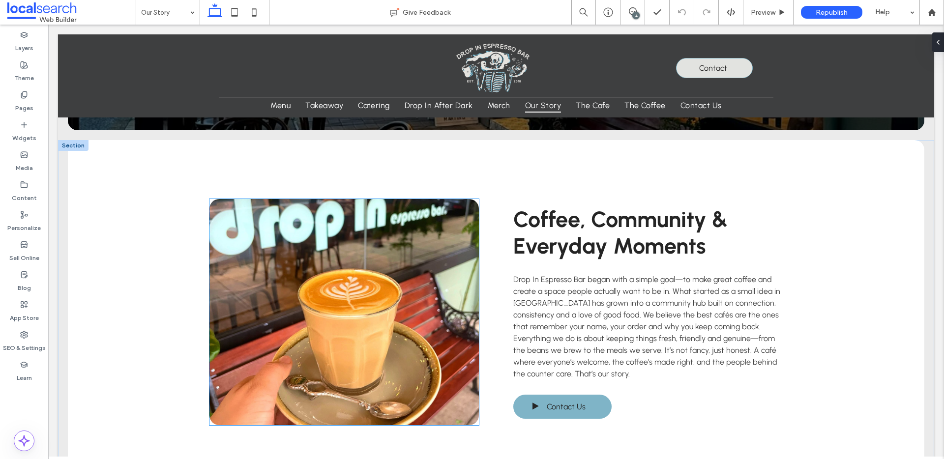
scroll to position [257, 0]
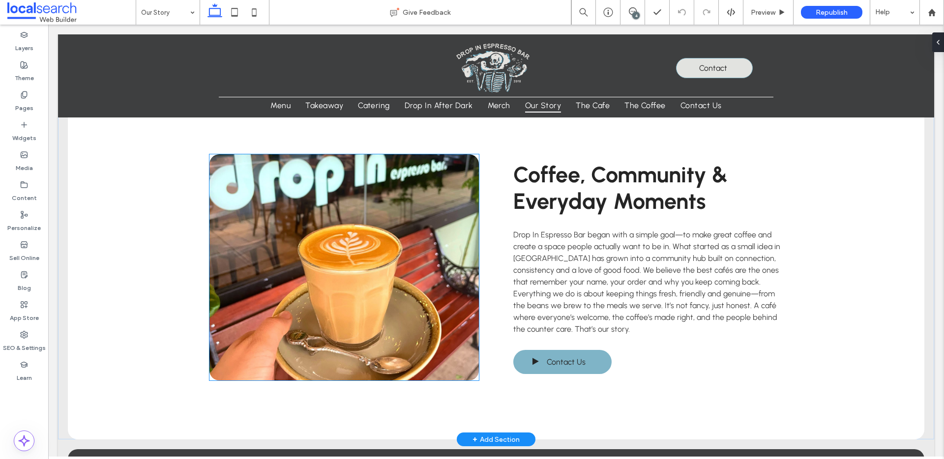
click at [361, 217] on link at bounding box center [345, 267] width 270 height 226
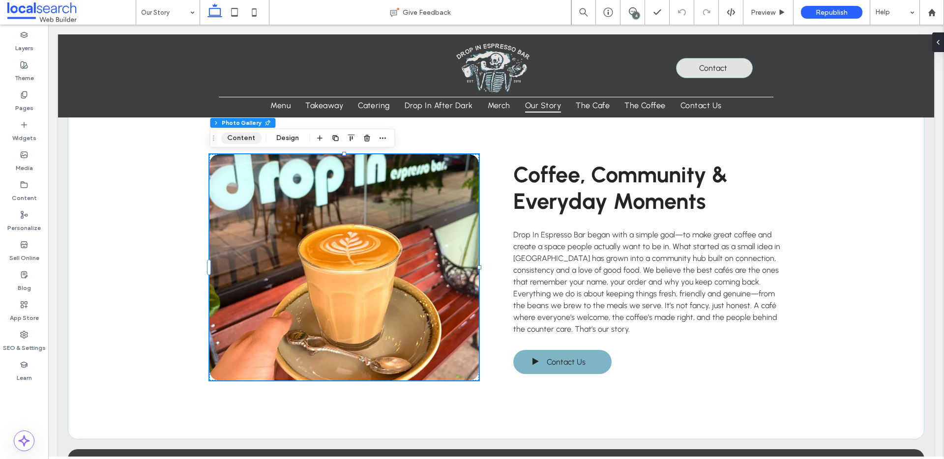
click at [242, 140] on button "Content" at bounding box center [241, 138] width 41 height 12
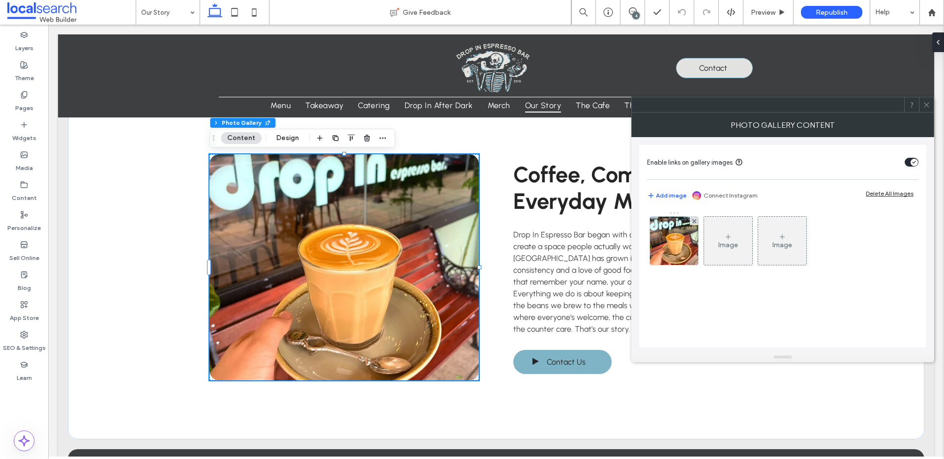
drag, startPoint x: 668, startPoint y: 241, endPoint x: 735, endPoint y: 256, distance: 68.5
click at [668, 241] on img at bounding box center [674, 241] width 48 height 48
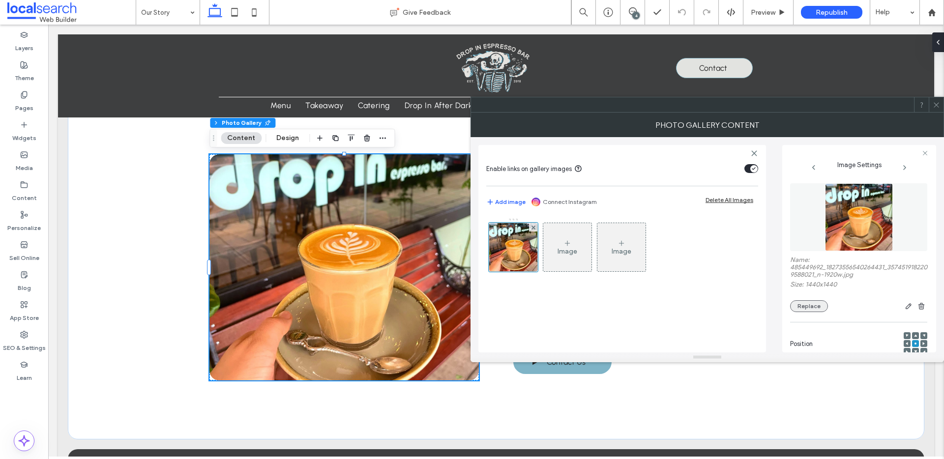
click at [801, 302] on button "Replace" at bounding box center [809, 307] width 38 height 12
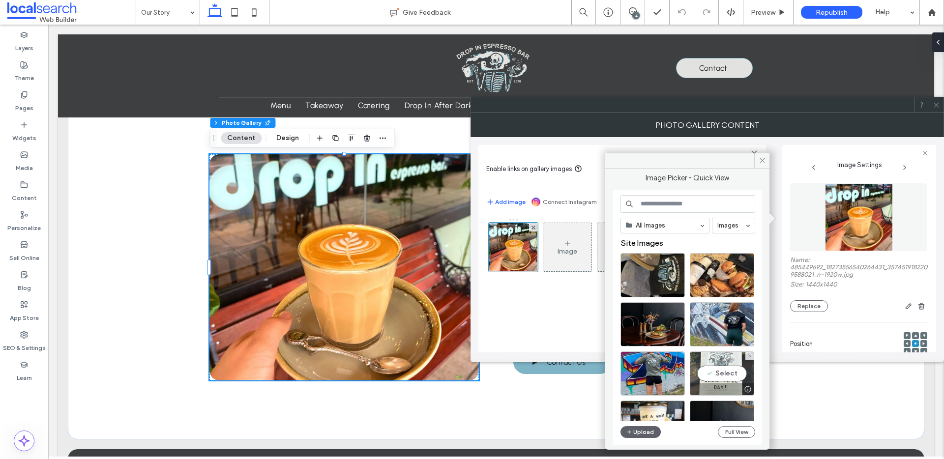
click at [716, 376] on div "Select" at bounding box center [722, 374] width 64 height 44
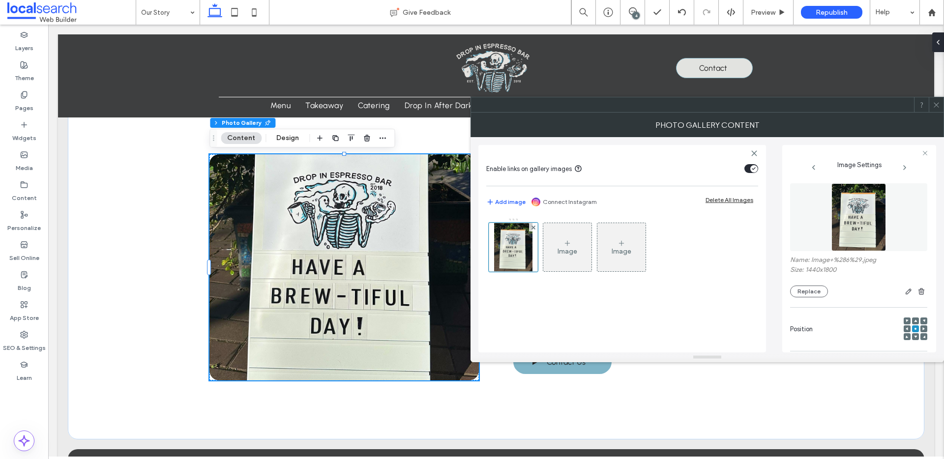
click at [914, 338] on span at bounding box center [915, 336] width 3 height 7
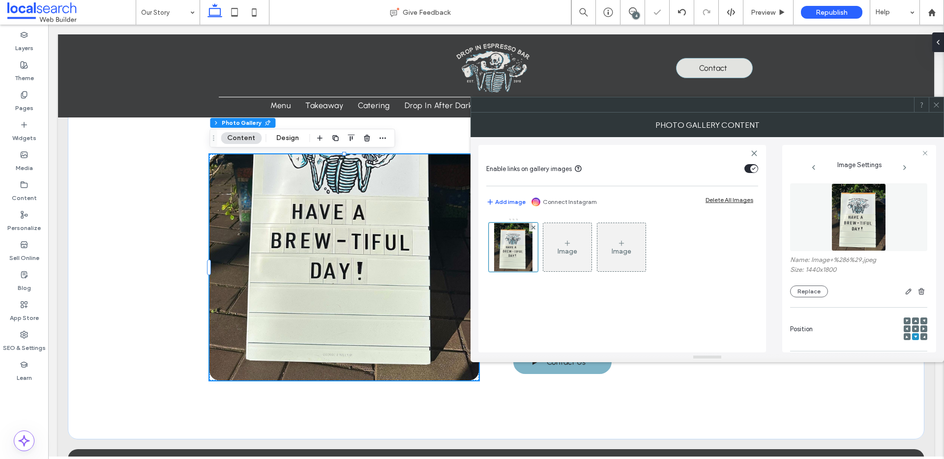
click at [914, 320] on icon at bounding box center [915, 321] width 3 height 3
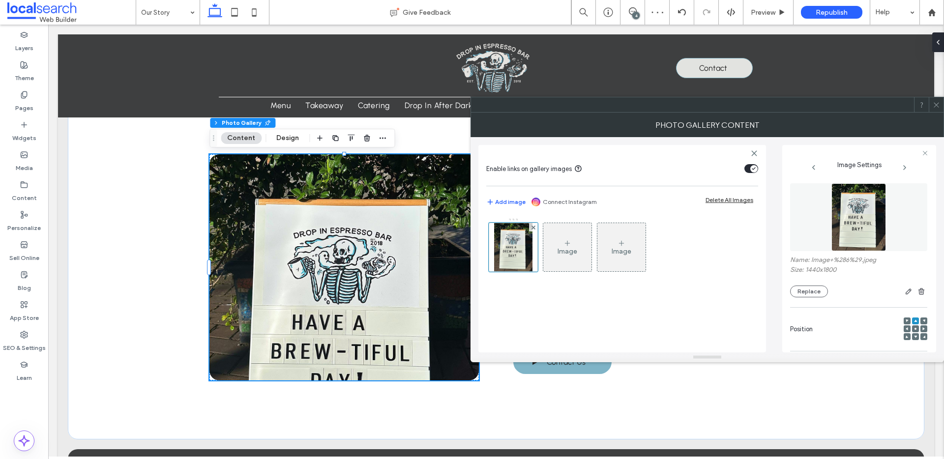
click at [914, 331] on span at bounding box center [915, 329] width 3 height 7
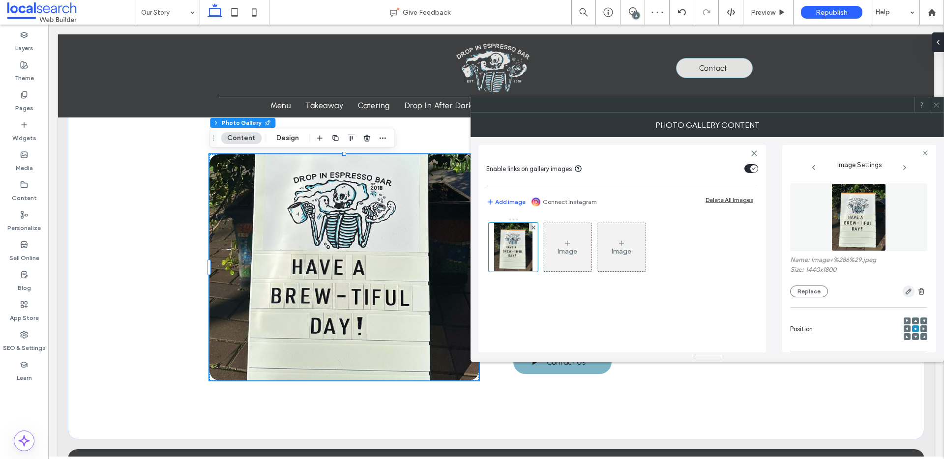
click at [906, 292] on icon "button" at bounding box center [909, 292] width 8 height 8
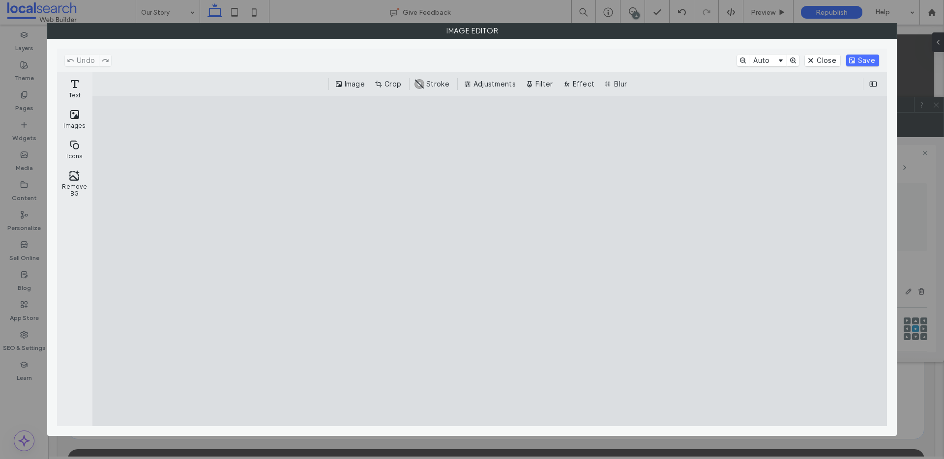
drag, startPoint x: 385, startPoint y: 84, endPoint x: 387, endPoint y: 91, distance: 7.2
click at [386, 84] on button "Crop" at bounding box center [389, 84] width 32 height 12
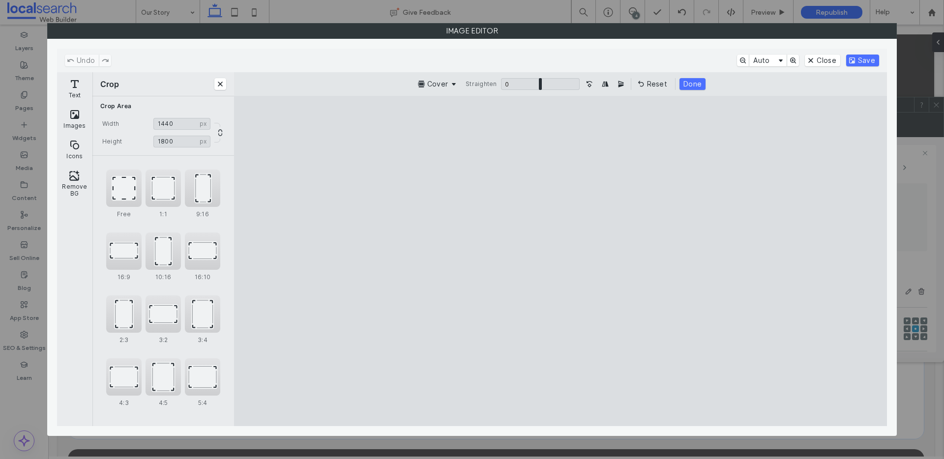
type input "****"
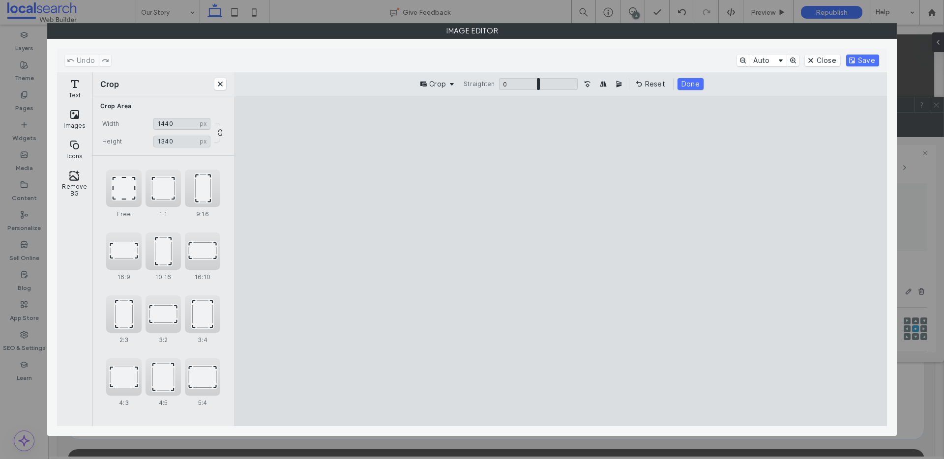
drag, startPoint x: 454, startPoint y: 391, endPoint x: 438, endPoint y: 326, distance: 66.4
click at [561, 261] on cesdk-canvas "Editor canvas" at bounding box center [561, 261] width 0 height 0
drag, startPoint x: 853, startPoint y: 58, endPoint x: 832, endPoint y: 73, distance: 26.1
click at [853, 58] on button "Save" at bounding box center [862, 61] width 33 height 12
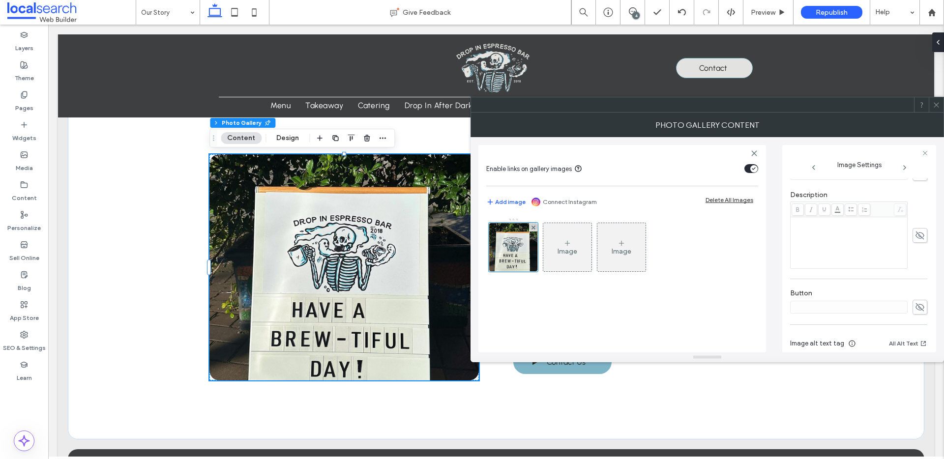
scroll to position [281, 0]
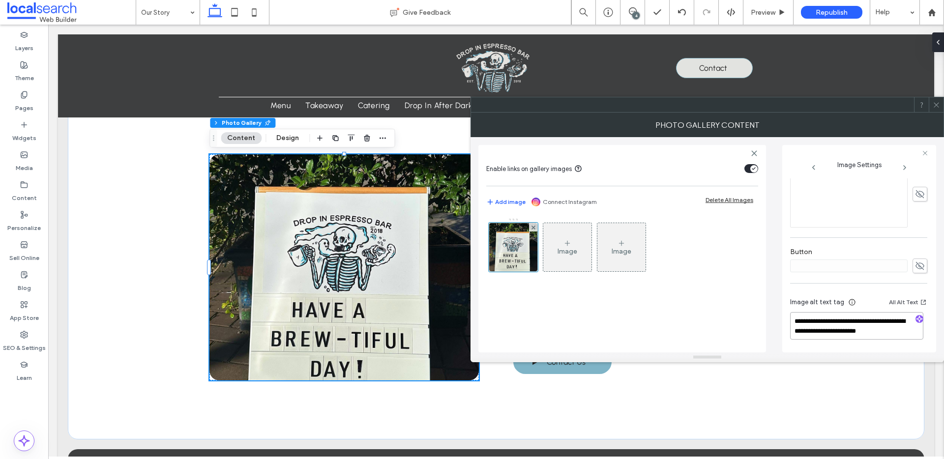
drag, startPoint x: 893, startPoint y: 333, endPoint x: 883, endPoint y: 320, distance: 16.1
click at [883, 320] on textarea "**********" at bounding box center [856, 326] width 133 height 28
click at [906, 334] on textarea "**********" at bounding box center [856, 326] width 133 height 28
drag, startPoint x: 904, startPoint y: 334, endPoint x: 799, endPoint y: 323, distance: 105.9
click at [792, 322] on textarea "**********" at bounding box center [856, 326] width 133 height 28
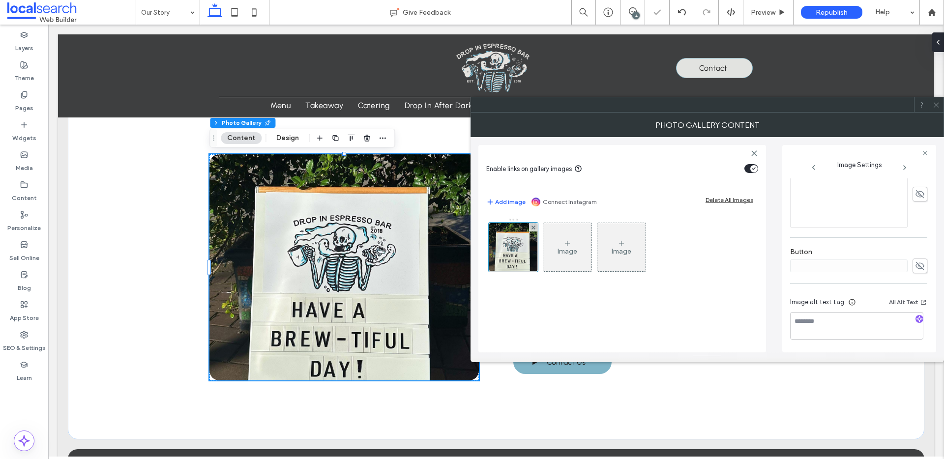
click at [919, 321] on span "button" at bounding box center [920, 319] width 8 height 8
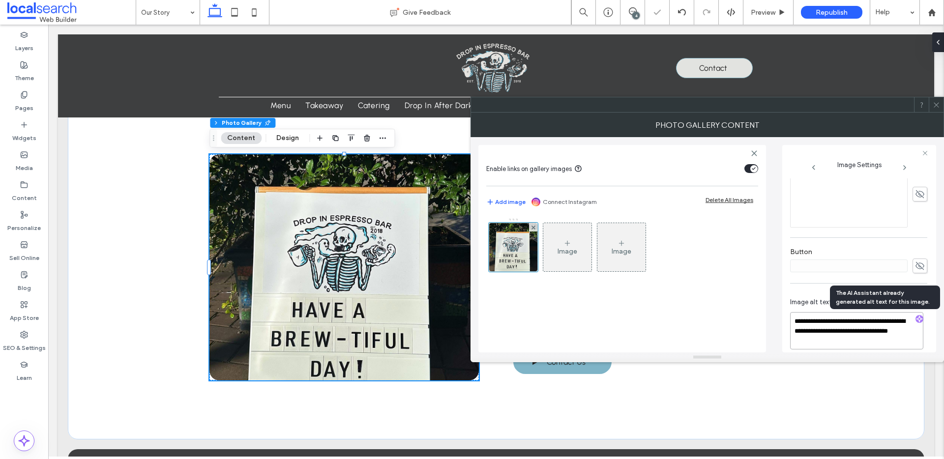
click at [850, 345] on textarea "**********" at bounding box center [856, 330] width 133 height 37
paste textarea "**********"
type textarea "**********"
drag, startPoint x: 936, startPoint y: 106, endPoint x: 845, endPoint y: 186, distance: 122.0
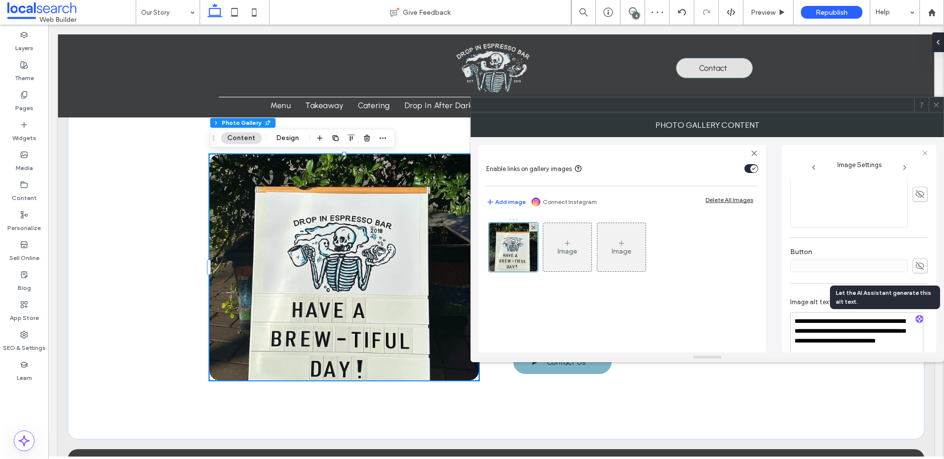
click at [936, 106] on icon at bounding box center [936, 104] width 7 height 7
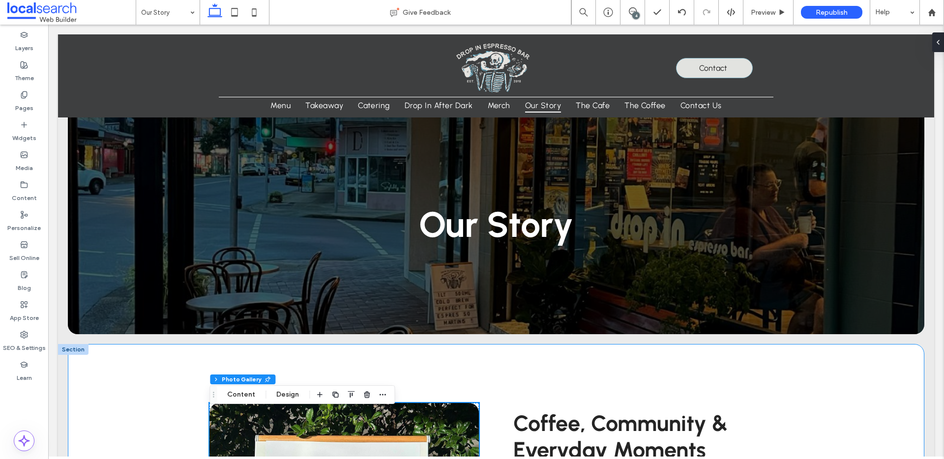
scroll to position [0, 0]
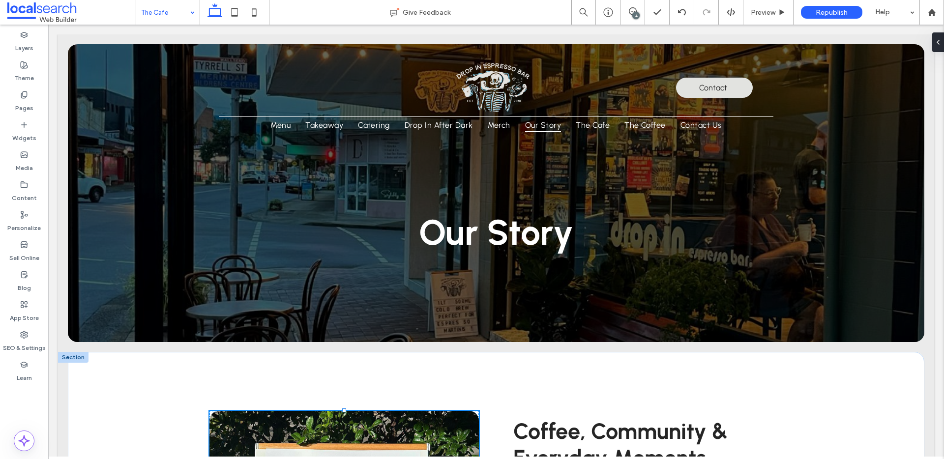
drag, startPoint x: 163, startPoint y: 124, endPoint x: 157, endPoint y: 123, distance: 6.0
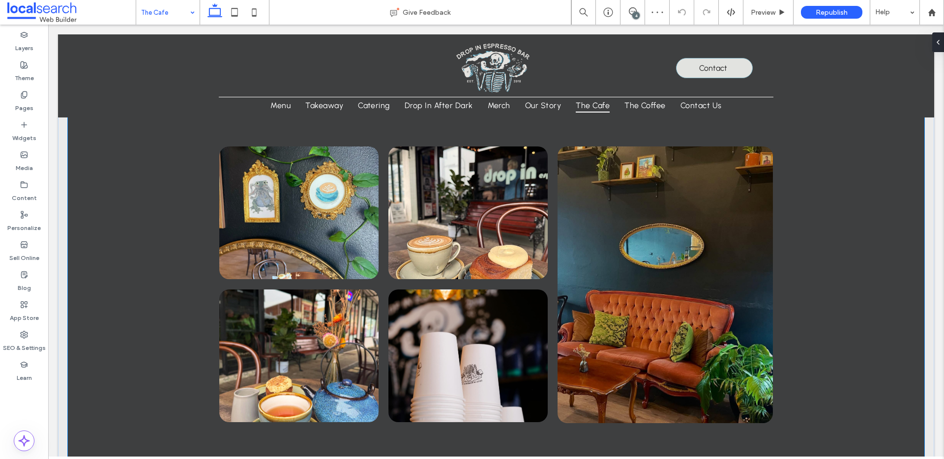
scroll to position [273, 0]
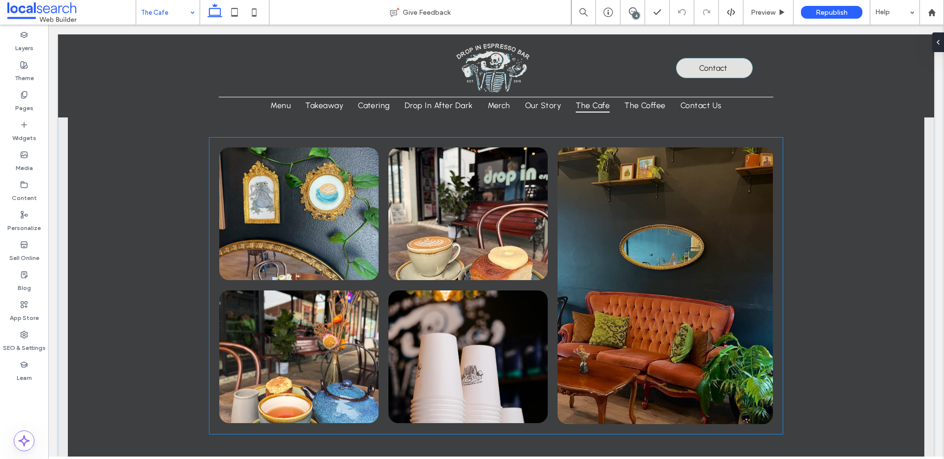
click at [679, 232] on link at bounding box center [665, 286] width 215 height 277
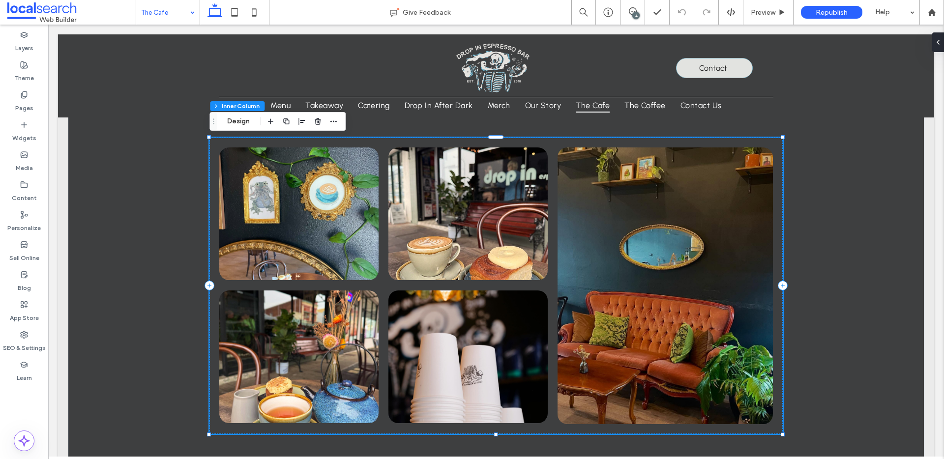
click at [676, 229] on link at bounding box center [665, 286] width 215 height 277
click at [238, 124] on button "Content" at bounding box center [241, 122] width 41 height 12
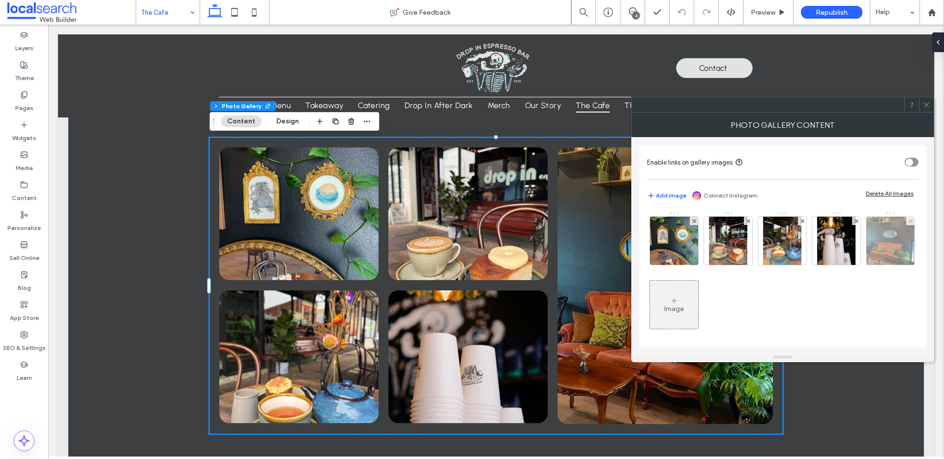
click at [867, 265] on img at bounding box center [891, 241] width 48 height 48
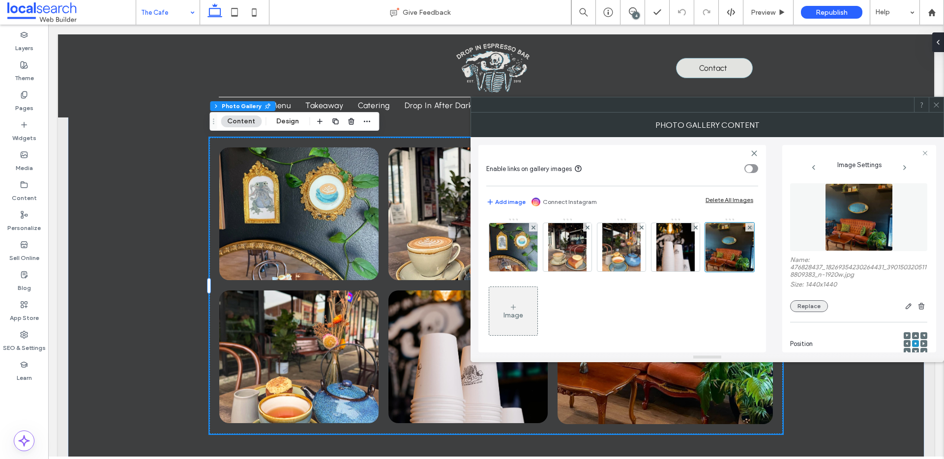
click at [817, 306] on button "Replace" at bounding box center [809, 307] width 38 height 12
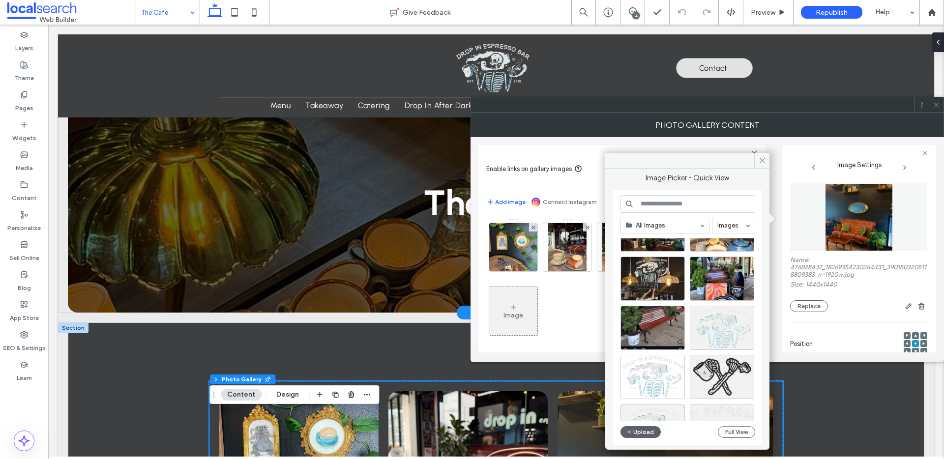
scroll to position [0, 0]
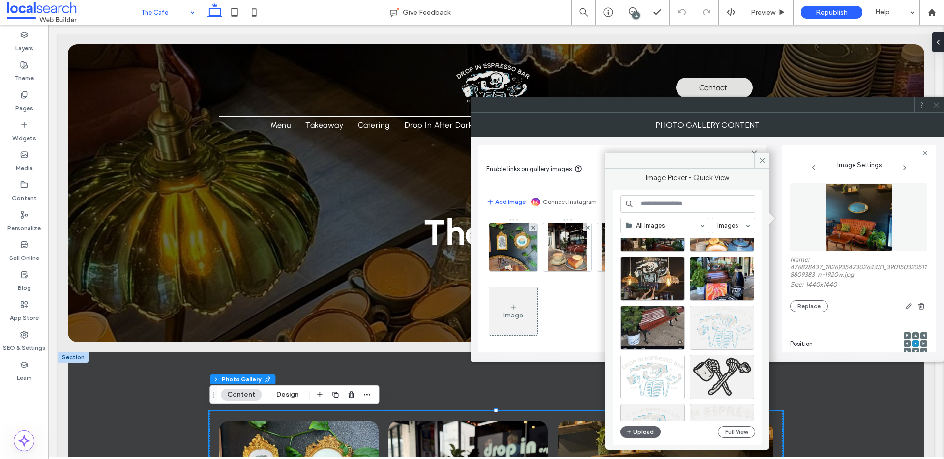
click at [941, 103] on div at bounding box center [936, 104] width 15 height 15
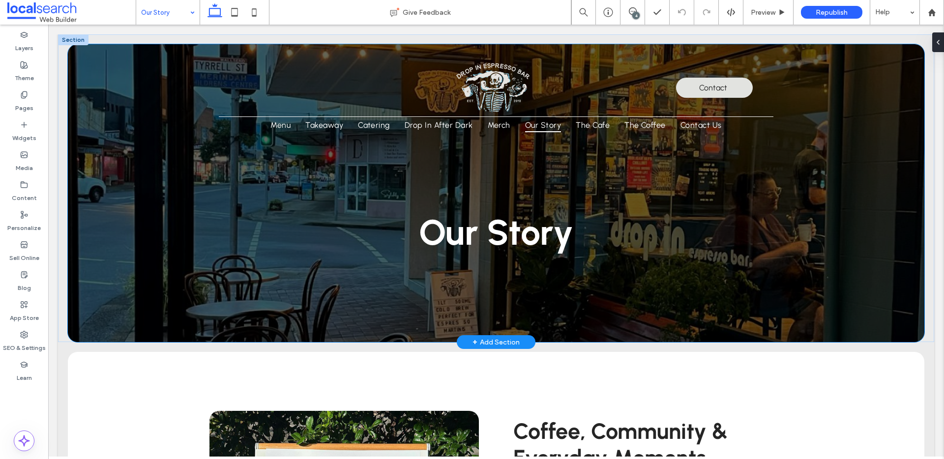
click at [84, 194] on div "Our Story" at bounding box center [496, 193] width 857 height 298
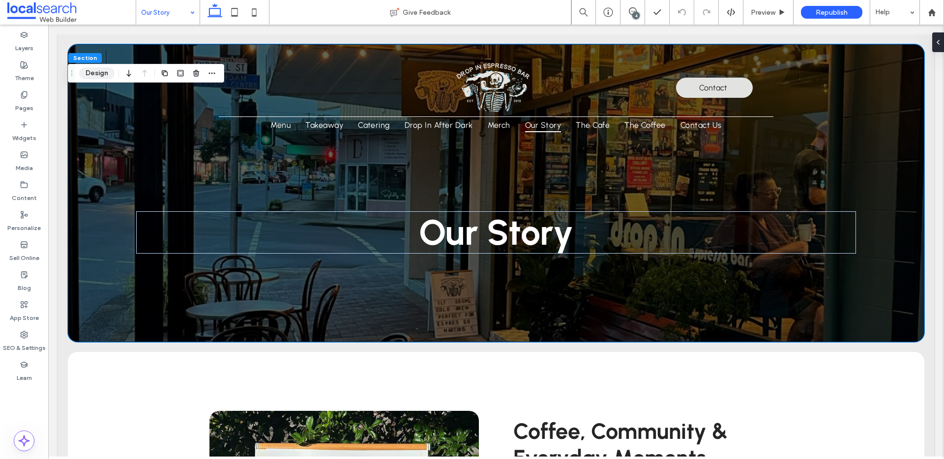
click at [90, 76] on button "Design" at bounding box center [96, 73] width 35 height 12
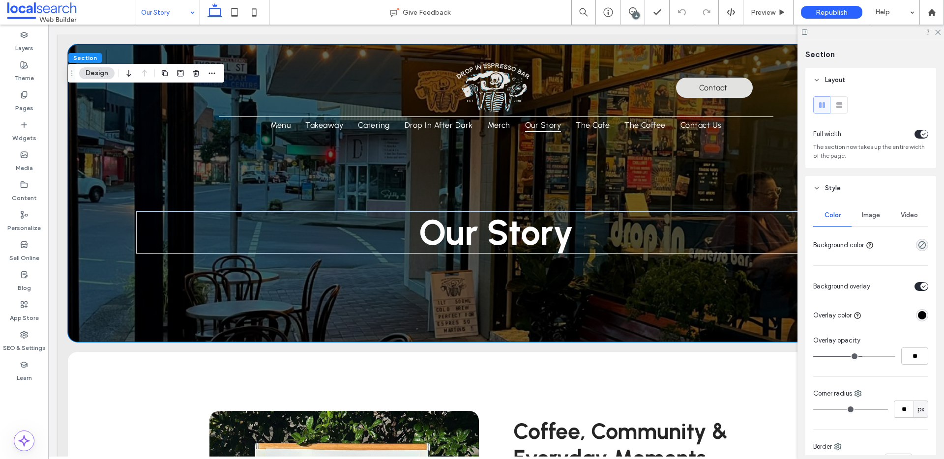
click at [870, 219] on span "Image" at bounding box center [871, 215] width 18 height 8
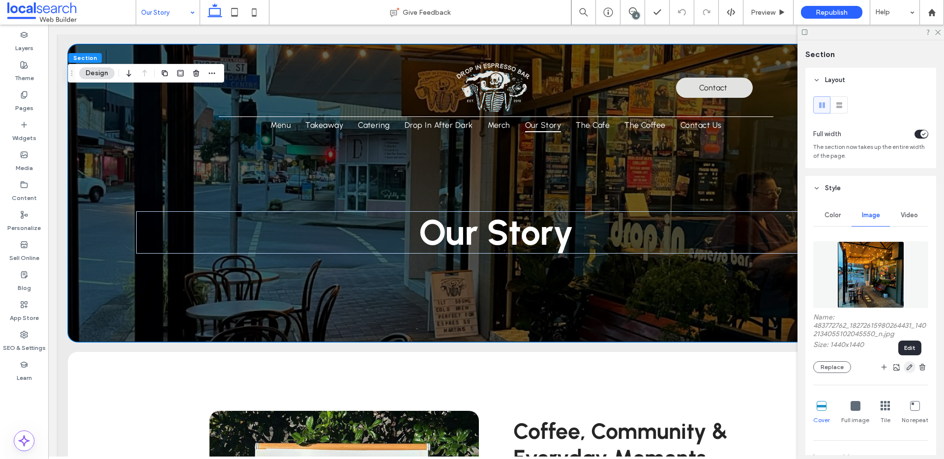
click at [909, 366] on icon "button" at bounding box center [910, 367] width 8 height 8
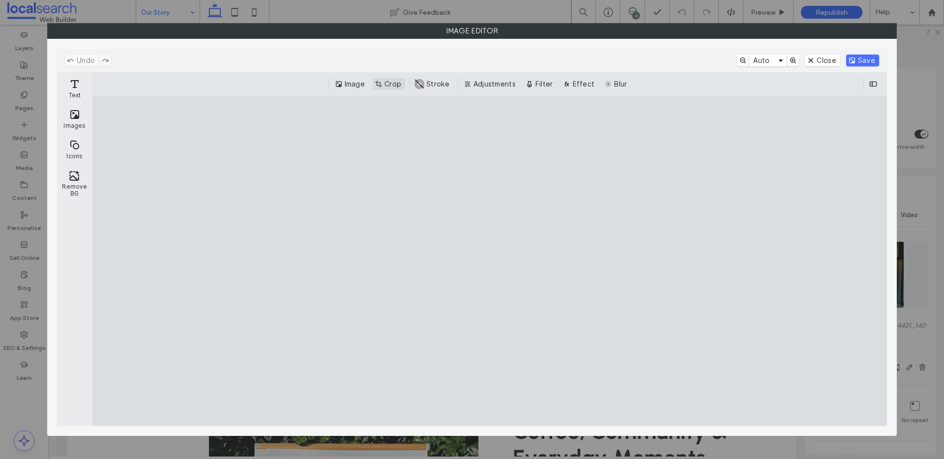
click at [389, 83] on button "Crop" at bounding box center [389, 84] width 32 height 12
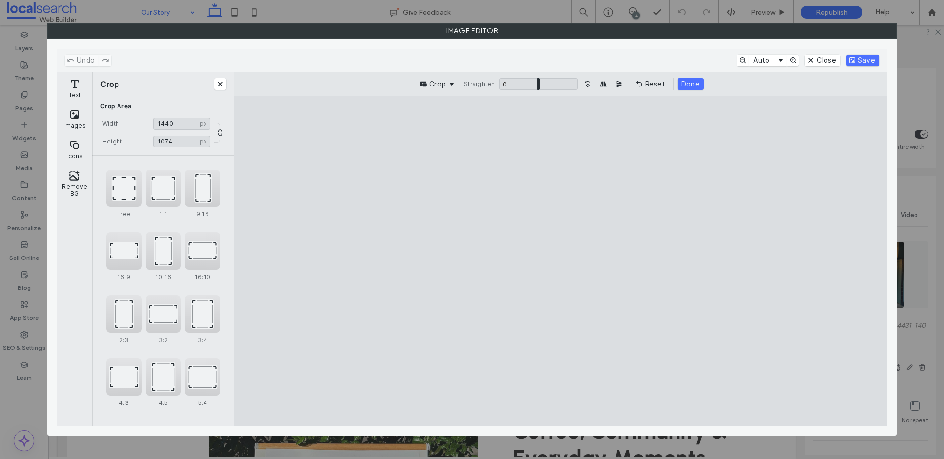
drag, startPoint x: 562, startPoint y: 394, endPoint x: 560, endPoint y: 302, distance: 92.5
click at [561, 261] on cesdk-canvas "Editor canvas" at bounding box center [561, 261] width 0 height 0
type input "***"
drag, startPoint x: 561, startPoint y: 128, endPoint x: 560, endPoint y: 166, distance: 38.4
click at [561, 261] on cesdk-canvas "Editor canvas" at bounding box center [561, 261] width 0 height 0
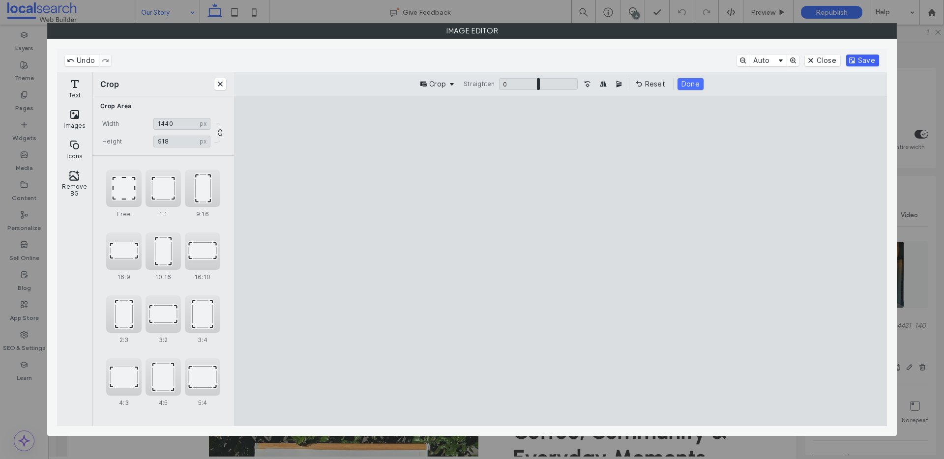
click at [853, 62] on button "Save" at bounding box center [862, 61] width 33 height 12
type input "***"
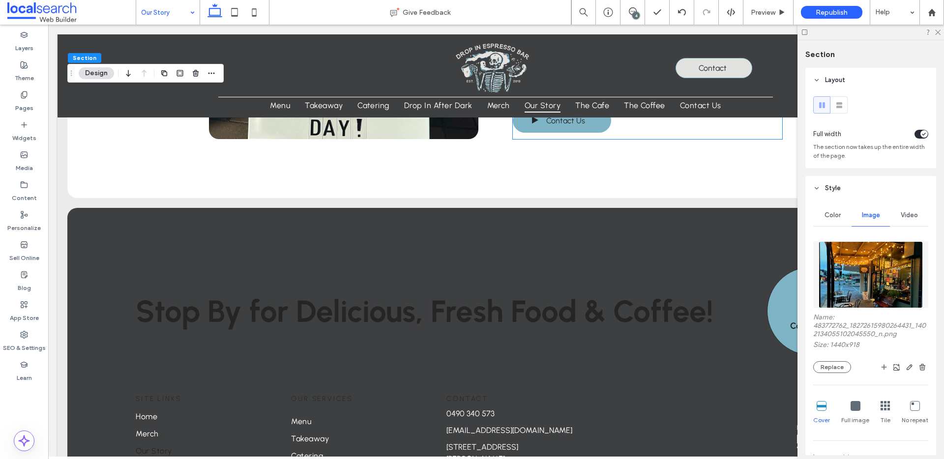
scroll to position [502, 0]
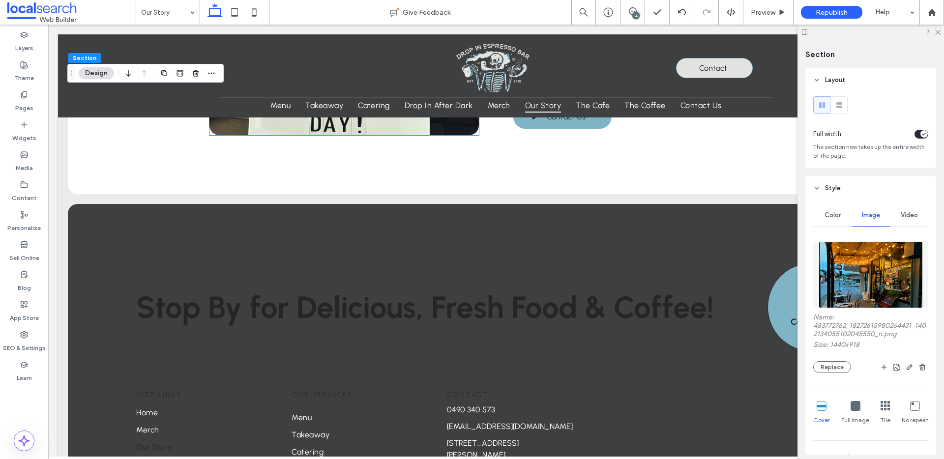
scroll to position [0, 0]
